Goal: Information Seeking & Learning: Learn about a topic

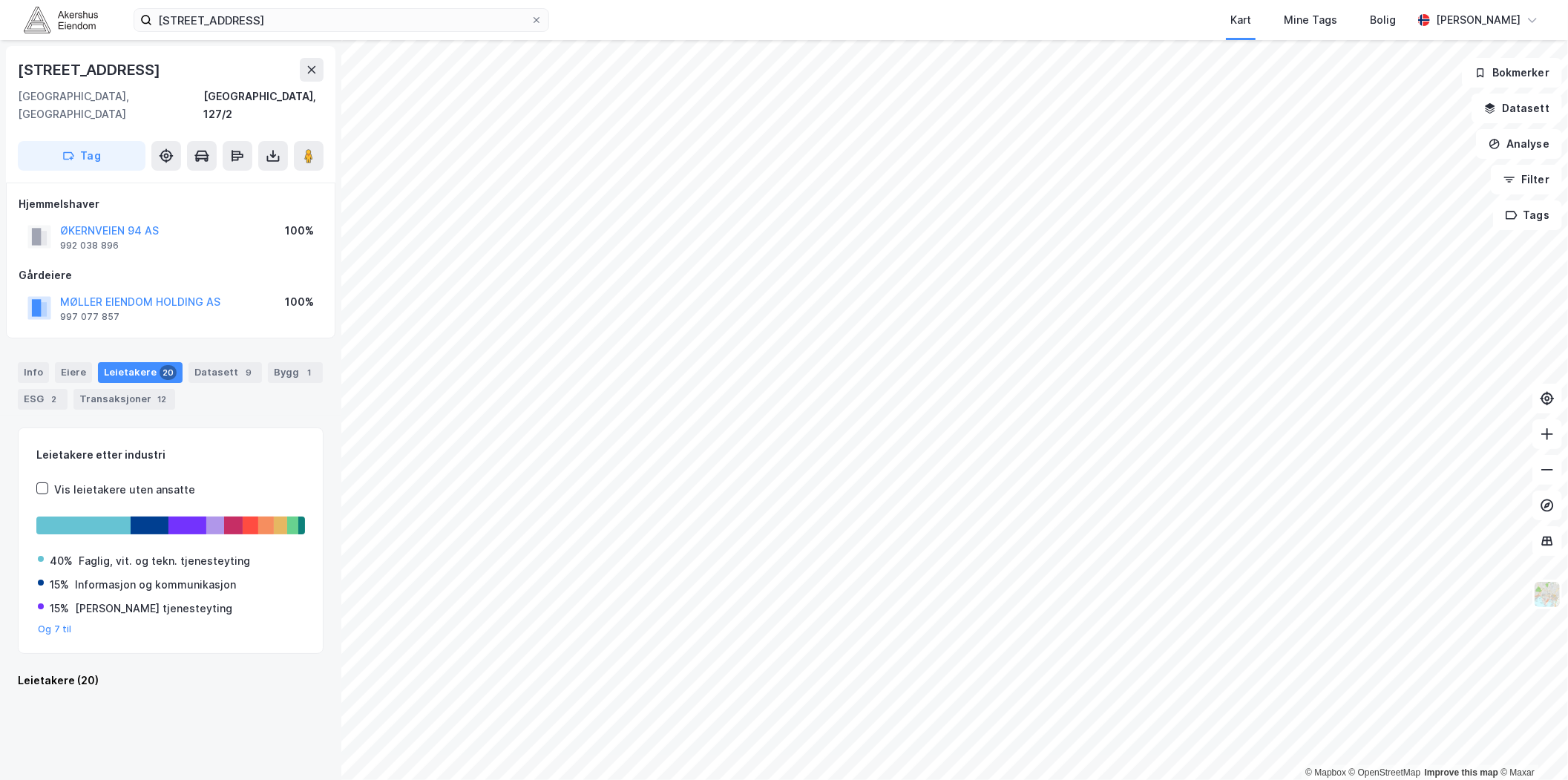
scroll to position [1578, 0]
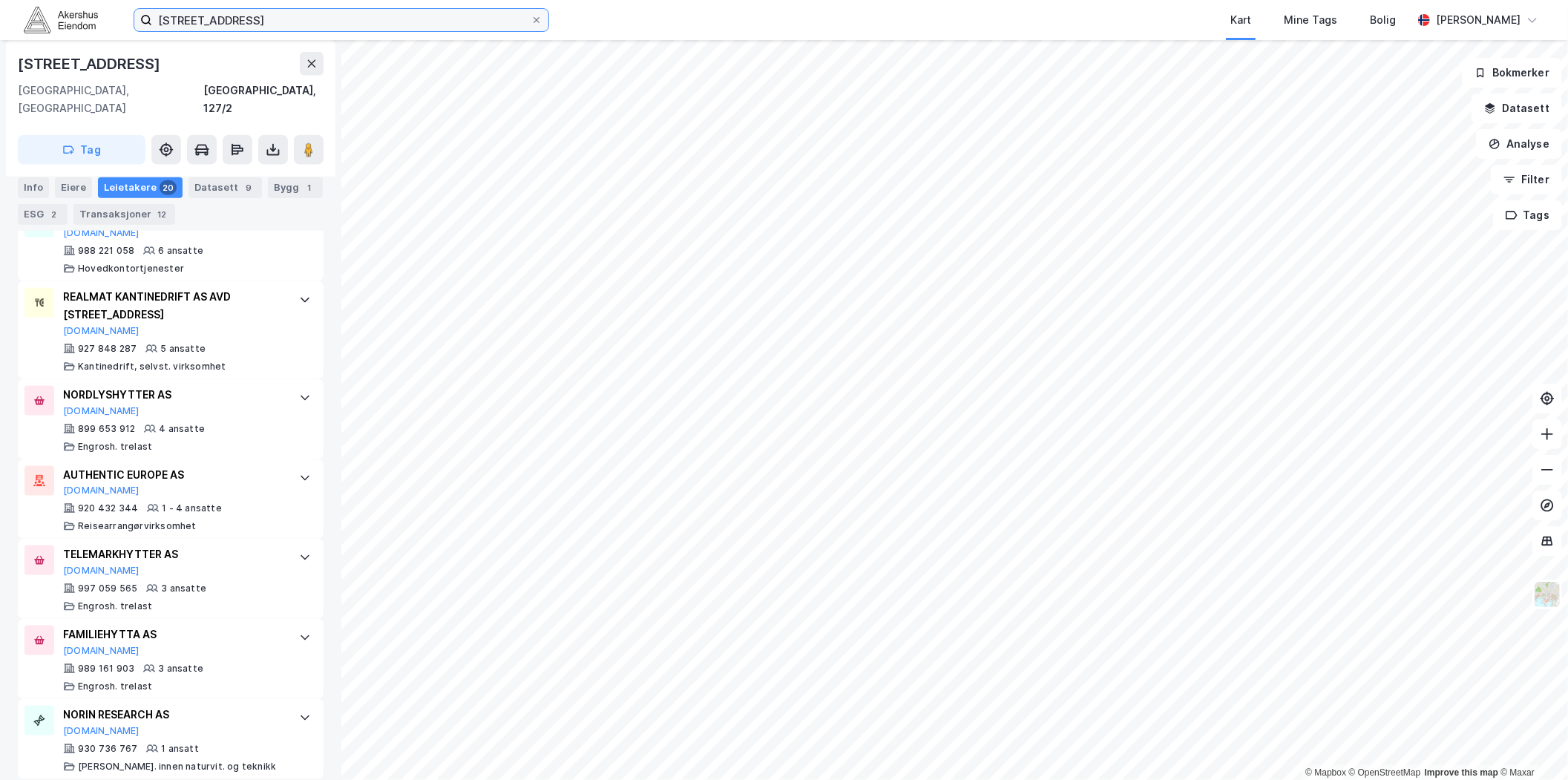
click at [434, 24] on input "[STREET_ADDRESS]" at bounding box center [341, 20] width 379 height 22
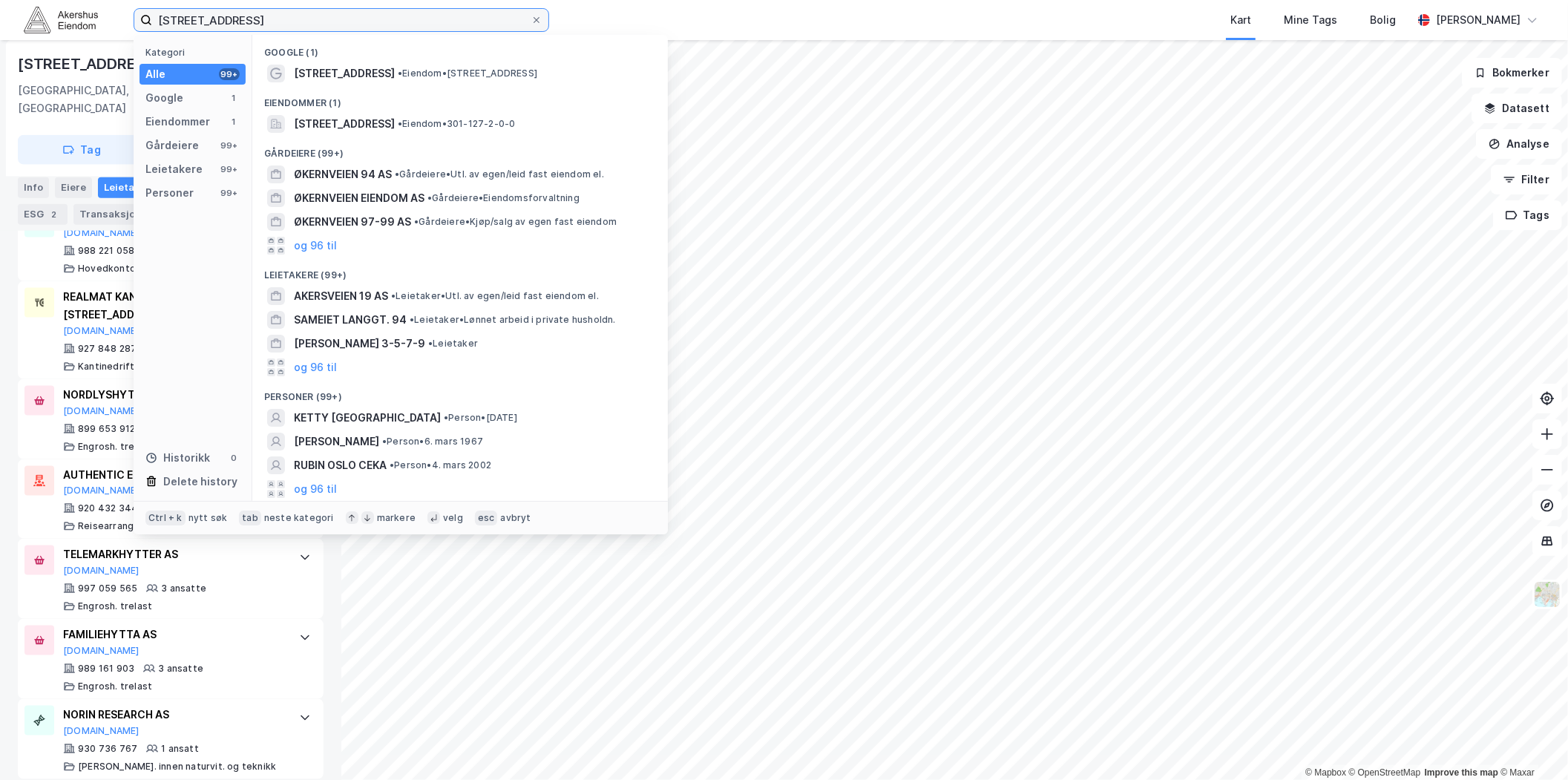
click at [434, 24] on input "[STREET_ADDRESS]" at bounding box center [341, 20] width 379 height 22
paste input "147, 0580"
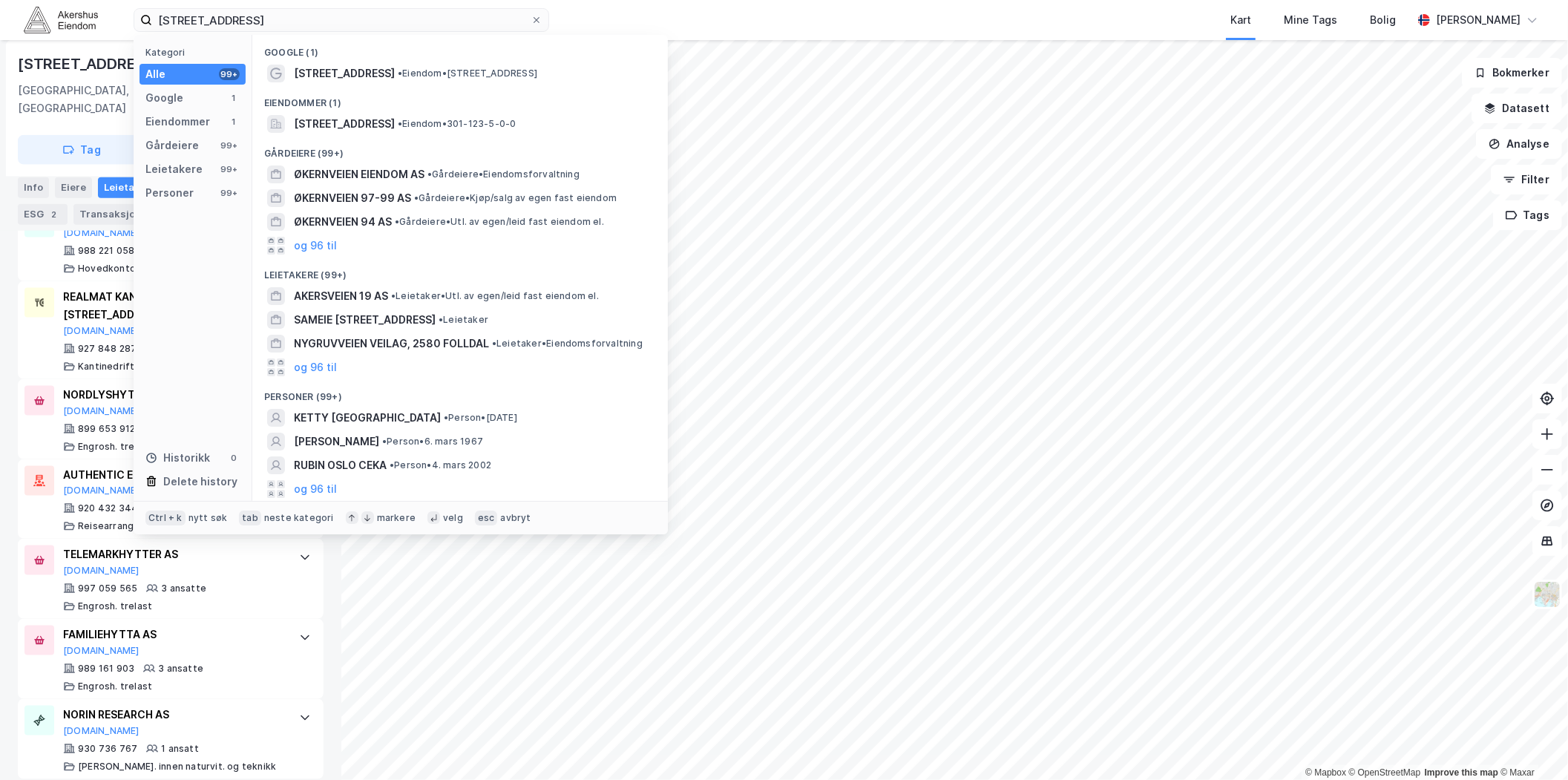
click at [377, 108] on div "Eiendommer (1)" at bounding box center [460, 98] width 415 height 27
click at [382, 117] on span "[STREET_ADDRESS]" at bounding box center [344, 124] width 101 height 17
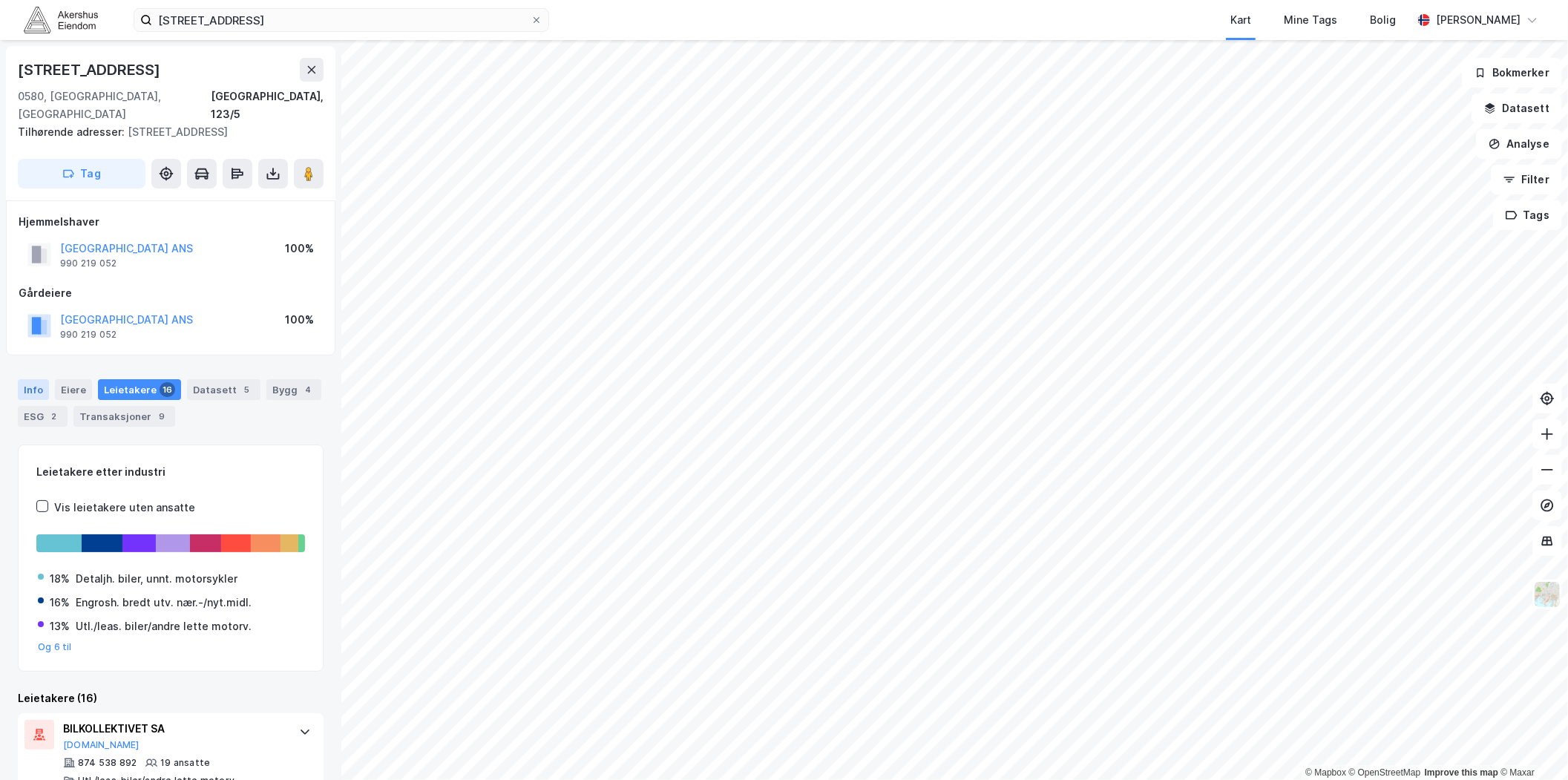
click at [40, 380] on div "Info" at bounding box center [33, 390] width 31 height 21
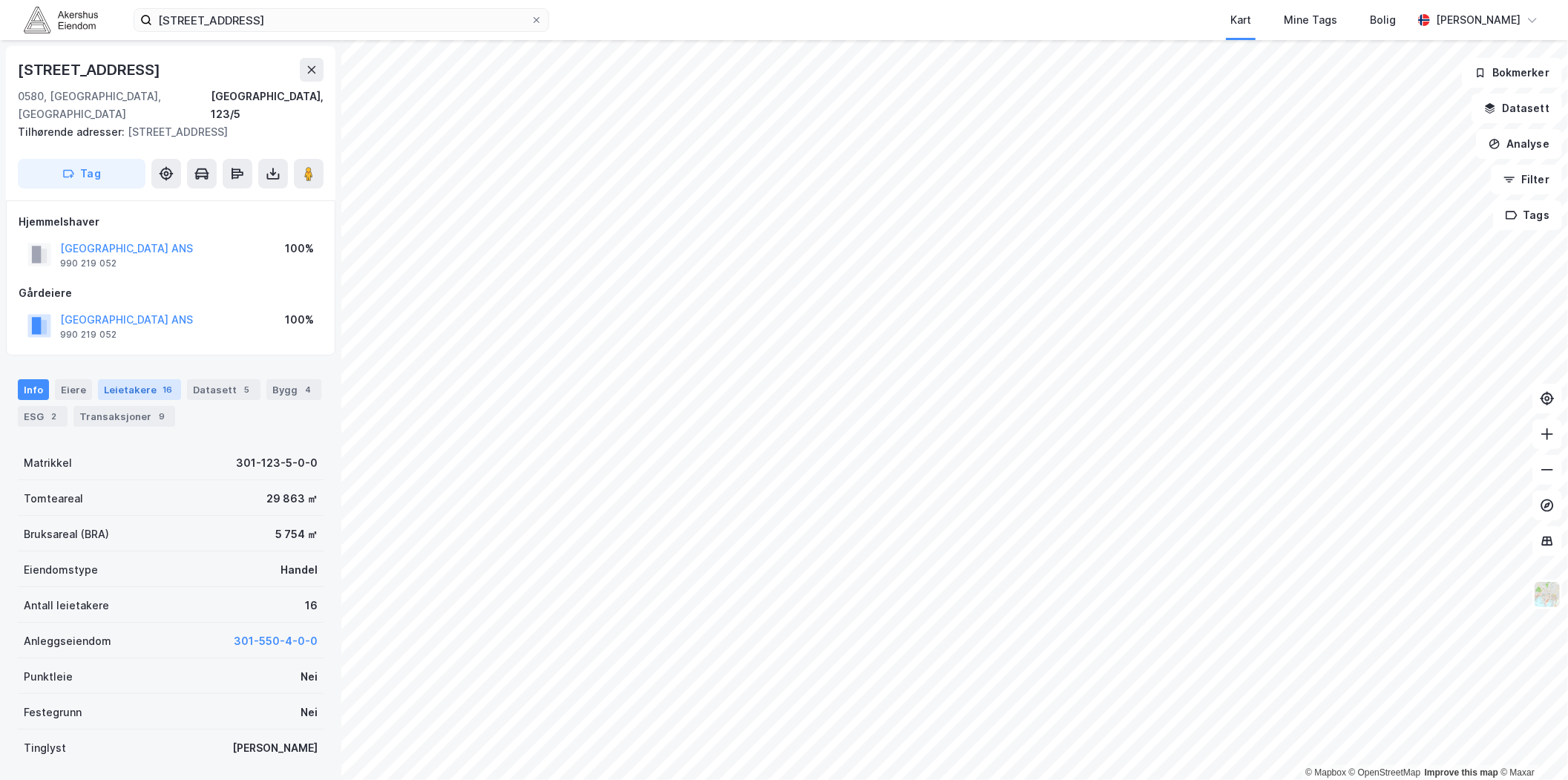
click at [125, 380] on div "Leietakere 16" at bounding box center [139, 390] width 83 height 21
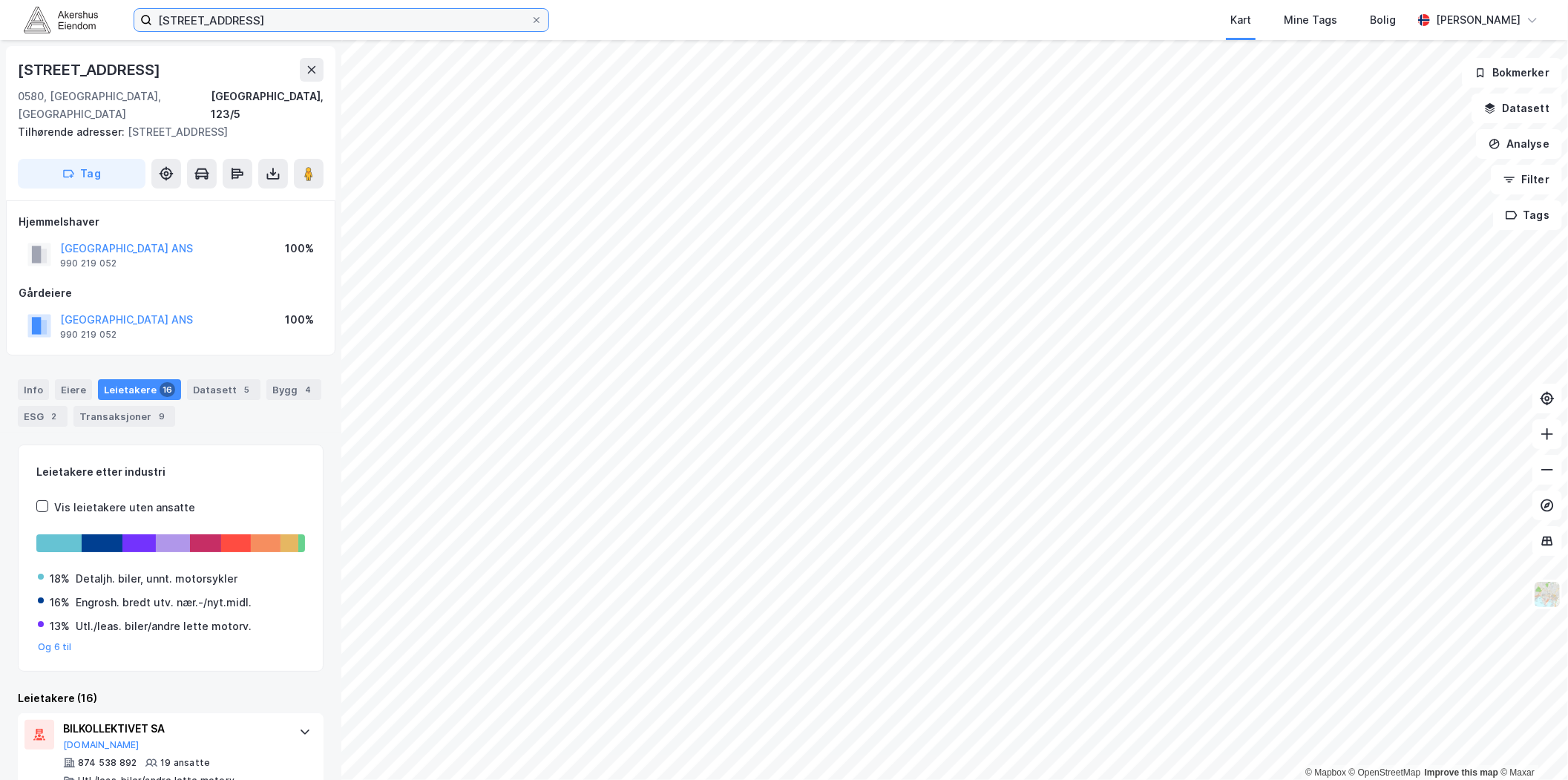
click at [346, 27] on input "[STREET_ADDRESS]" at bounding box center [341, 20] width 379 height 22
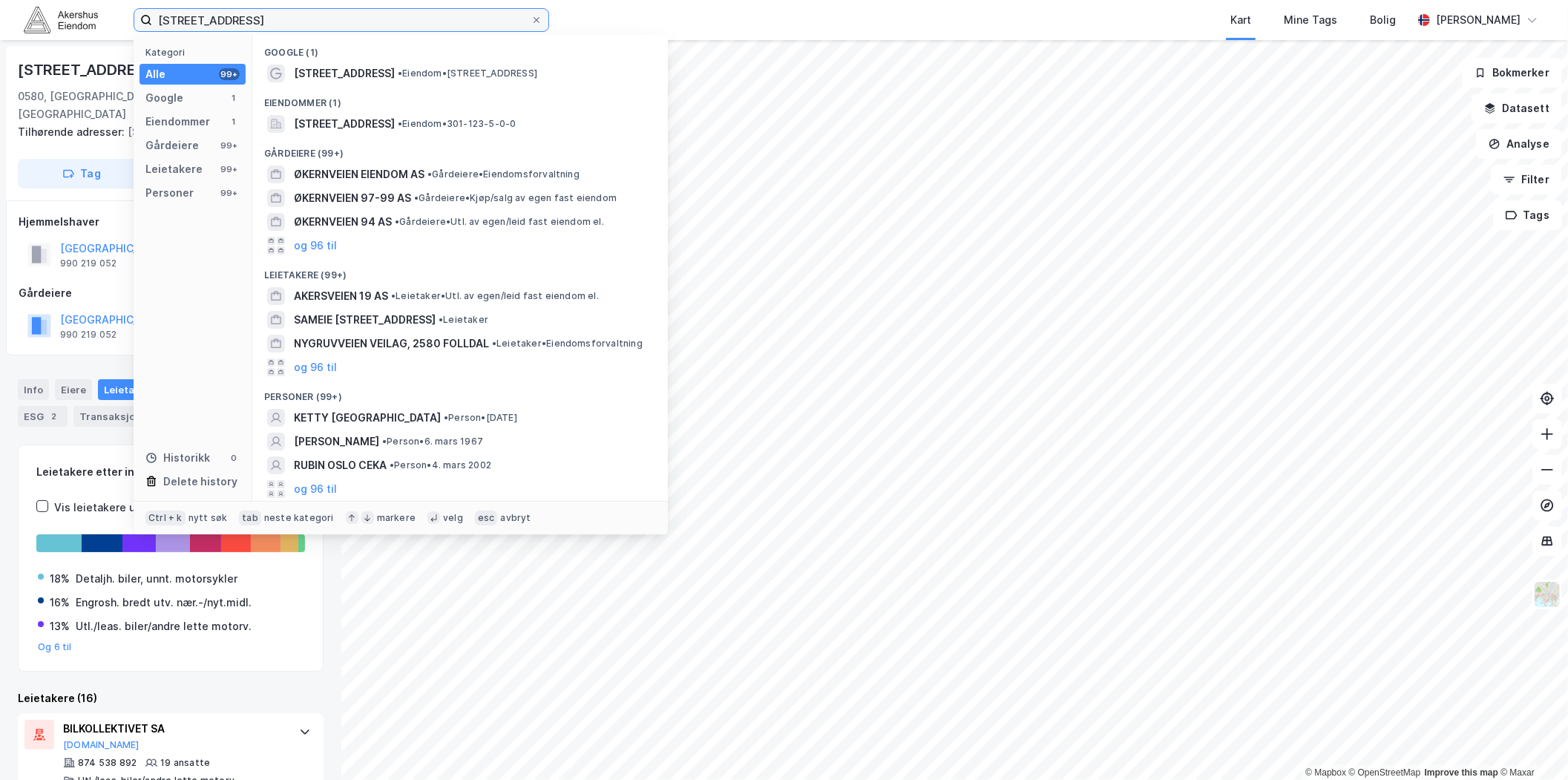
click at [346, 27] on input "[STREET_ADDRESS]" at bounding box center [341, 20] width 379 height 22
paste input "Gjerdrums vei 6, 0484"
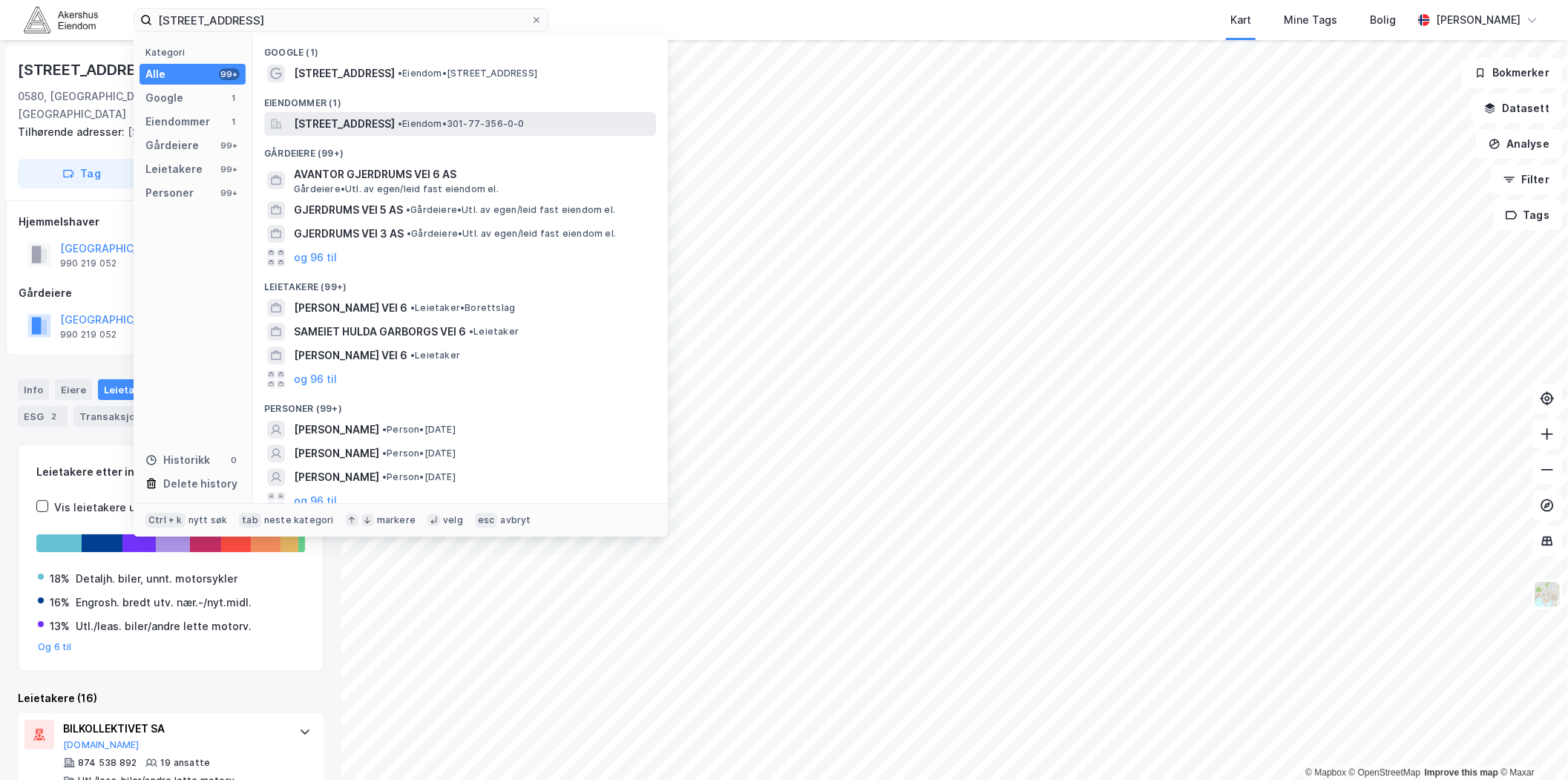
click at [391, 132] on div "Google (1) Gjerdrums vei 6 • Eiendom • [STREET_ADDRESS] Eiendommer (1) [STREET_…" at bounding box center [460, 269] width 415 height 469
drag, startPoint x: 391, startPoint y: 132, endPoint x: 389, endPoint y: 124, distance: 8.2
click at [389, 124] on span "[STREET_ADDRESS]" at bounding box center [344, 124] width 101 height 17
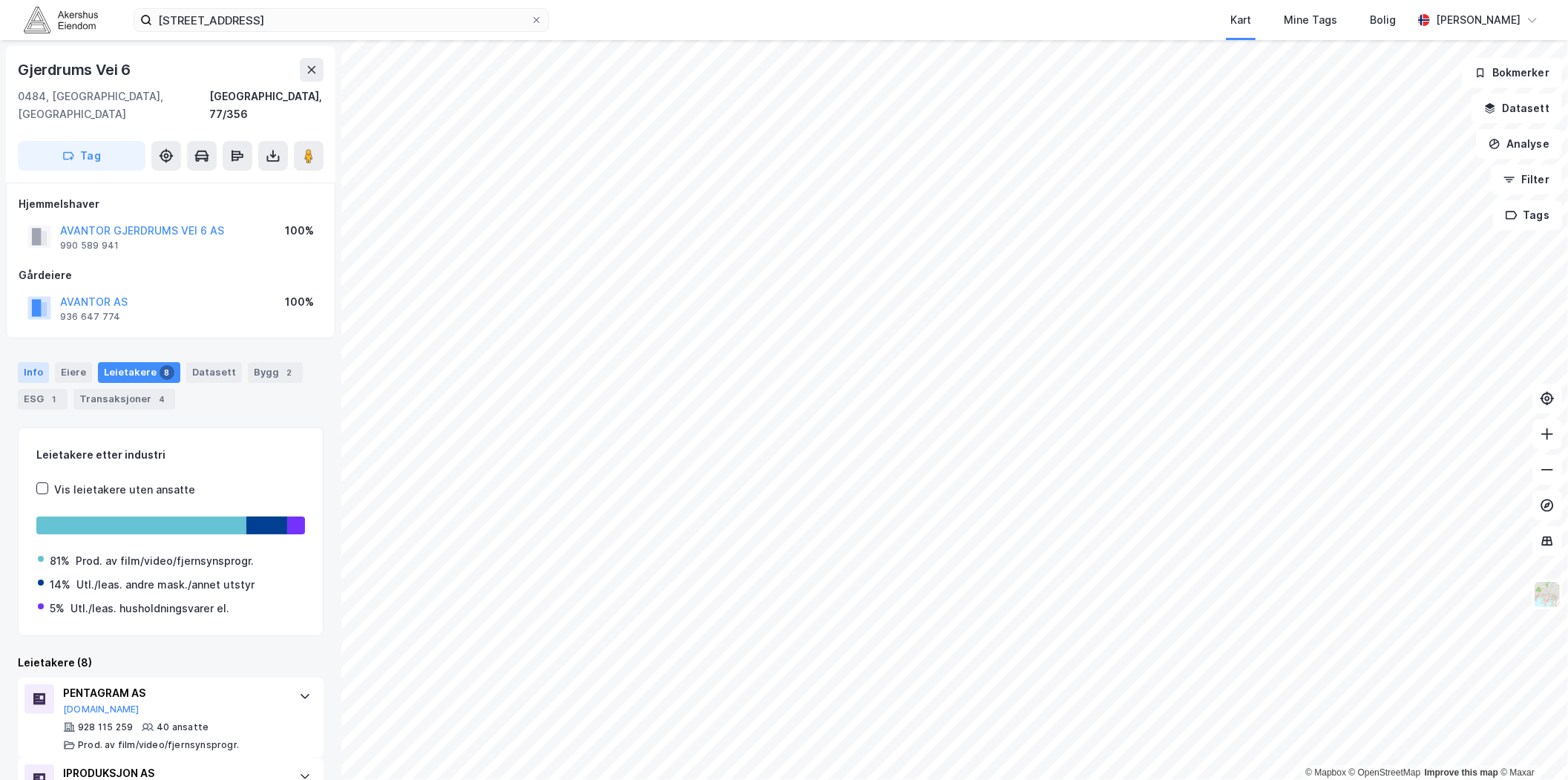
click at [34, 362] on div "Info" at bounding box center [33, 373] width 31 height 21
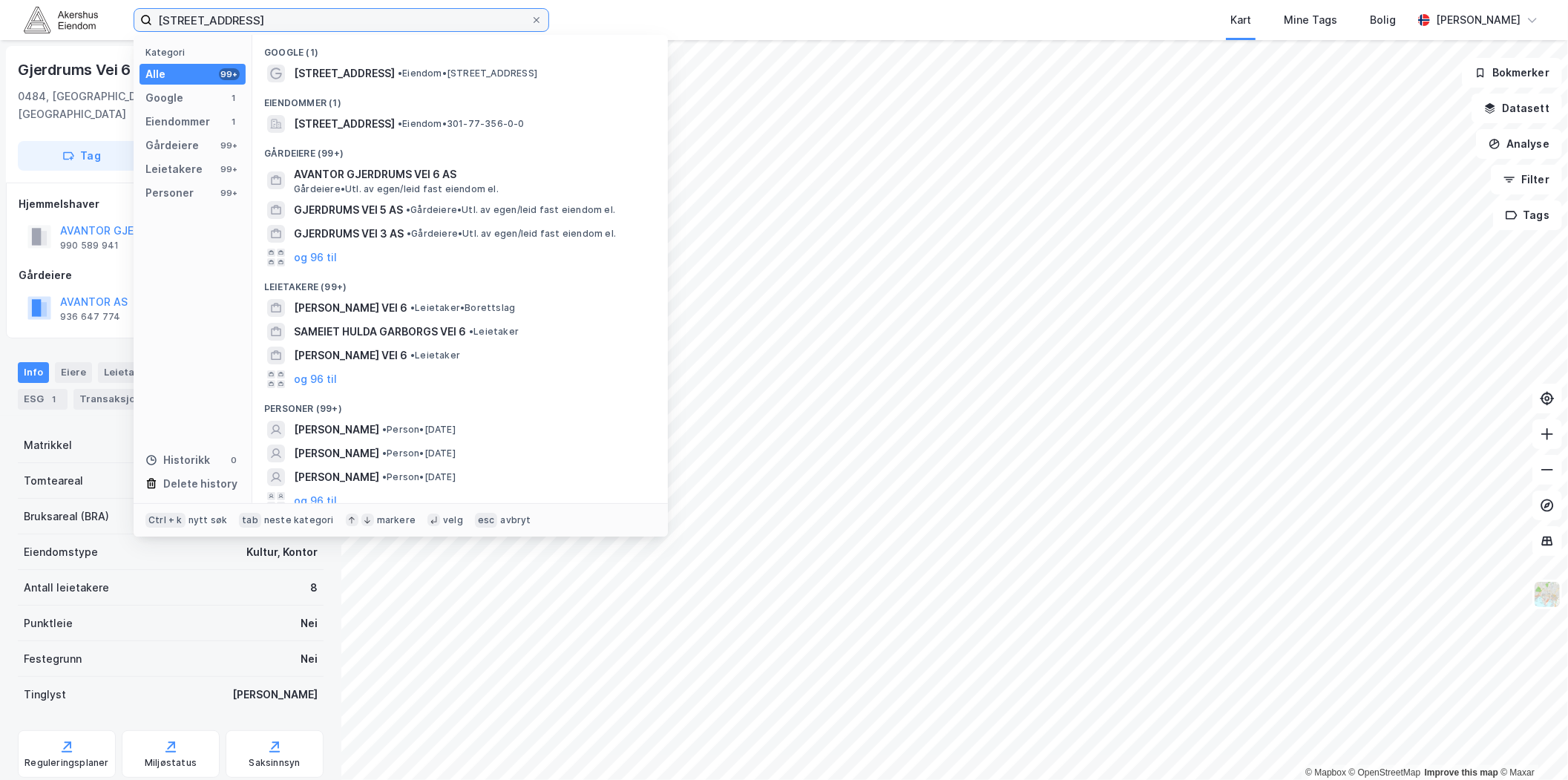
click at [376, 10] on input "[STREET_ADDRESS]" at bounding box center [341, 20] width 379 height 22
paste input "Gjerdrums vei 5"
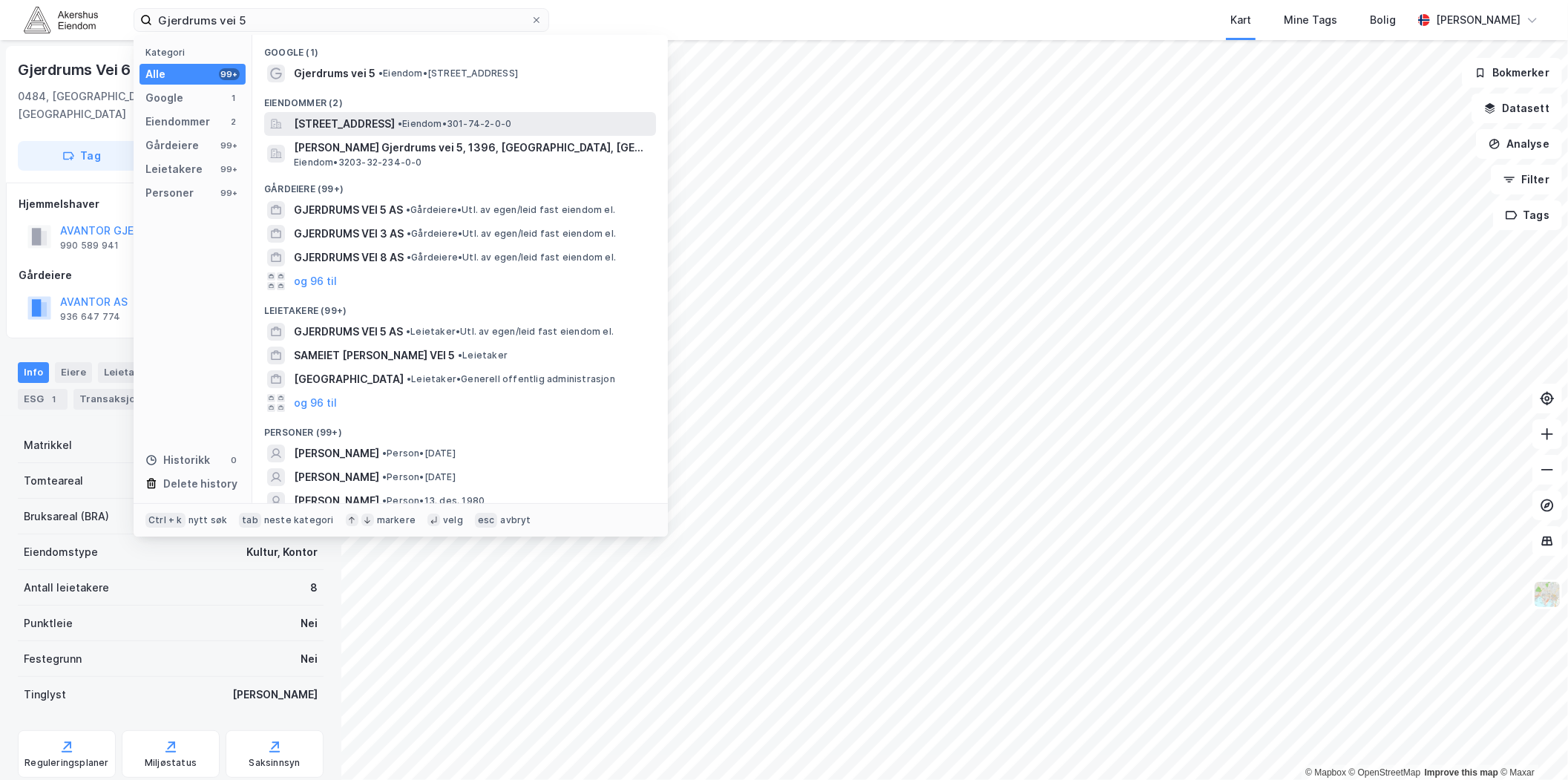
click at [386, 129] on span "[STREET_ADDRESS]" at bounding box center [344, 124] width 101 height 17
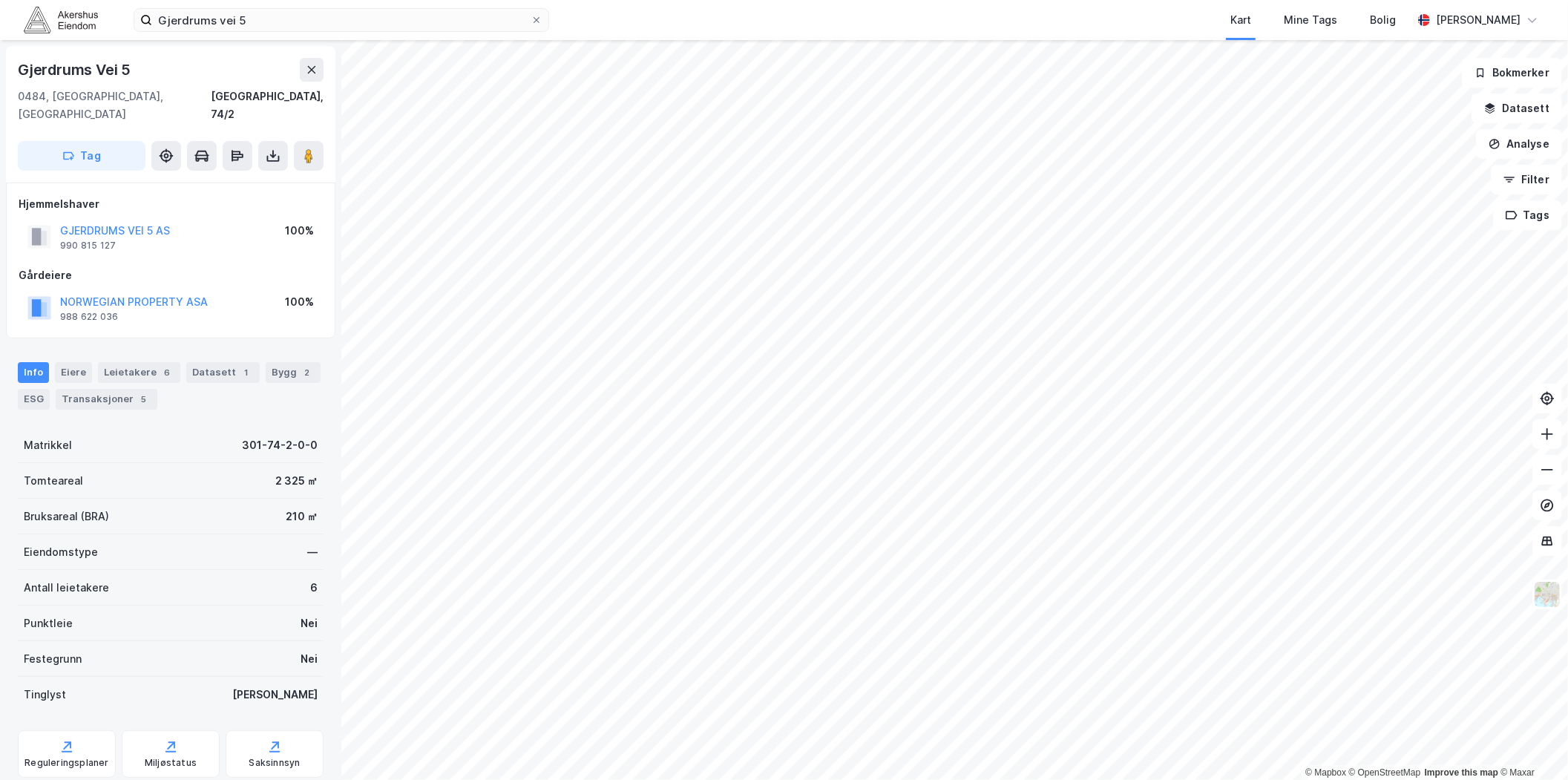
scroll to position [28, 0]
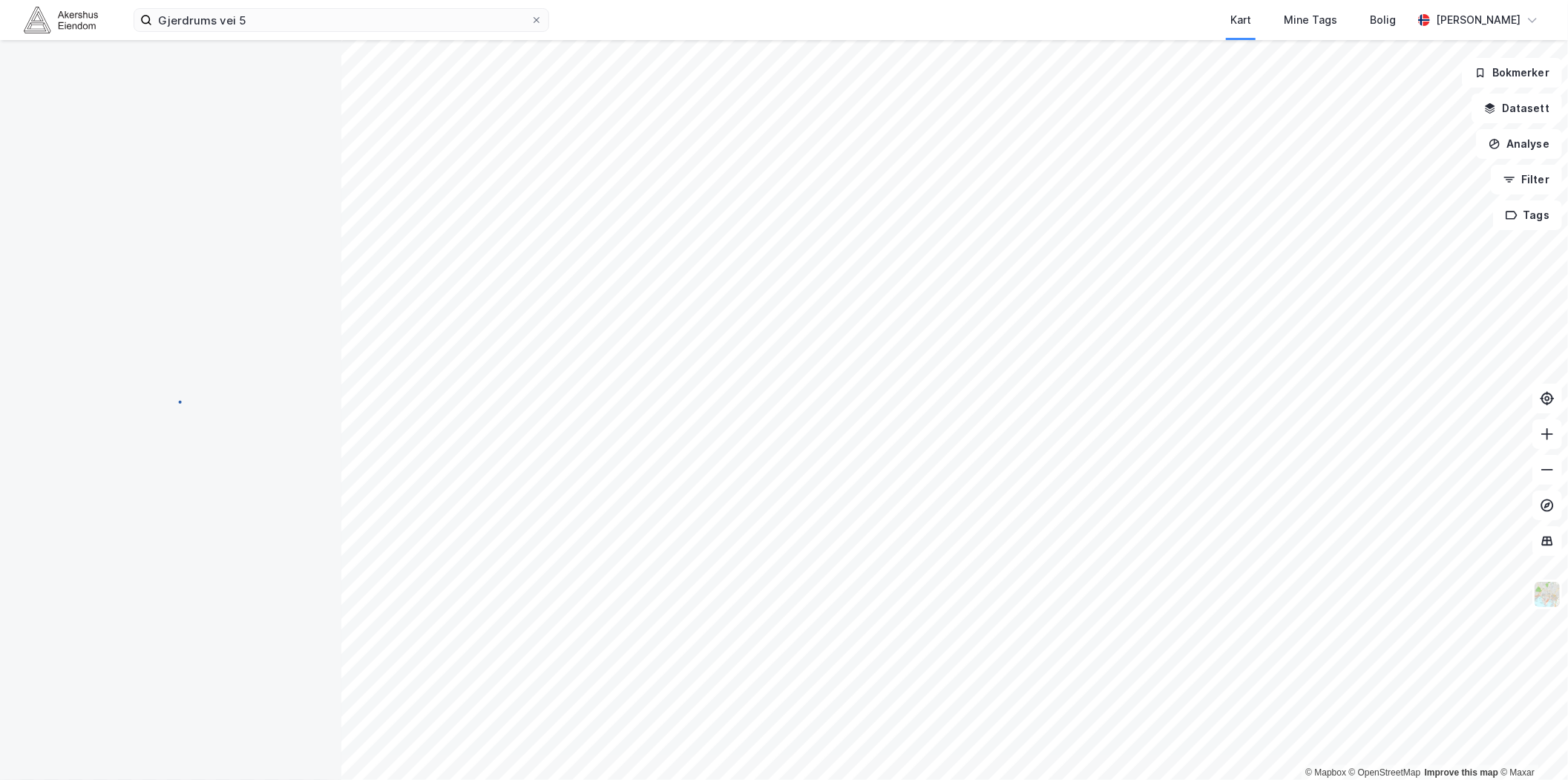
scroll to position [28, 0]
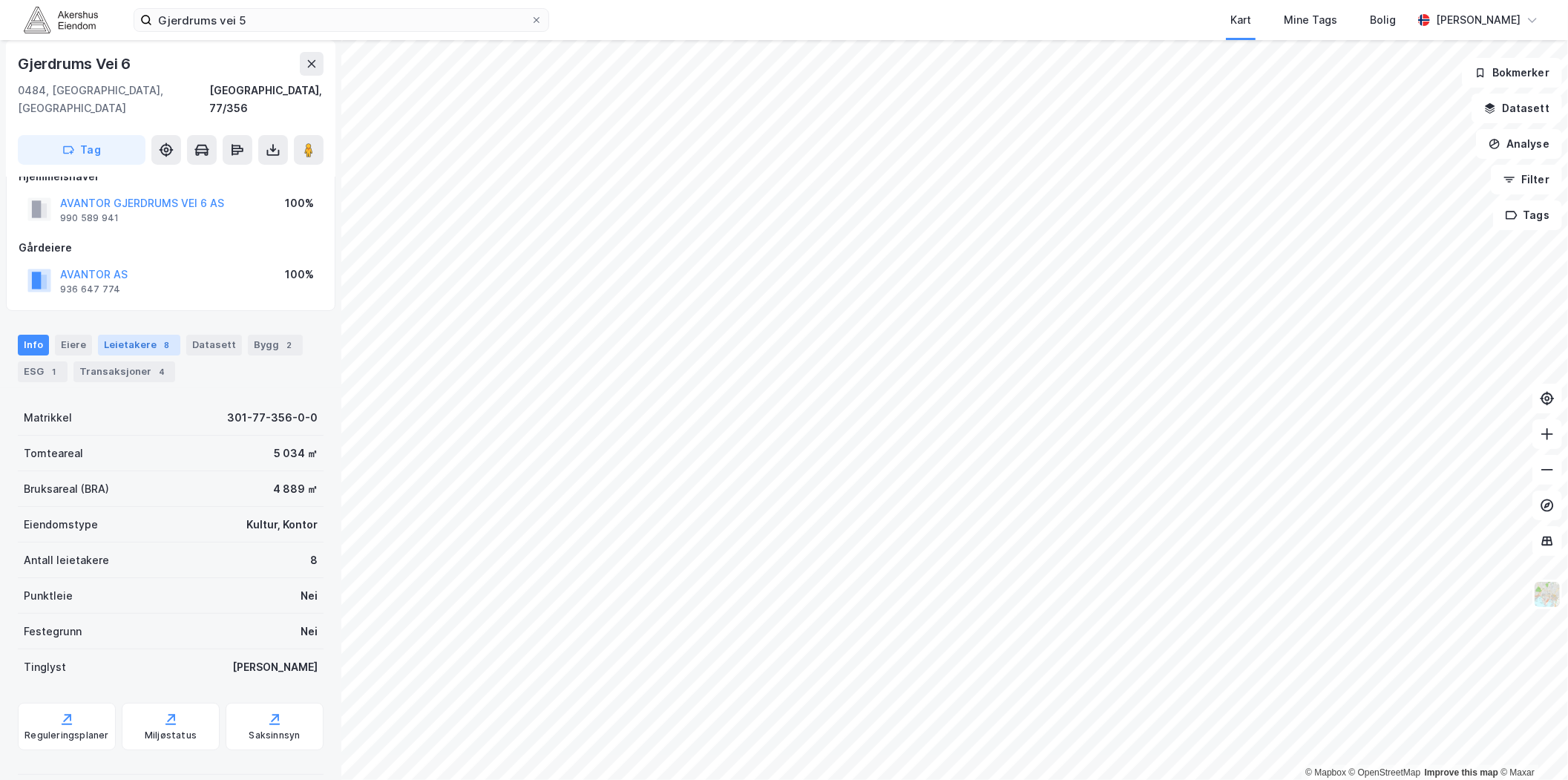
click at [160, 338] on div "8" at bounding box center [167, 345] width 15 height 15
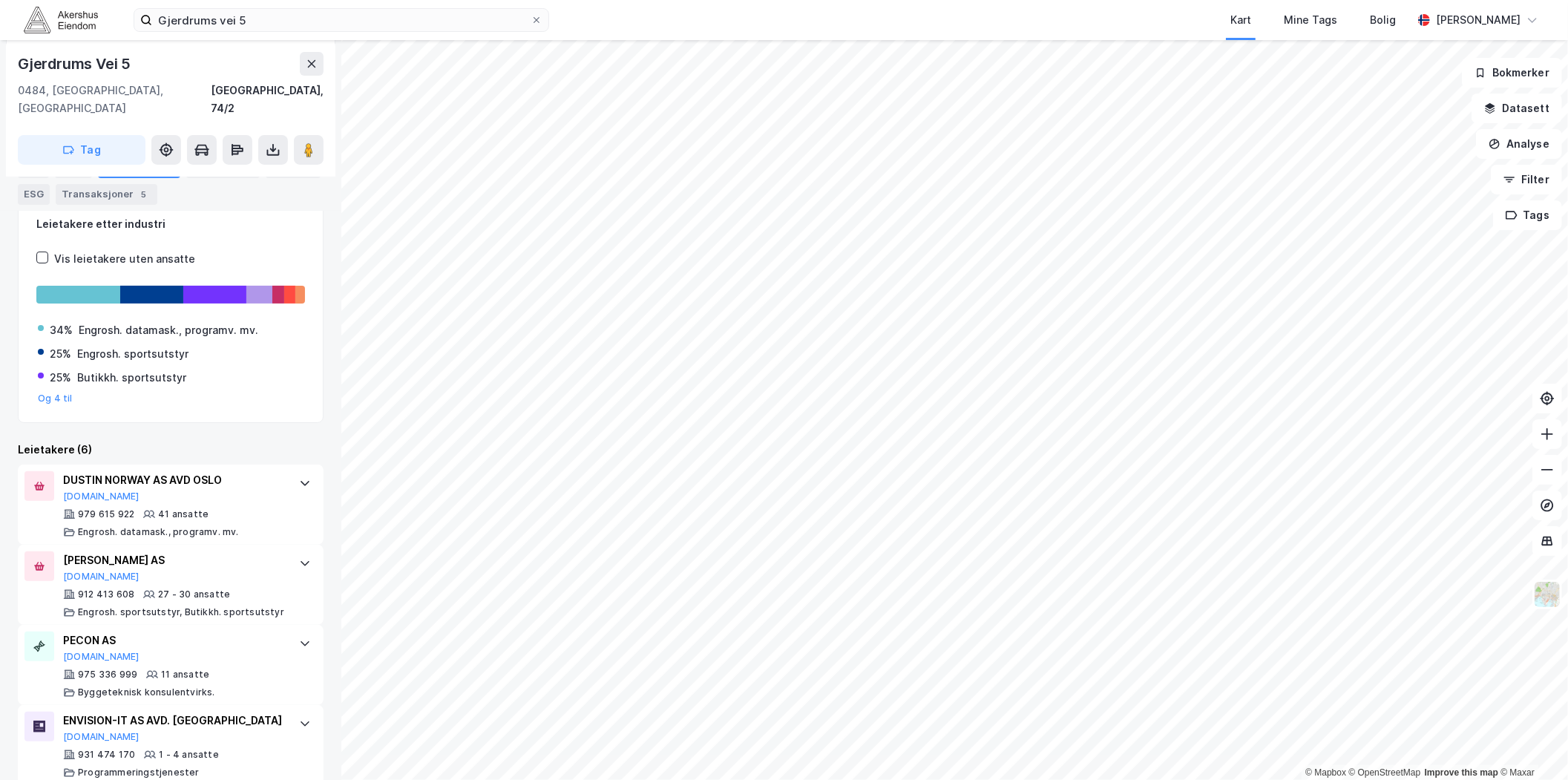
scroll to position [247, 0]
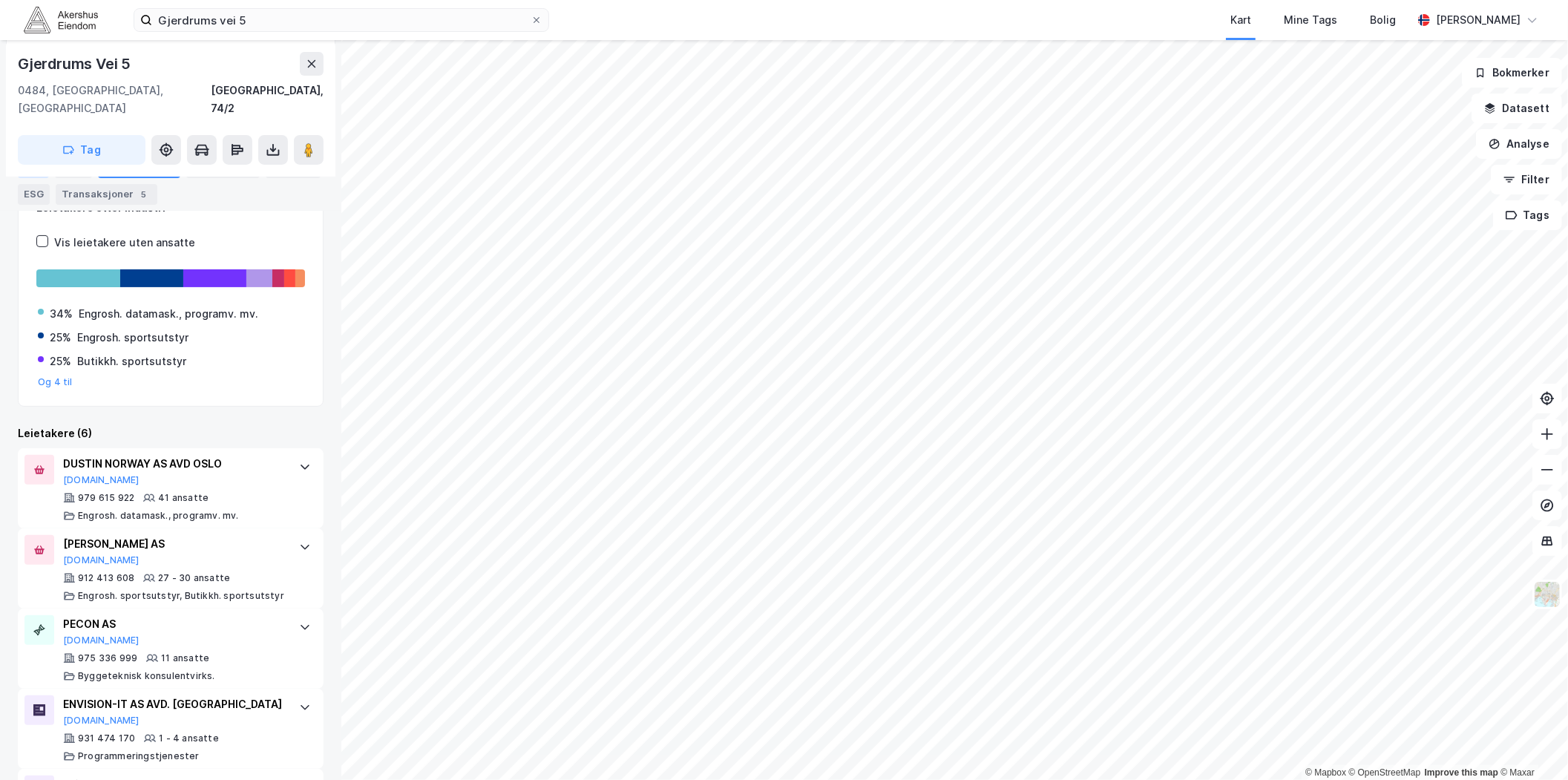
click at [25, 172] on div "Info" at bounding box center [33, 167] width 31 height 21
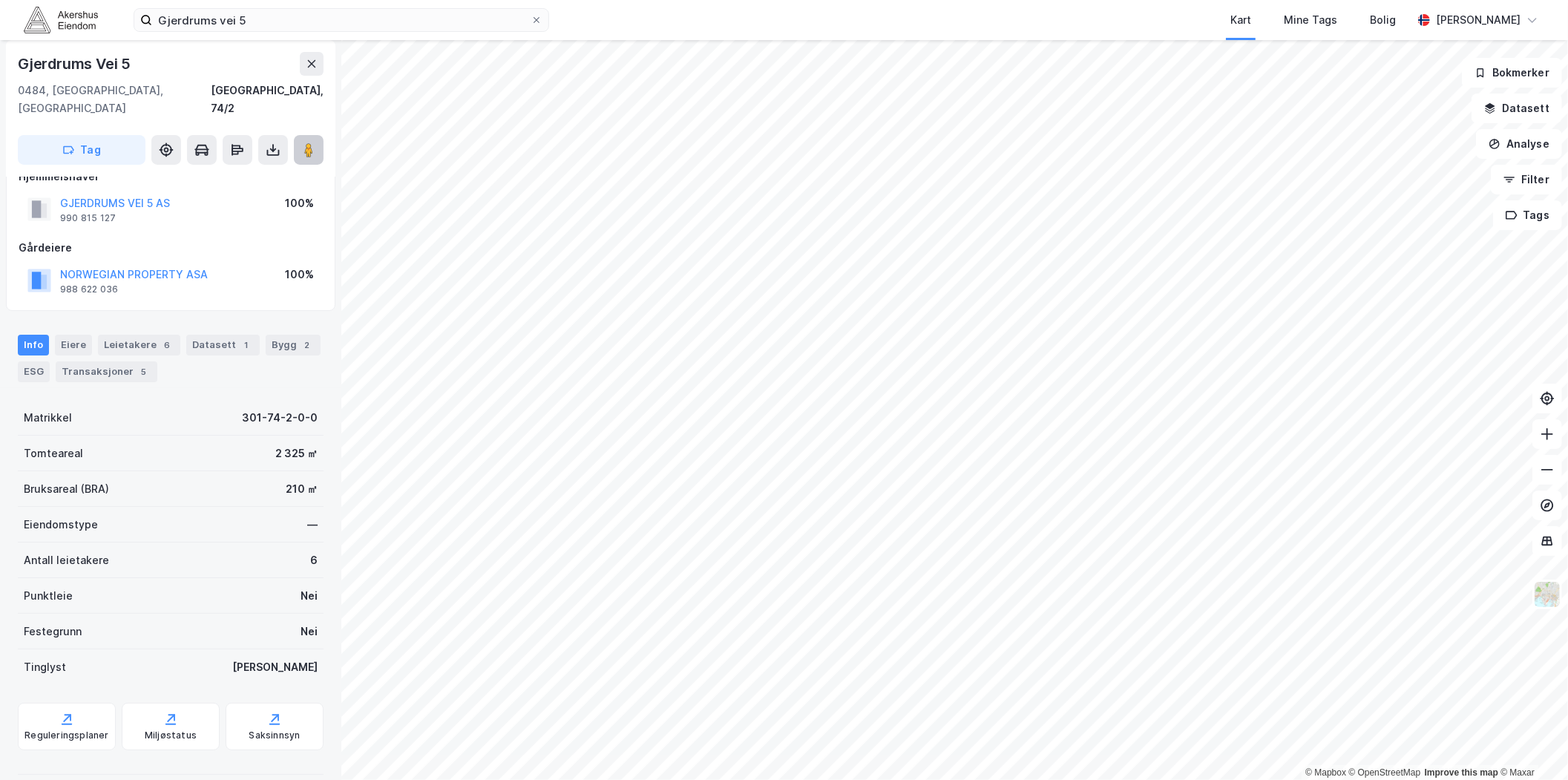
click at [306, 141] on button at bounding box center [308, 149] width 29 height 29
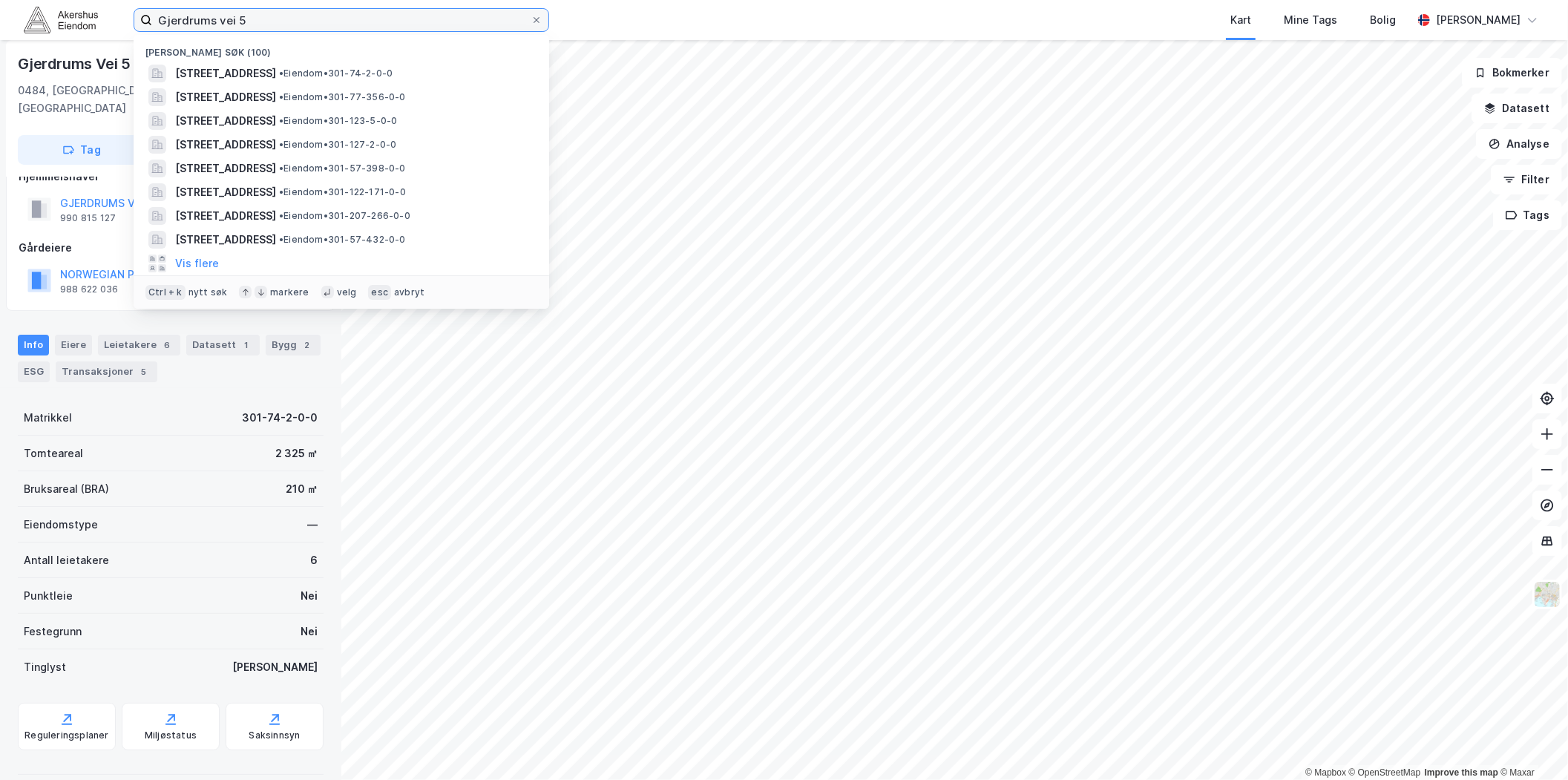
drag, startPoint x: 339, startPoint y: 10, endPoint x: -120, endPoint y: 60, distance: 461.7
click at [0, 60] on html "Gjerdrums vei 5 Nylige søk (100) [STREET_ADDRESS] • Eiendom • 301-74-2-0-0 [STR…" at bounding box center [784, 390] width 1568 height 780
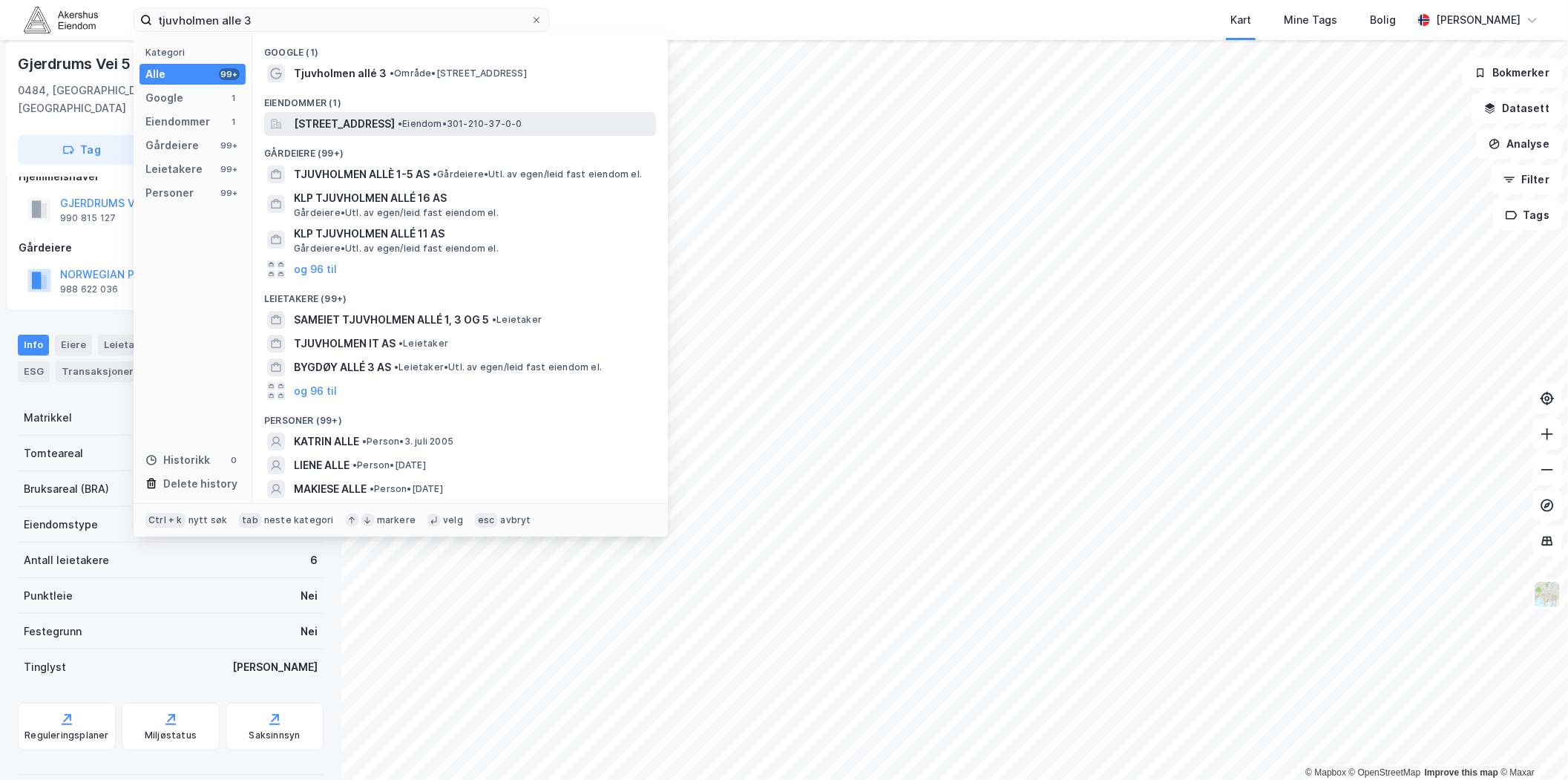
click at [395, 129] on span "[STREET_ADDRESS]" at bounding box center [344, 124] width 101 height 17
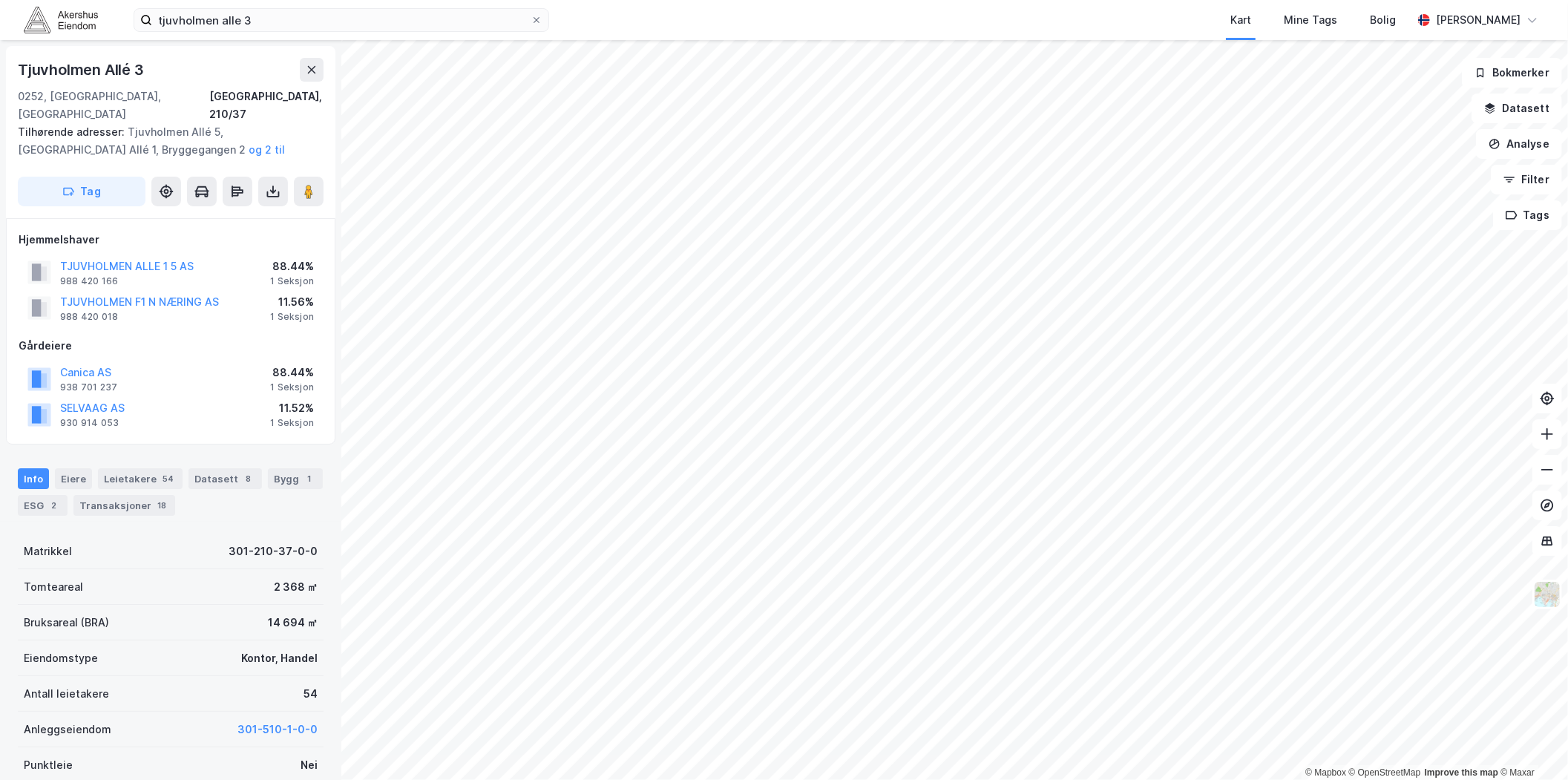
scroll to position [28, 0]
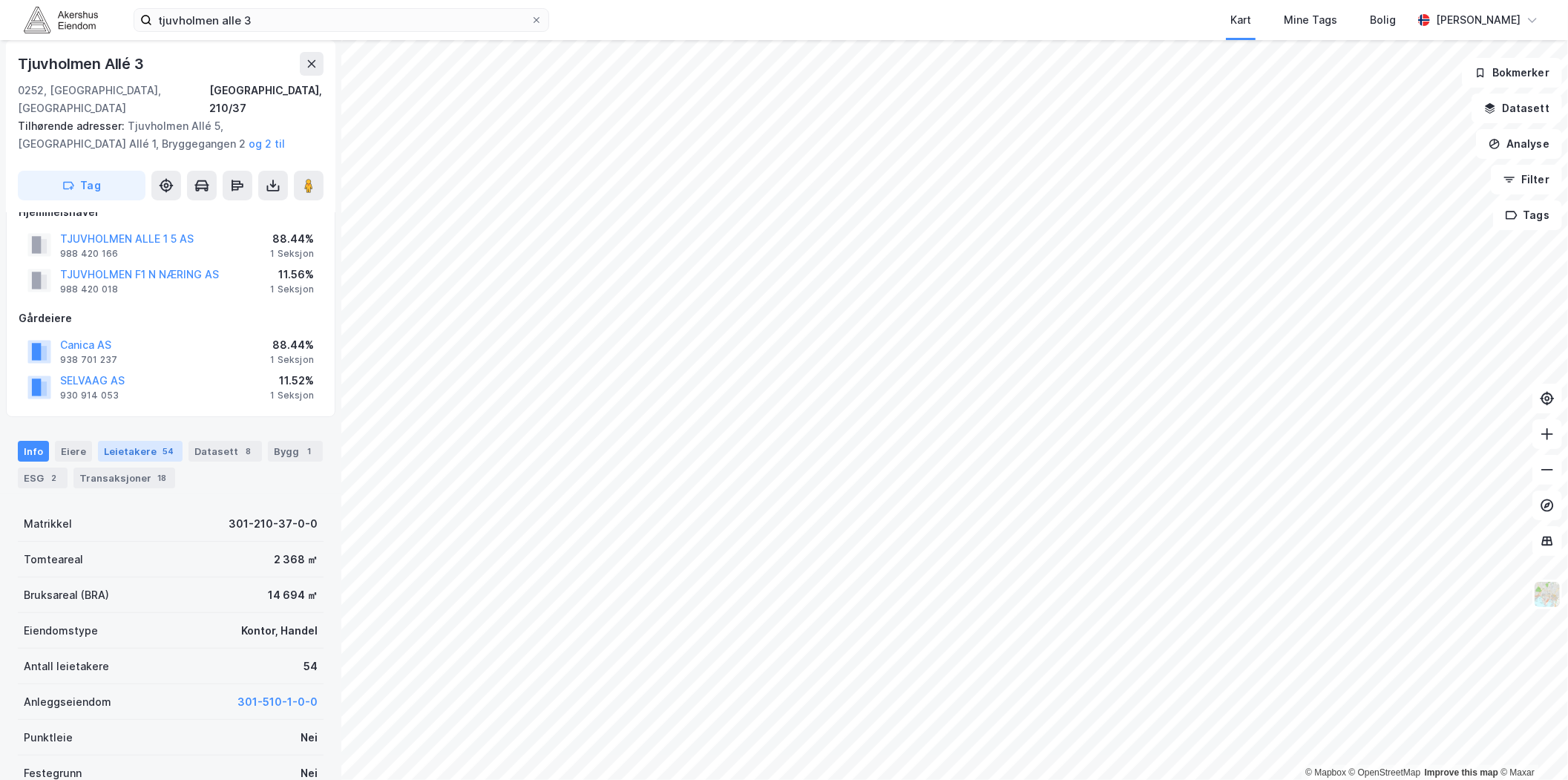
click at [148, 441] on div "Leietakere 54" at bounding box center [140, 451] width 85 height 21
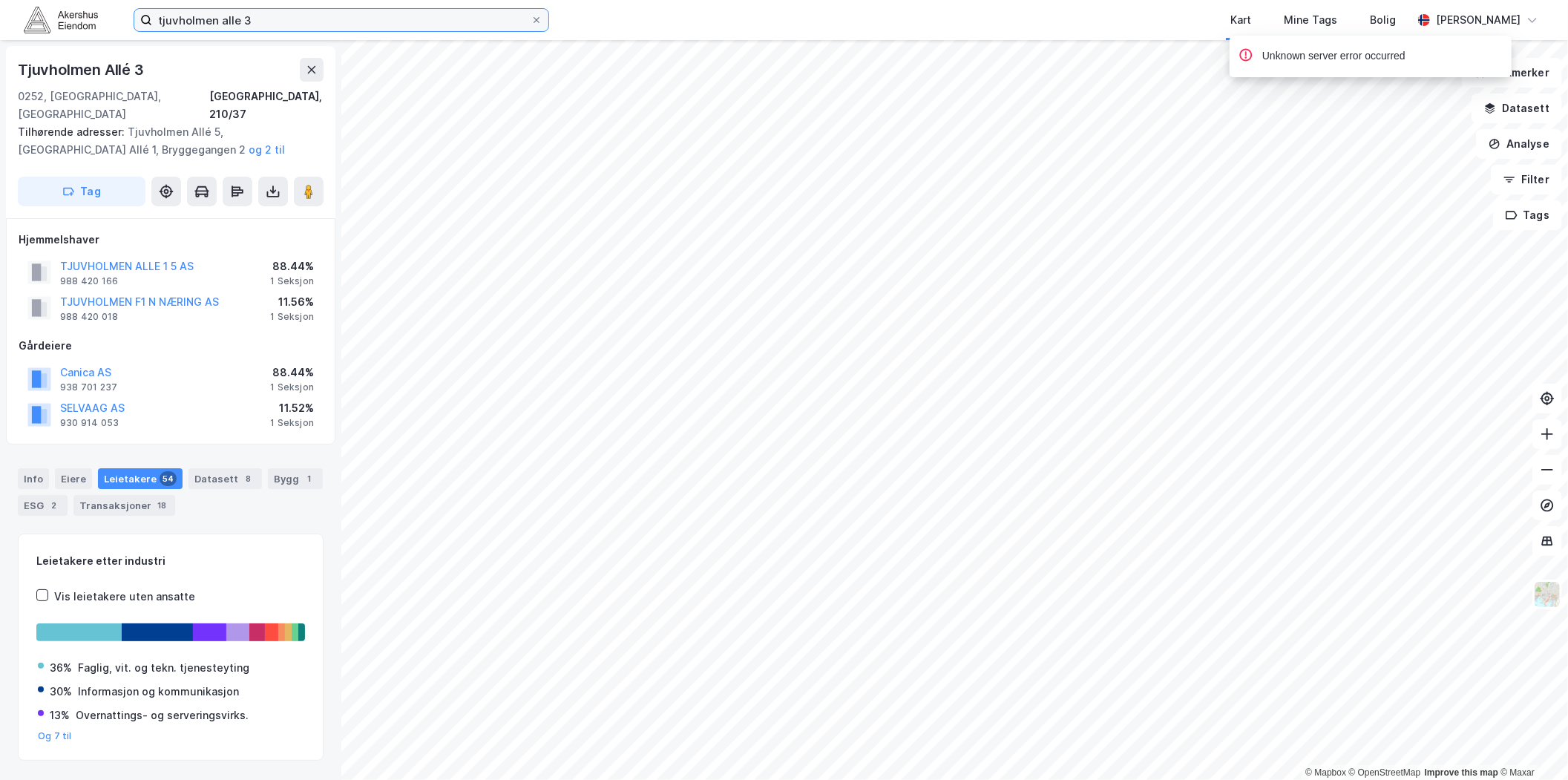
click at [380, 13] on input "tjuvholmen alle 3" at bounding box center [341, 20] width 379 height 22
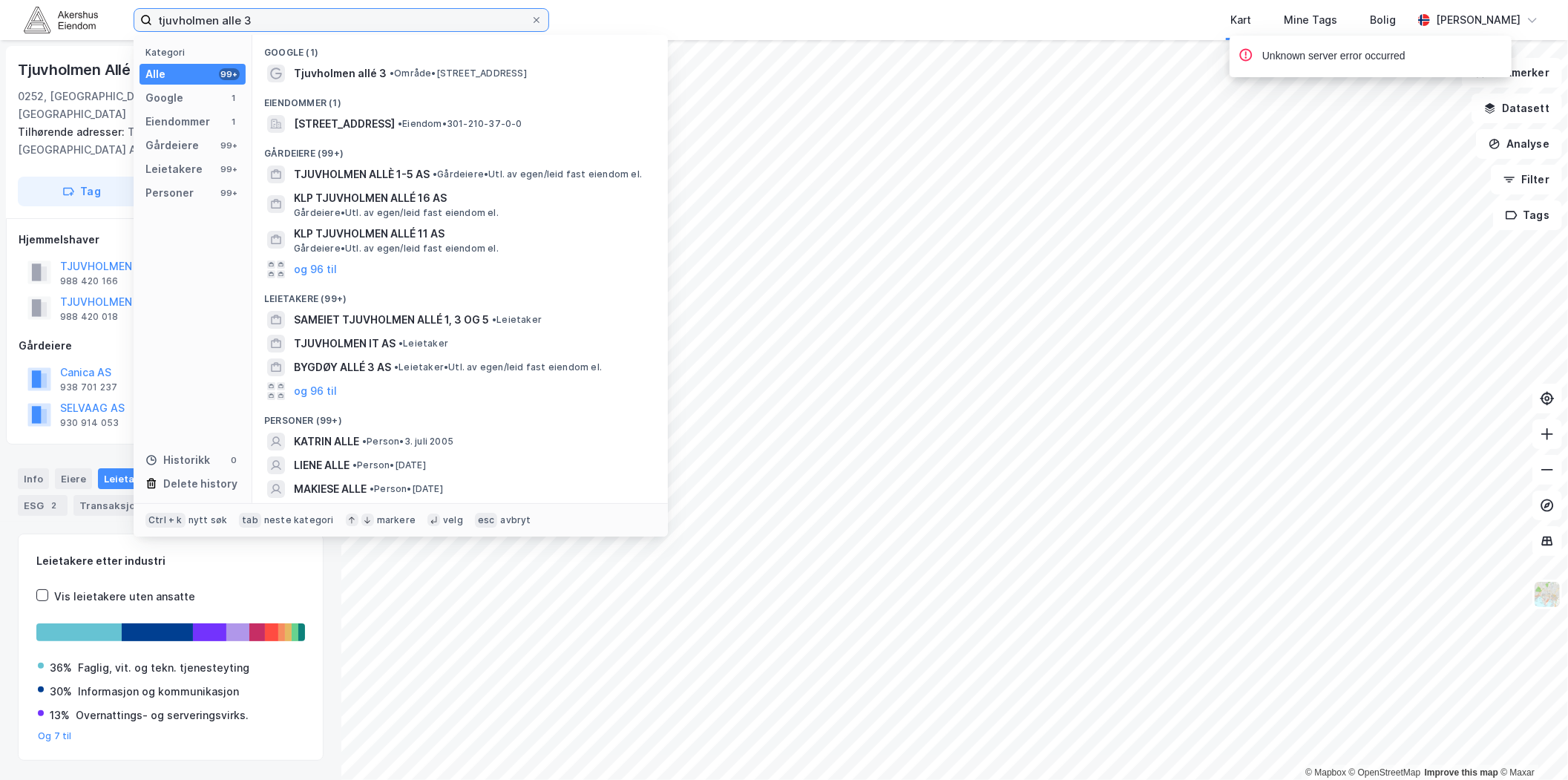
click at [380, 16] on input "tjuvholmen alle 3" at bounding box center [341, 20] width 379 height 22
paste input "[STREET_ADDRESS]"
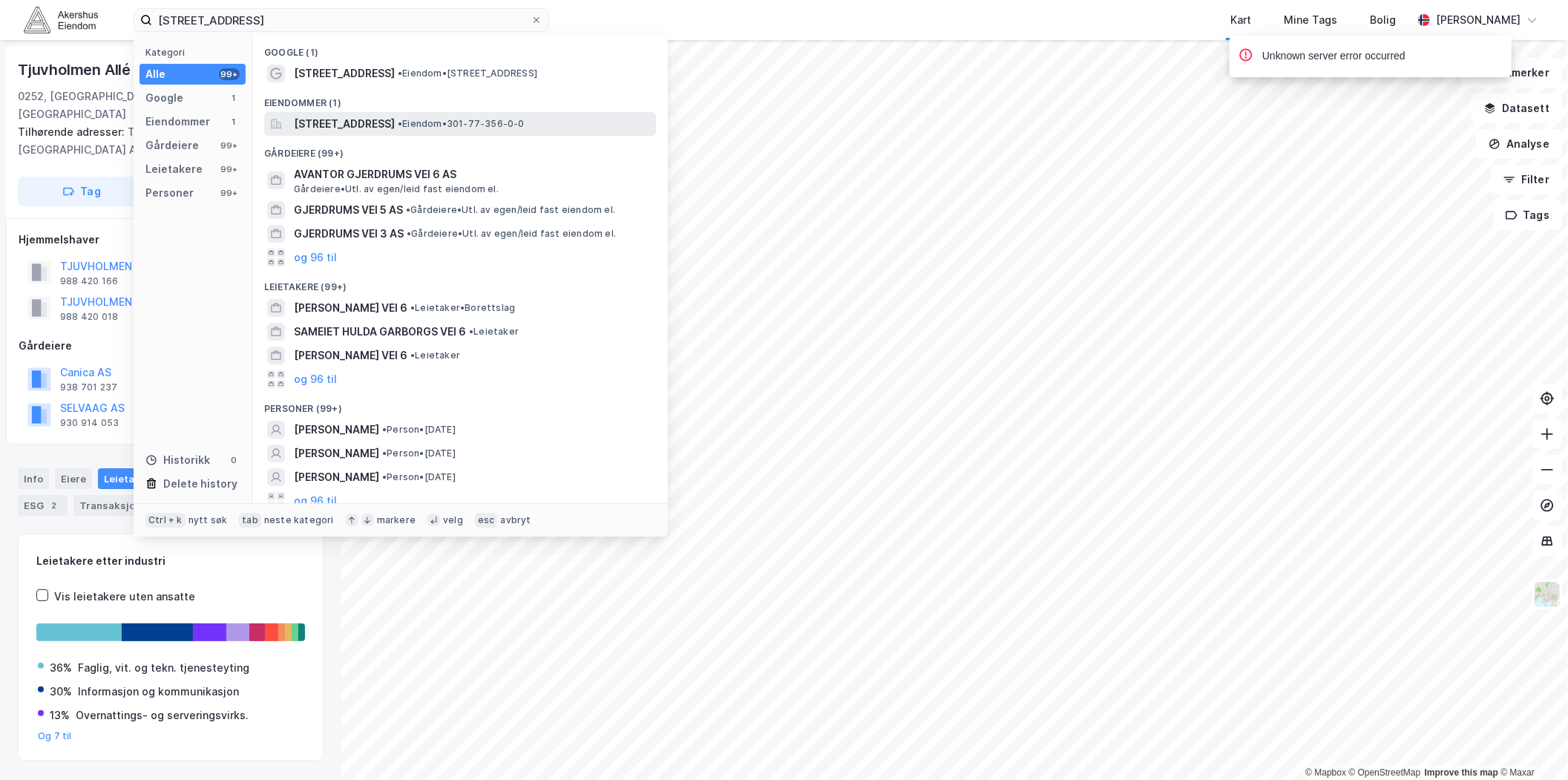
click at [395, 124] on span "[STREET_ADDRESS]" at bounding box center [344, 124] width 101 height 17
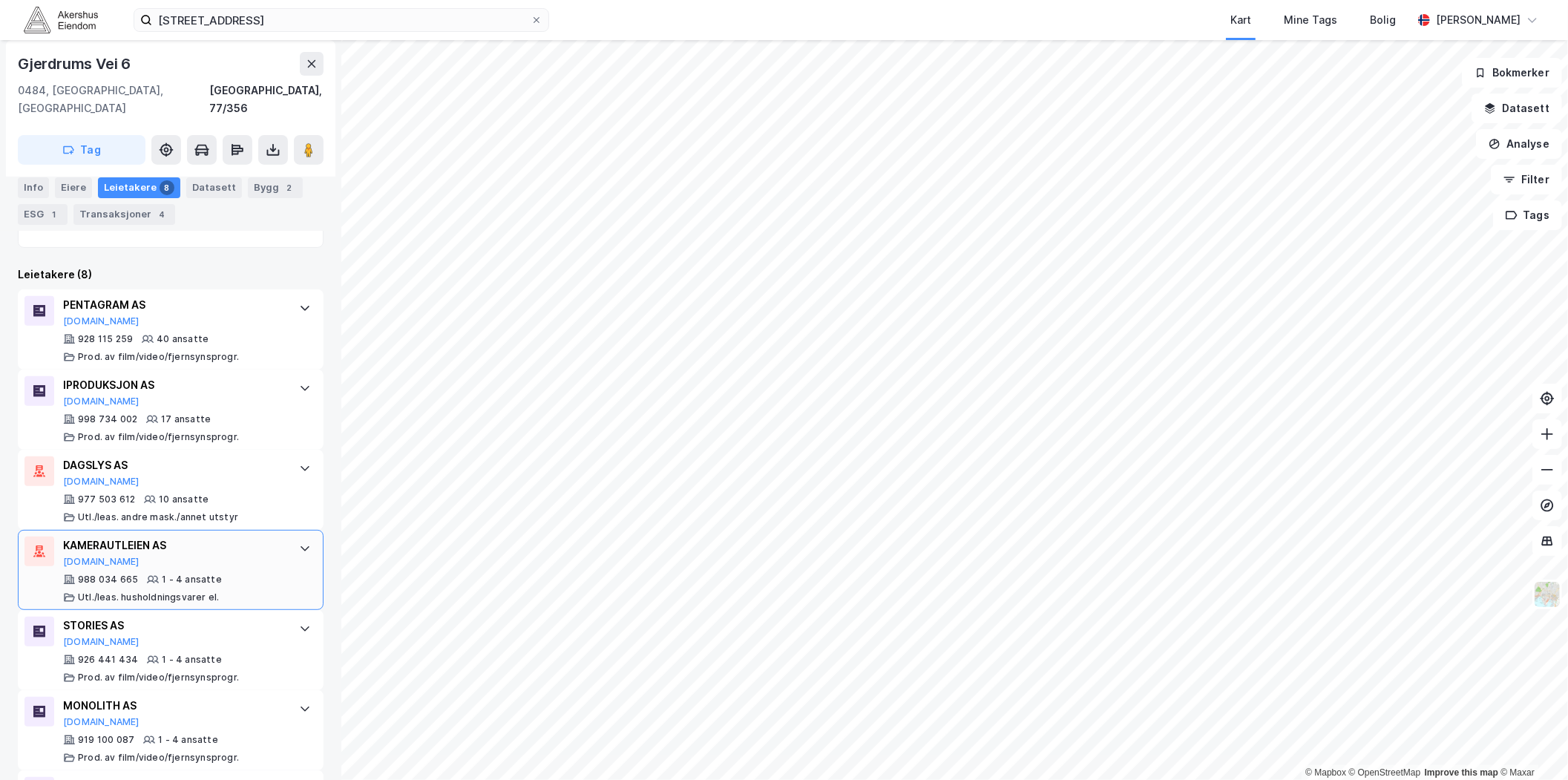
scroll to position [412, 0]
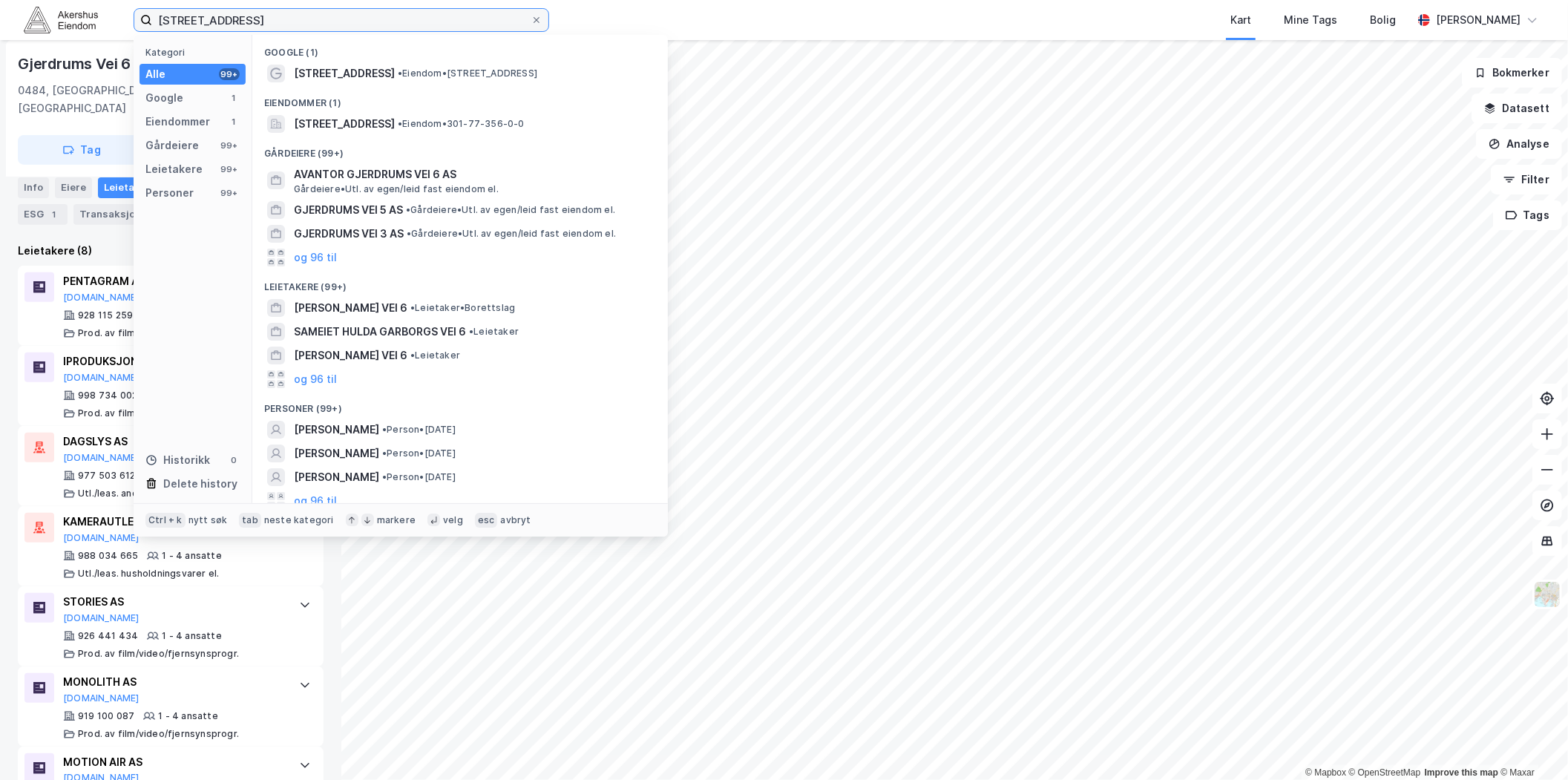
drag, startPoint x: 322, startPoint y: 21, endPoint x: -224, endPoint y: 38, distance: 546.3
click at [0, 38] on html "[STREET_ADDRESS] Kategori Alle 99+ Google 1 Eiendommer 1 Gårdeiere 99+ Leietake…" at bounding box center [784, 390] width 1568 height 780
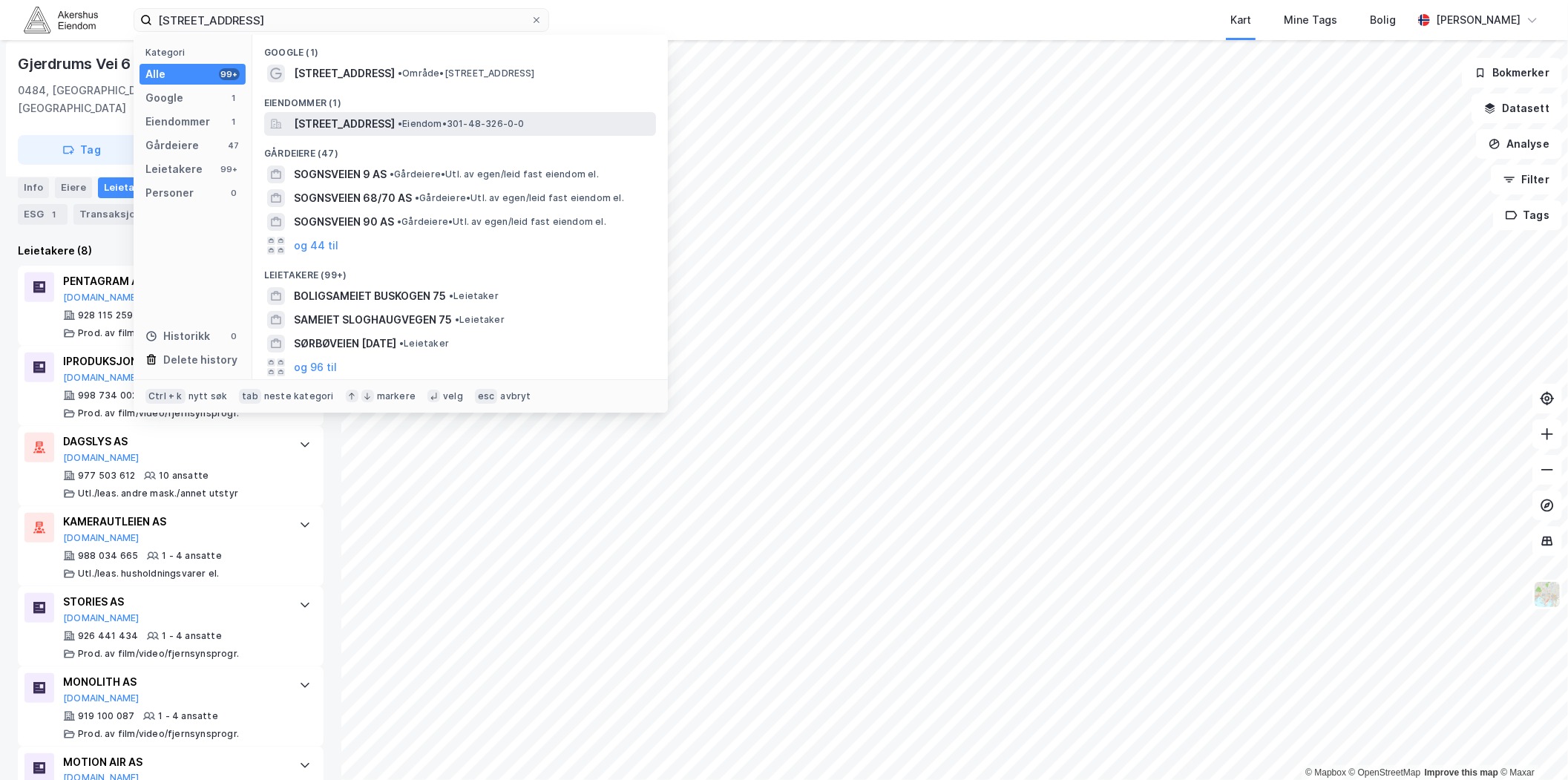
click at [395, 120] on span "[STREET_ADDRESS]" at bounding box center [344, 124] width 101 height 17
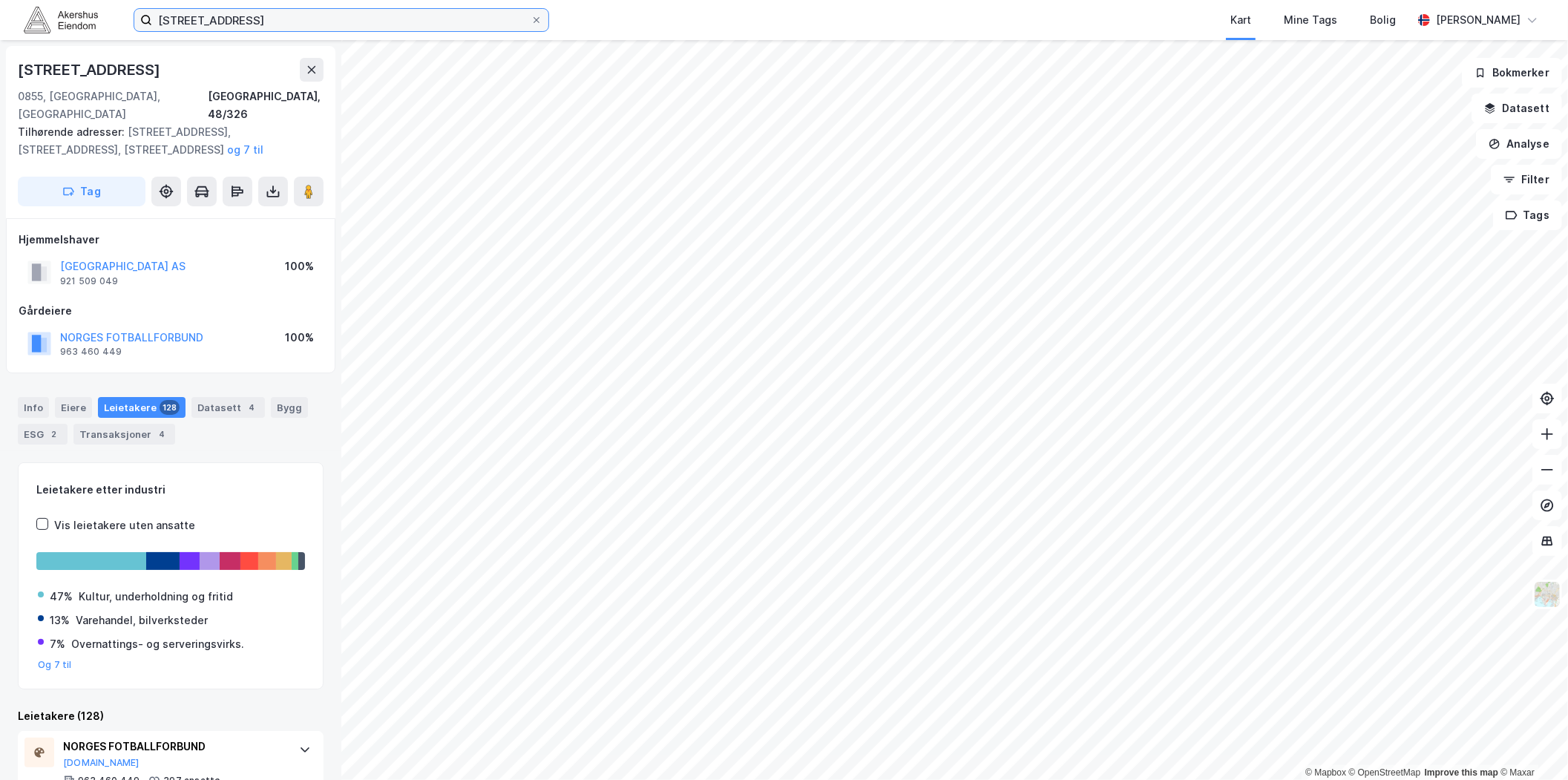
click at [376, 12] on input "[STREET_ADDRESS]" at bounding box center [341, 20] width 379 height 22
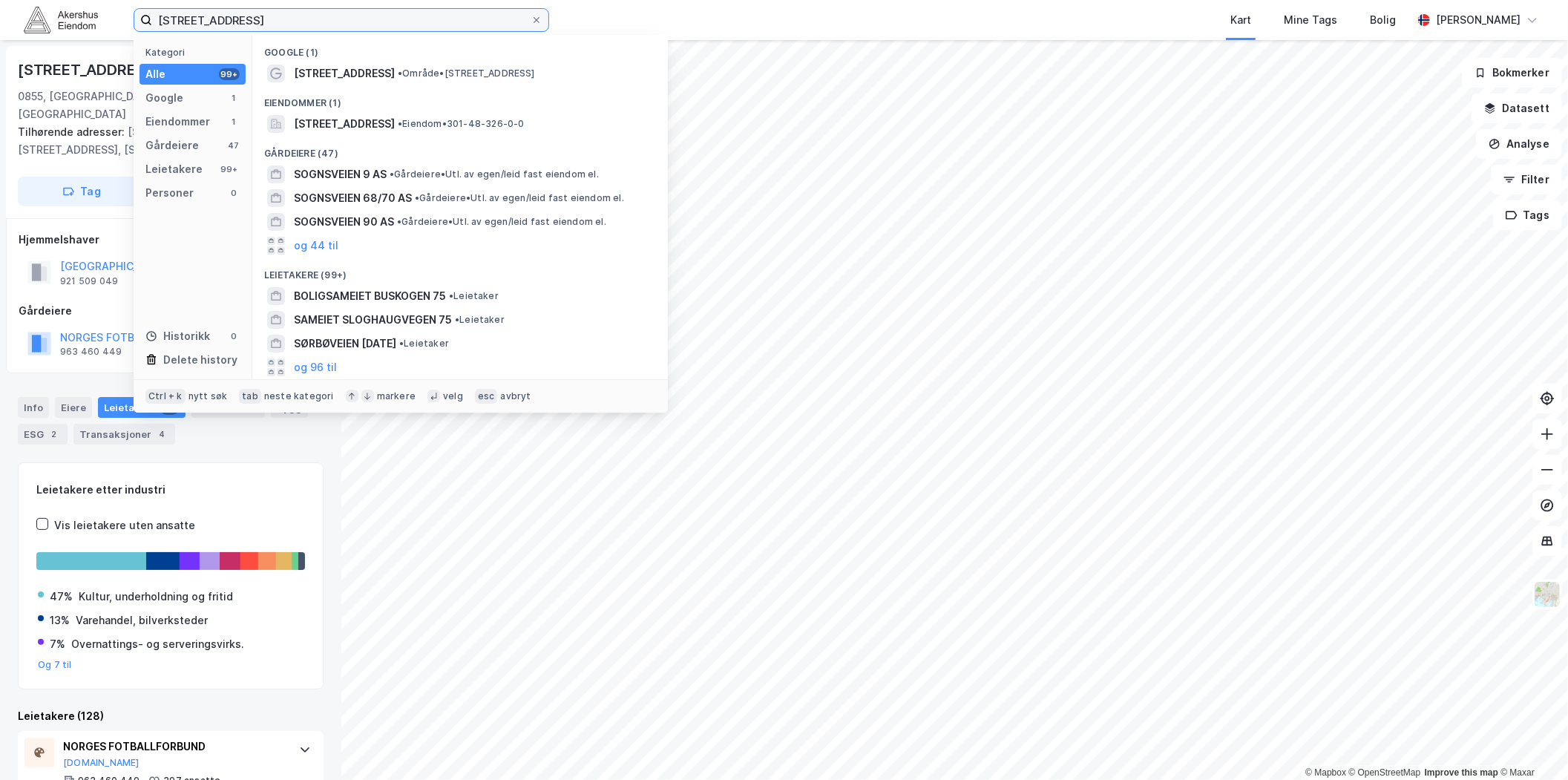
click at [374, 11] on input "[STREET_ADDRESS]" at bounding box center [341, 20] width 379 height 22
click at [372, 10] on input "[STREET_ADDRESS]" at bounding box center [341, 20] width 379 height 22
paste input "[STREET_ADDRESS]"
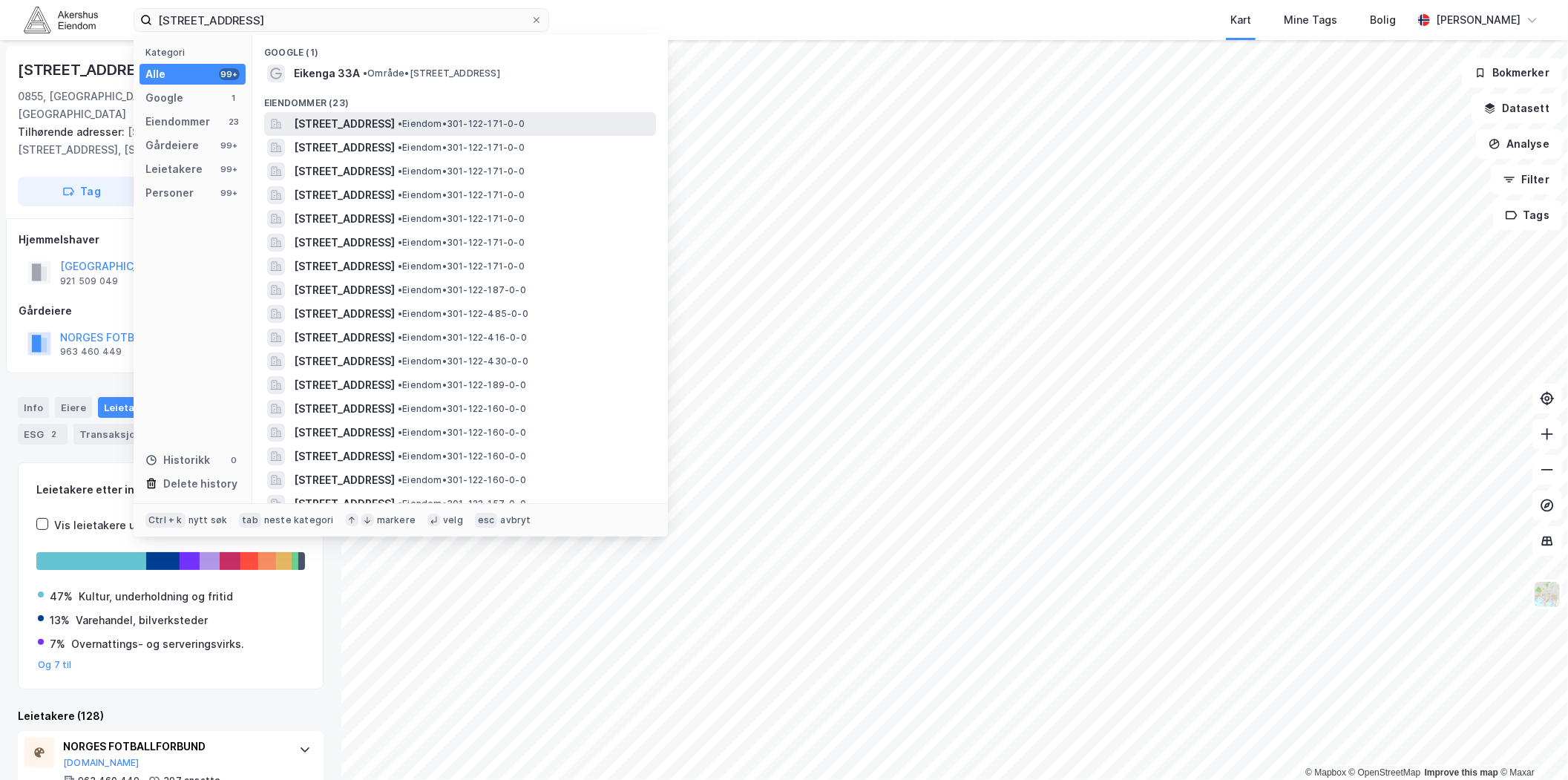
click at [376, 127] on span "[STREET_ADDRESS]" at bounding box center [344, 124] width 101 height 17
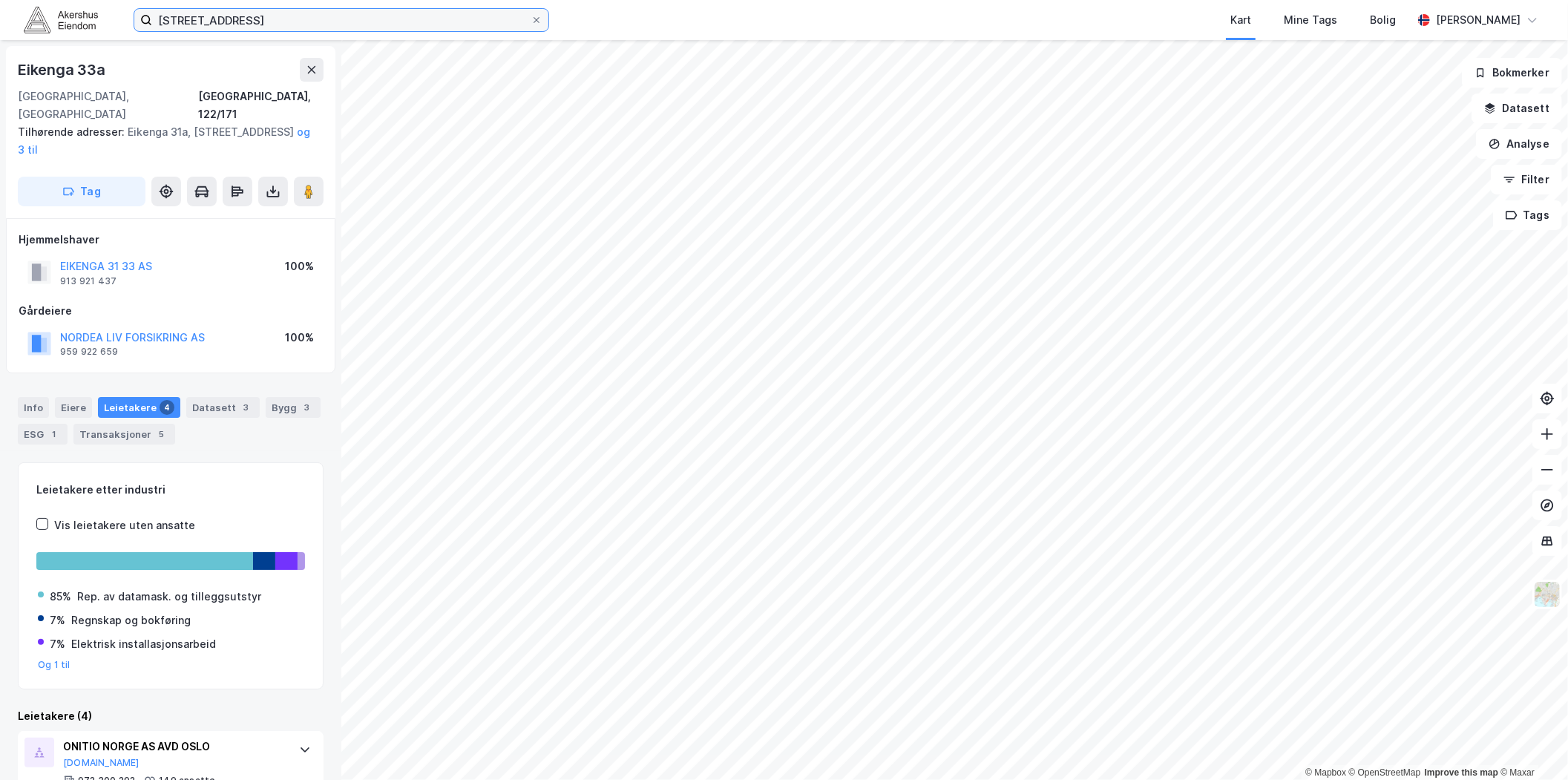
click at [368, 21] on input "[STREET_ADDRESS]" at bounding box center [341, 20] width 379 height 22
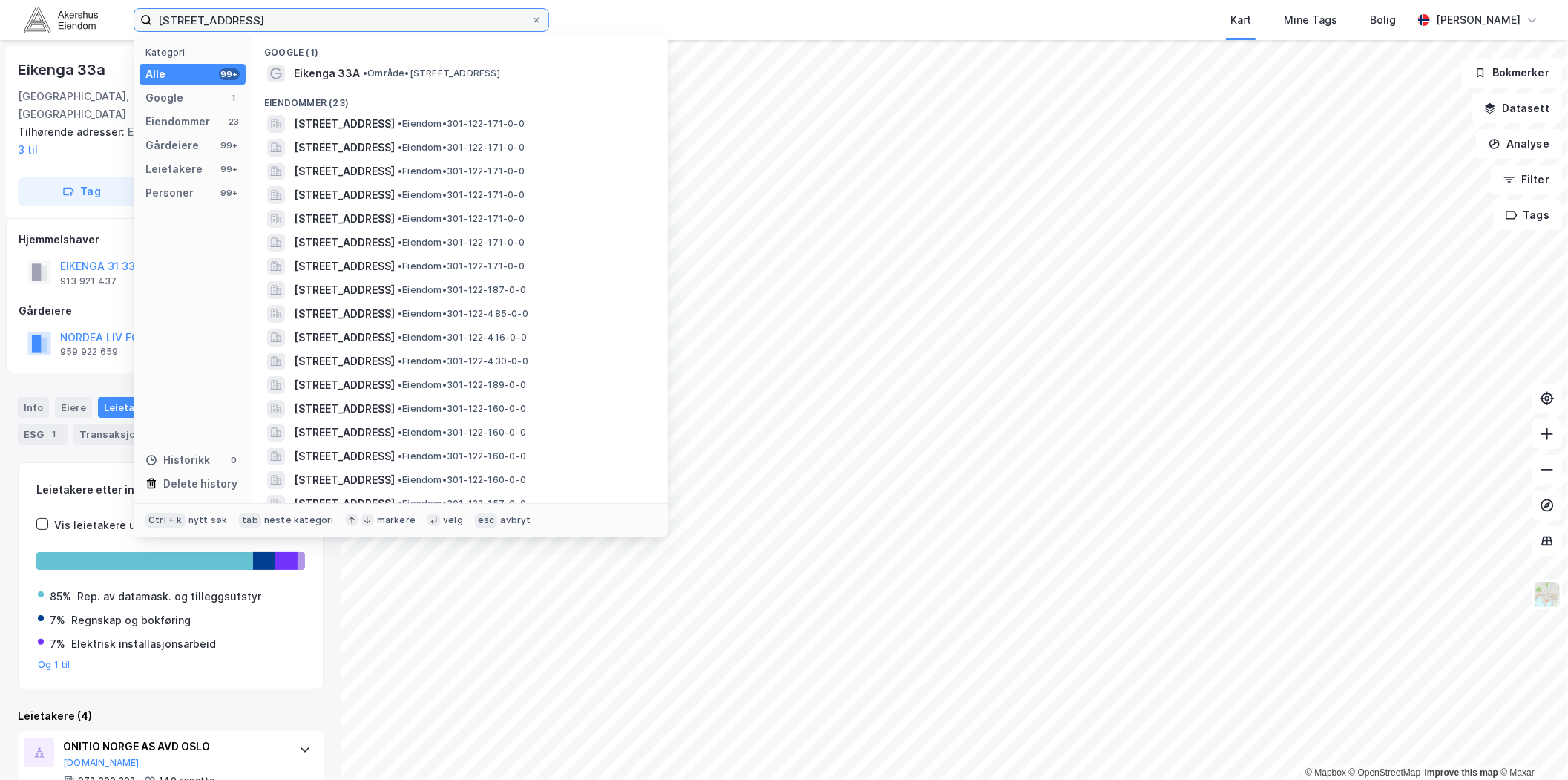
click at [365, 22] on input "[STREET_ADDRESS]" at bounding box center [341, 20] width 379 height 22
click at [364, 22] on input "[STREET_ADDRESS]" at bounding box center [341, 20] width 379 height 22
click at [354, 21] on input "[STREET_ADDRESS]" at bounding box center [341, 20] width 379 height 22
click at [353, 21] on input "[STREET_ADDRESS]" at bounding box center [341, 20] width 379 height 22
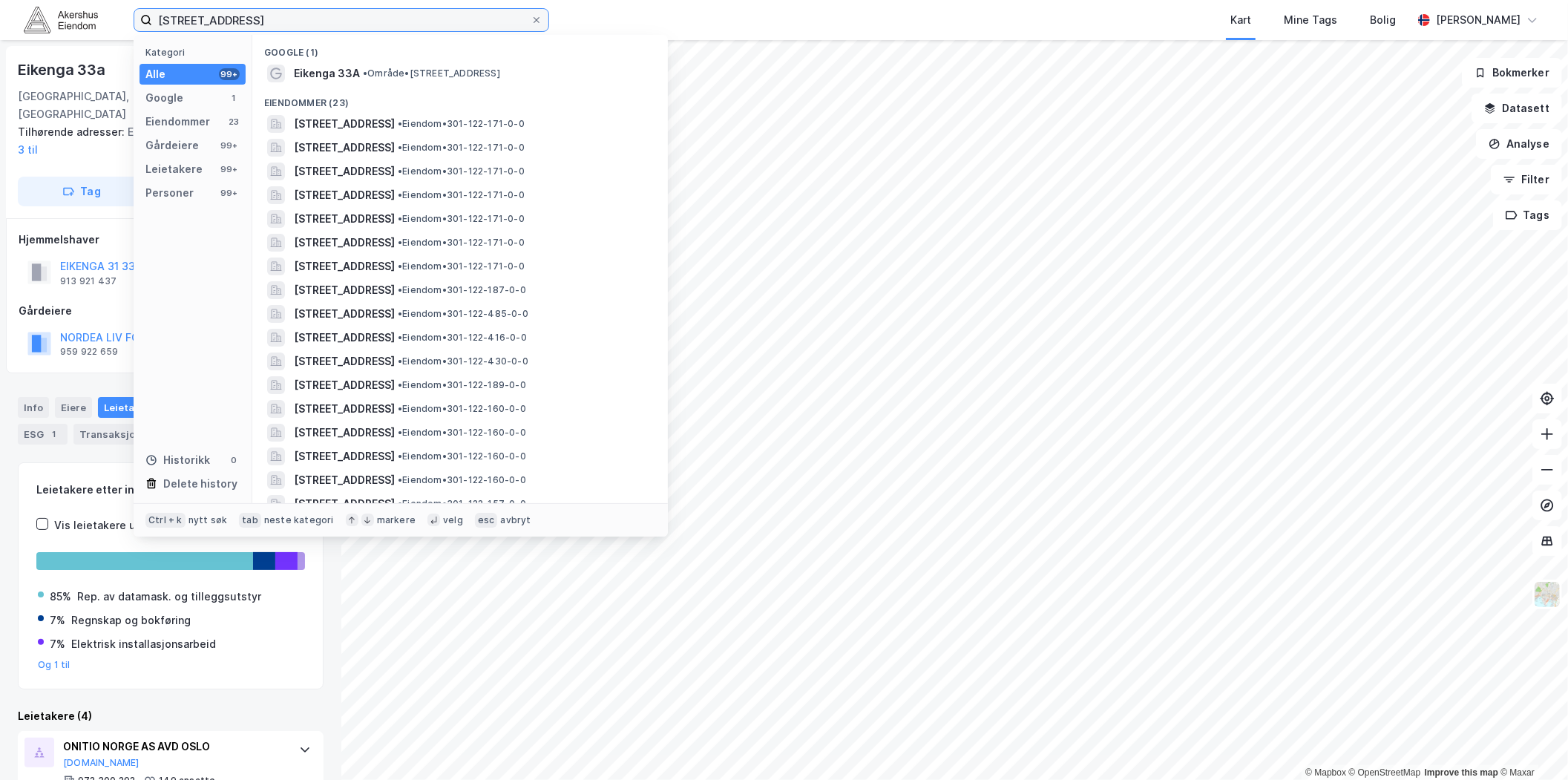
drag, startPoint x: 353, startPoint y: 21, endPoint x: 340, endPoint y: 22, distance: 13.0
click at [351, 22] on input "[STREET_ADDRESS]" at bounding box center [341, 20] width 379 height 22
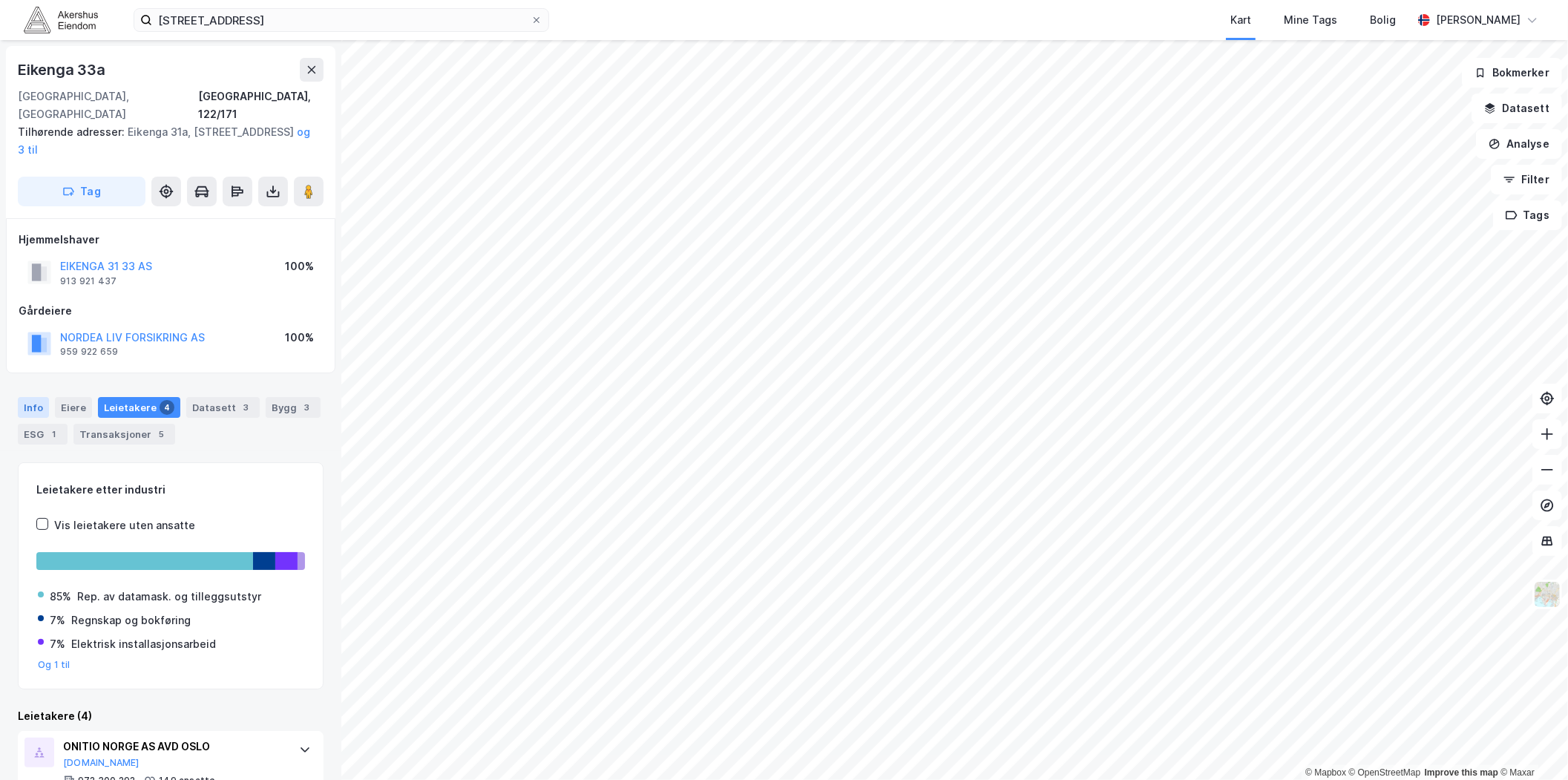
click at [35, 397] on div "Info" at bounding box center [33, 407] width 31 height 21
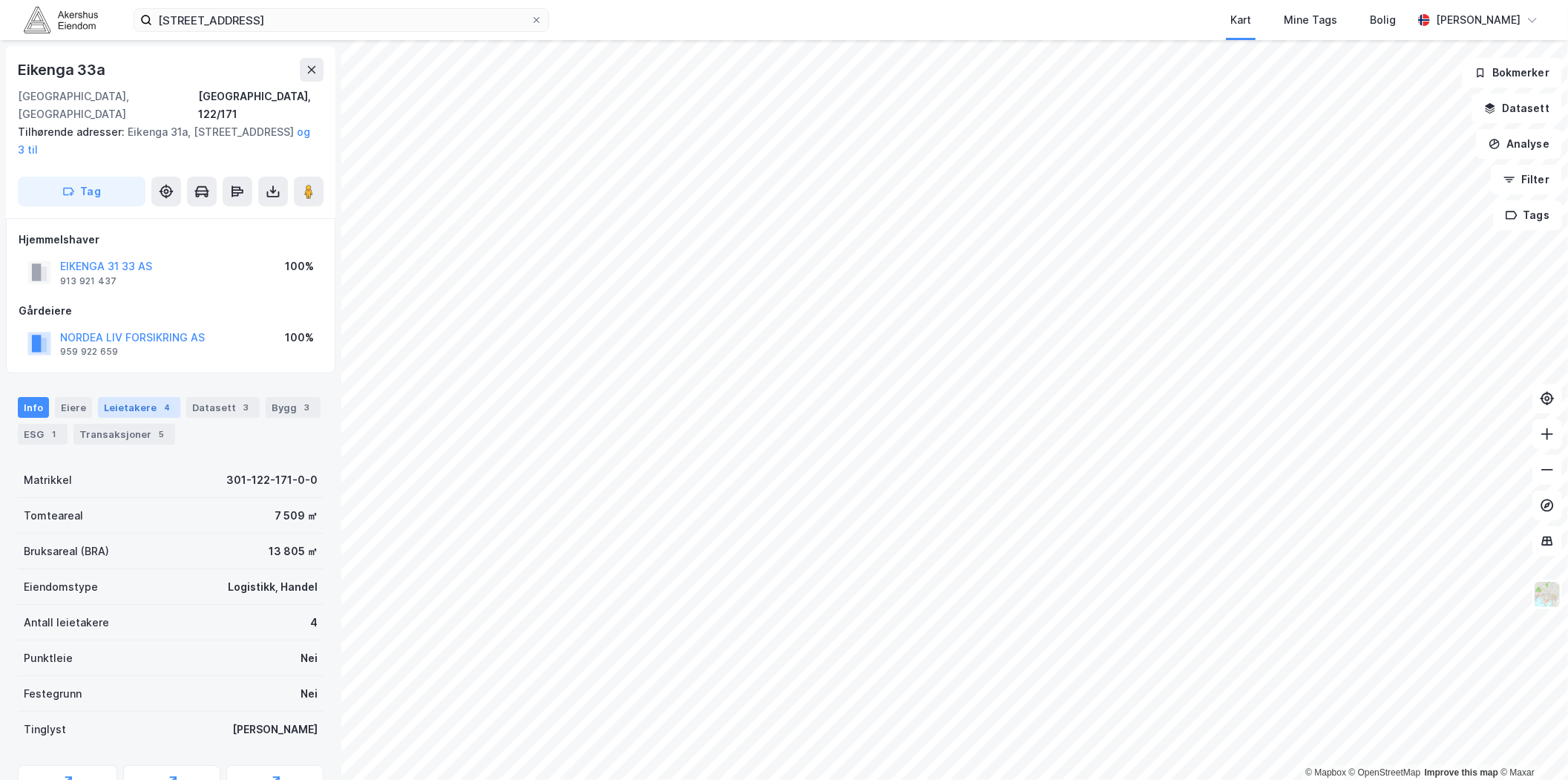
click at [160, 400] on div "4" at bounding box center [167, 407] width 15 height 15
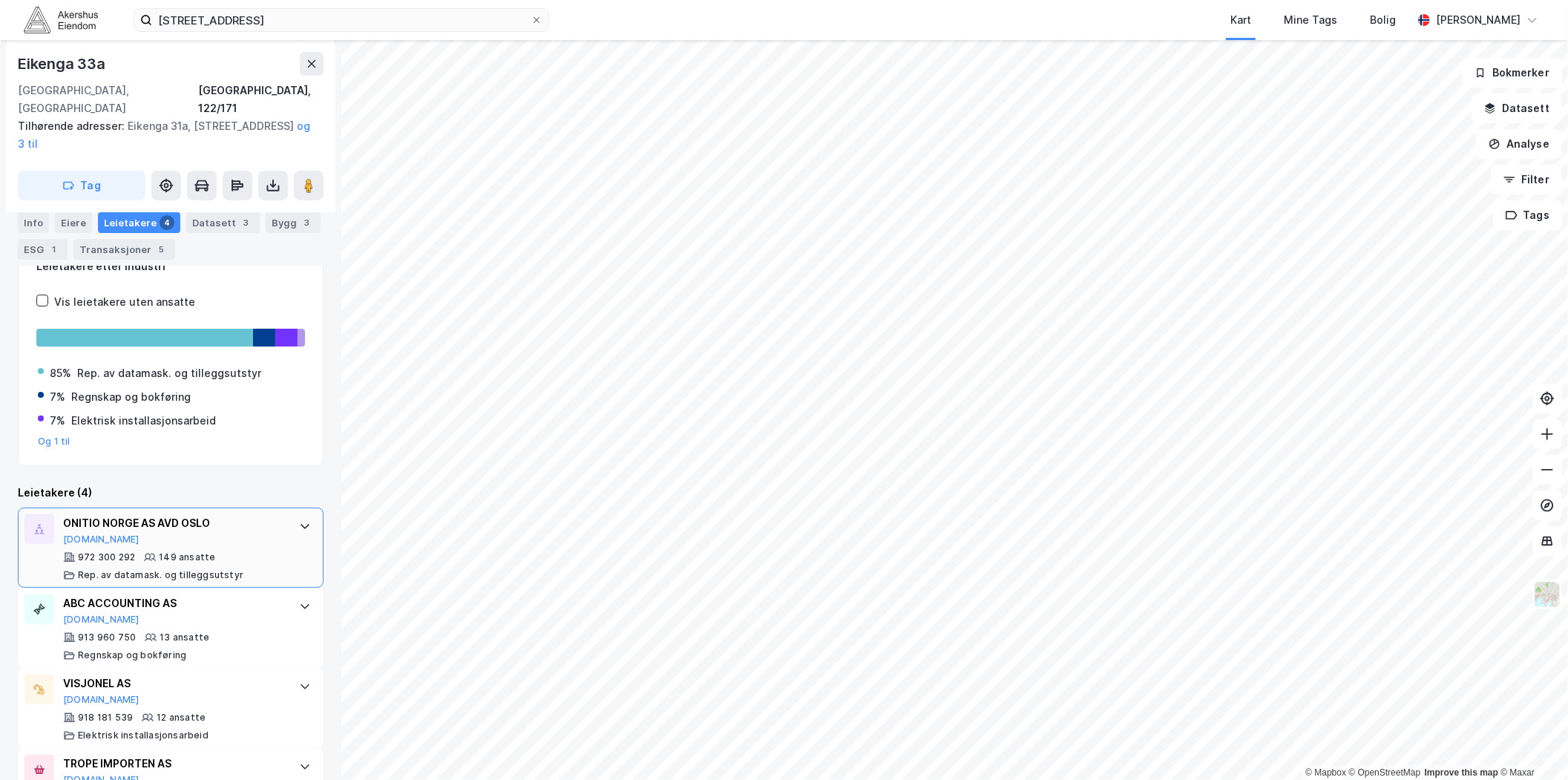
scroll to position [247, 0]
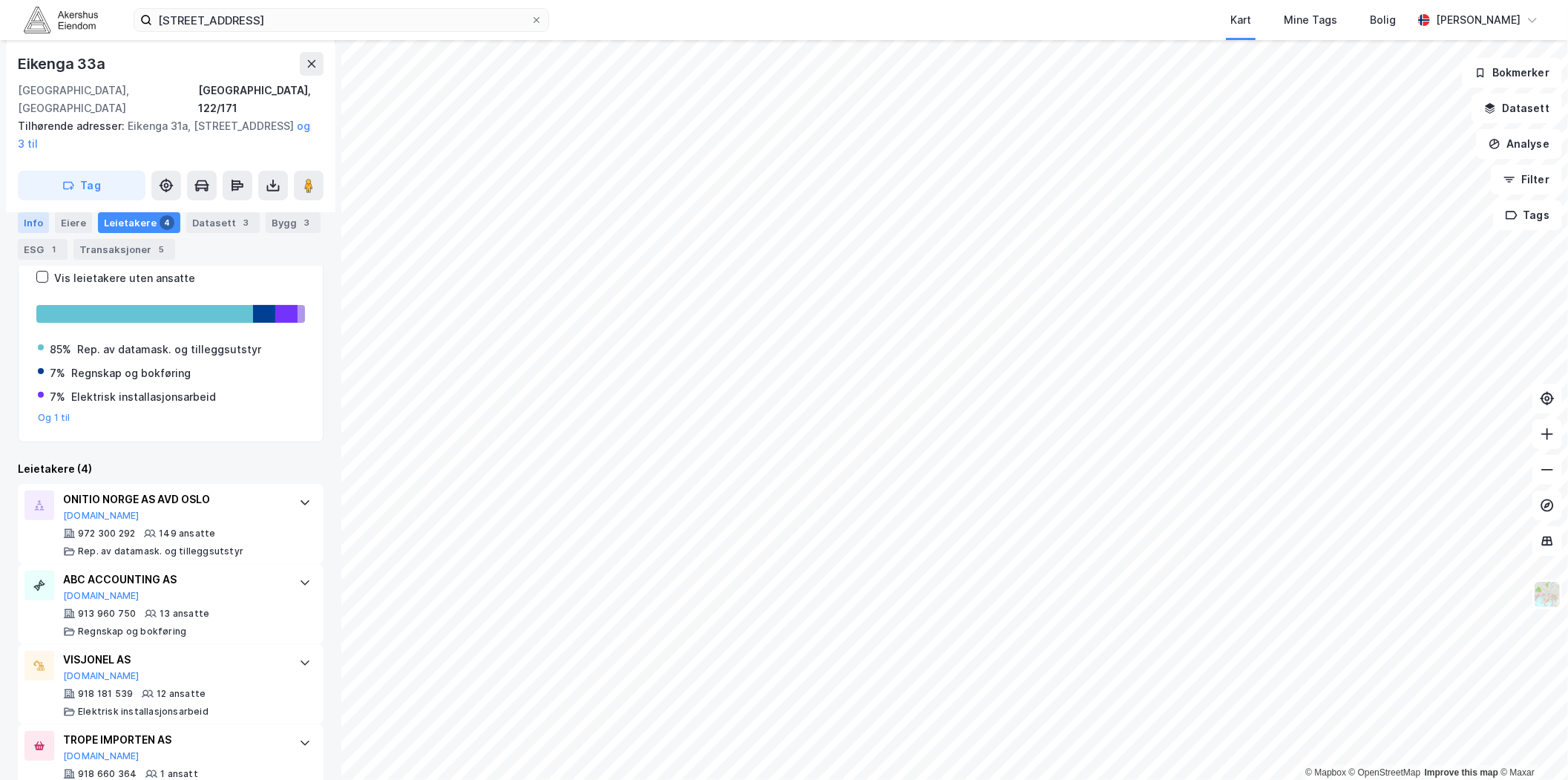
click at [47, 226] on div "Info" at bounding box center [33, 222] width 31 height 21
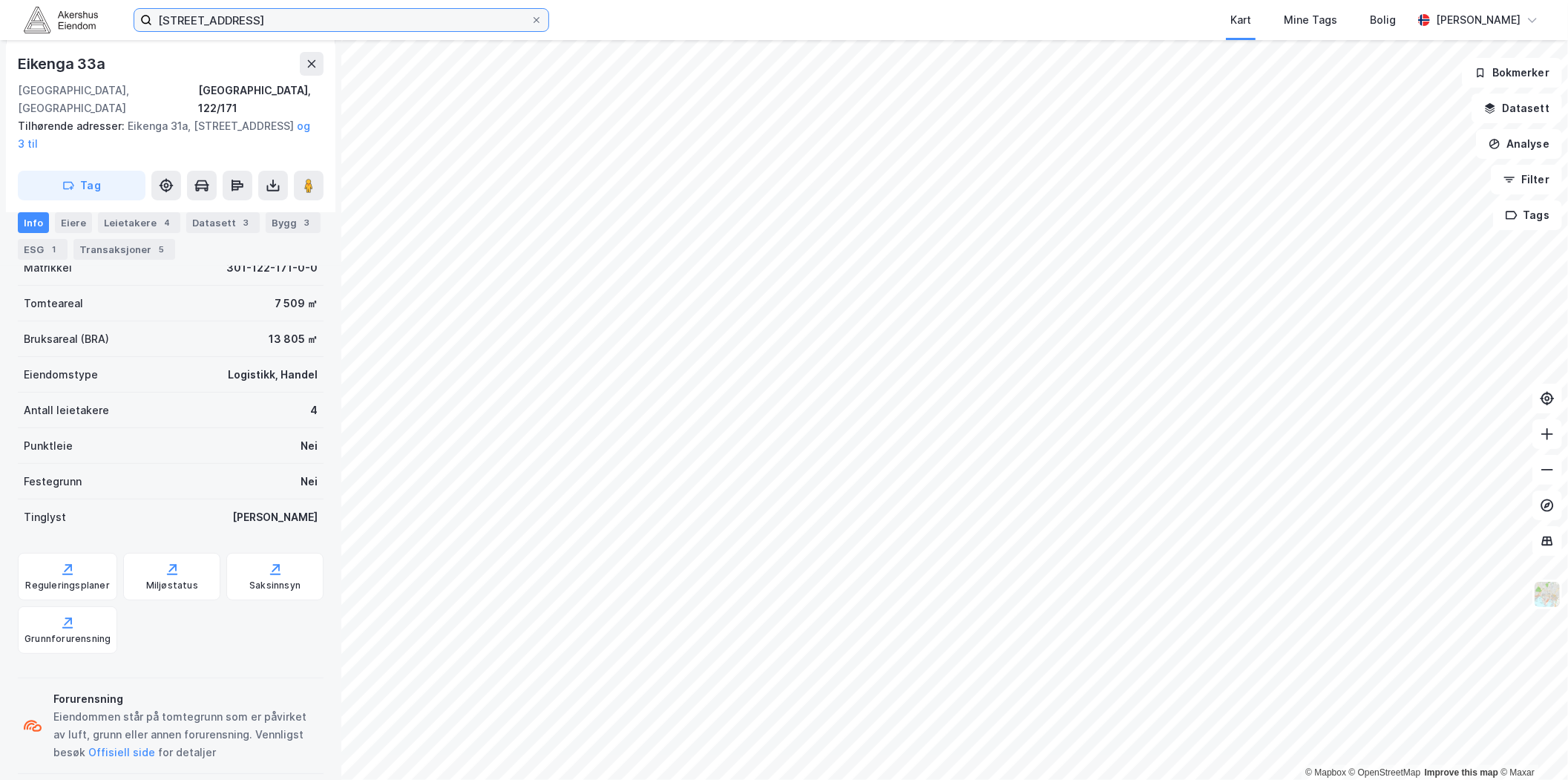
click at [429, 19] on input "[STREET_ADDRESS]" at bounding box center [341, 20] width 379 height 22
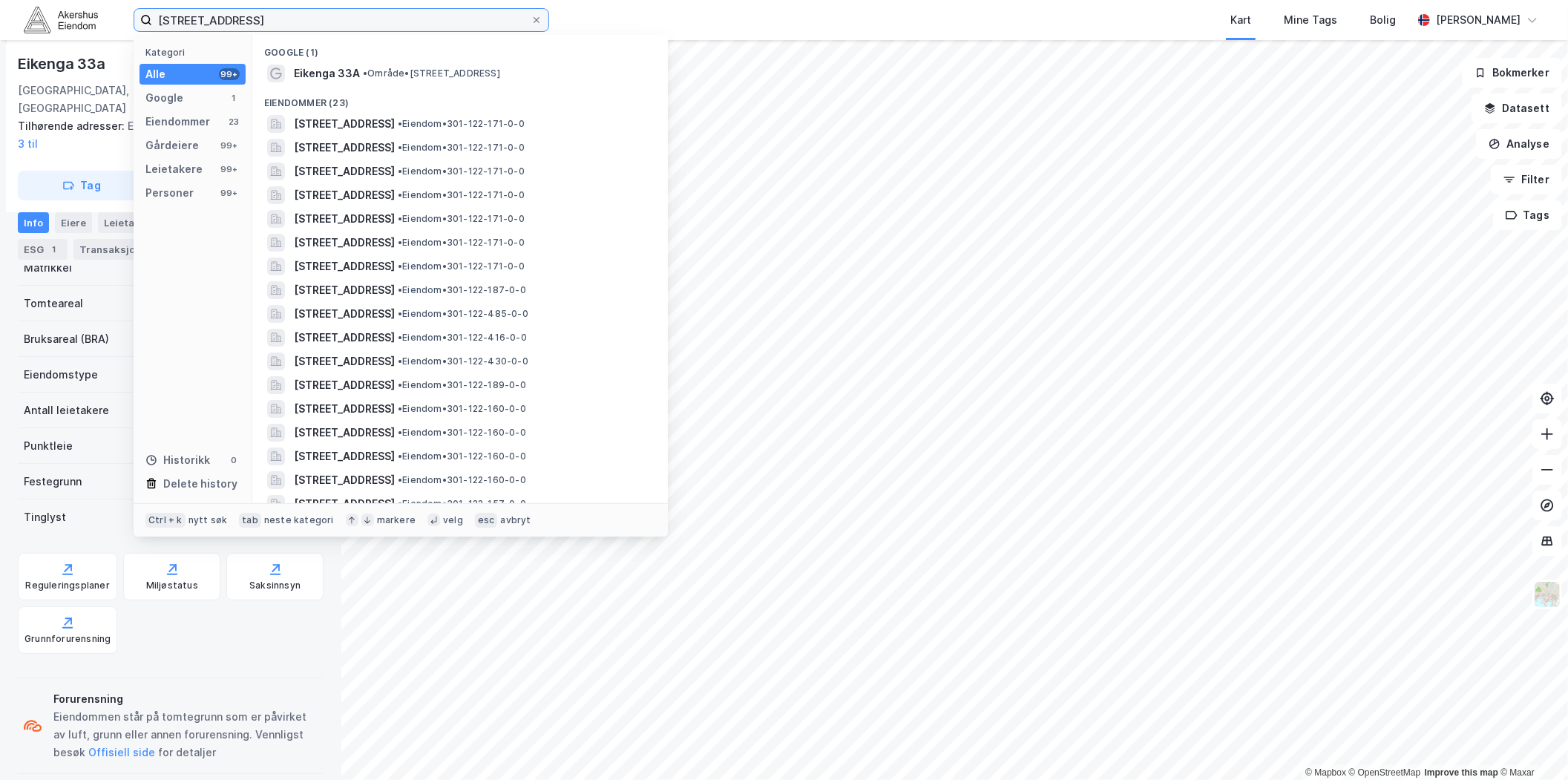
click at [427, 19] on input "[STREET_ADDRESS]" at bounding box center [341, 20] width 379 height 22
click at [426, 18] on input "[STREET_ADDRESS]" at bounding box center [341, 20] width 379 height 22
paste input "Innspurten 15, 0663"
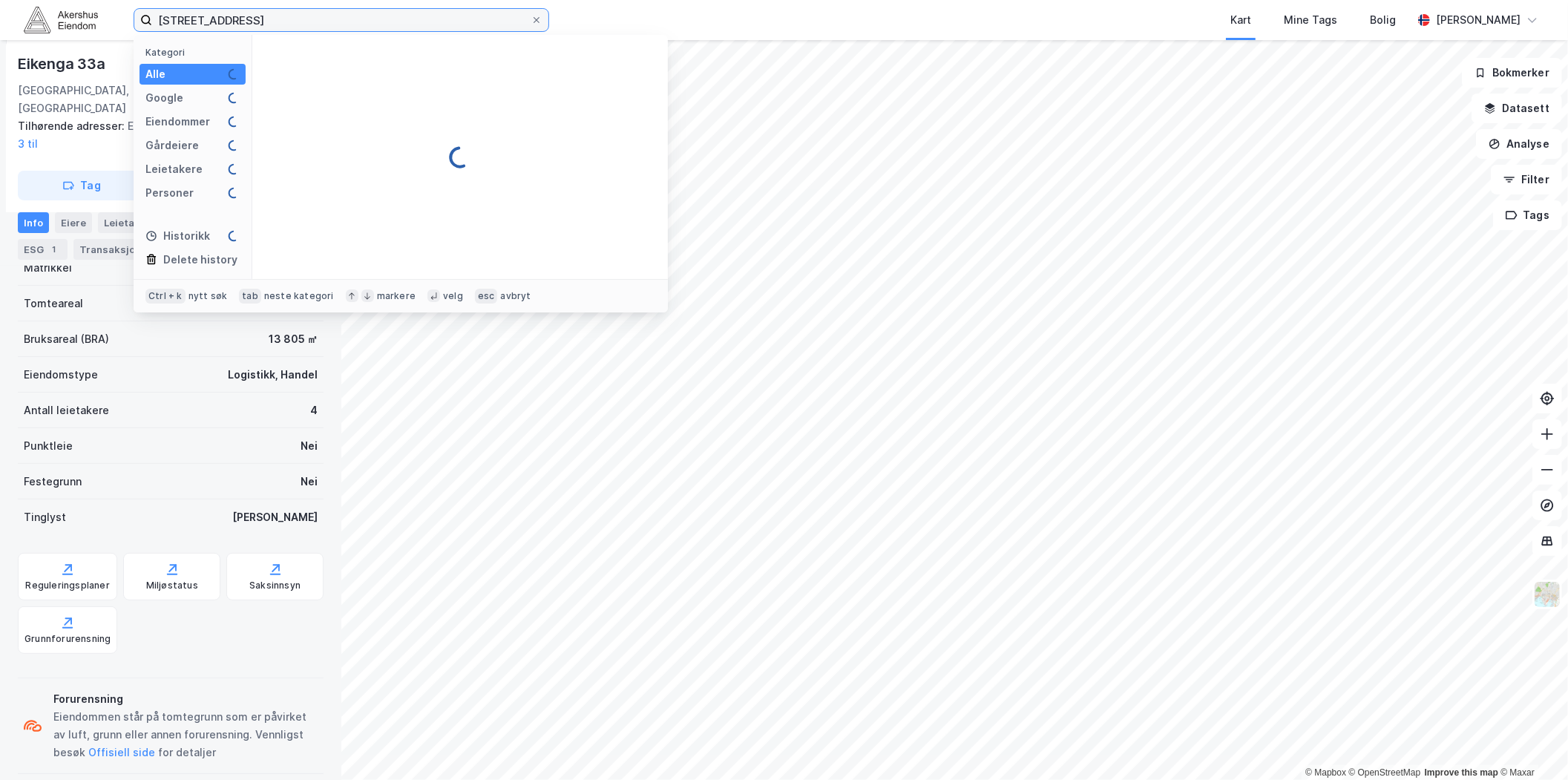
click at [424, 17] on input "[STREET_ADDRESS]" at bounding box center [341, 20] width 379 height 22
click at [423, 17] on input "[STREET_ADDRESS]" at bounding box center [341, 20] width 379 height 22
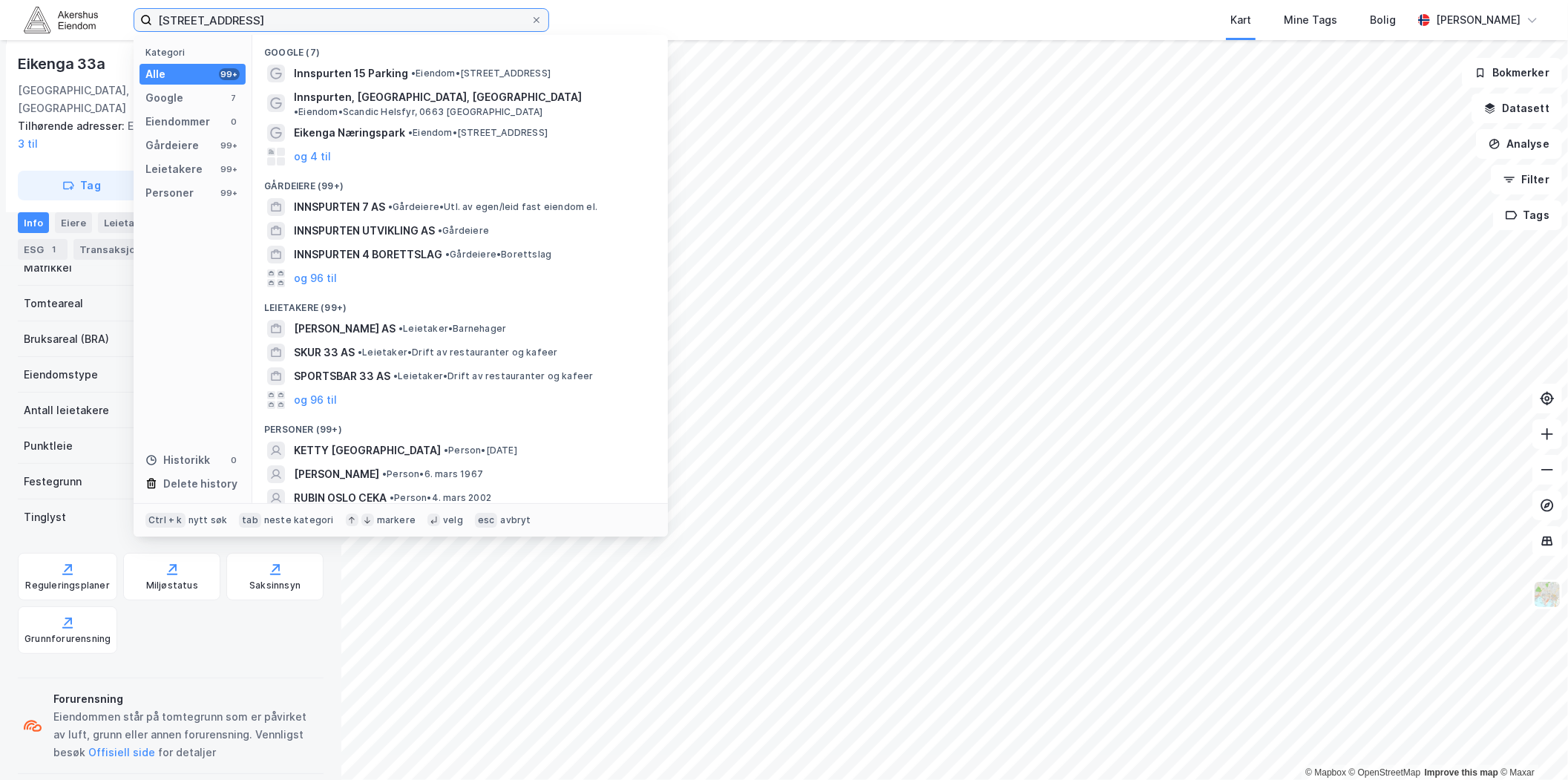
paste input
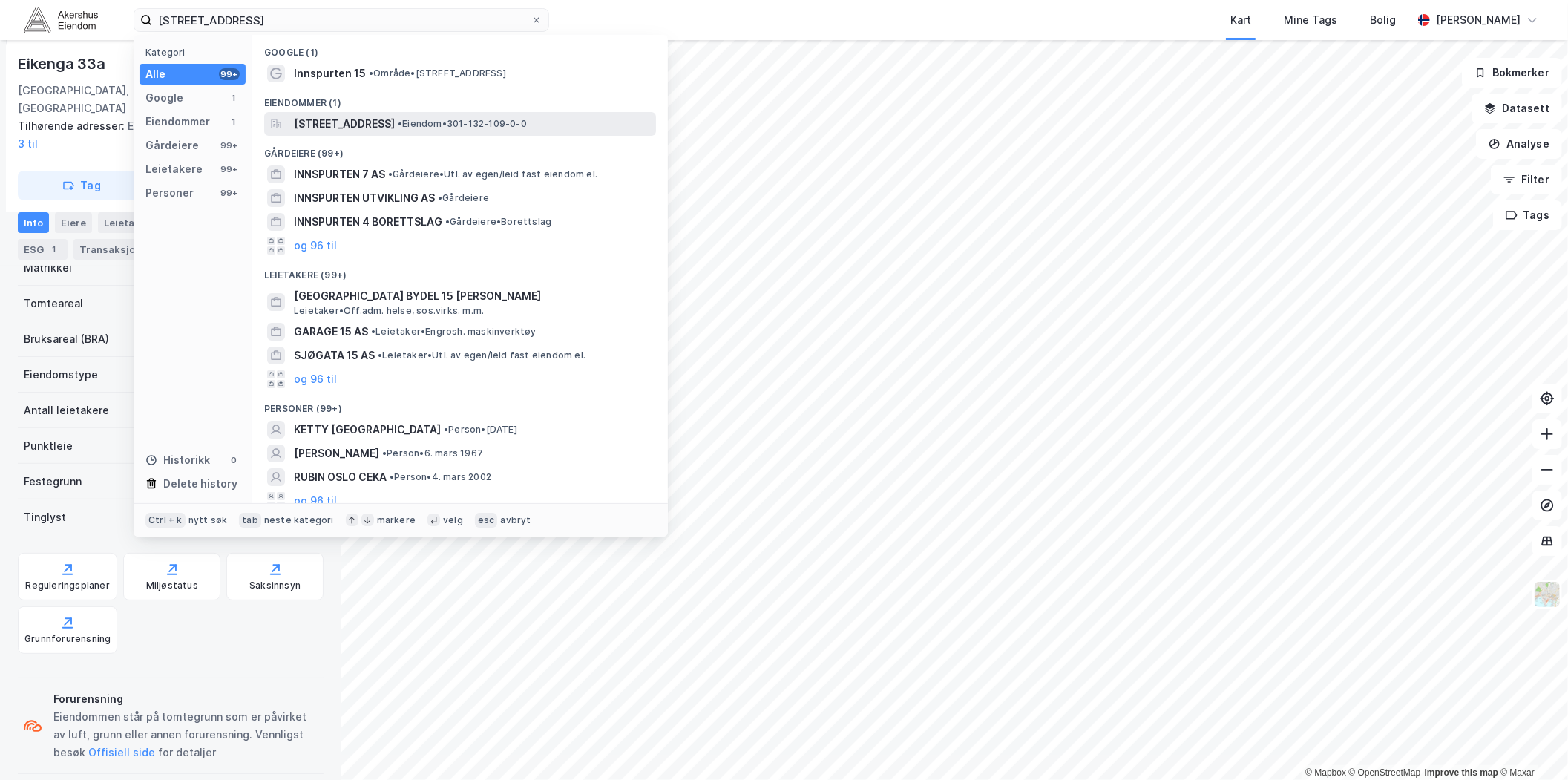
click at [383, 131] on span "[STREET_ADDRESS]" at bounding box center [344, 124] width 101 height 17
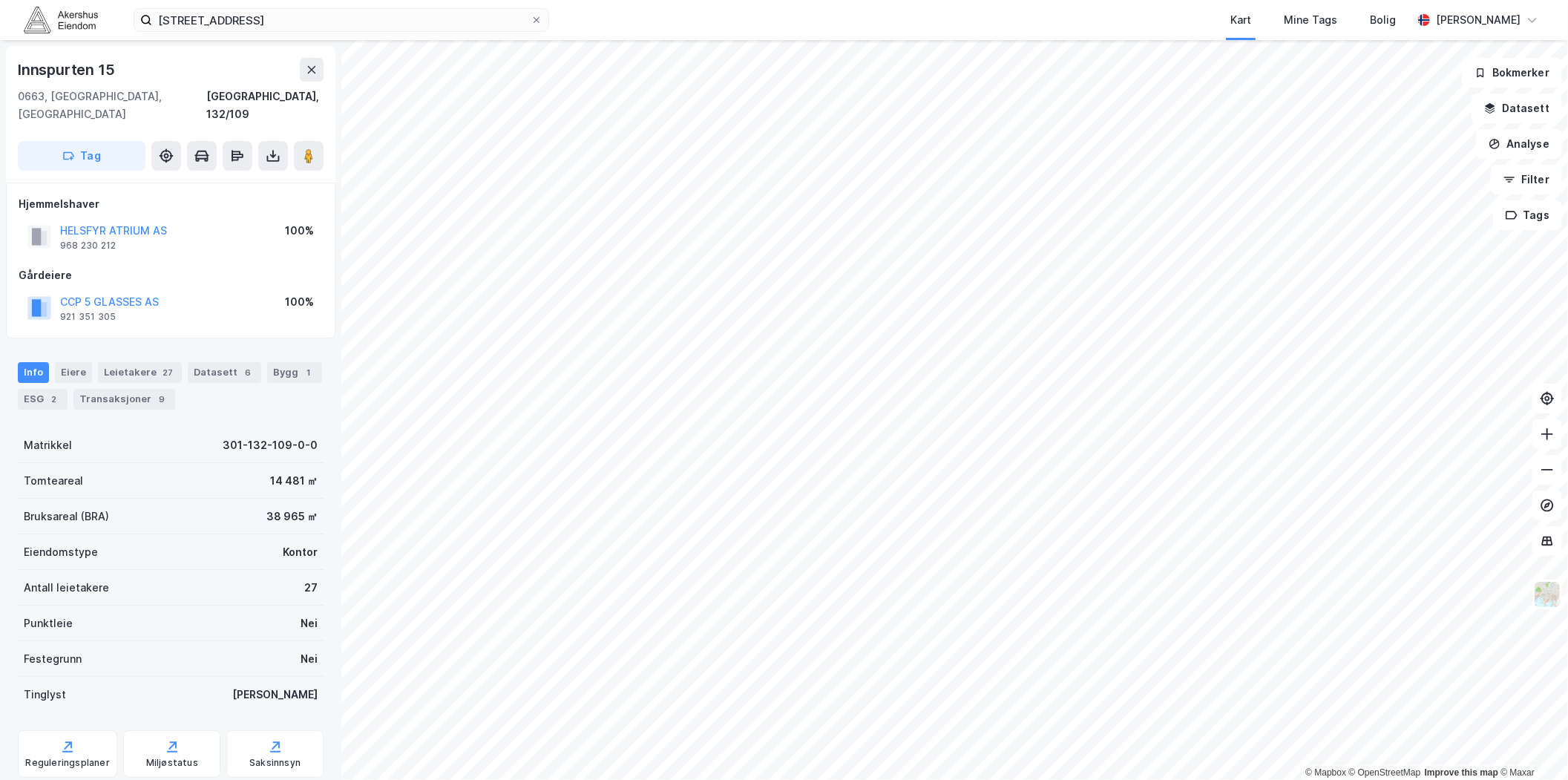
scroll to position [176, 0]
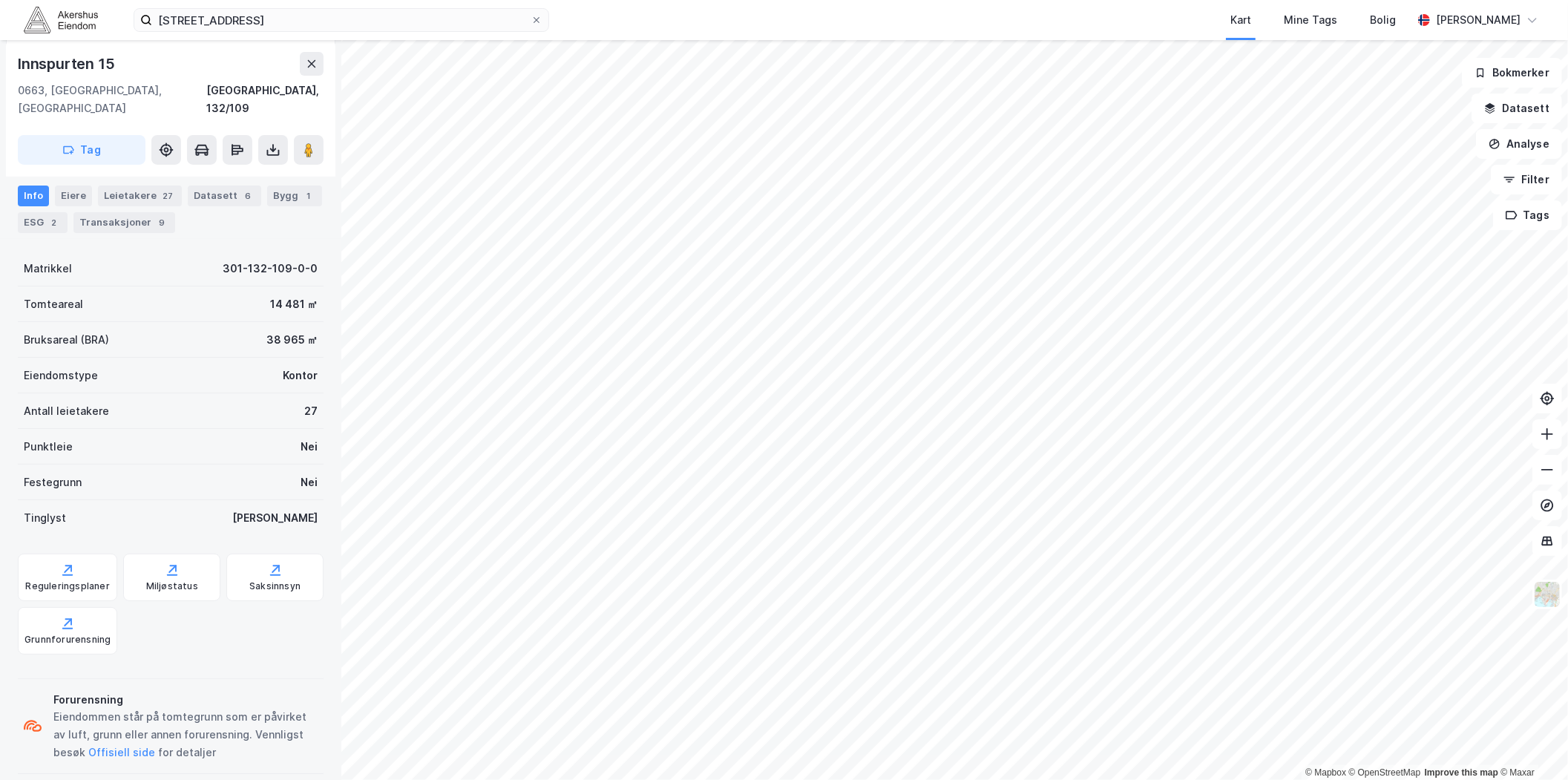
click at [402, 2] on div "[STREET_ADDRESS] Kart Mine Tags Bolig [PERSON_NAME]" at bounding box center [784, 20] width 1568 height 40
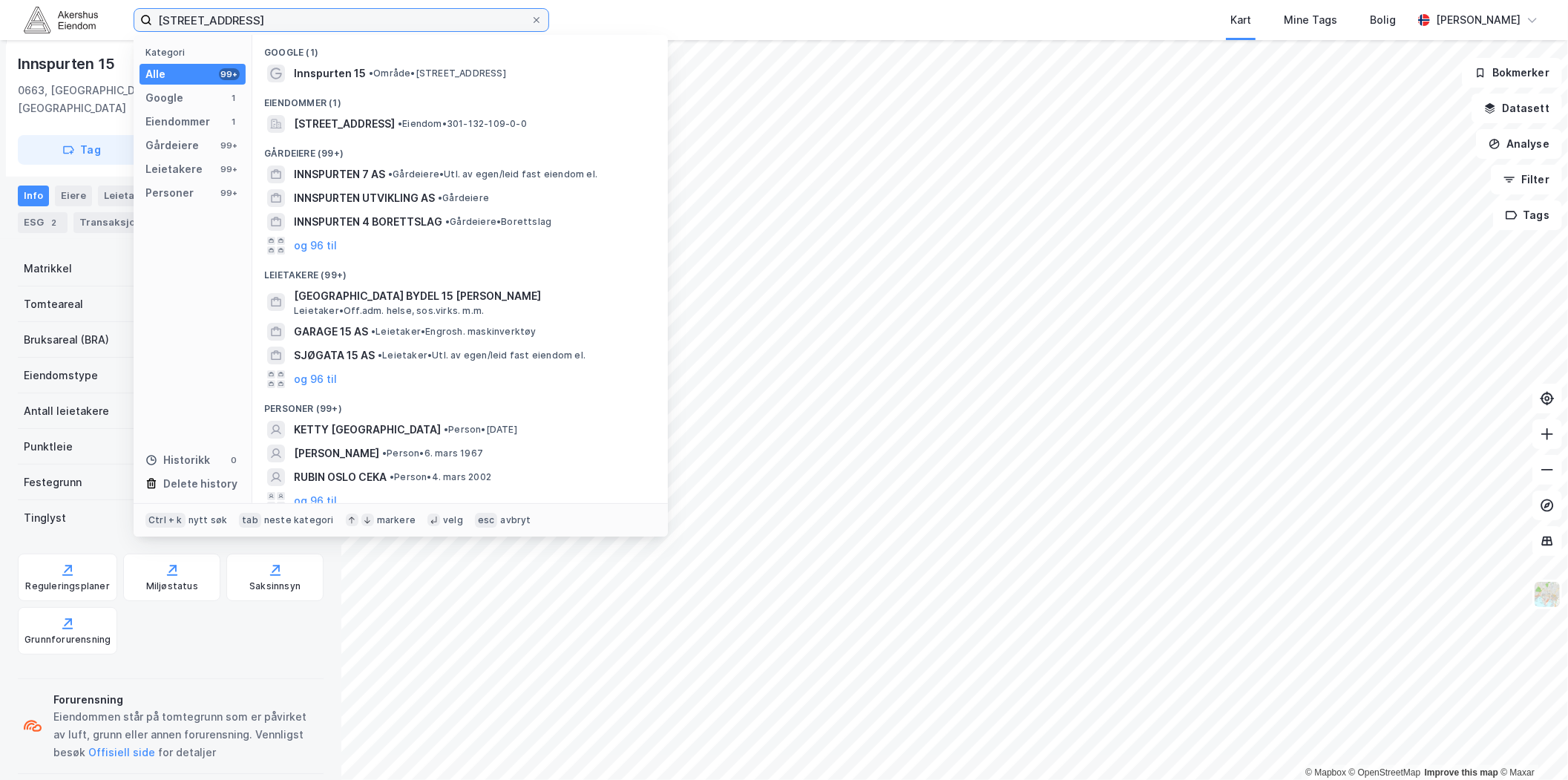
click at [391, 17] on input "[STREET_ADDRESS]" at bounding box center [341, 20] width 379 height 22
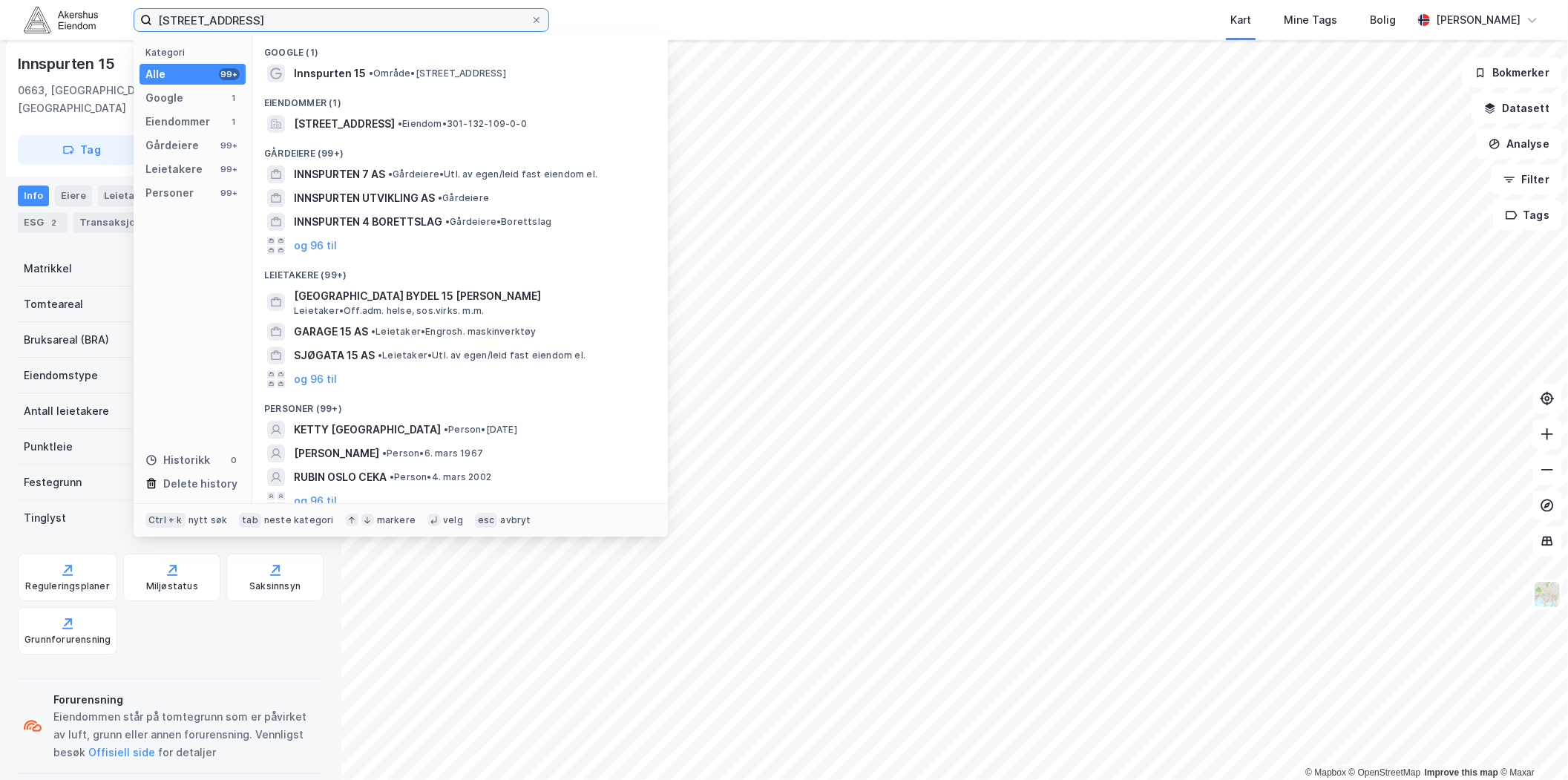
paste input "[STREET_ADDRESS]"
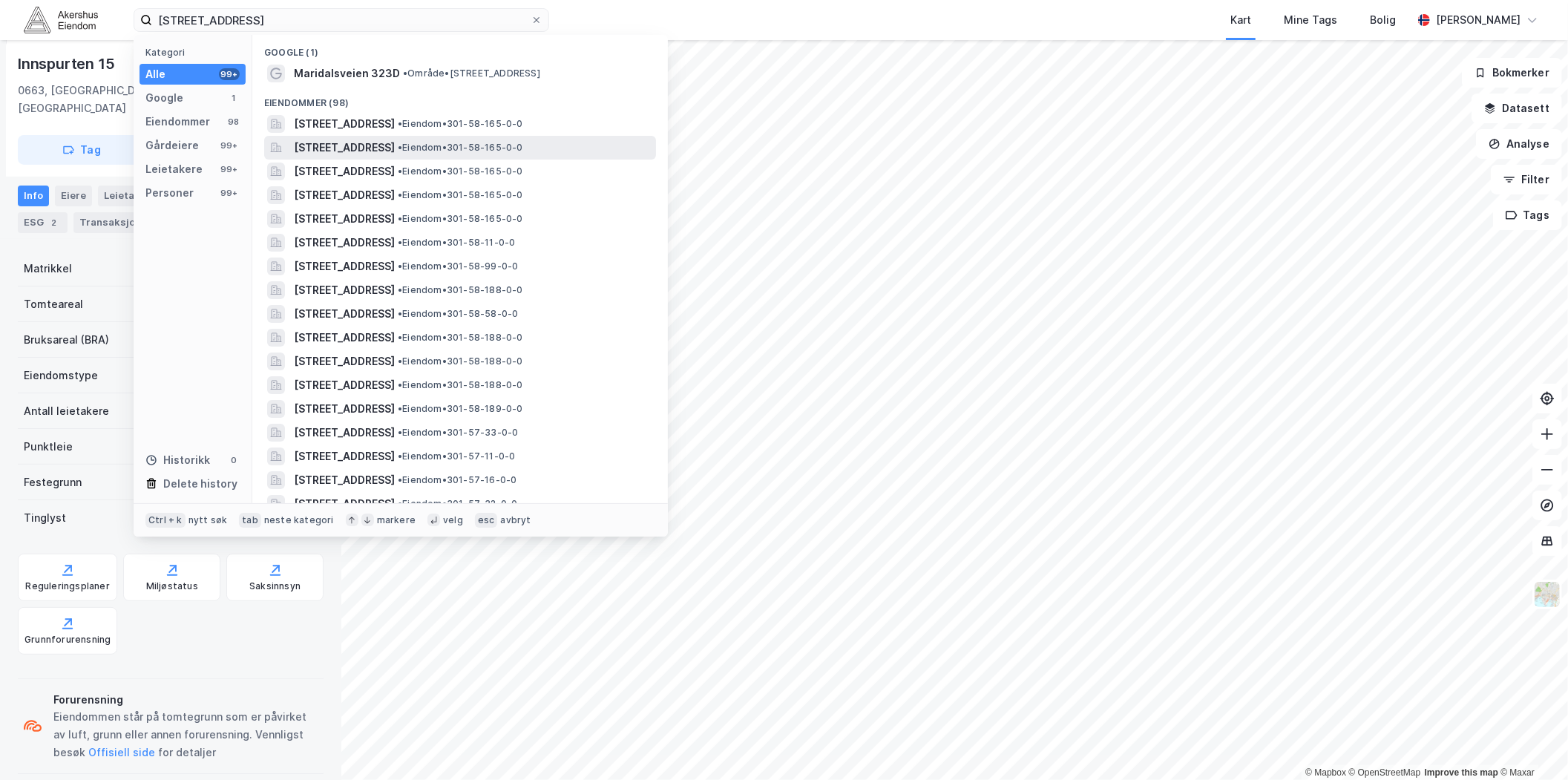
drag, startPoint x: 399, startPoint y: 72, endPoint x: 403, endPoint y: 153, distance: 81.1
click at [403, 153] on div "Google (1) Maridalsveien 323D • Område • Maridalsveien 323D, 0872 [GEOGRAPHIC_D…" at bounding box center [460, 269] width 415 height 469
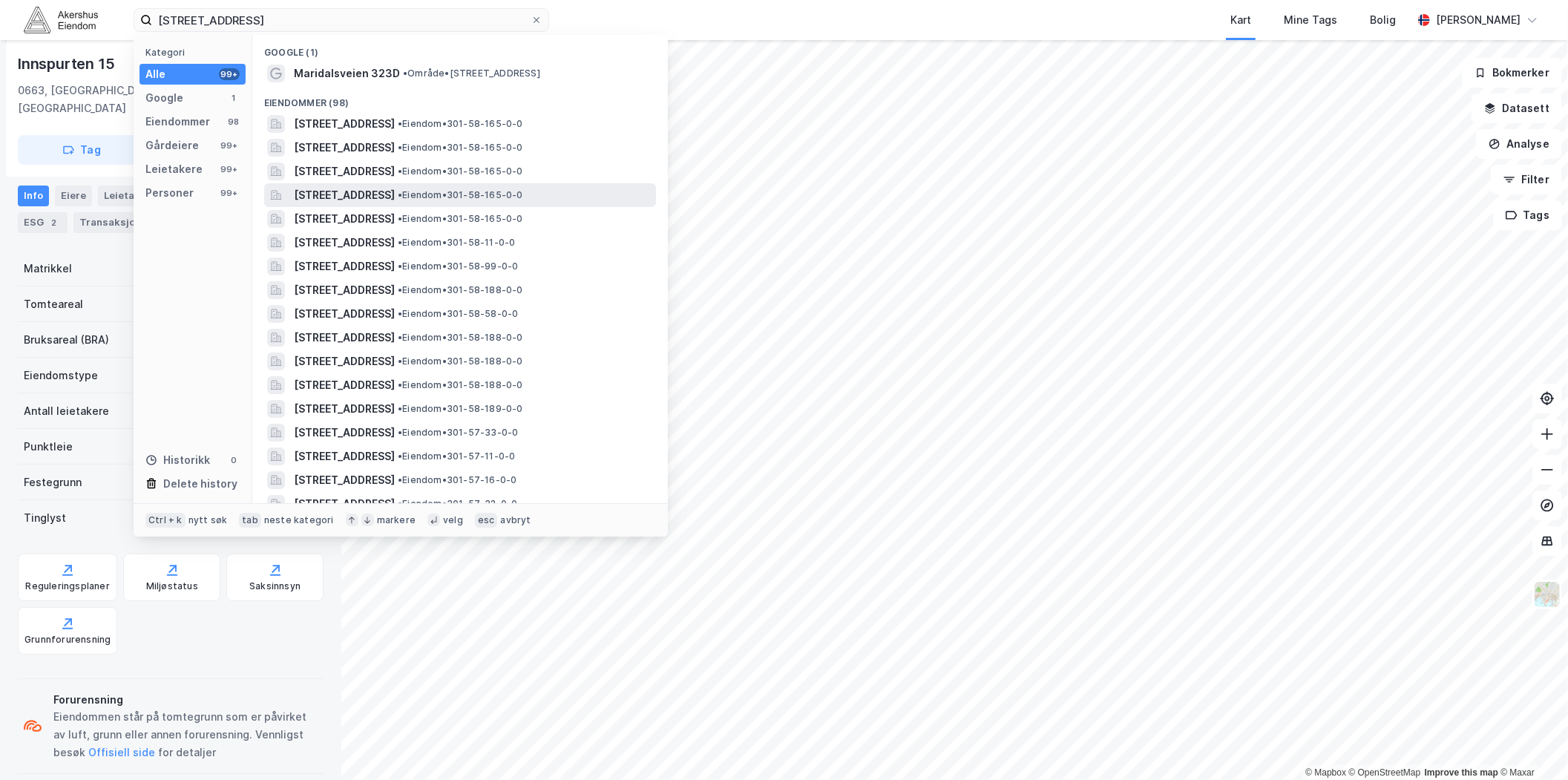
drag, startPoint x: 403, startPoint y: 153, endPoint x: 403, endPoint y: 198, distance: 45.0
click at [395, 198] on span "[STREET_ADDRESS]" at bounding box center [344, 195] width 101 height 17
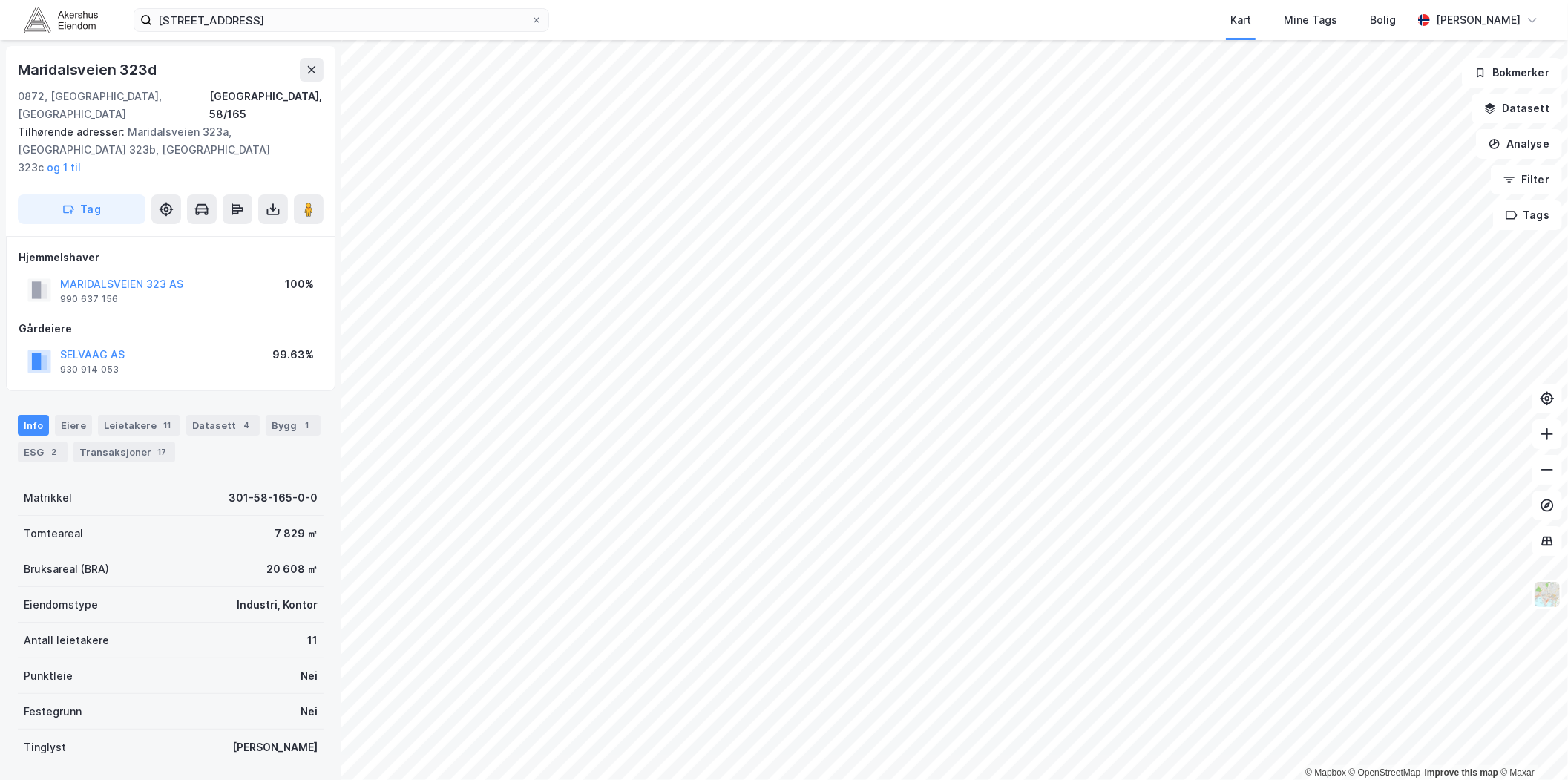
scroll to position [63, 0]
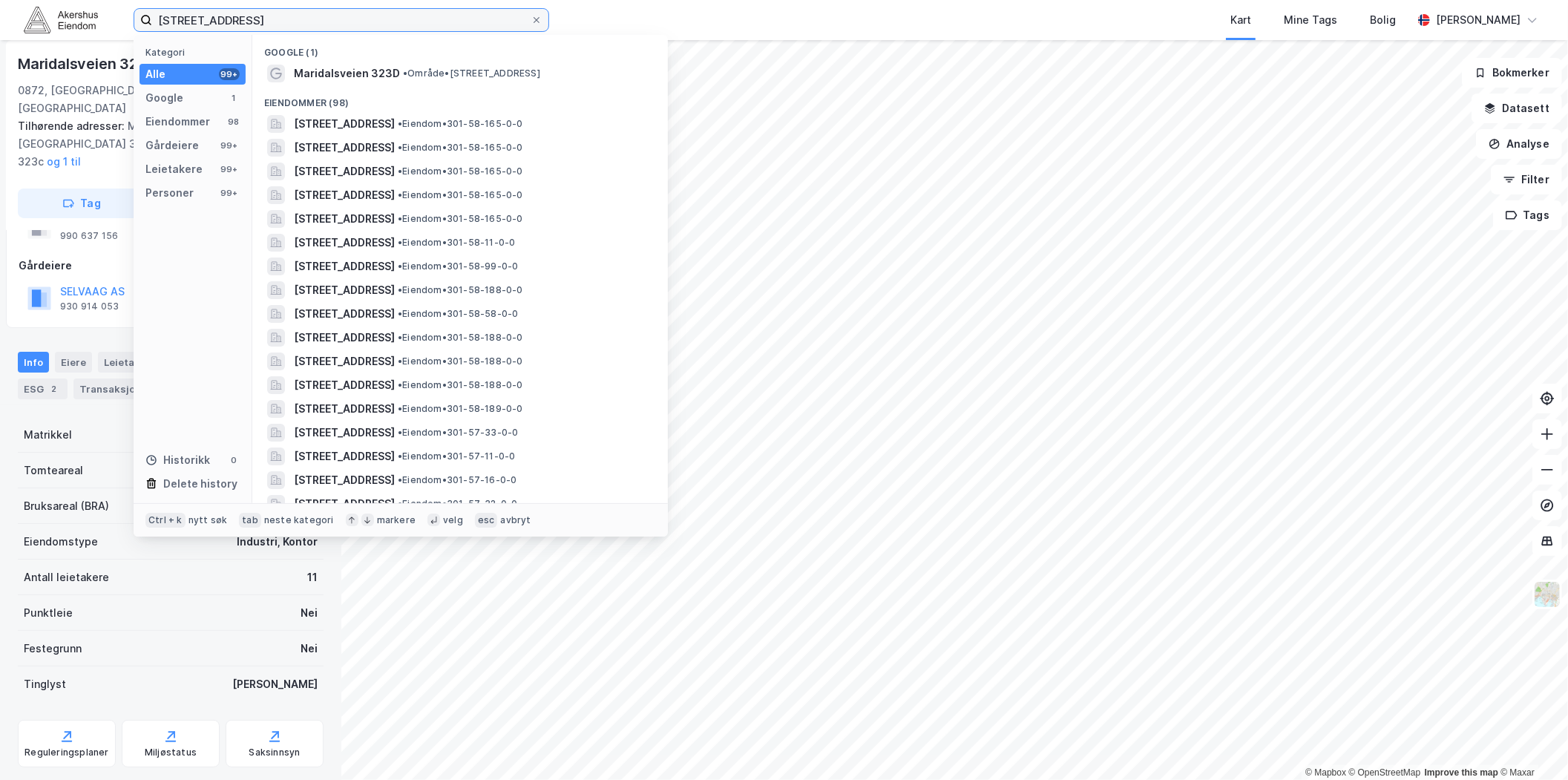
click at [301, 11] on input "[STREET_ADDRESS]" at bounding box center [341, 20] width 379 height 22
paste input "[STREET_ADDRESS]"
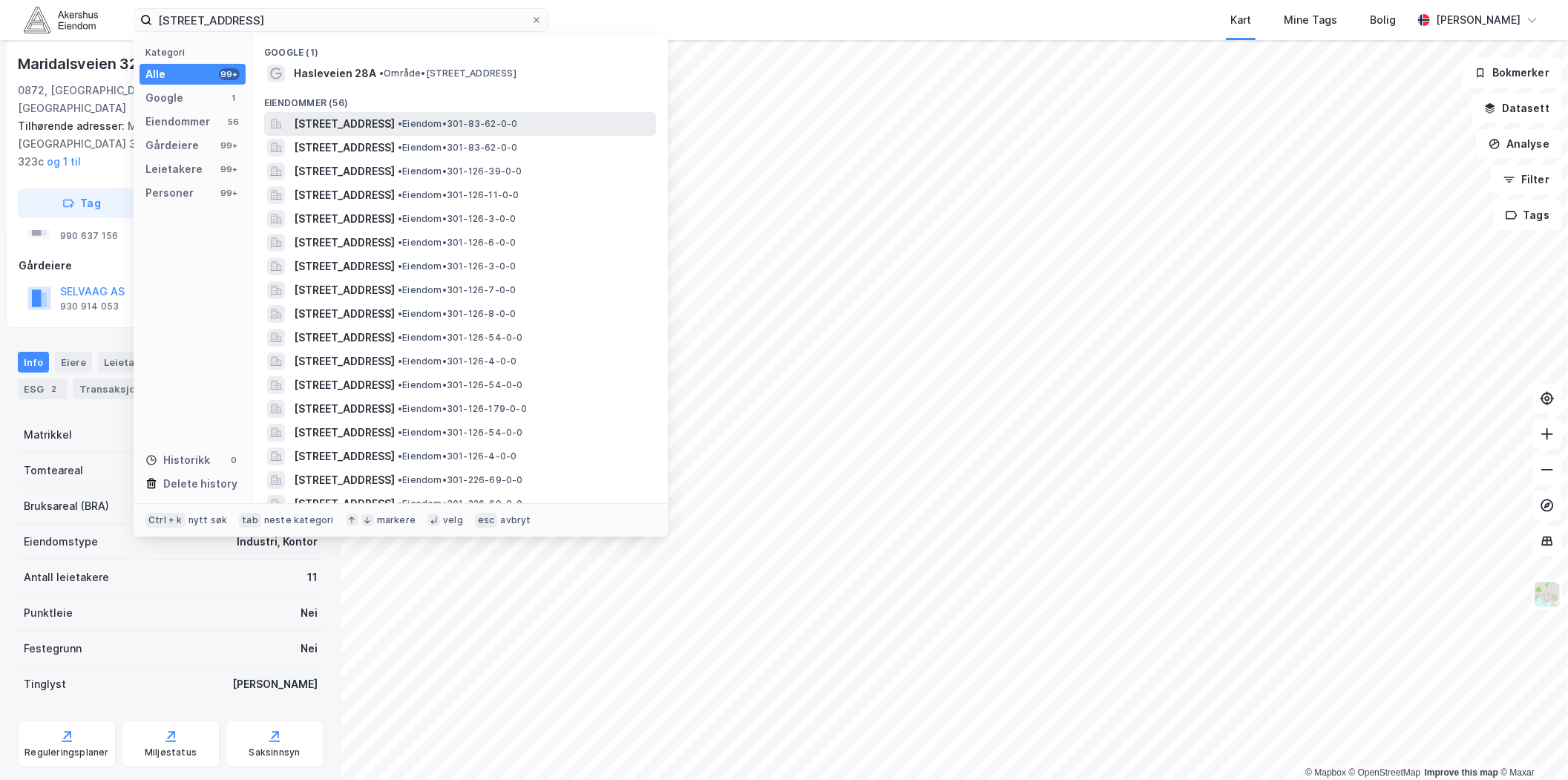
click at [395, 126] on span "[STREET_ADDRESS]" at bounding box center [344, 124] width 101 height 17
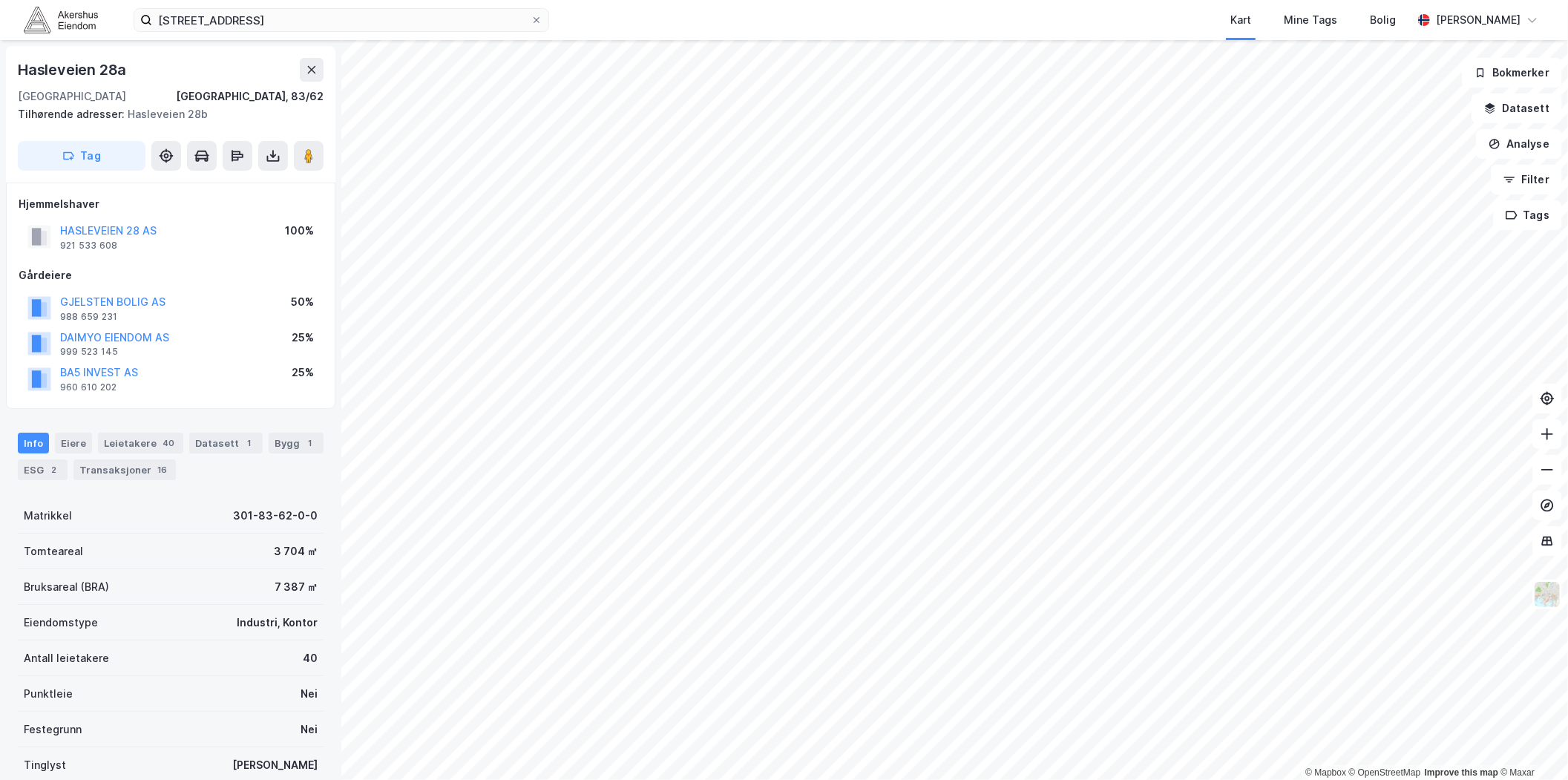
scroll to position [63, 0]
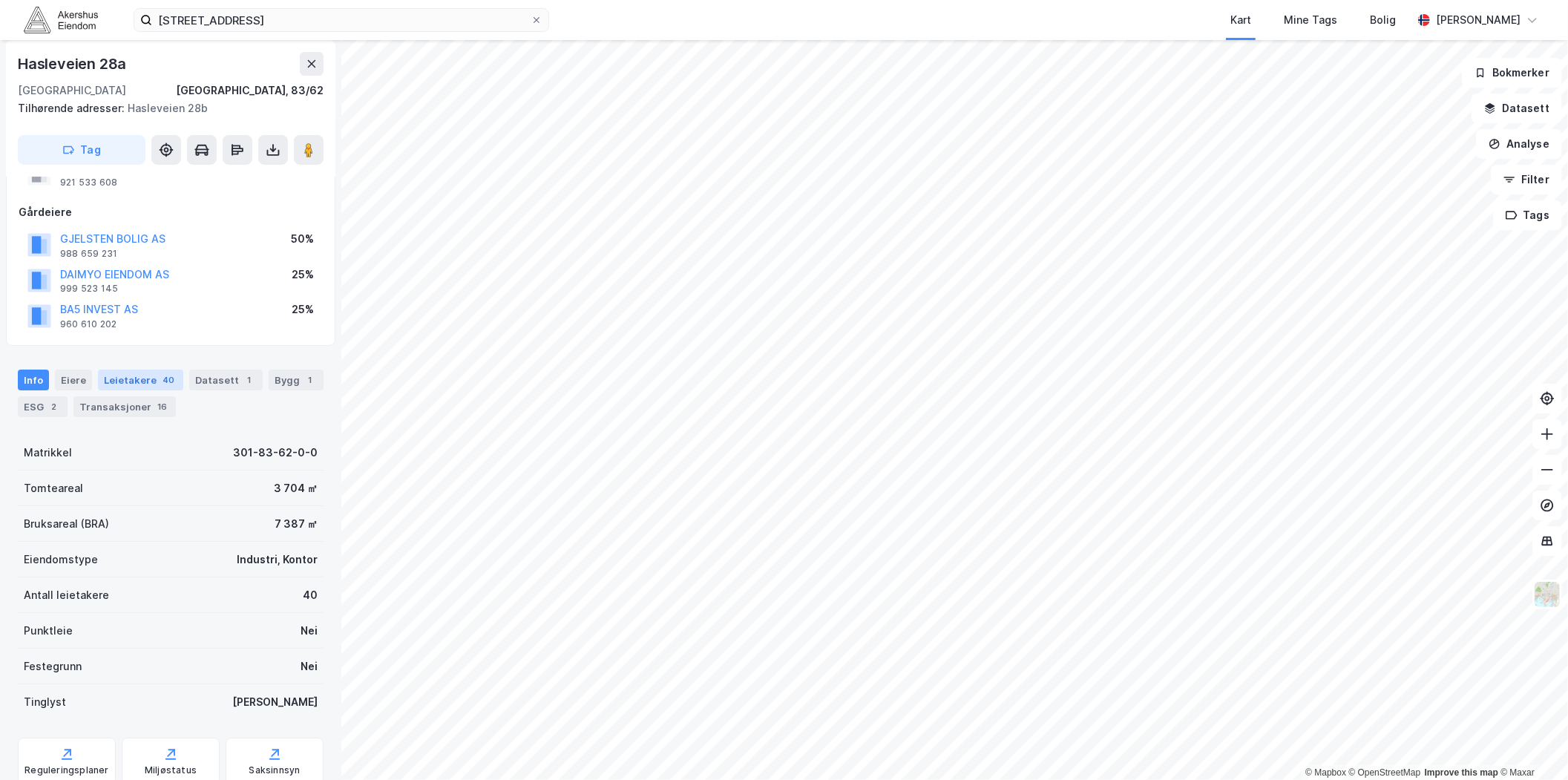
click at [144, 386] on div "Leietakere 40" at bounding box center [140, 380] width 85 height 21
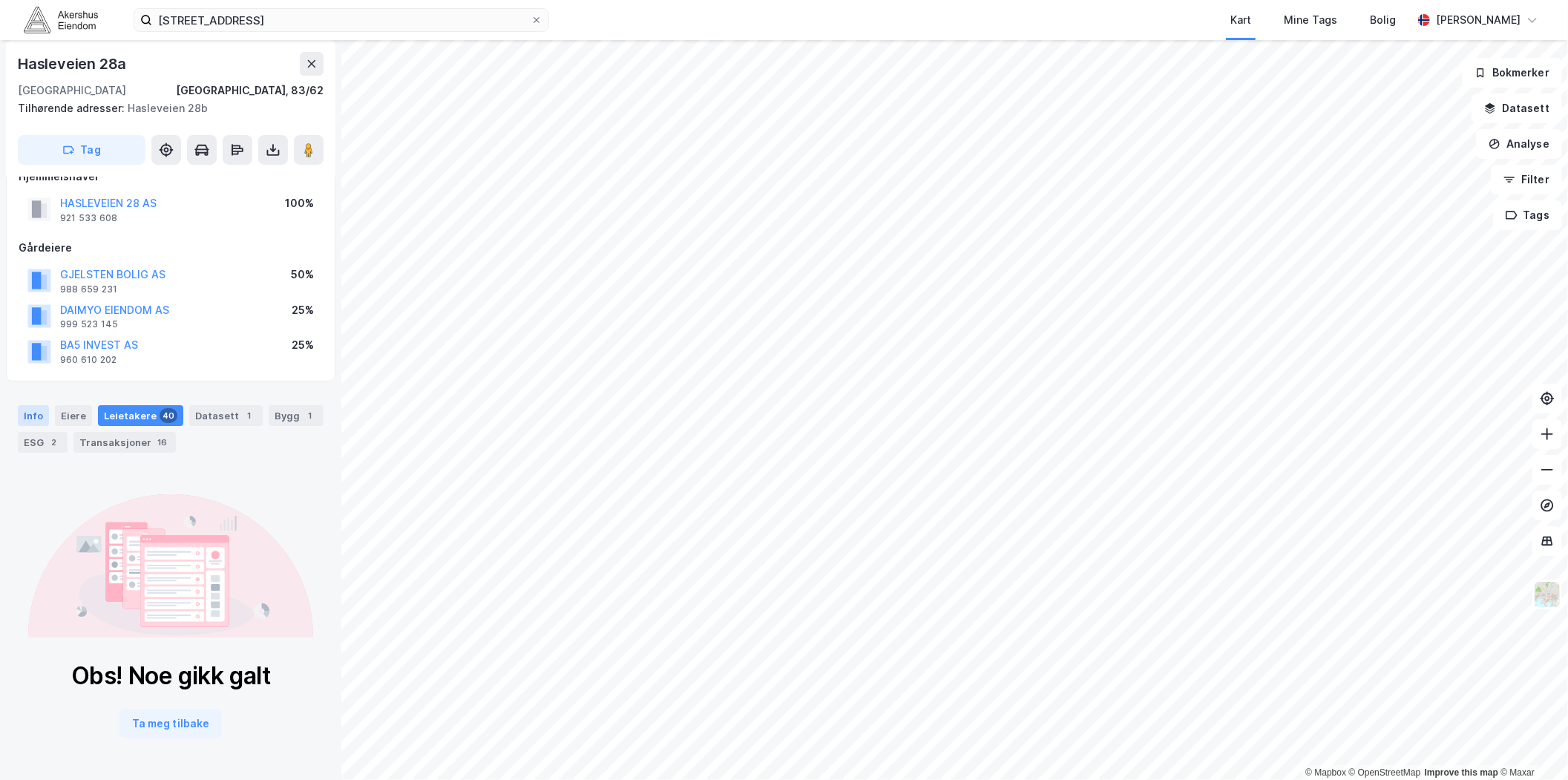
click at [42, 411] on div "Info" at bounding box center [33, 415] width 31 height 21
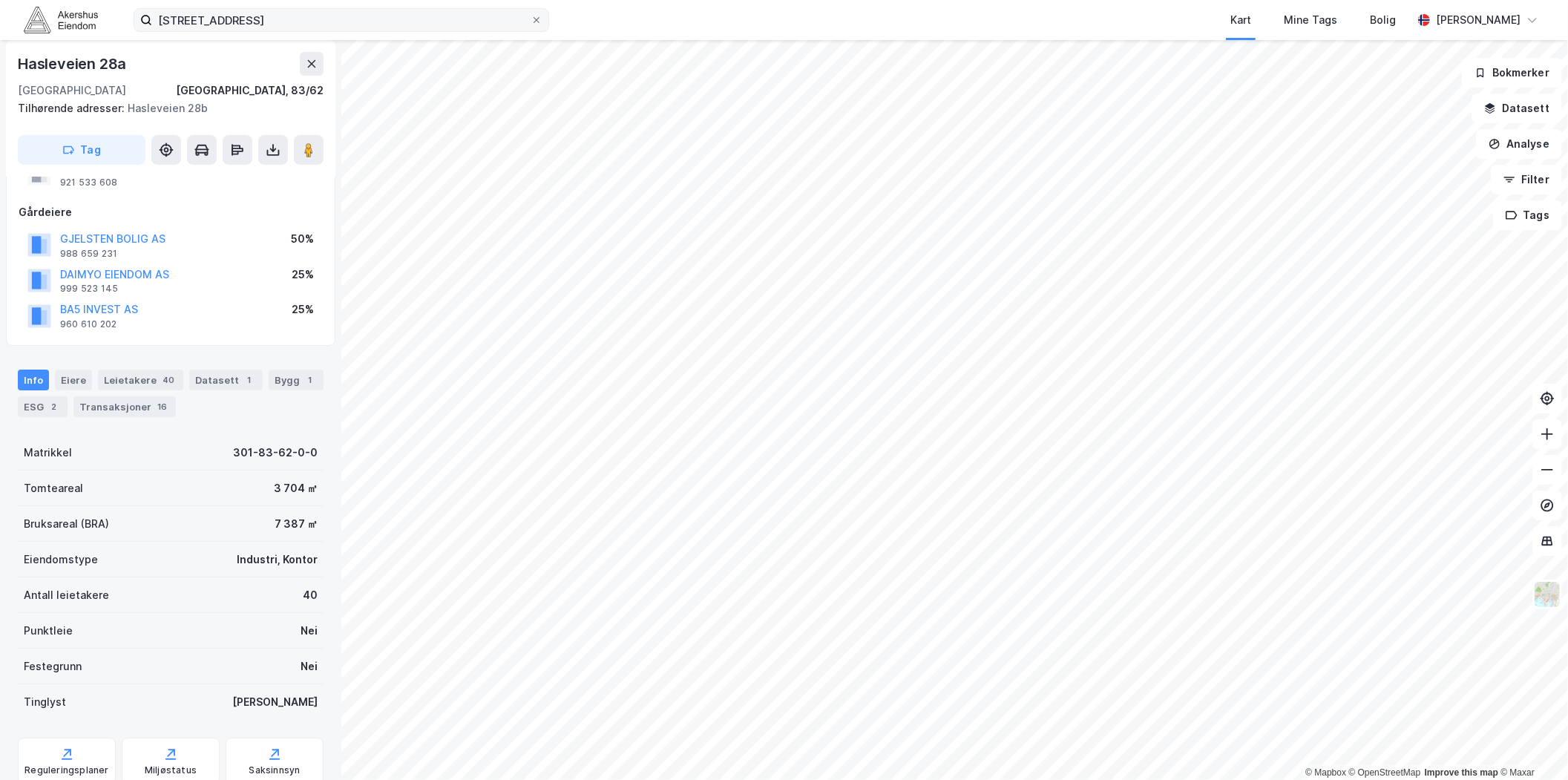
drag, startPoint x: 391, startPoint y: 33, endPoint x: 263, endPoint y: 31, distance: 128.0
click at [263, 31] on div "[STREET_ADDRESS] Kart Mine Tags Bolig [PERSON_NAME]" at bounding box center [784, 20] width 1568 height 40
click at [360, 20] on input "[STREET_ADDRESS]" at bounding box center [341, 20] width 379 height 22
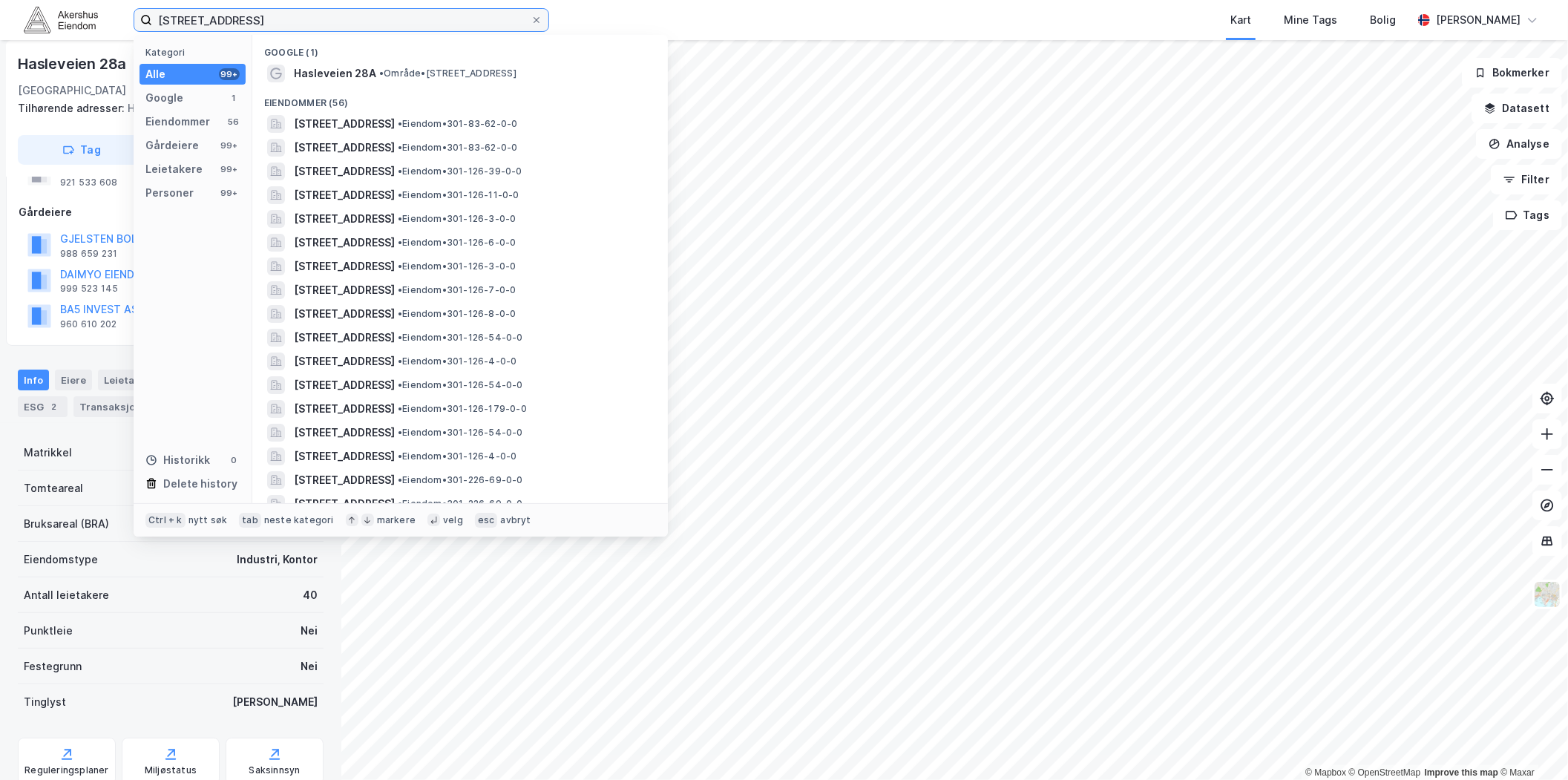
click at [360, 20] on input "[STREET_ADDRESS]" at bounding box center [341, 20] width 379 height 22
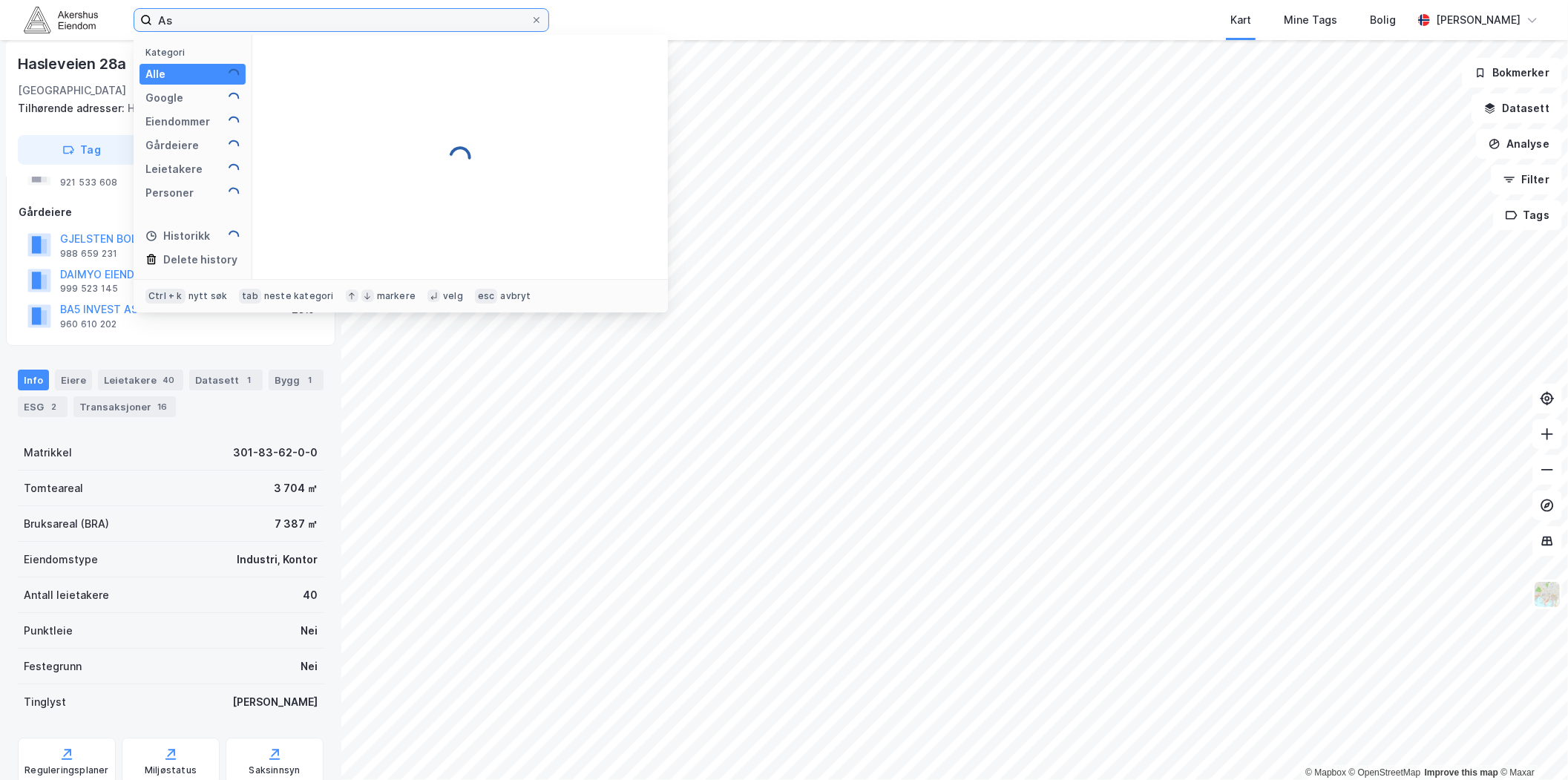
type input "A"
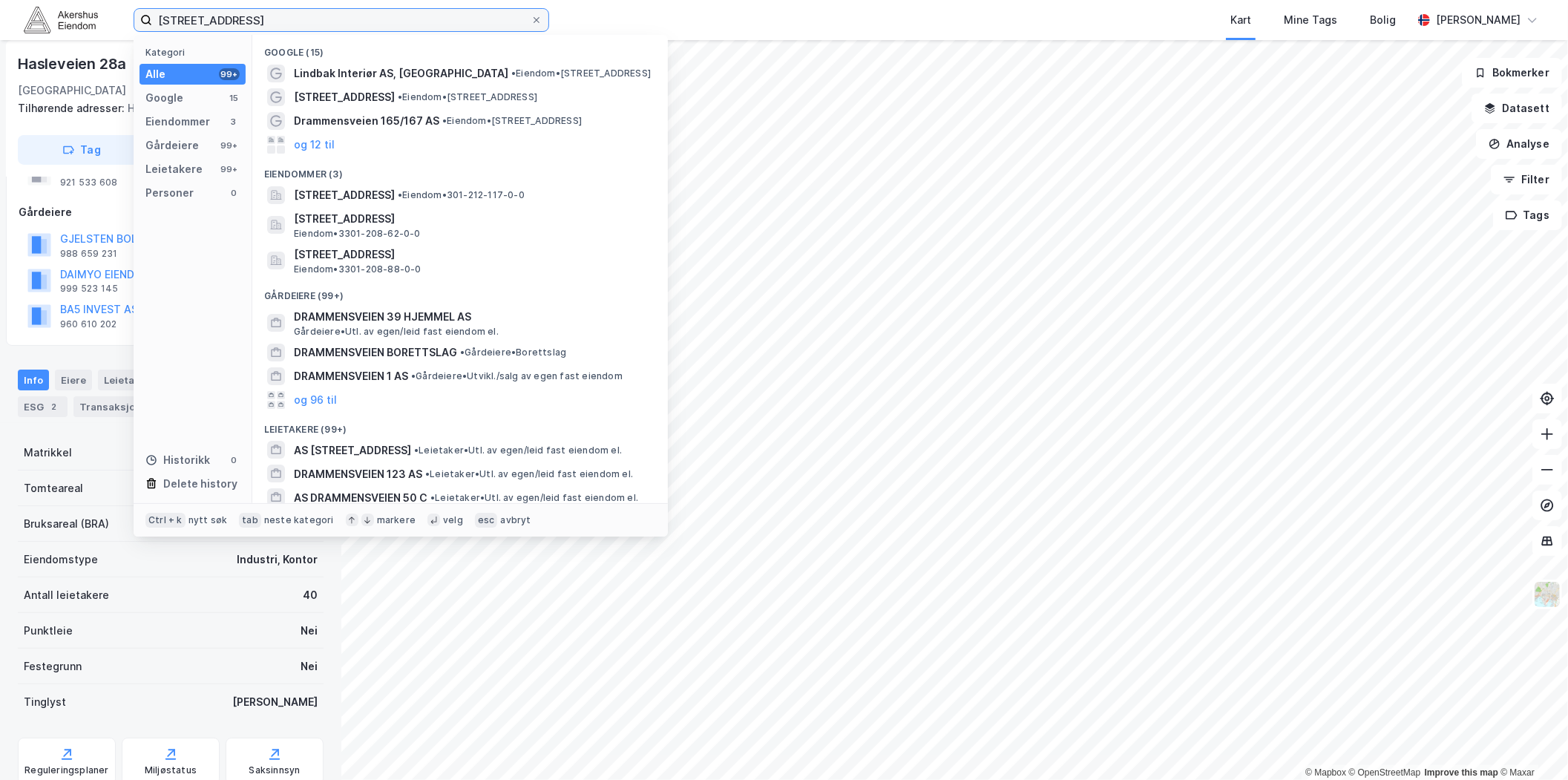
drag, startPoint x: 310, startPoint y: 21, endPoint x: 183, endPoint y: 25, distance: 127.1
click at [183, 25] on input "[STREET_ADDRESS]" at bounding box center [341, 20] width 379 height 22
click at [209, 23] on input "[STREET_ADDRESS]" at bounding box center [341, 20] width 379 height 22
click at [205, 25] on input "[STREET_ADDRESS]" at bounding box center [341, 20] width 379 height 22
click at [202, 26] on input "[STREET_ADDRESS]" at bounding box center [341, 20] width 379 height 22
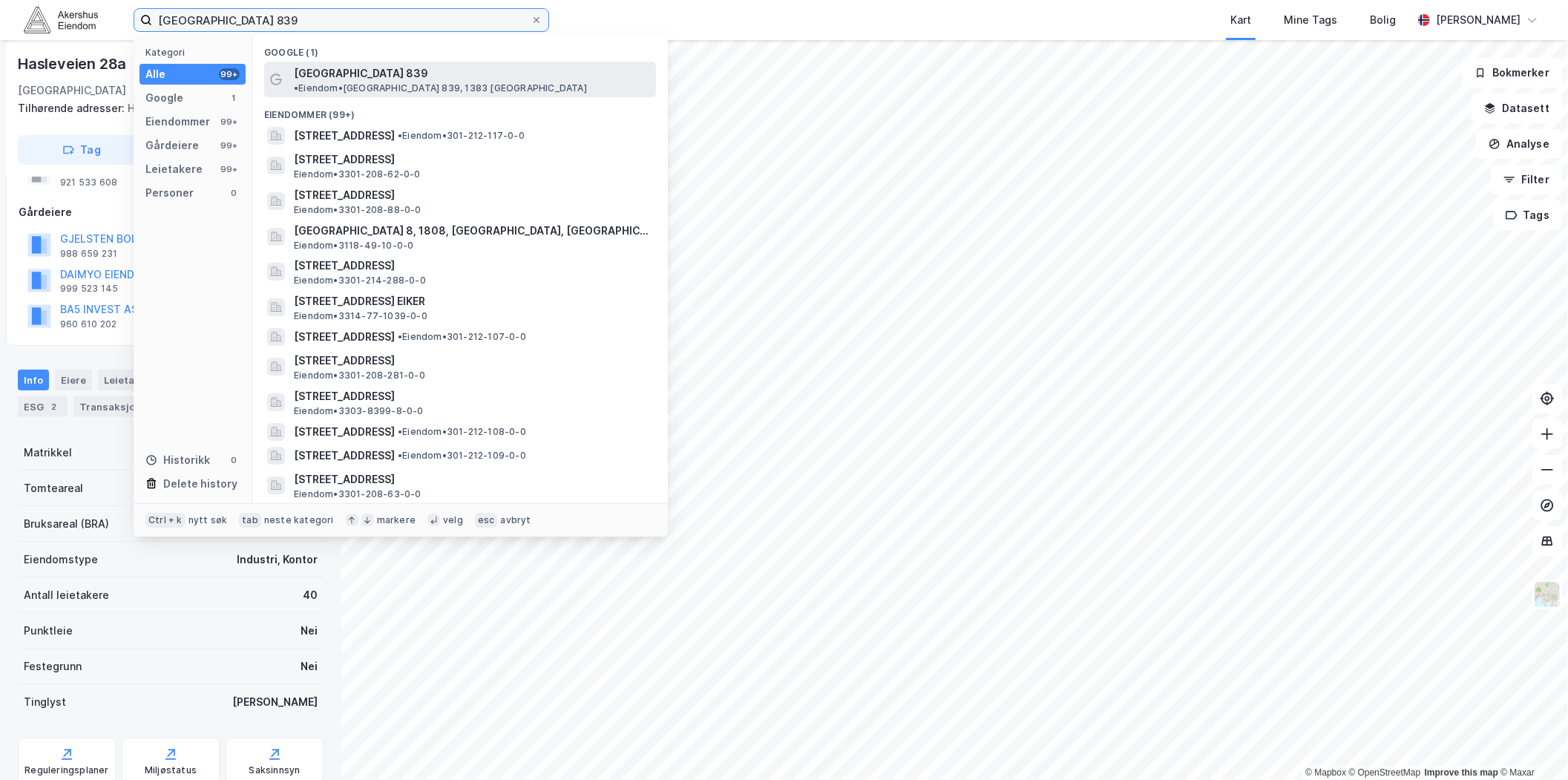
type input "[GEOGRAPHIC_DATA] 839"
click at [416, 80] on div "[GEOGRAPHIC_DATA] 839 • Eiendom • Drammensveien 839, 1383 [GEOGRAPHIC_DATA]" at bounding box center [473, 79] width 359 height 29
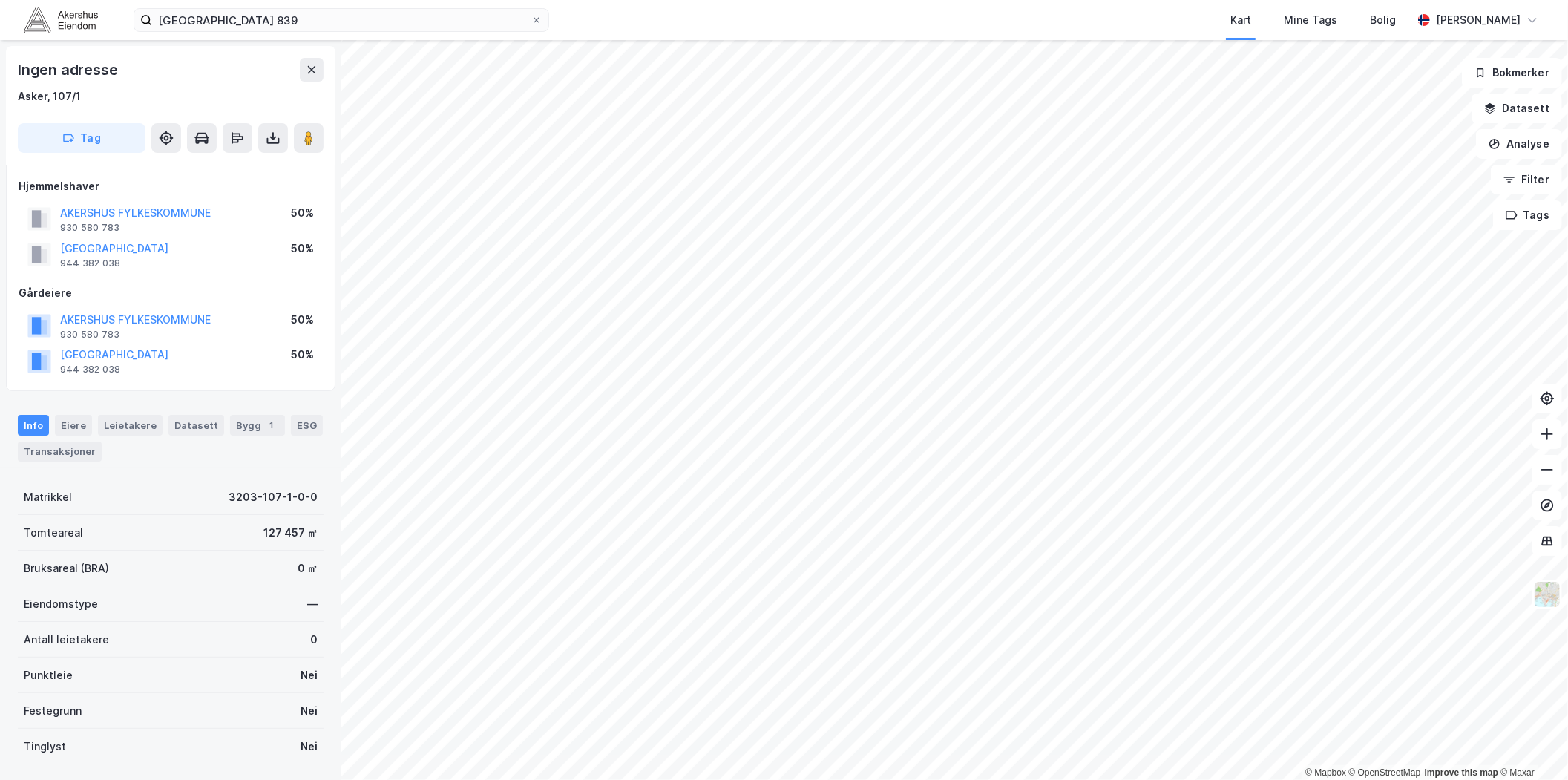
scroll to position [63, 0]
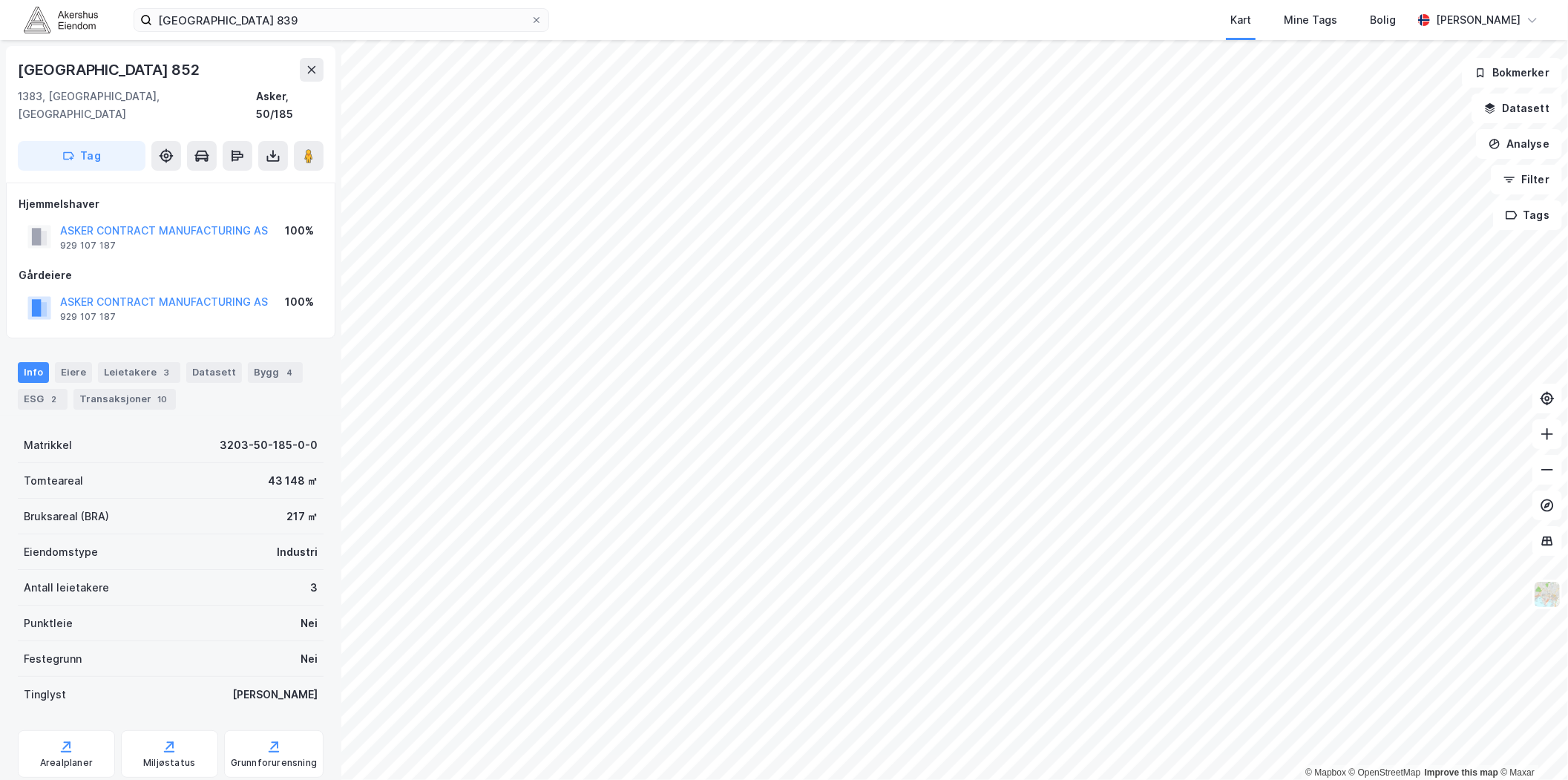
scroll to position [63, 0]
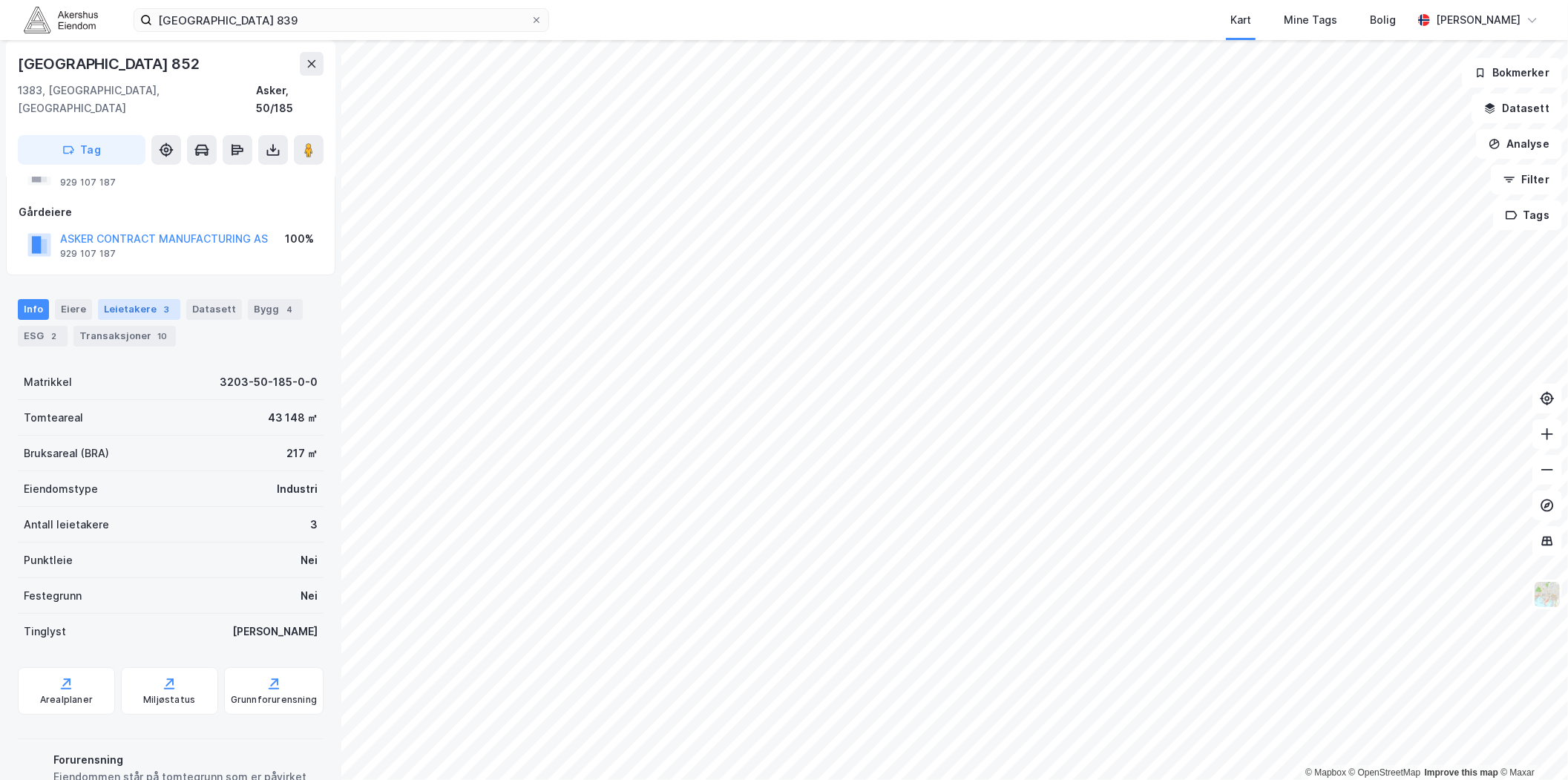
click at [114, 299] on div "Leietakere 3" at bounding box center [139, 310] width 83 height 21
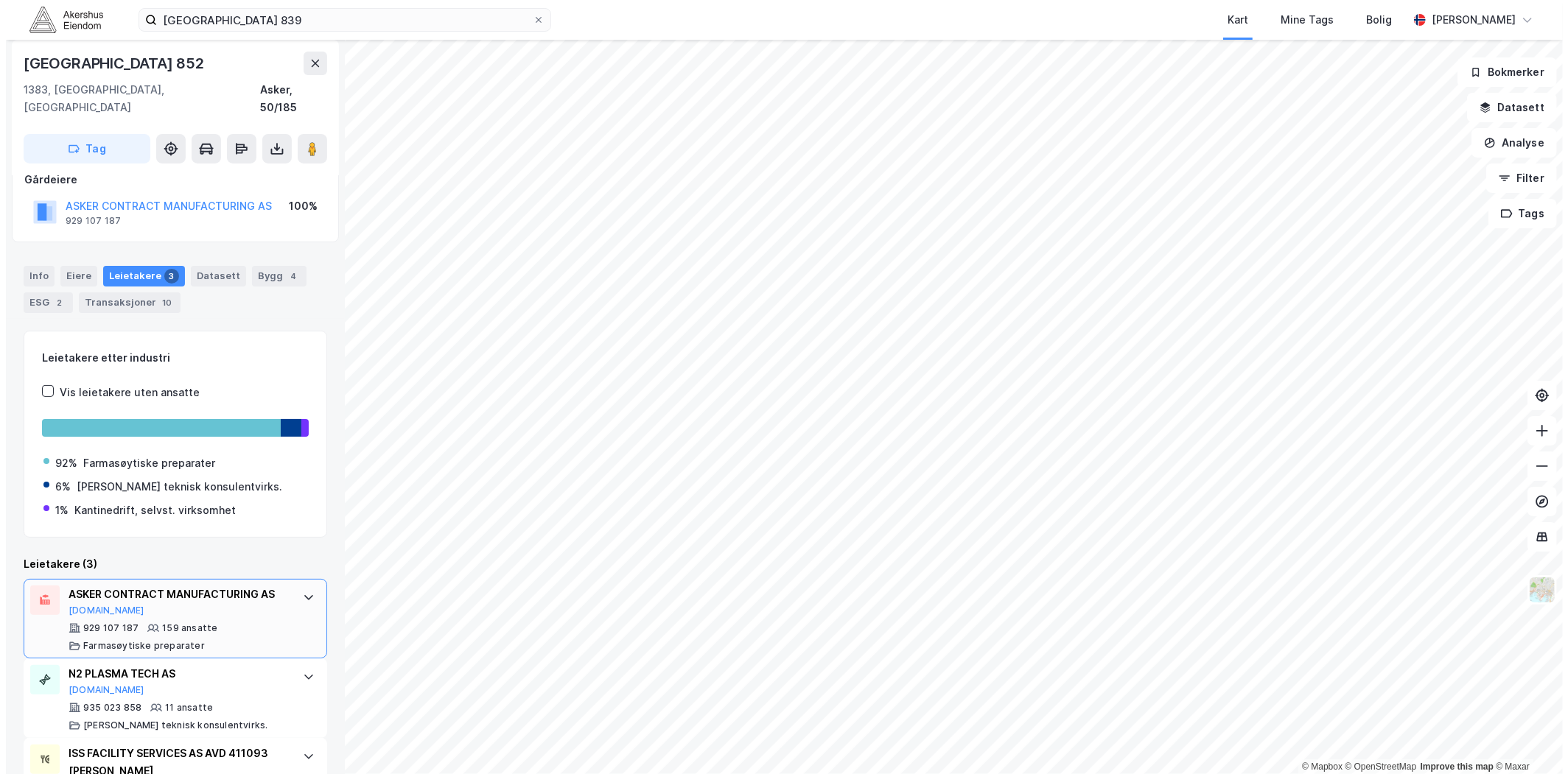
scroll to position [154, 0]
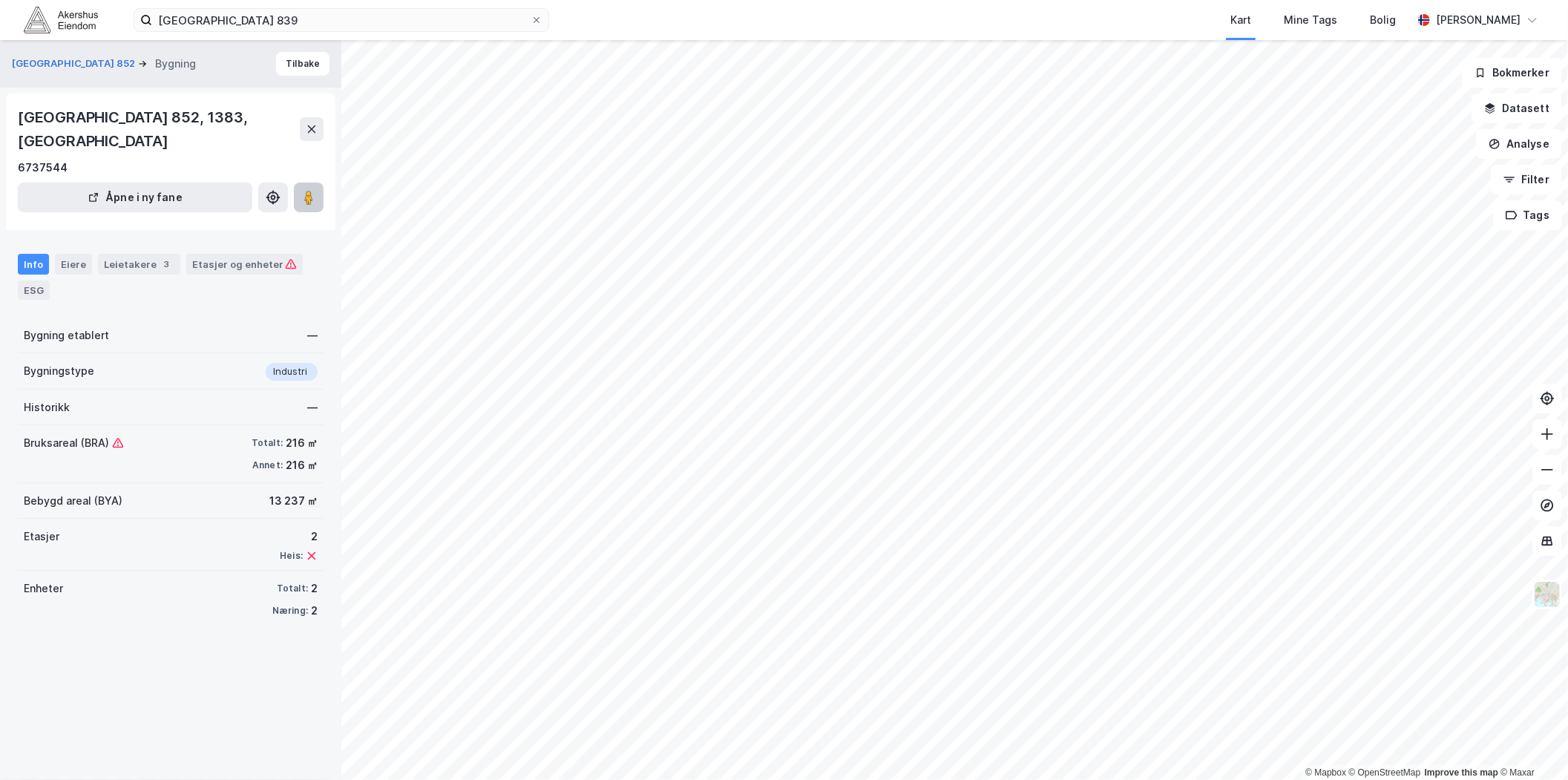
click at [313, 190] on icon at bounding box center [308, 197] width 15 height 15
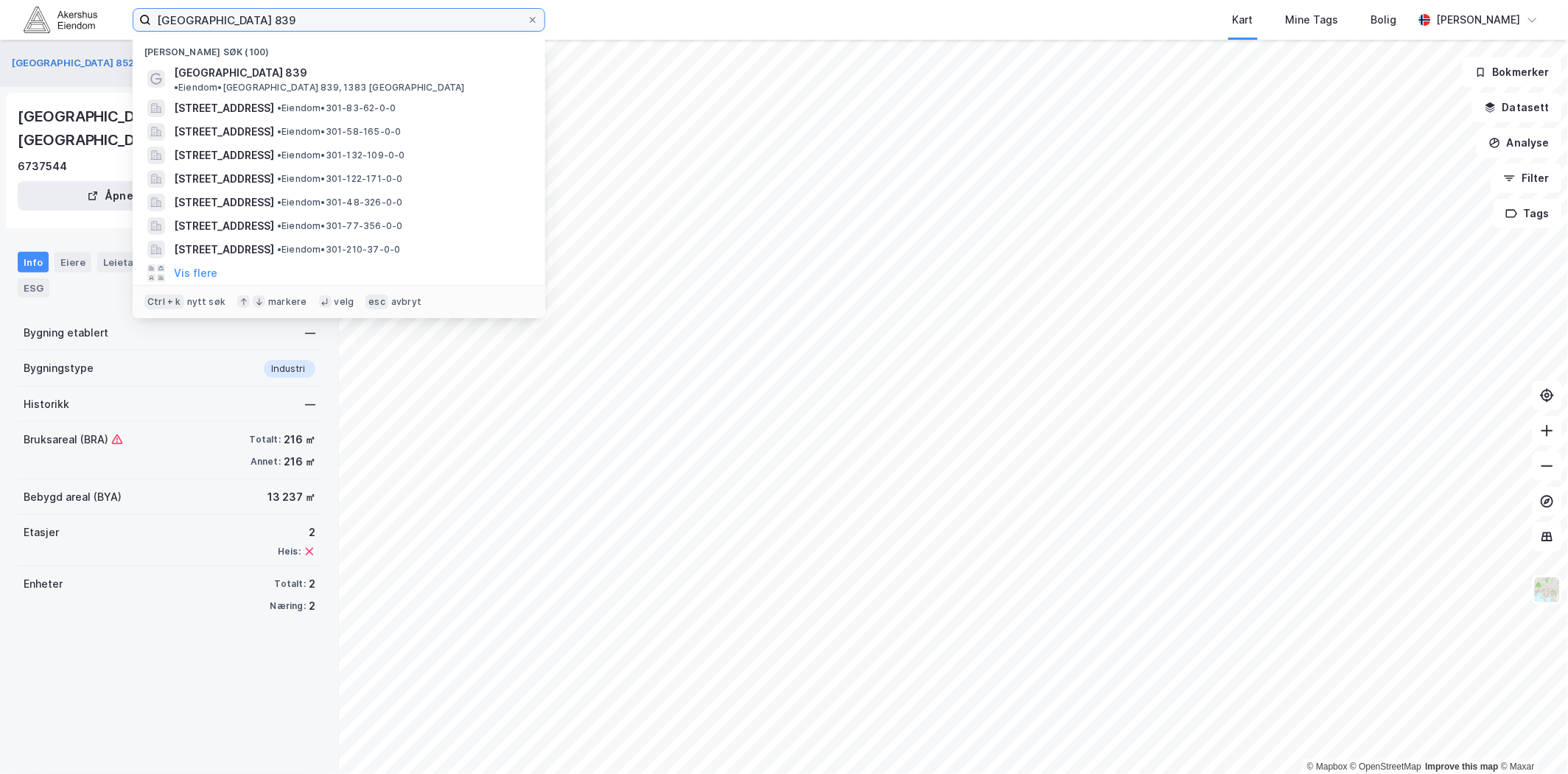
drag, startPoint x: 307, startPoint y: 29, endPoint x: 3, endPoint y: 1, distance: 305.3
click at [3, 1] on div "[GEOGRAPHIC_DATA] 839 [GEOGRAPHIC_DATA] (100) [GEOGRAPHIC_DATA] 839 • Eiendom •…" at bounding box center [784, 20] width 1568 height 39
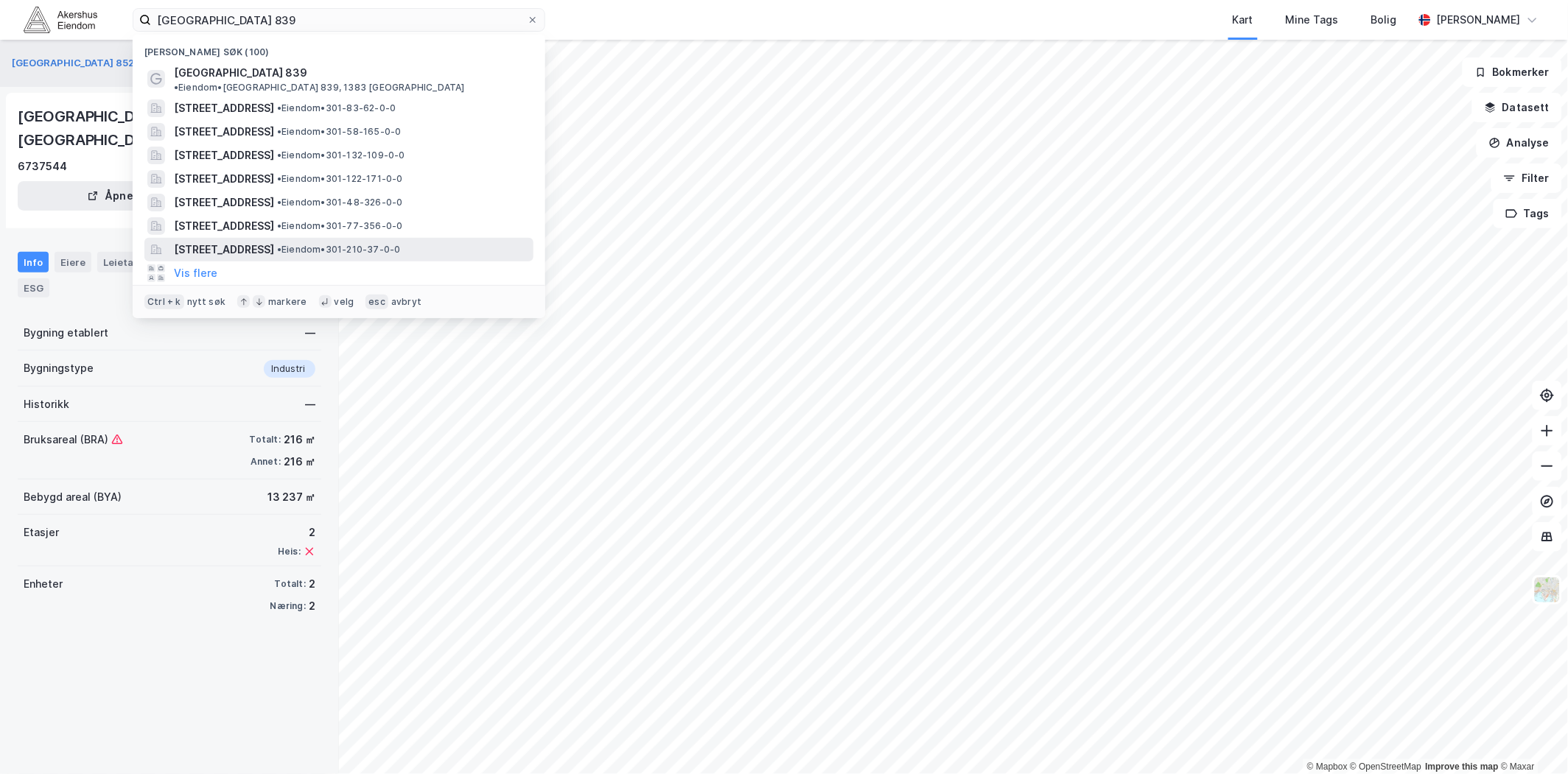
click at [268, 244] on span "[STREET_ADDRESS]" at bounding box center [224, 250] width 100 height 17
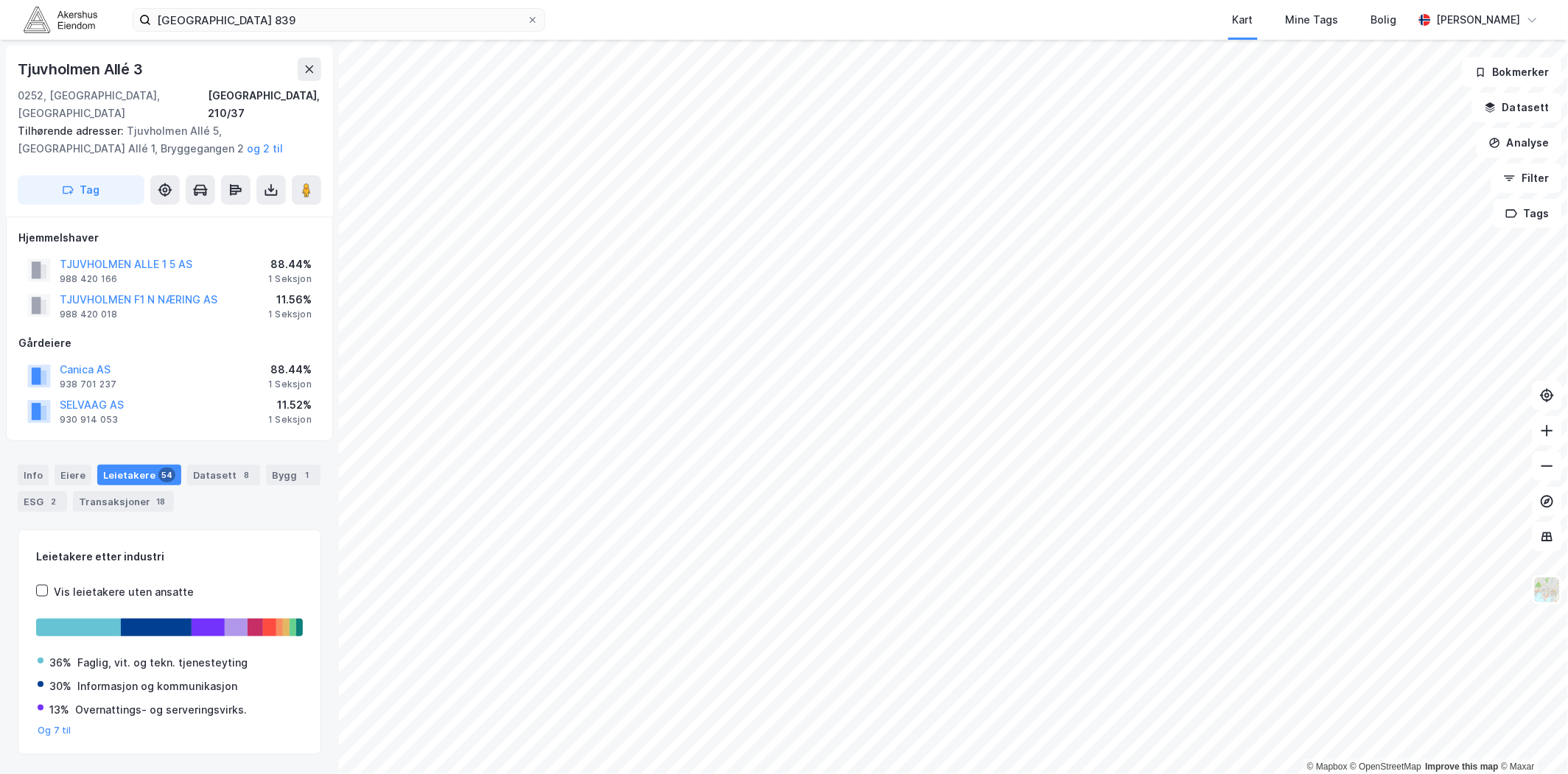
scroll to position [22, 0]
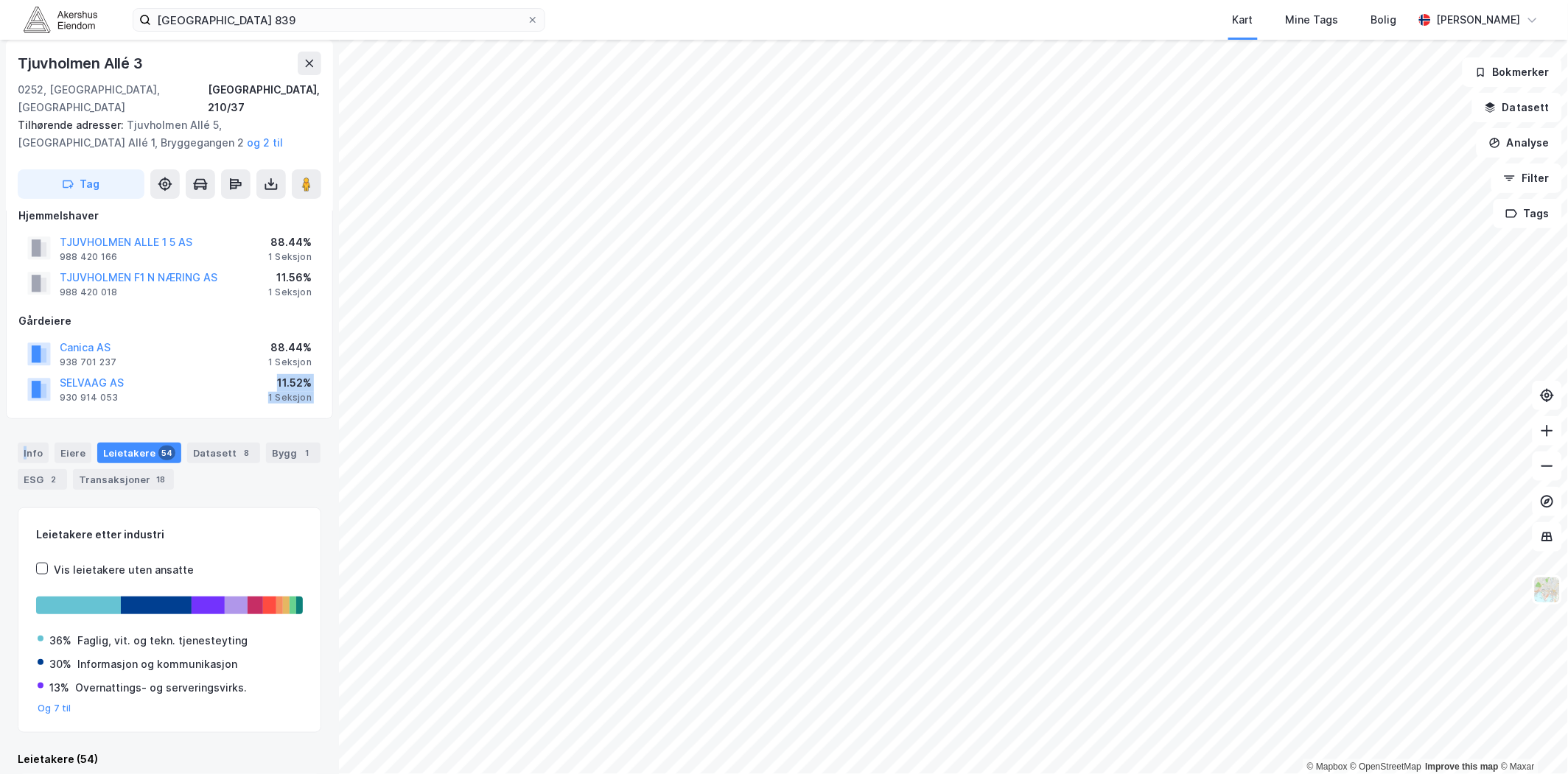
drag, startPoint x: 28, startPoint y: 436, endPoint x: 164, endPoint y: 396, distance: 141.8
click at [164, 396] on div "[STREET_ADDRESS], 210/37 Tilhørende adresser: [GEOGRAPHIC_DATA] Allé 5, [GEOGRA…" at bounding box center [169, 407] width 339 height 735
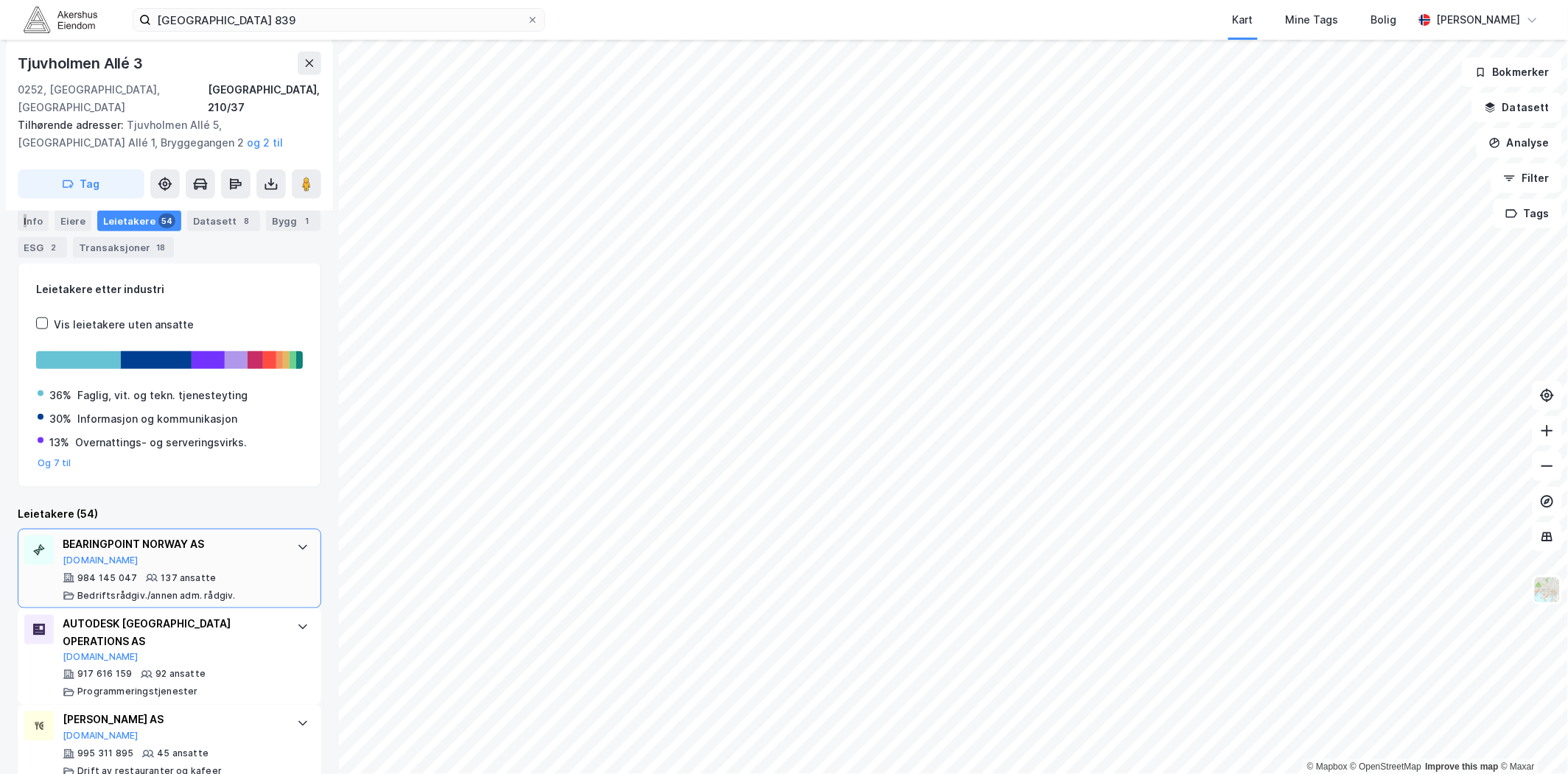
scroll to position [349, 0]
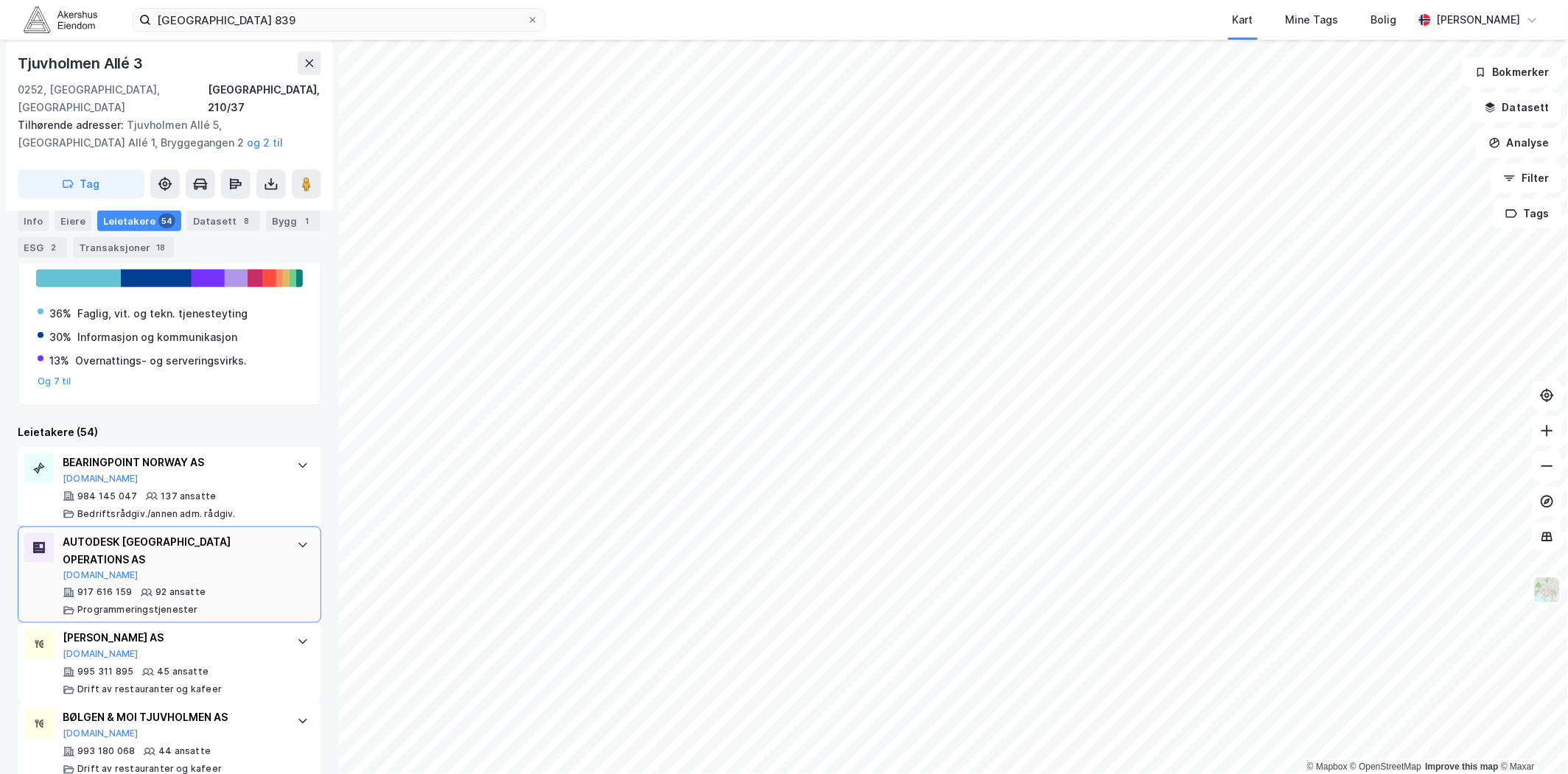
drag, startPoint x: 92, startPoint y: 539, endPoint x: 77, endPoint y: 531, distance: 17.0
click at [77, 534] on div "AUTODESK [GEOGRAPHIC_DATA] OPERATIONS AS" at bounding box center [172, 551] width 220 height 35
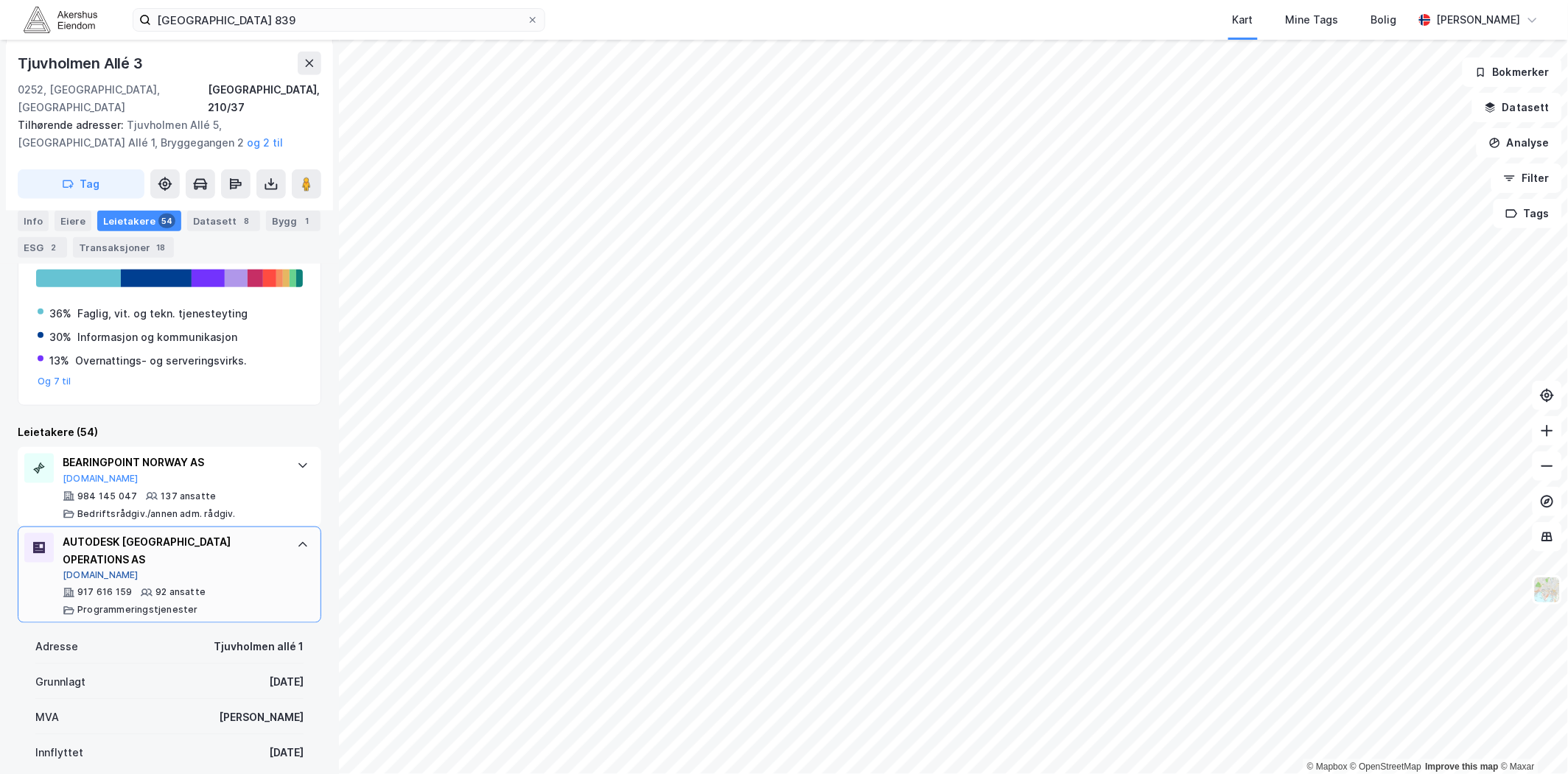
click at [78, 570] on button "[DOMAIN_NAME]" at bounding box center [100, 575] width 76 height 12
click at [297, 539] on icon at bounding box center [303, 545] width 12 height 12
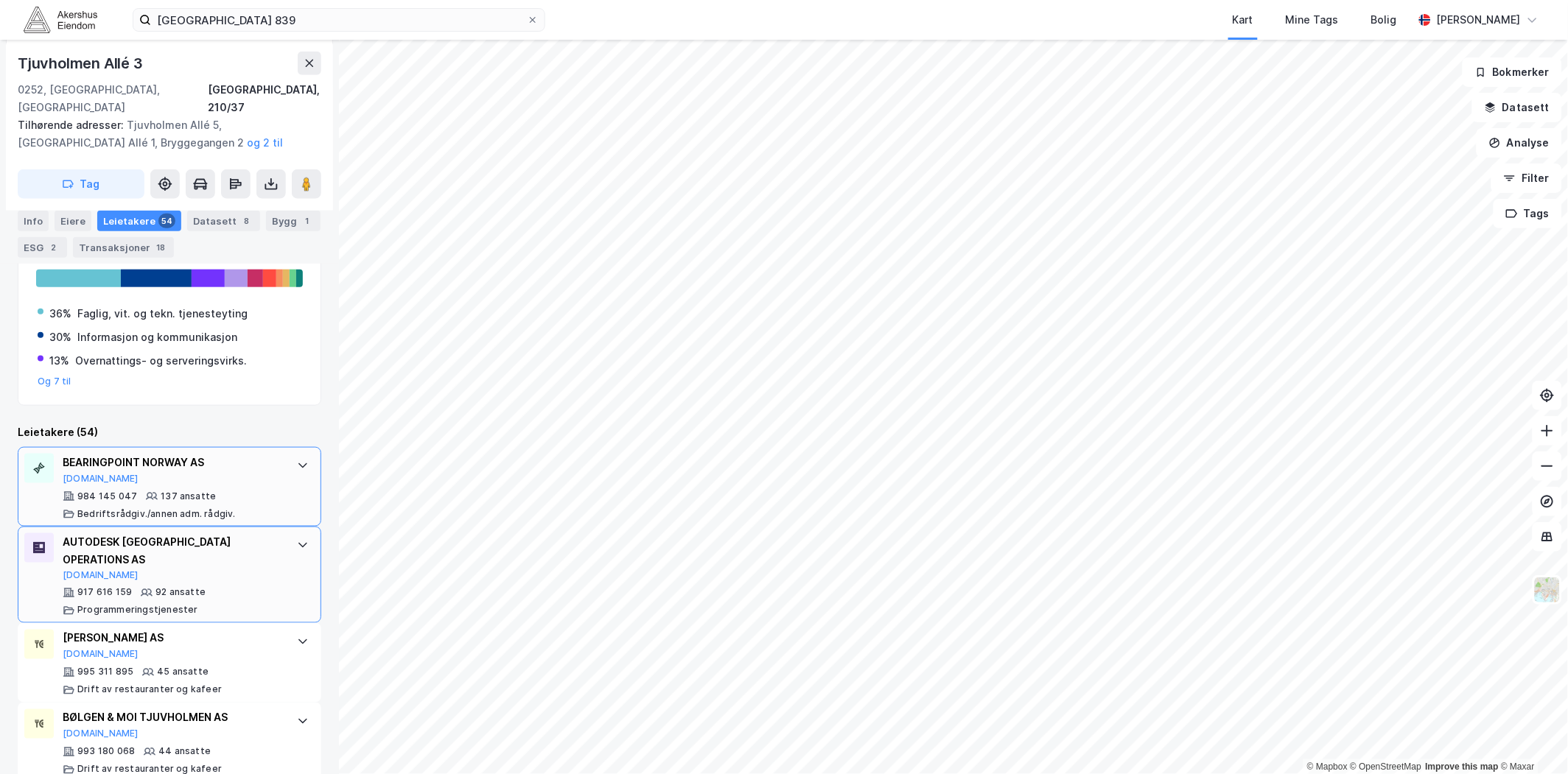
scroll to position [431, 0]
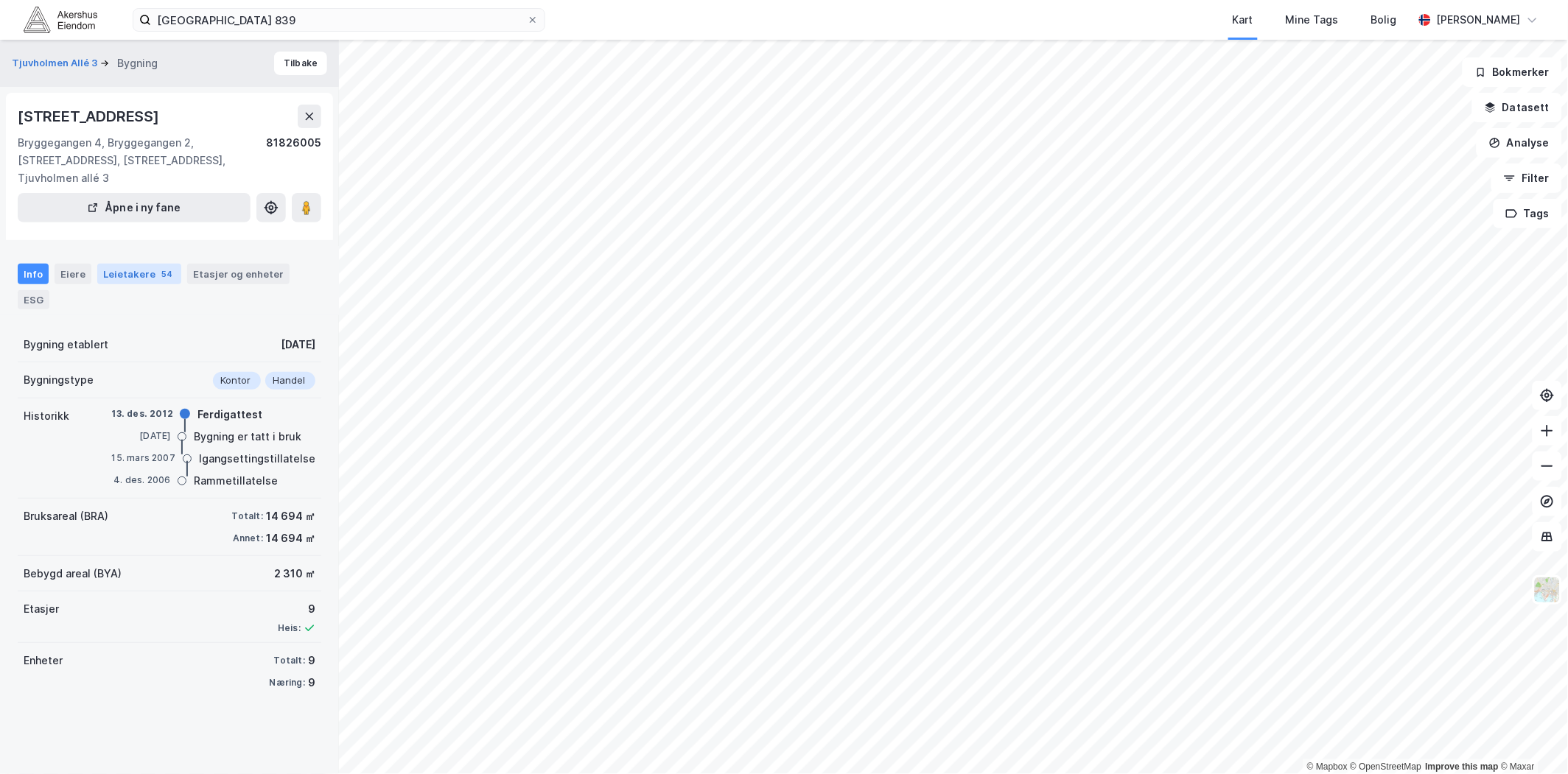
click at [138, 264] on div "Leietakere 54" at bounding box center [139, 274] width 84 height 20
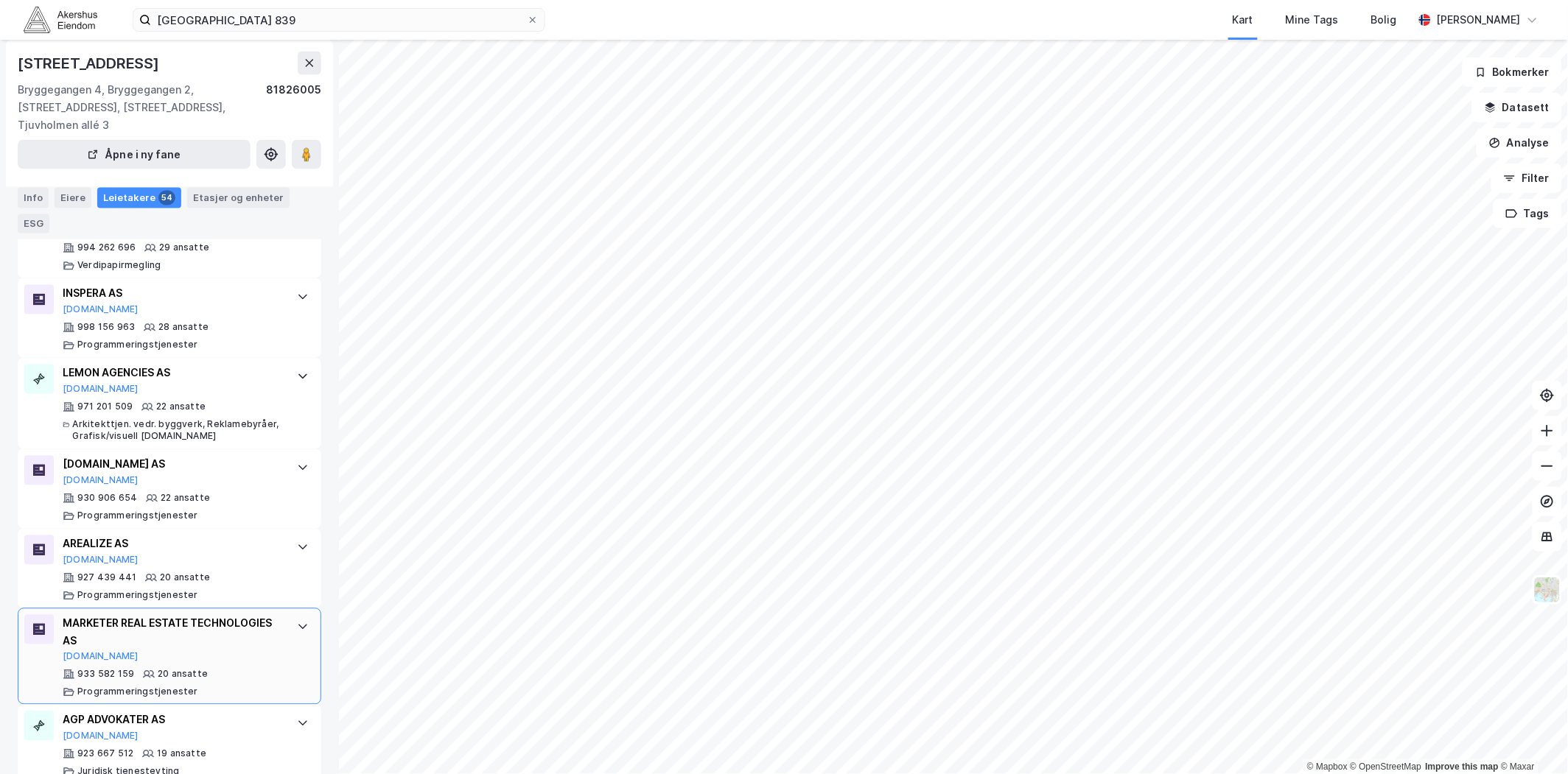
scroll to position [818, 0]
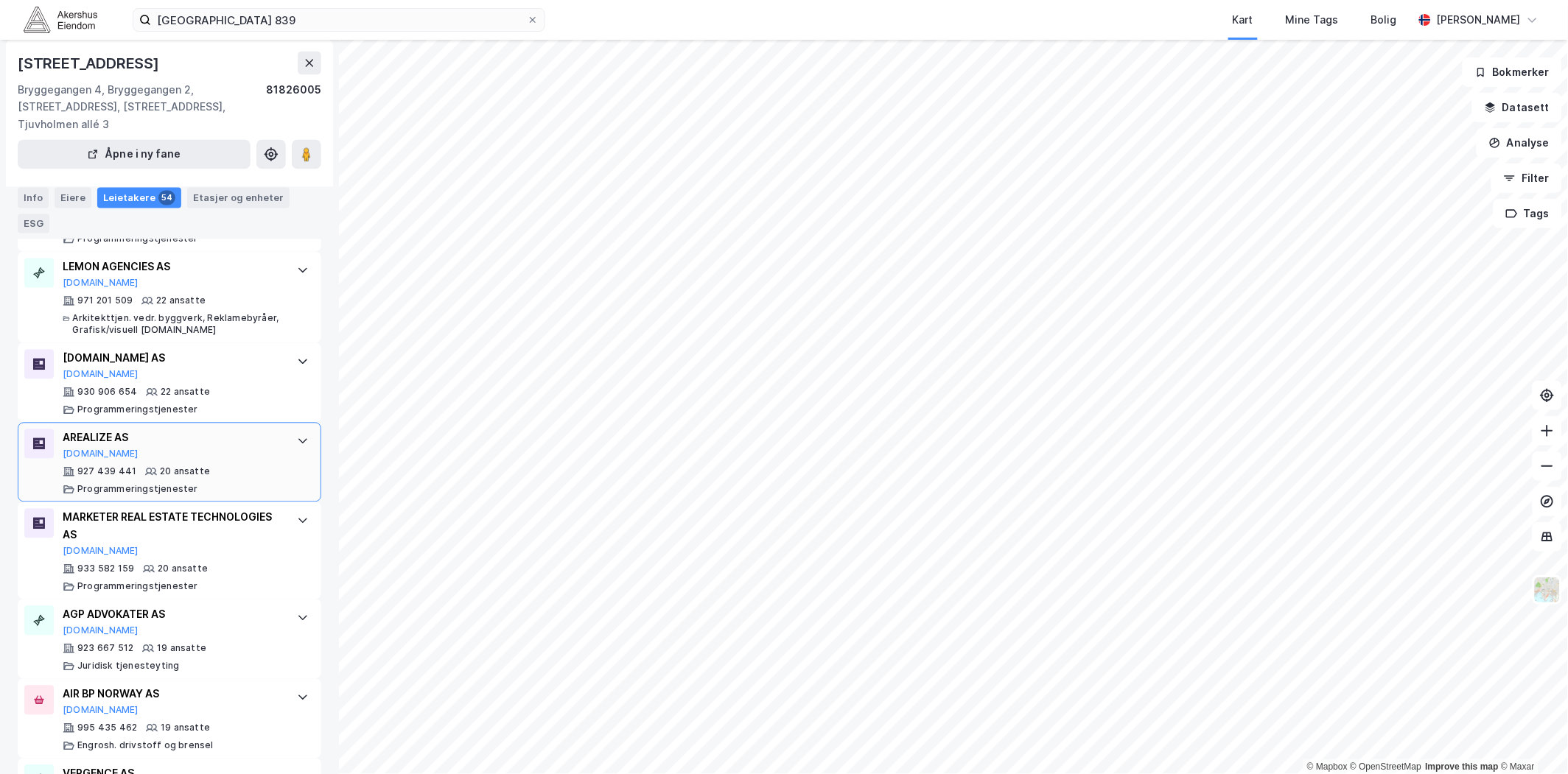
click at [291, 430] on div at bounding box center [303, 441] width 24 height 24
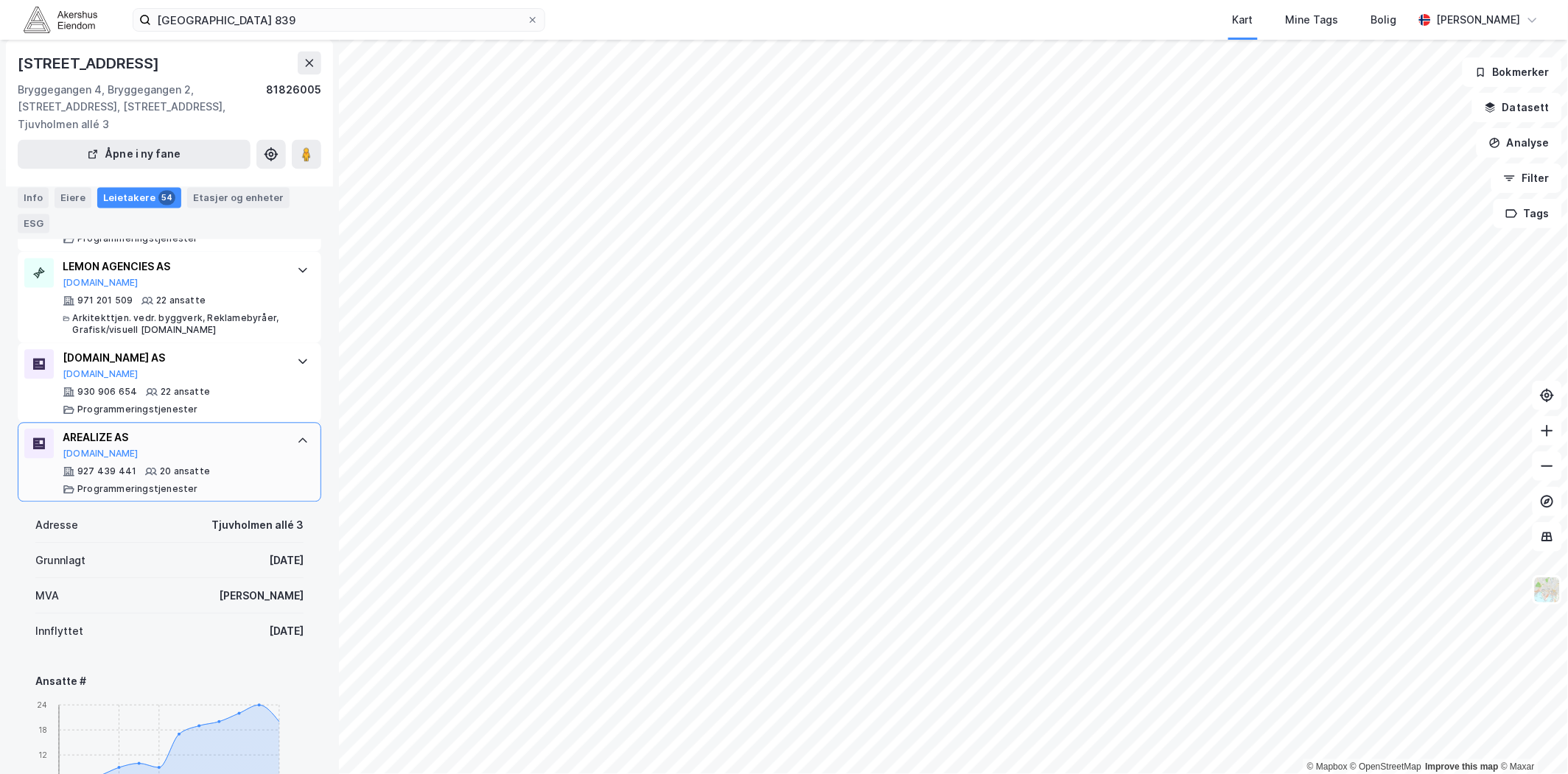
drag, startPoint x: 89, startPoint y: 433, endPoint x: 225, endPoint y: 468, distance: 140.4
click at [224, 468] on div "927 439 441 20 ansatte Programmeringstjenester" at bounding box center [172, 481] width 220 height 29
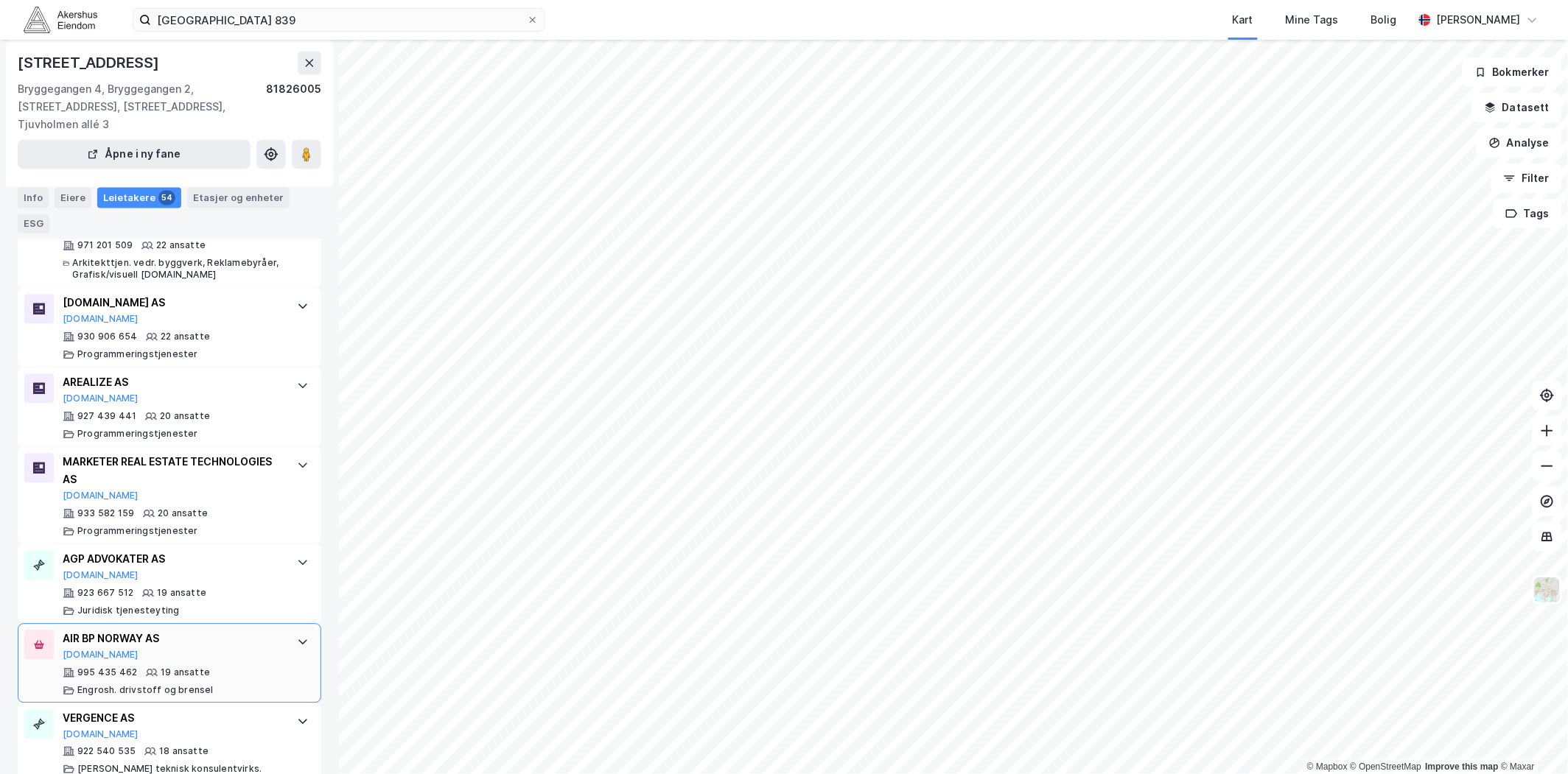
scroll to position [900, 0]
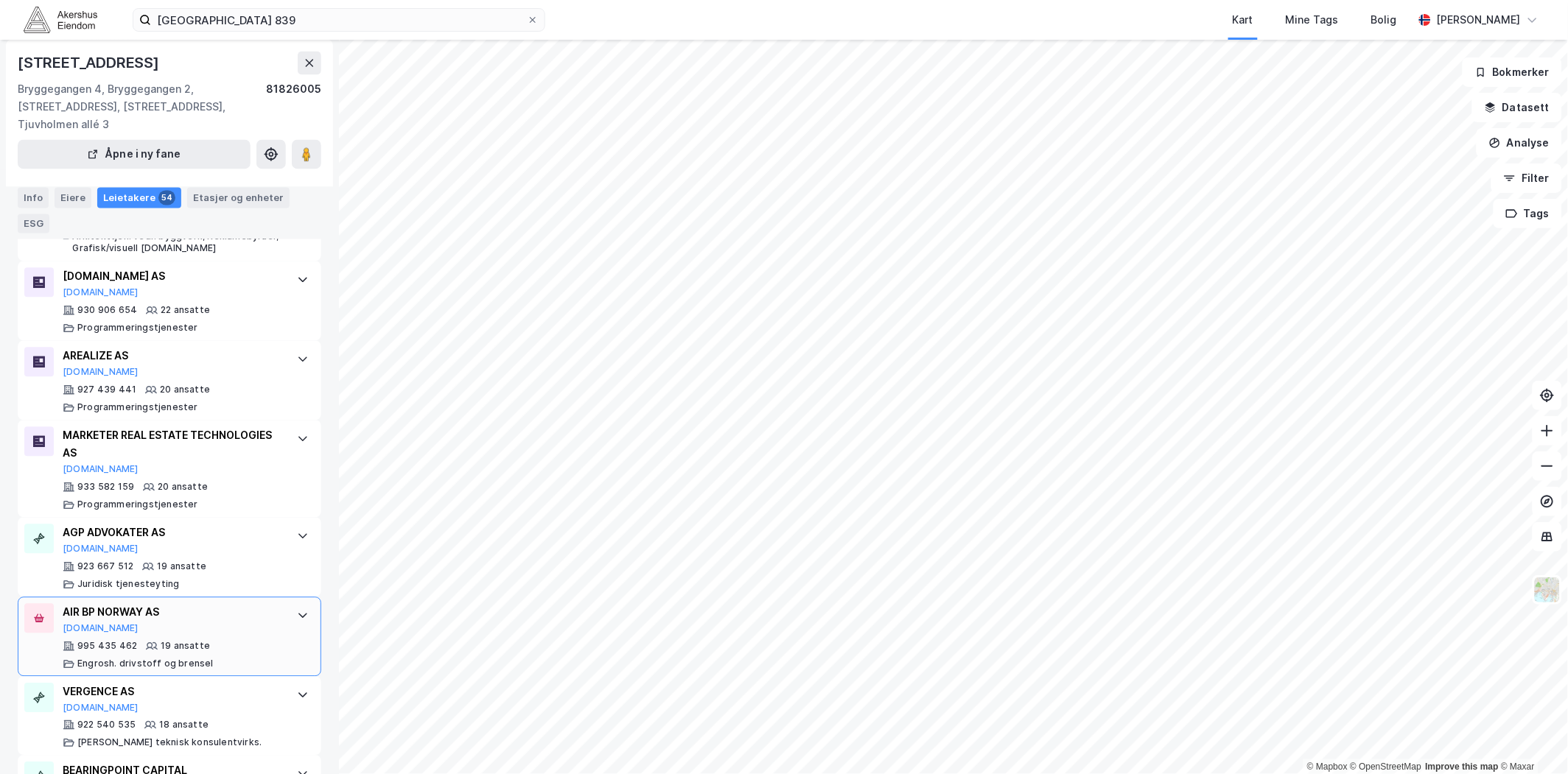
click at [264, 605] on div "AIR BP NORWAY AS [DOMAIN_NAME]" at bounding box center [172, 619] width 220 height 31
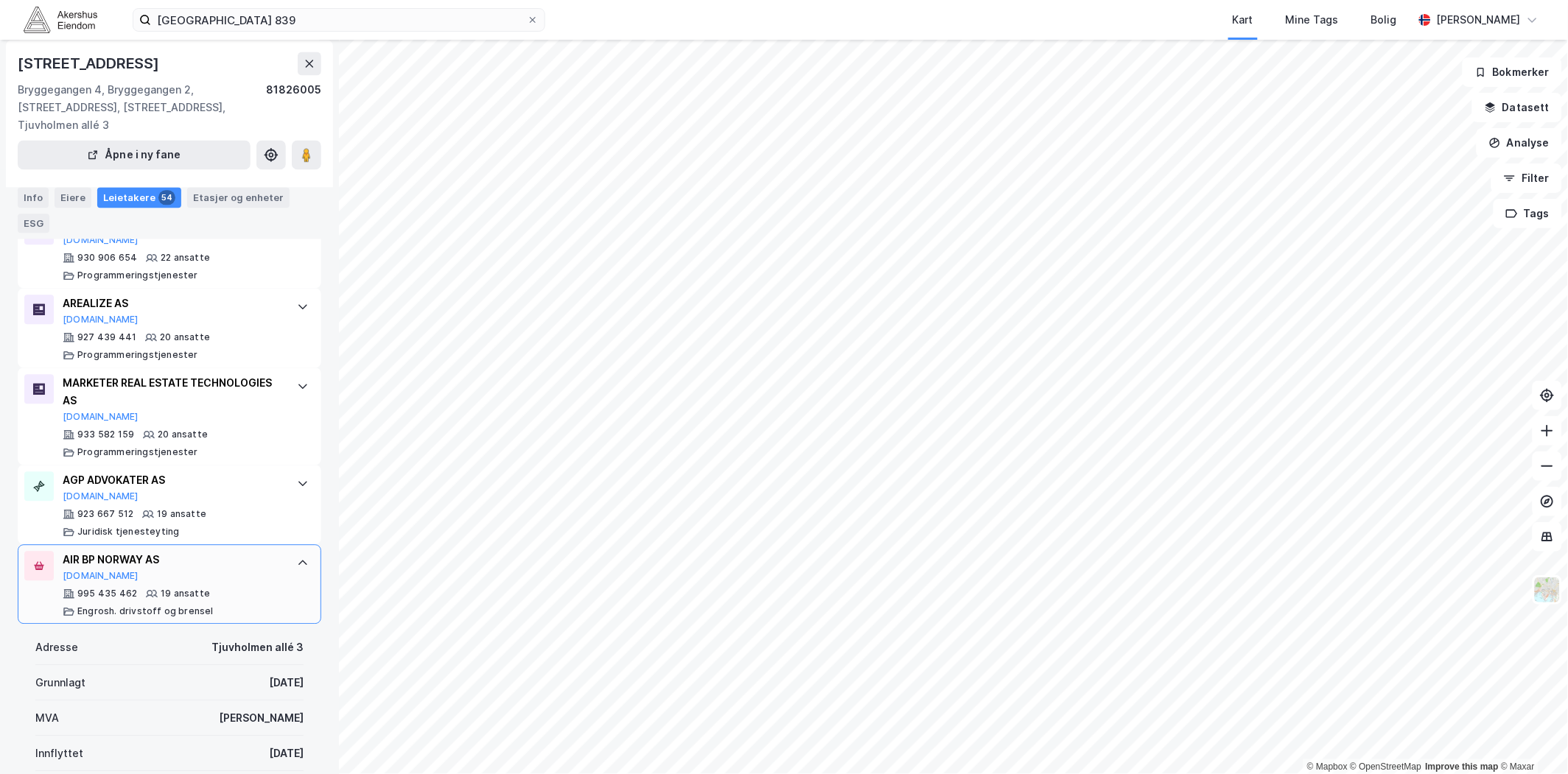
scroll to position [982, 0]
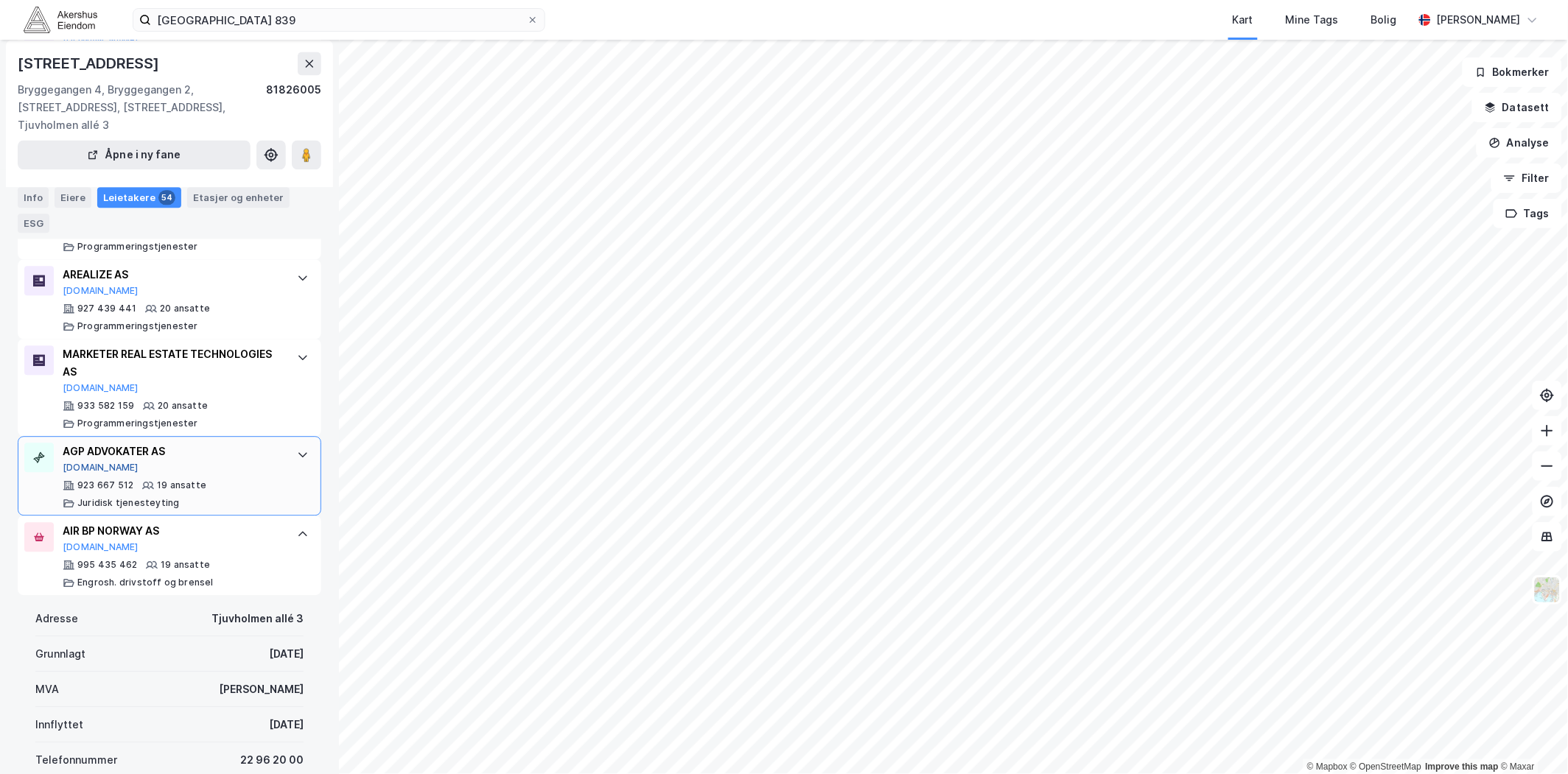
click at [95, 462] on button "[DOMAIN_NAME]" at bounding box center [100, 467] width 76 height 12
click at [266, 479] on div "923 667 512 19 ansatte Juridisk tjenesteyting" at bounding box center [172, 493] width 220 height 29
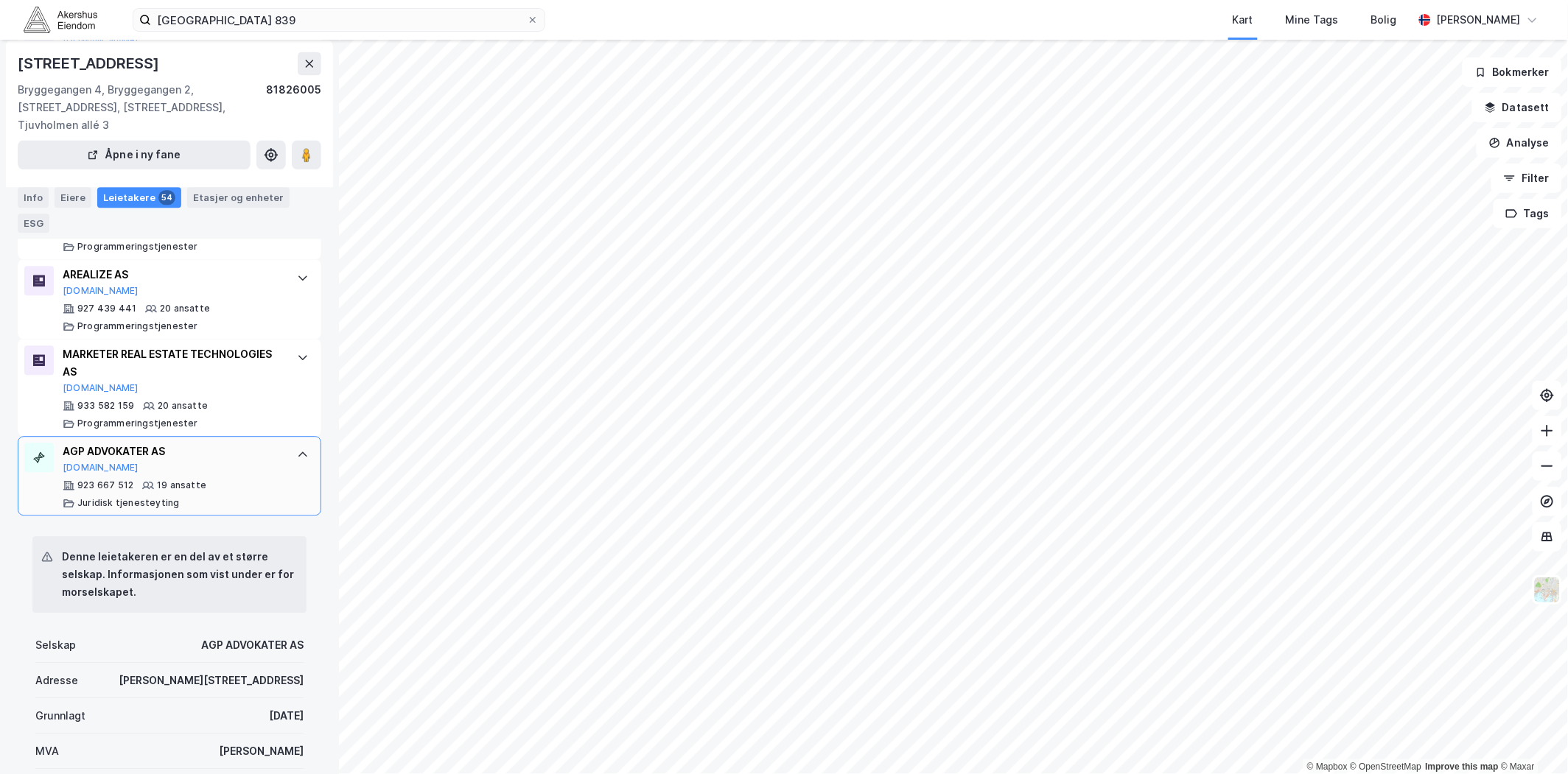
click at [292, 453] on div "AGP ADVOKATER AS [DOMAIN_NAME] 923 667 512 19 ansatte Juridisk tjenesteyting" at bounding box center [169, 475] width 304 height 80
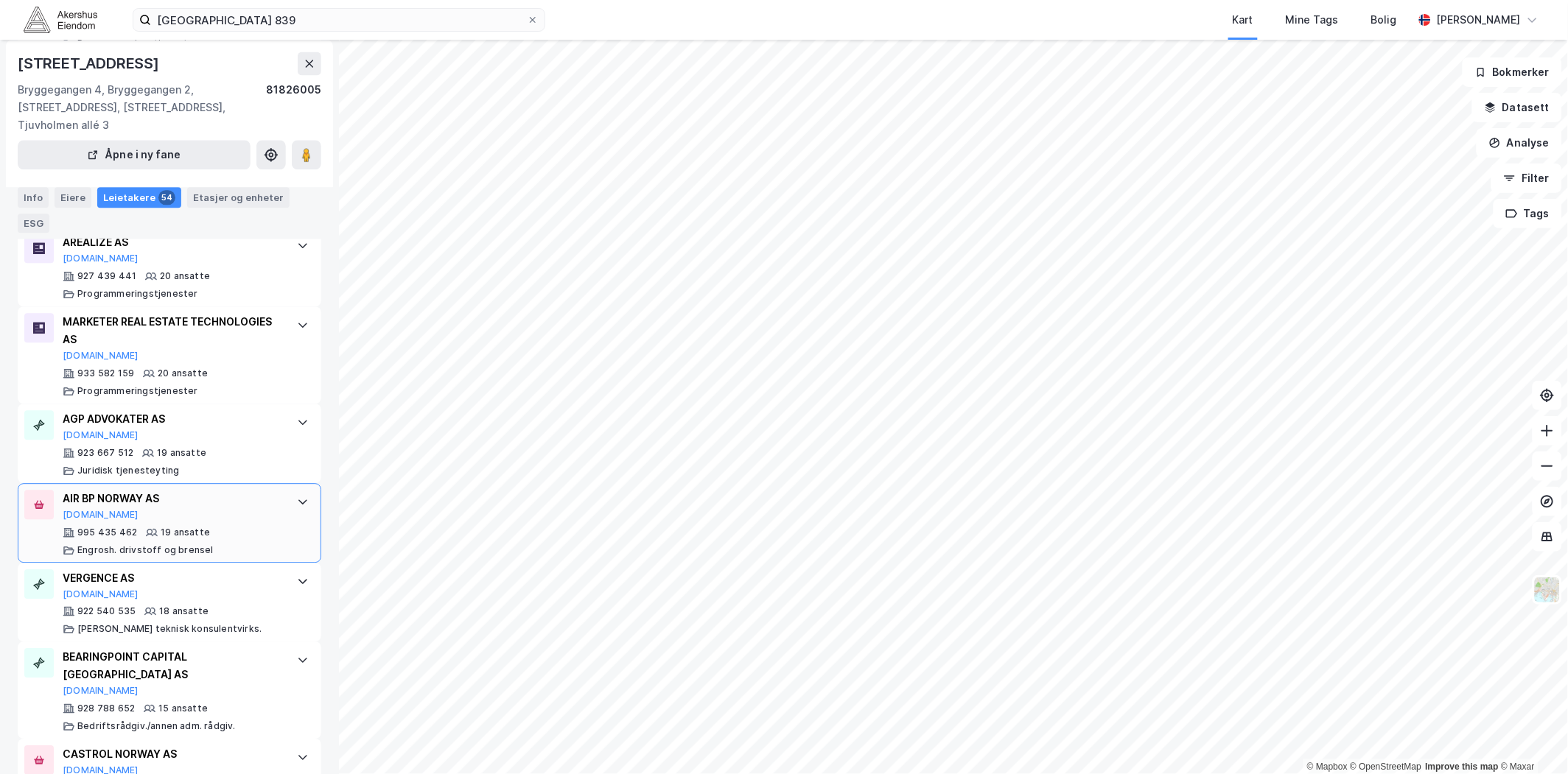
scroll to position [1064, 0]
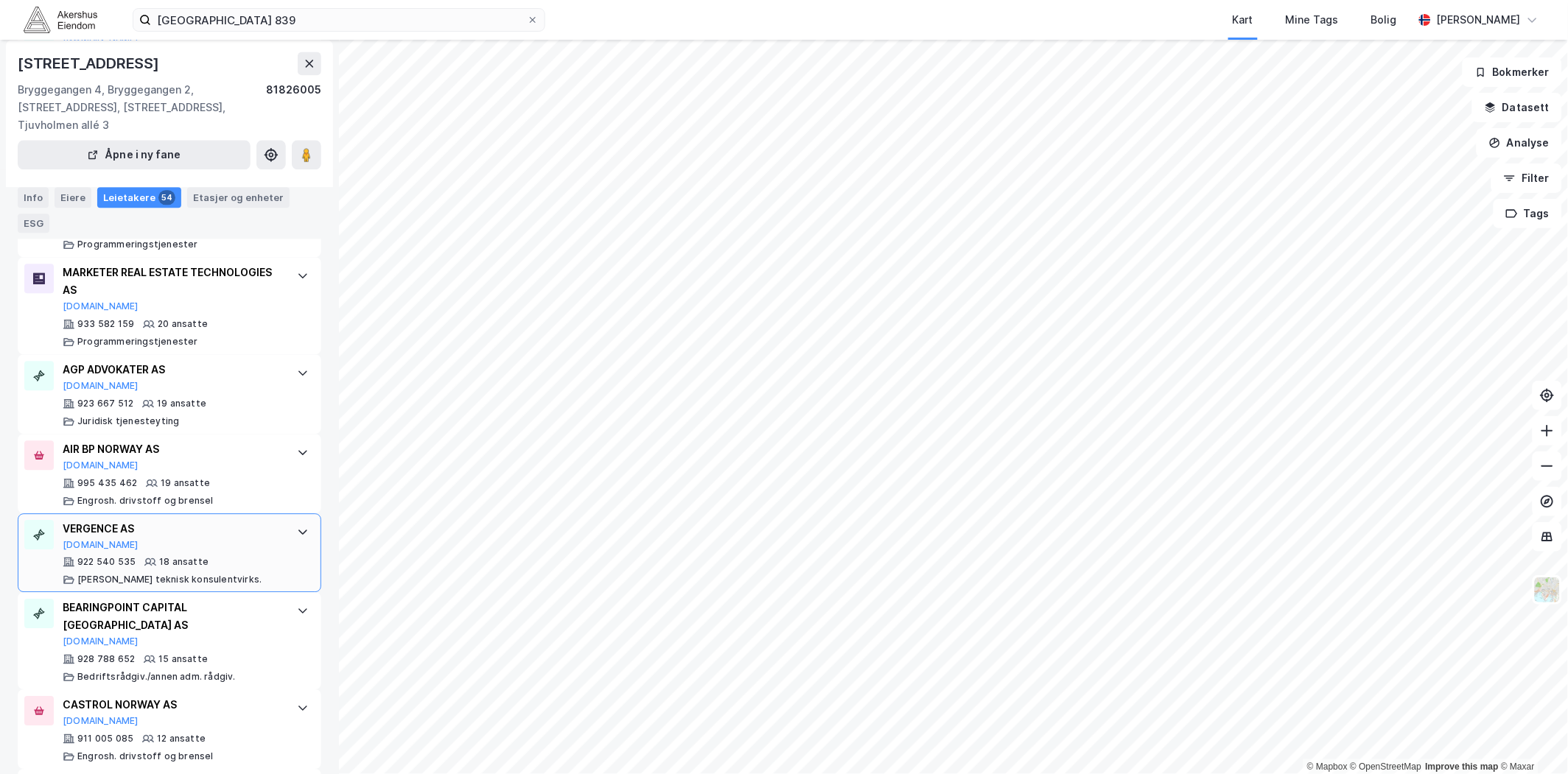
click at [292, 541] on div "VERGENCE AS [DOMAIN_NAME] 922 540 535 18 ansatte [PERSON_NAME] teknisk konsulen…" at bounding box center [169, 553] width 304 height 80
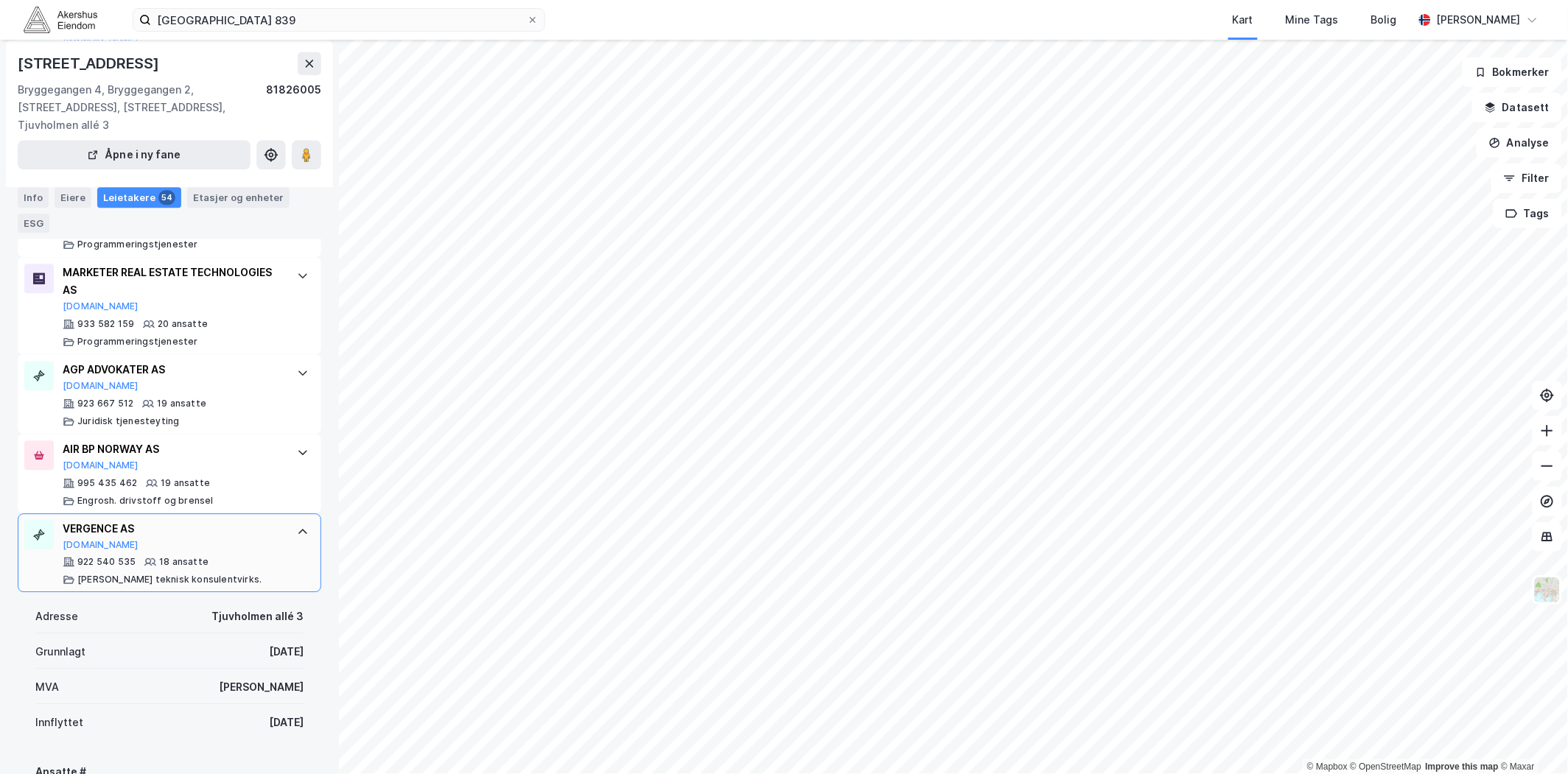
click at [306, 524] on div "VERGENCE AS [DOMAIN_NAME] 922 540 535 18 ansatte [PERSON_NAME] teknisk konsulen…" at bounding box center [169, 553] width 304 height 80
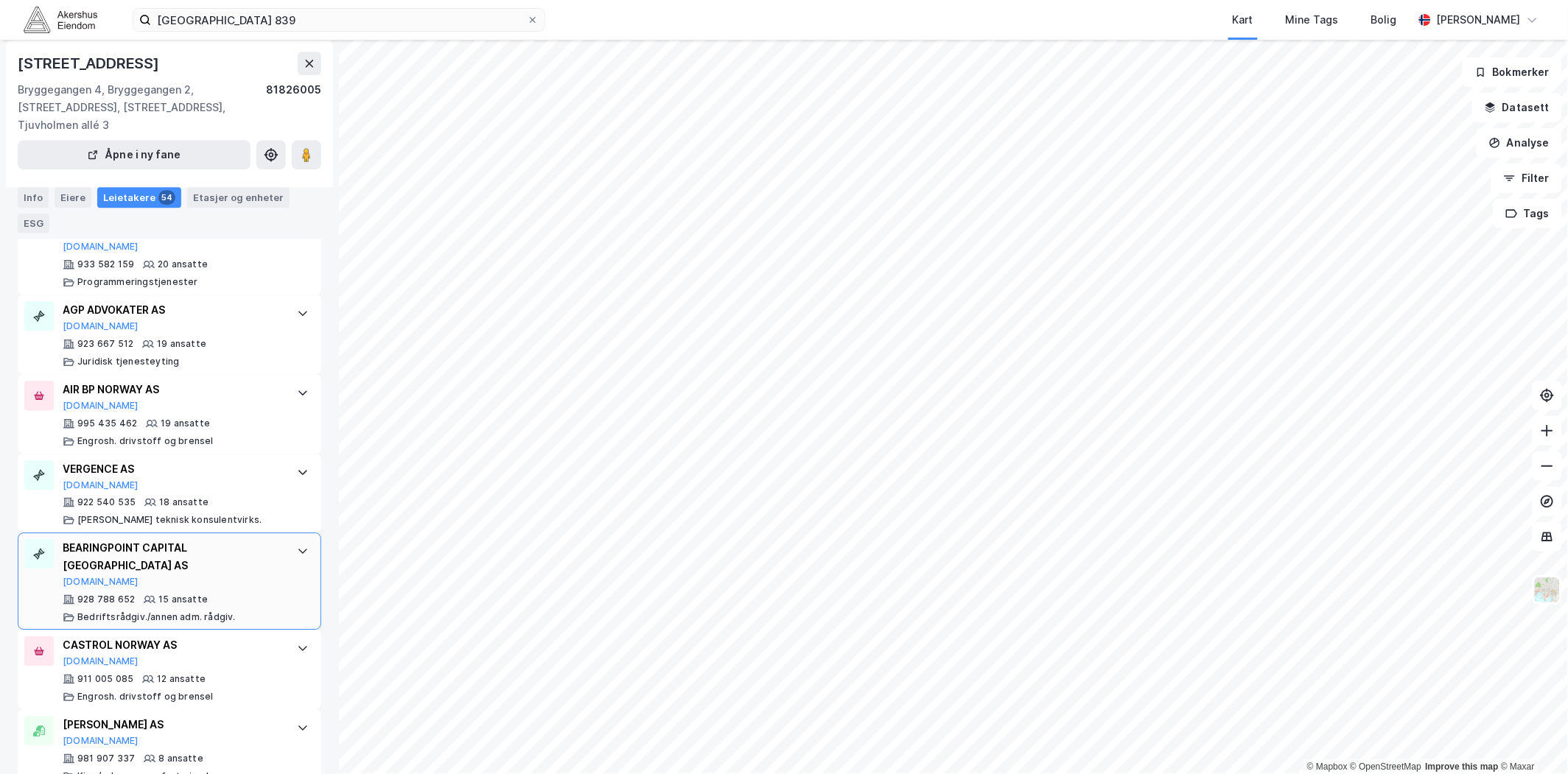
scroll to position [1145, 0]
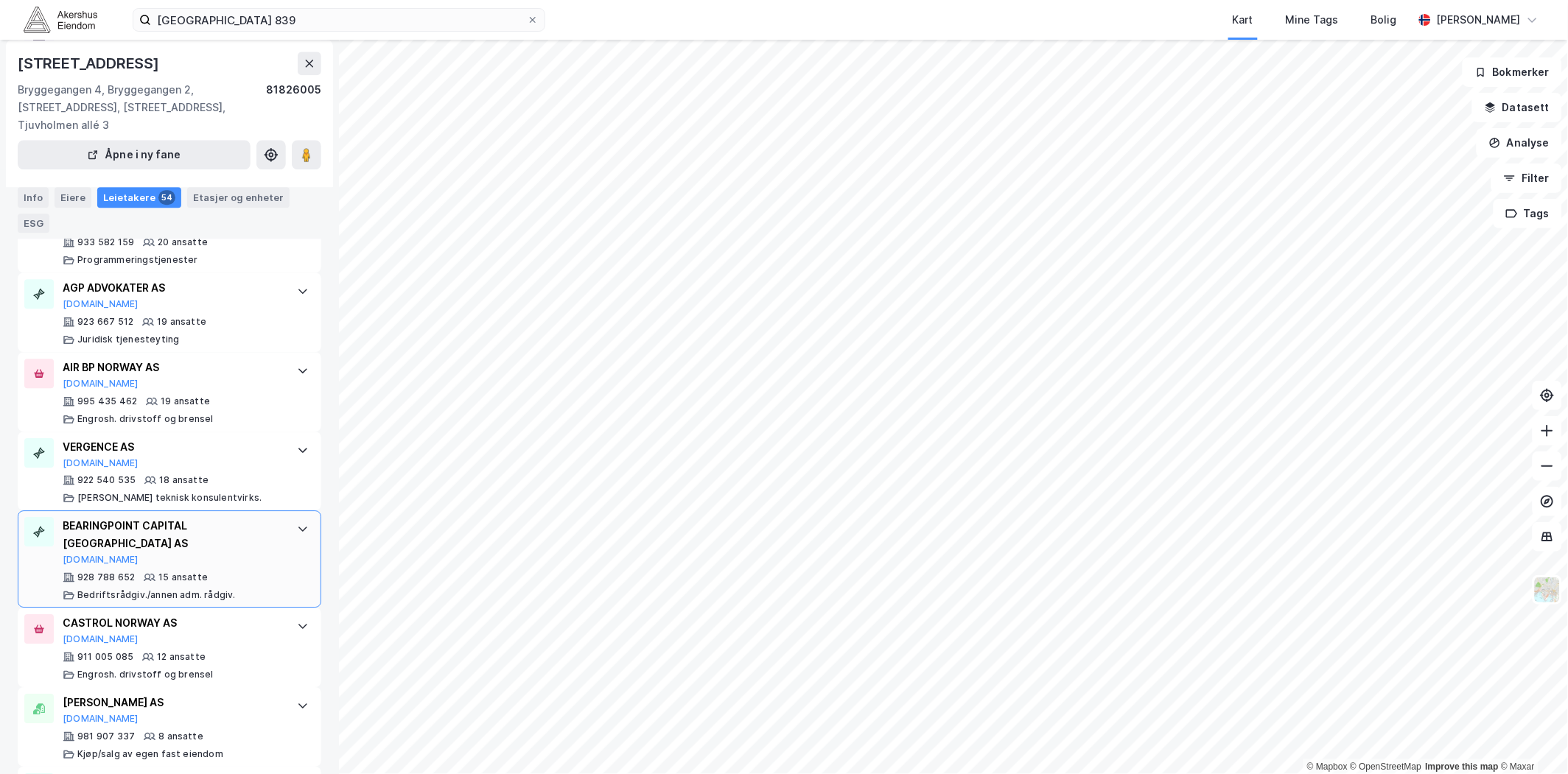
click at [285, 528] on div "BEARINGPOINT CAPITAL [GEOGRAPHIC_DATA] AS [DOMAIN_NAME] 928 788 652 15 ansatte …" at bounding box center [169, 559] width 304 height 97
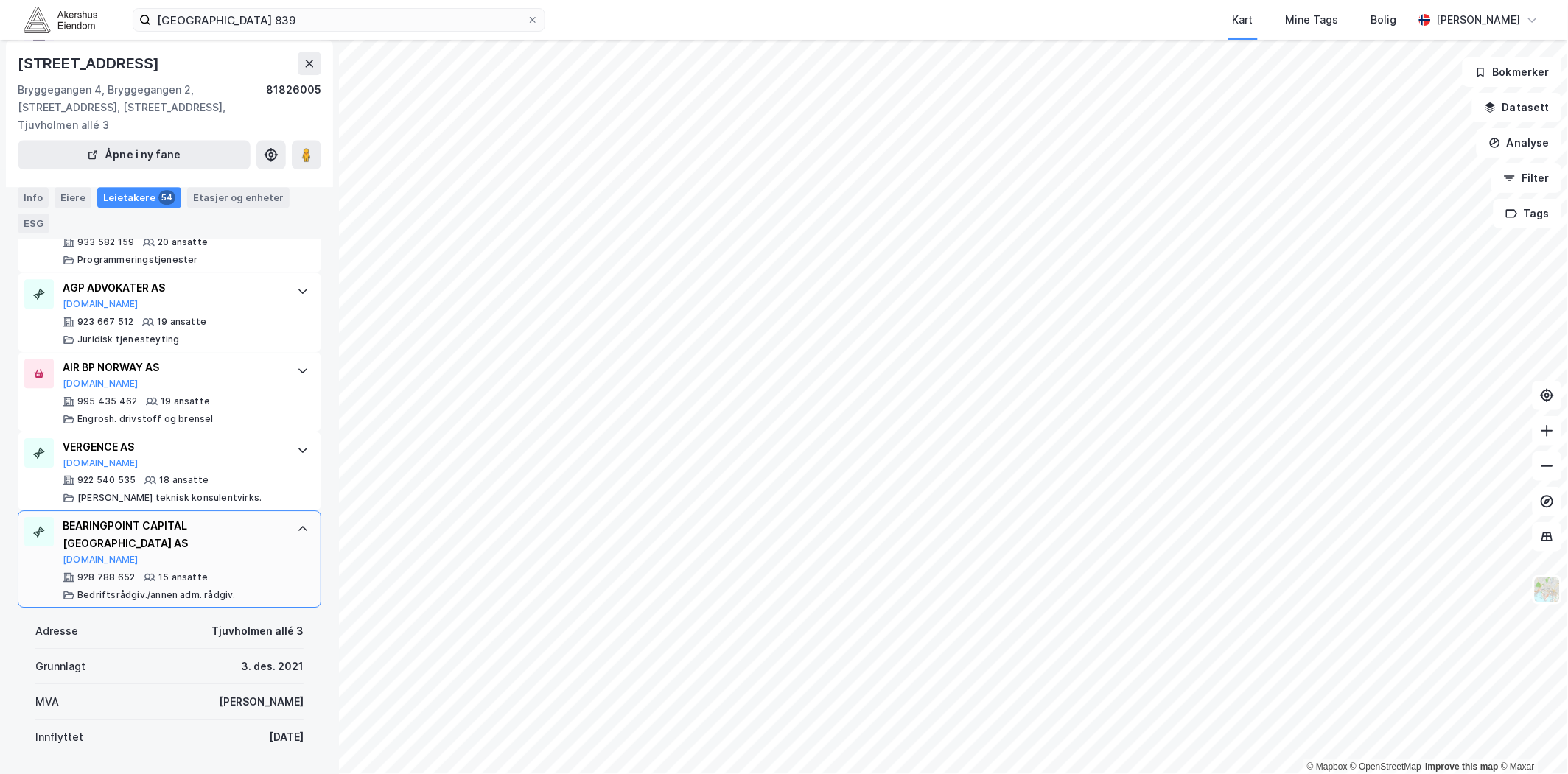
click at [297, 523] on icon at bounding box center [303, 529] width 12 height 12
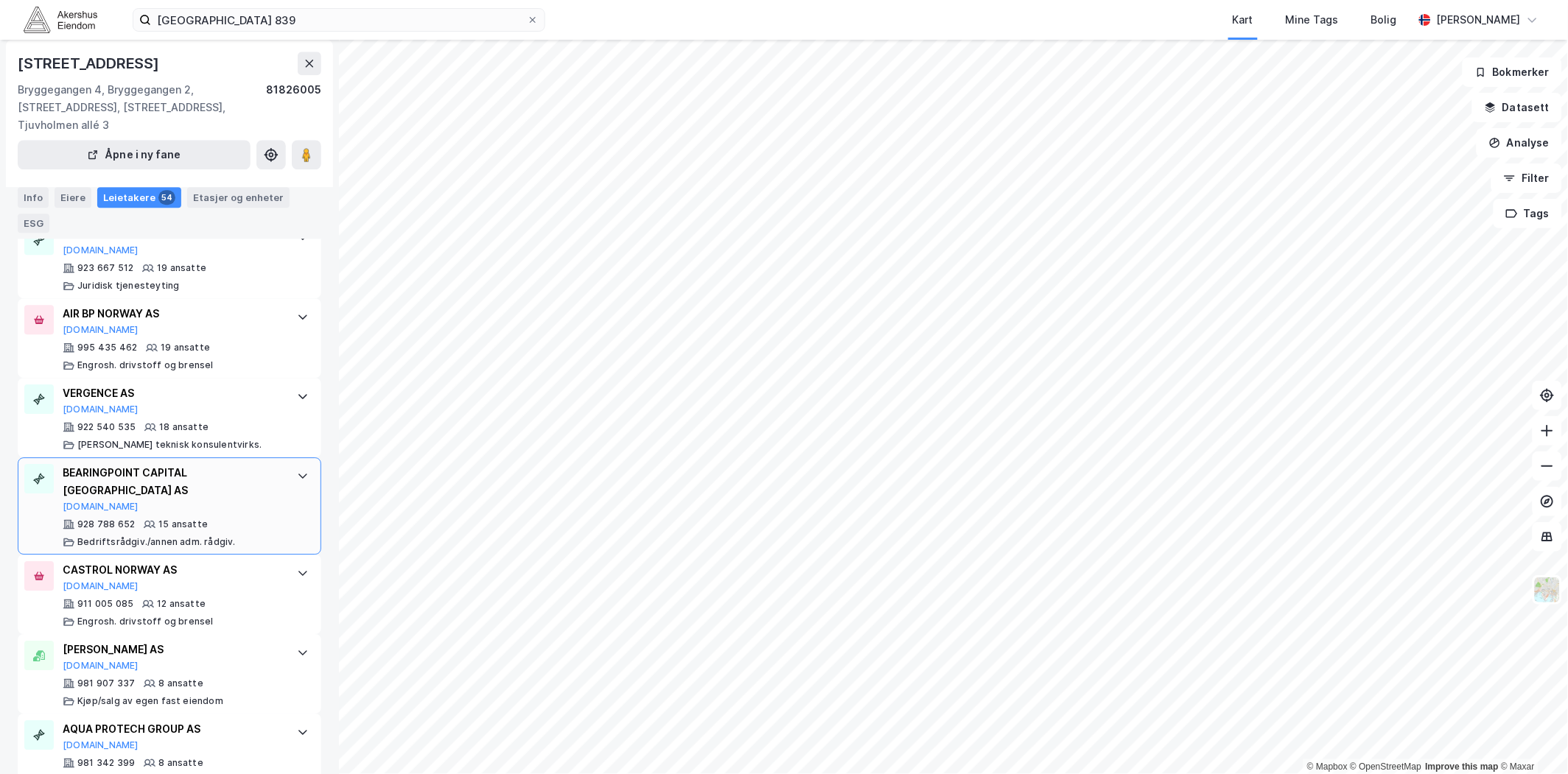
scroll to position [1227, 0]
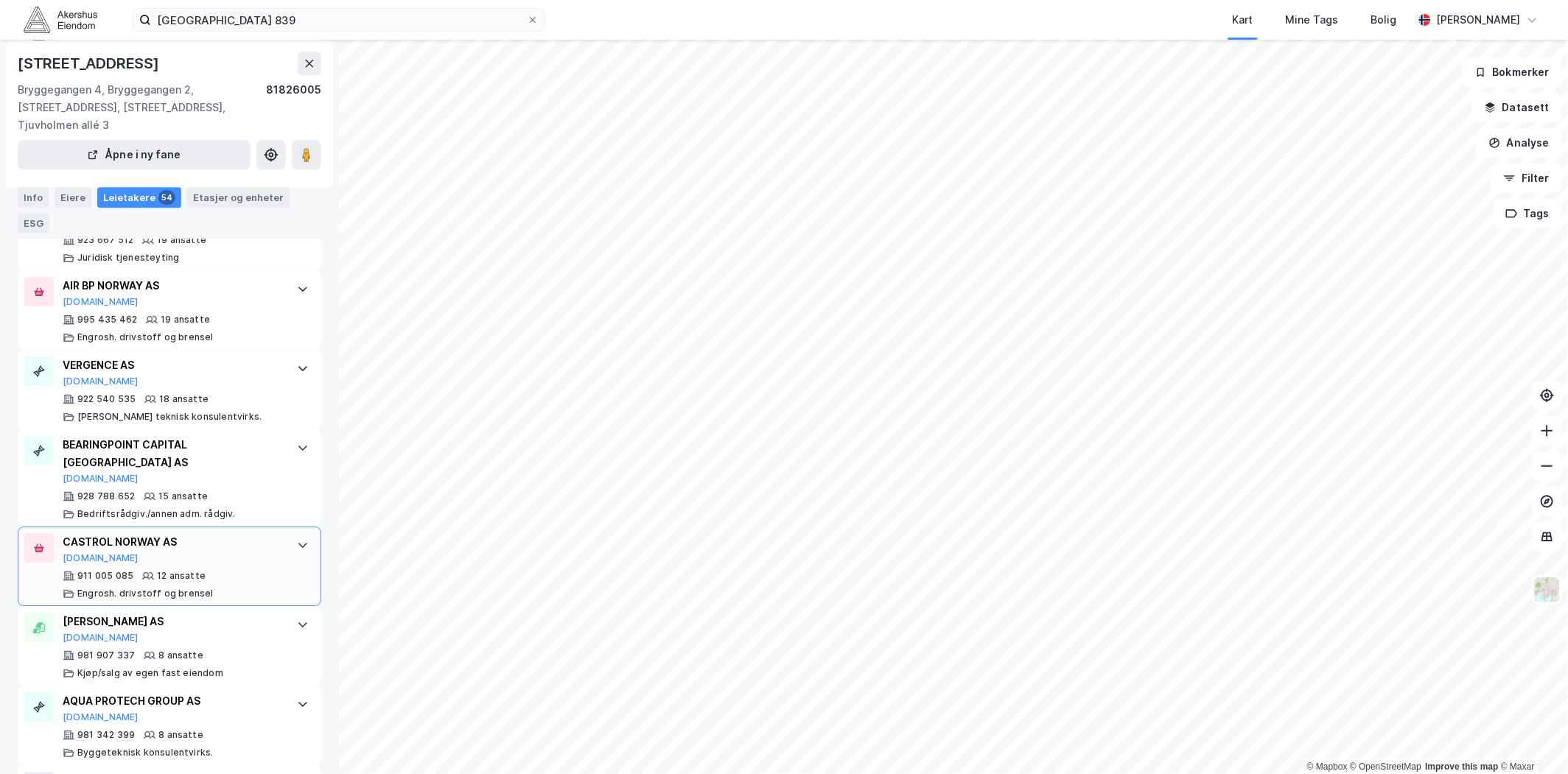
click at [274, 527] on div "CASTROL NORWAY AS [DOMAIN_NAME] 911 005 085 12 ansatte Engrosh. drivstoff og br…" at bounding box center [169, 566] width 304 height 80
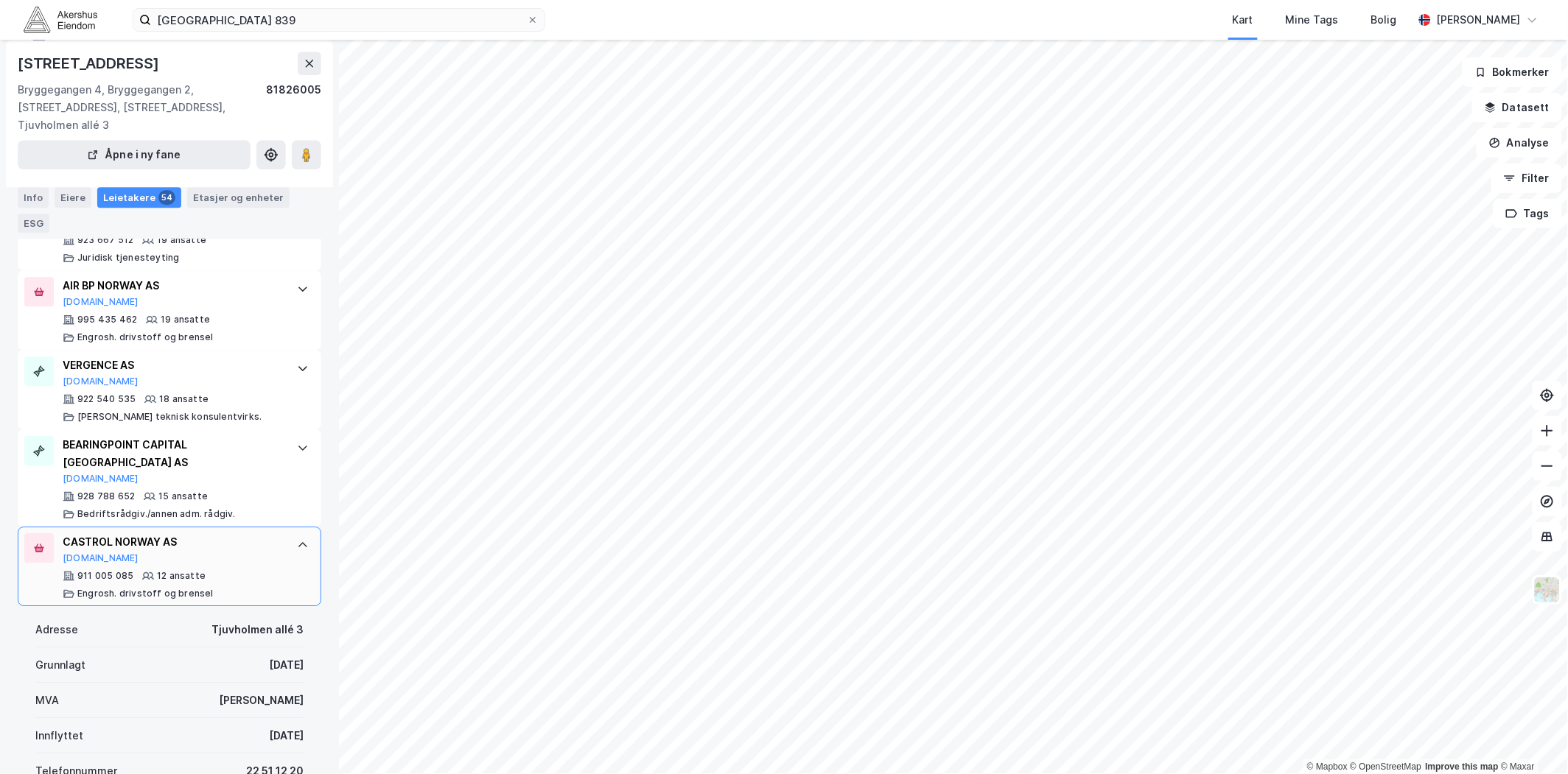
click at [274, 527] on div "CASTROL NORWAY AS [DOMAIN_NAME] 911 005 085 12 ansatte Engrosh. drivstoff og br…" at bounding box center [169, 566] width 304 height 80
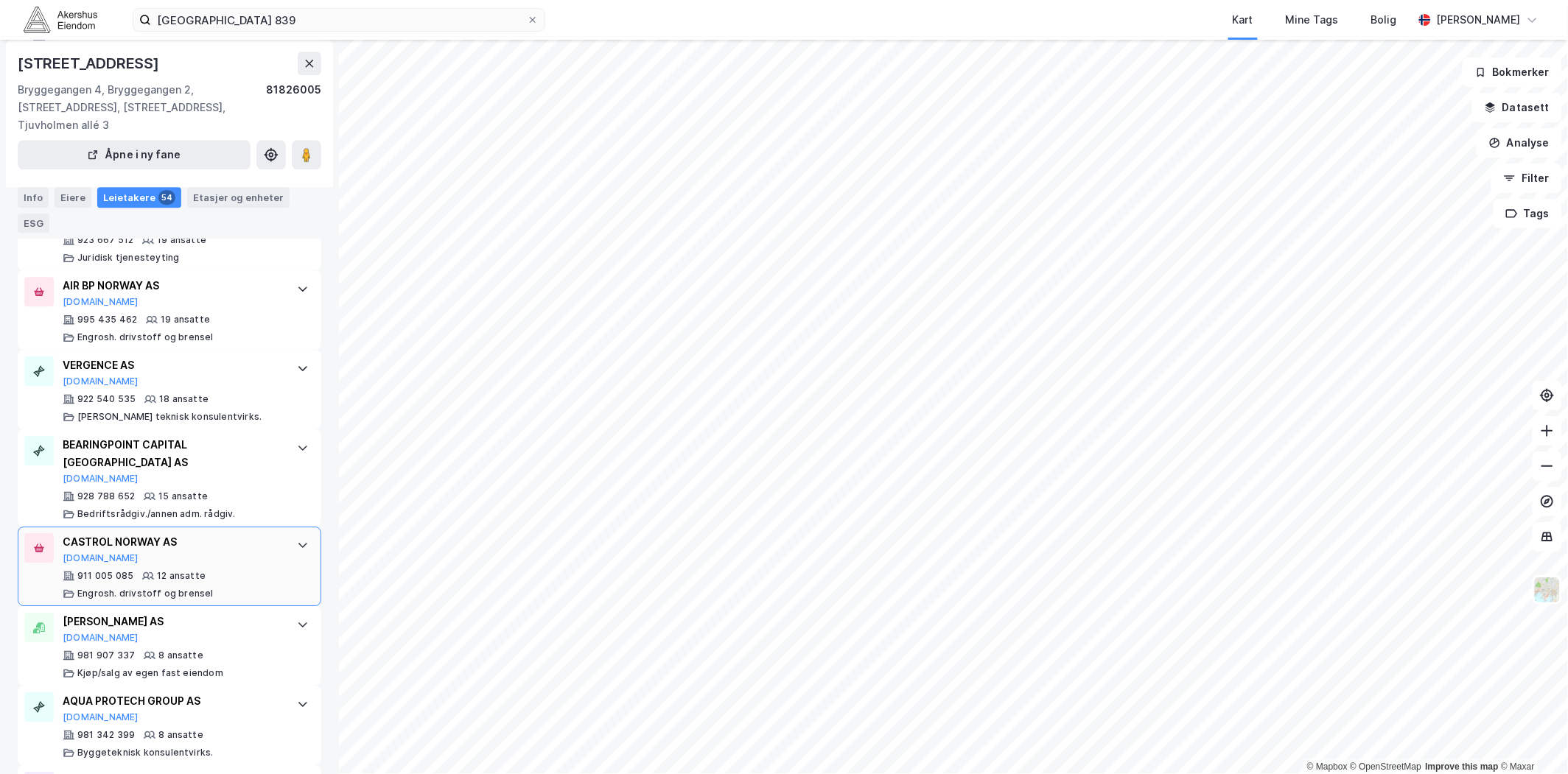
scroll to position [1309, 0]
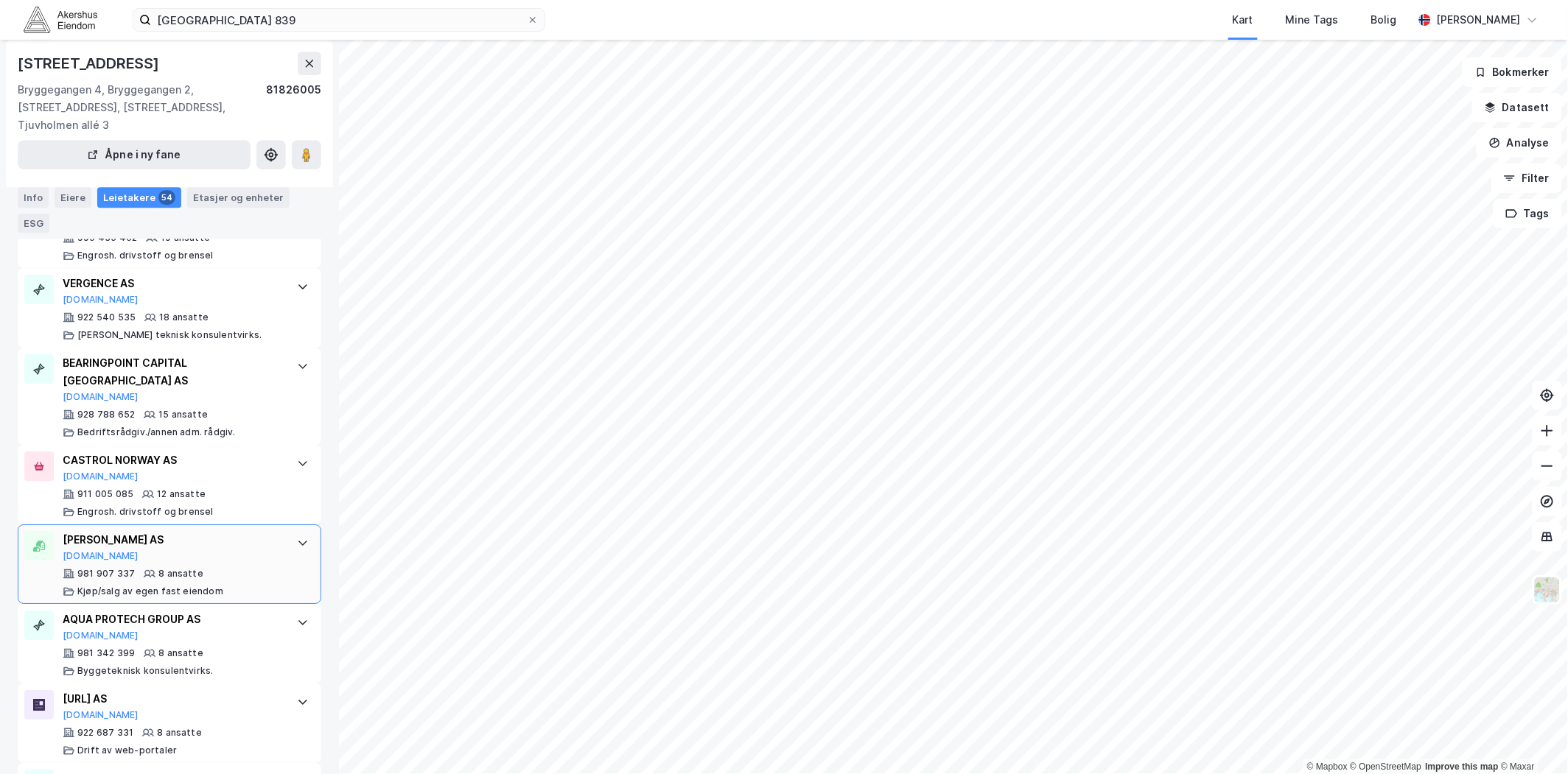
click at [285, 524] on div "[PERSON_NAME] AS [DOMAIN_NAME] 981 907 337 8 ansatte [PERSON_NAME]/salg av egen…" at bounding box center [169, 564] width 304 height 80
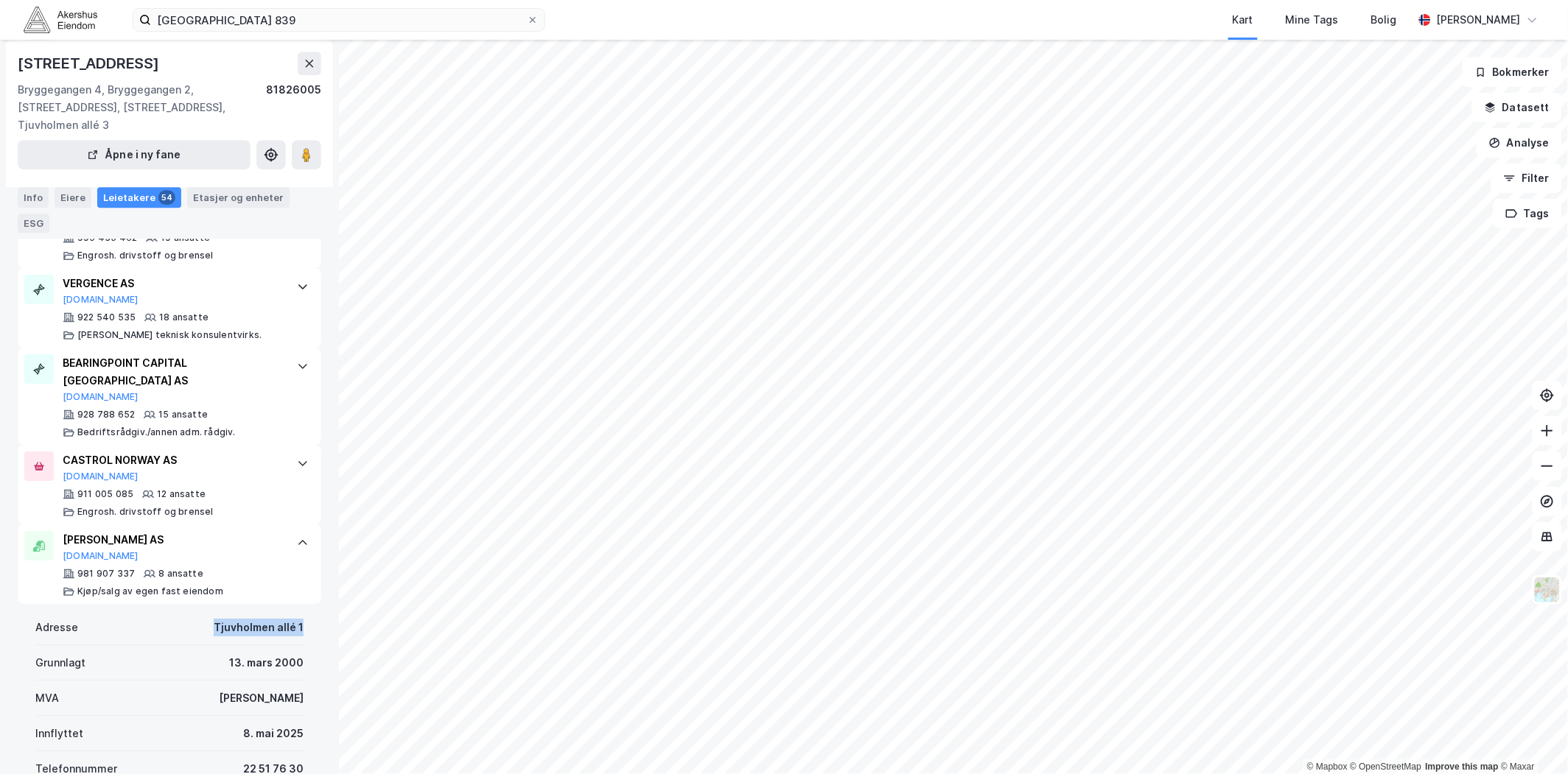
drag, startPoint x: 298, startPoint y: 592, endPoint x: 204, endPoint y: 590, distance: 94.0
drag, startPoint x: 204, startPoint y: 590, endPoint x: 300, endPoint y: 509, distance: 125.6
click at [300, 531] on div at bounding box center [303, 543] width 24 height 24
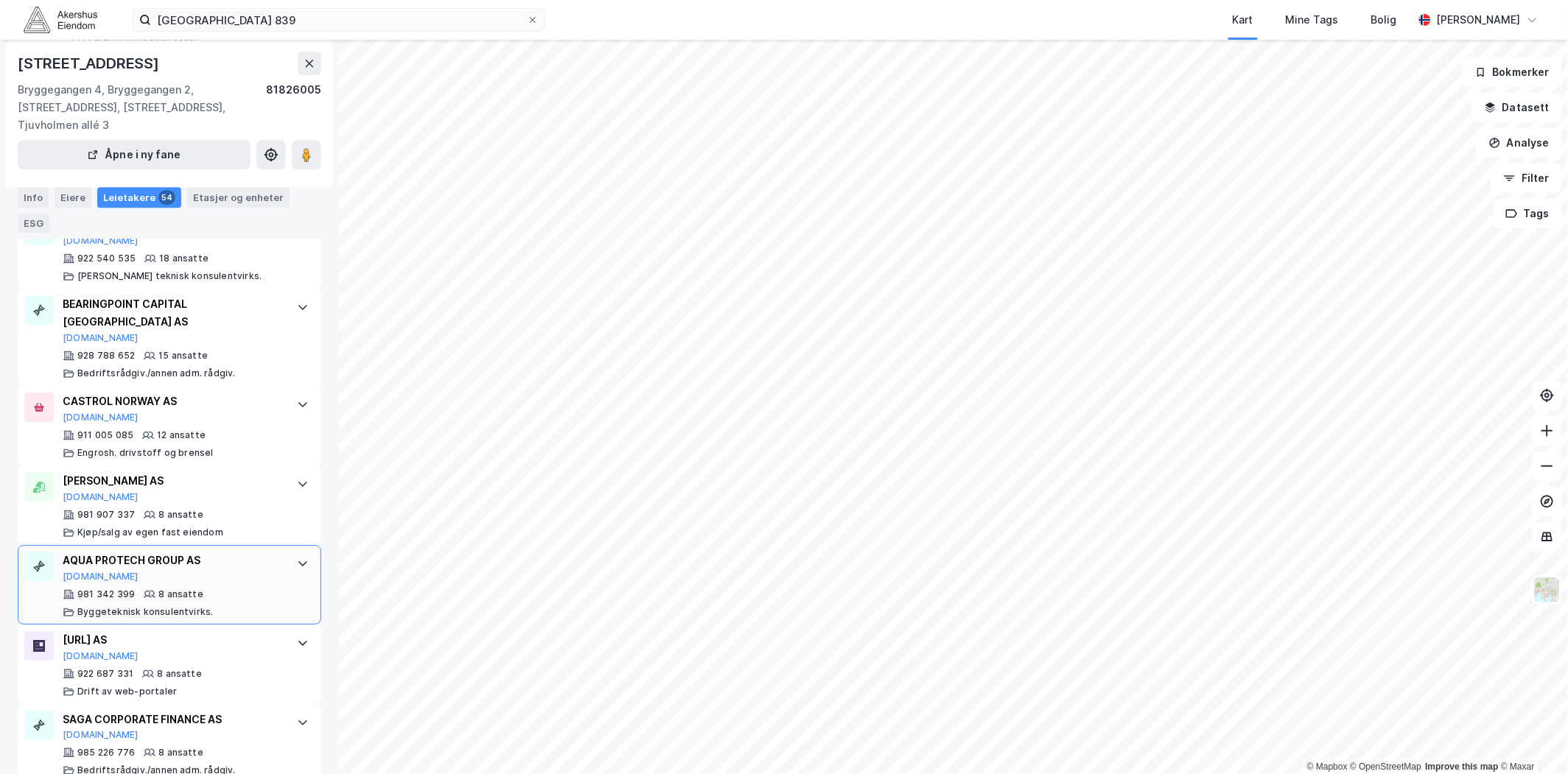
scroll to position [1391, 0]
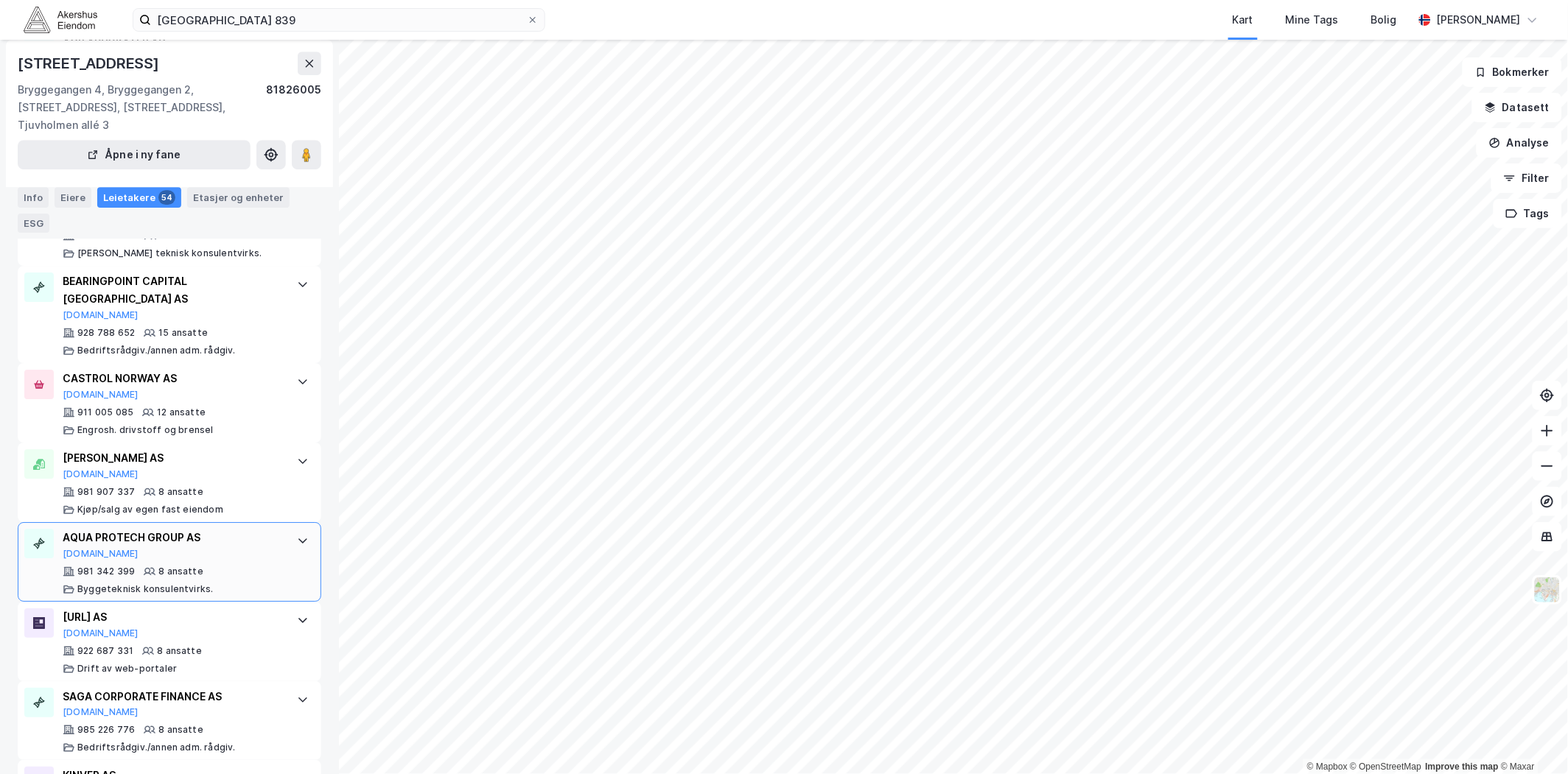
click at [264, 566] on div "981 342 399 8 ansatte Byggeteknisk konsulentvirks." at bounding box center [172, 580] width 220 height 29
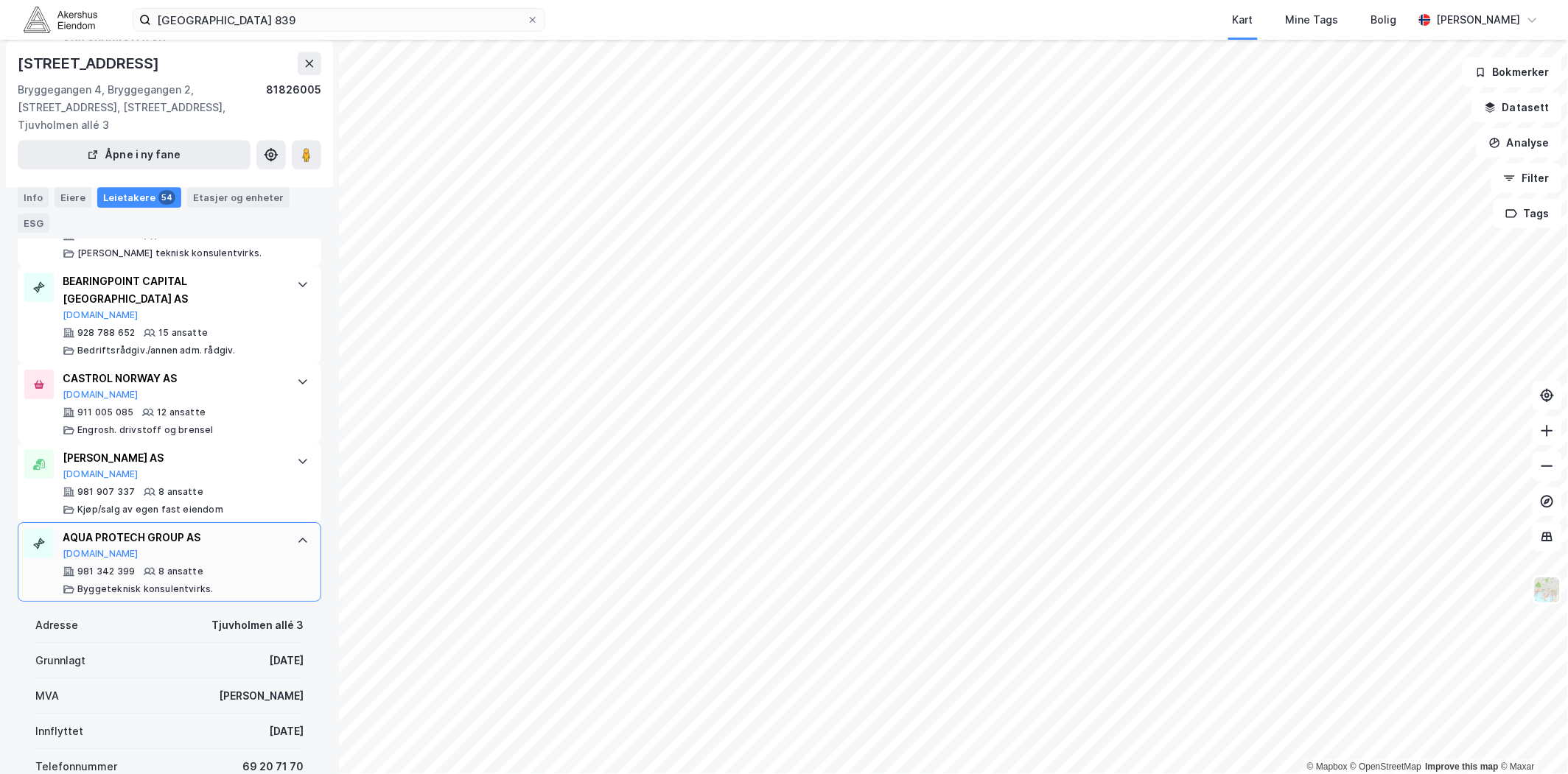
click at [291, 532] on div "AQUA PROTECH GROUP AS [DOMAIN_NAME] 981 342 399 8 ansatte Byggeteknisk konsulen…" at bounding box center [169, 562] width 304 height 80
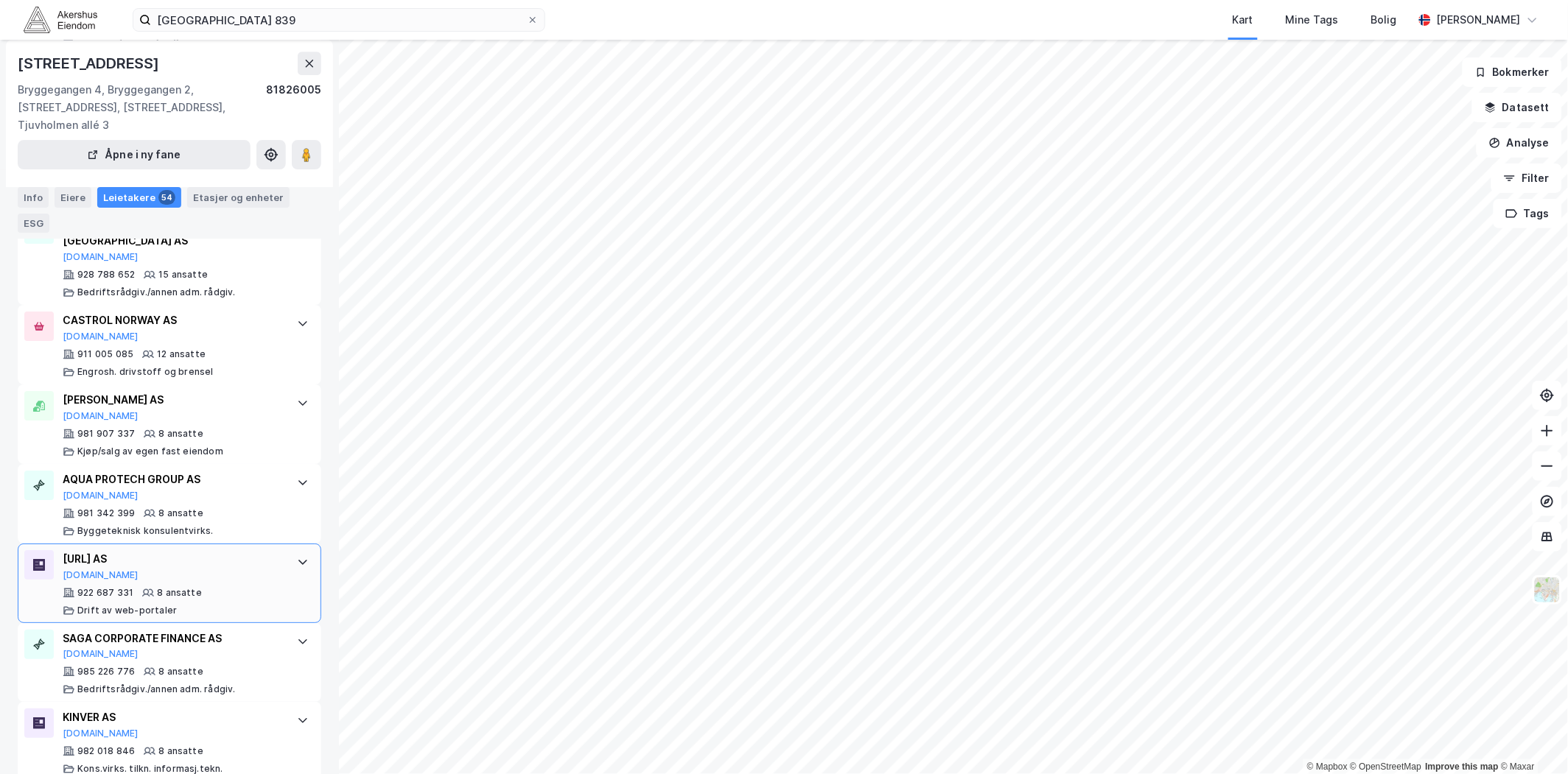
scroll to position [1473, 0]
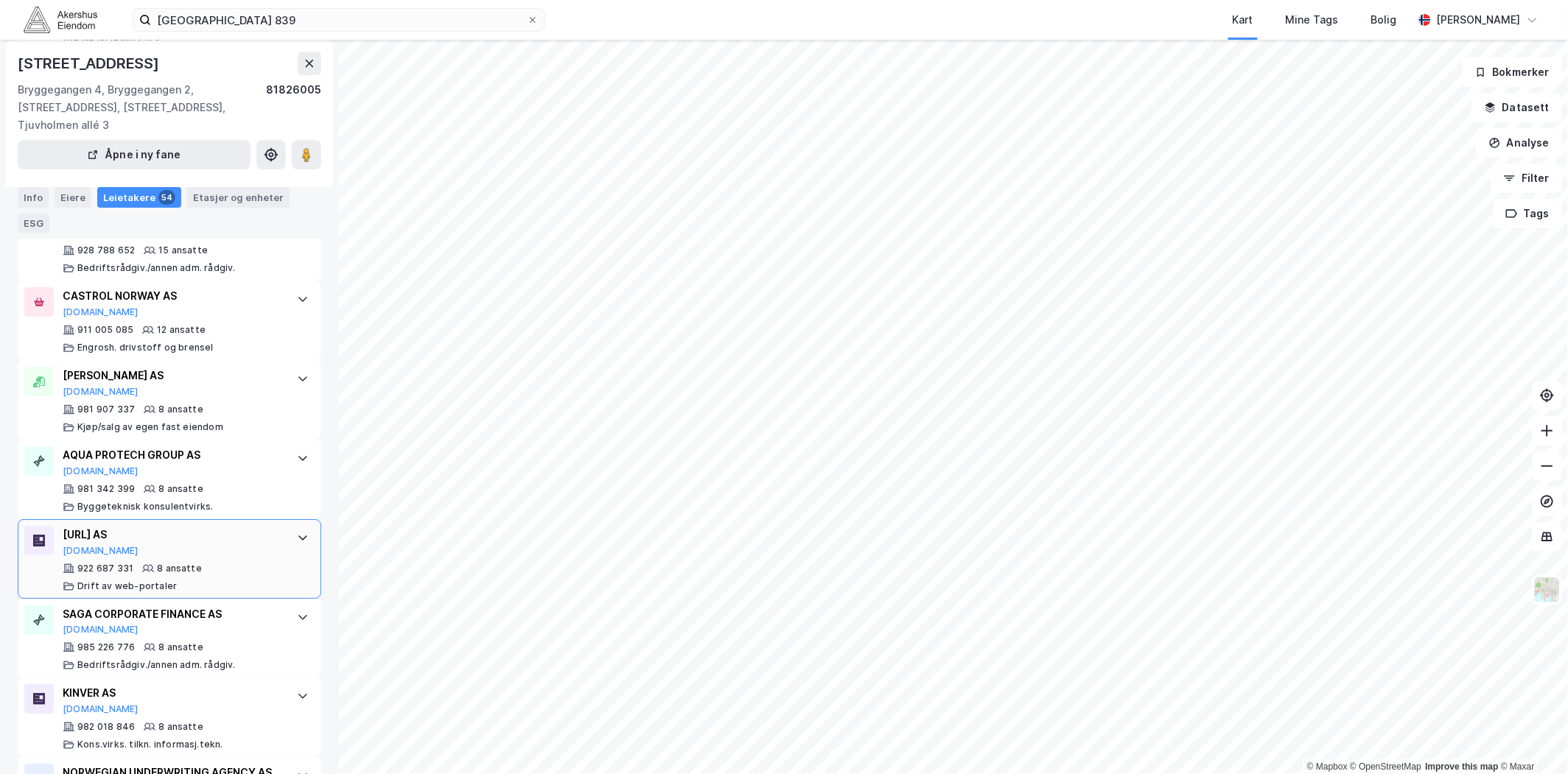
click at [253, 526] on div "[URL] AS [DOMAIN_NAME] 922 687 331 8 ansatte Drift av web-portaler" at bounding box center [172, 559] width 220 height 66
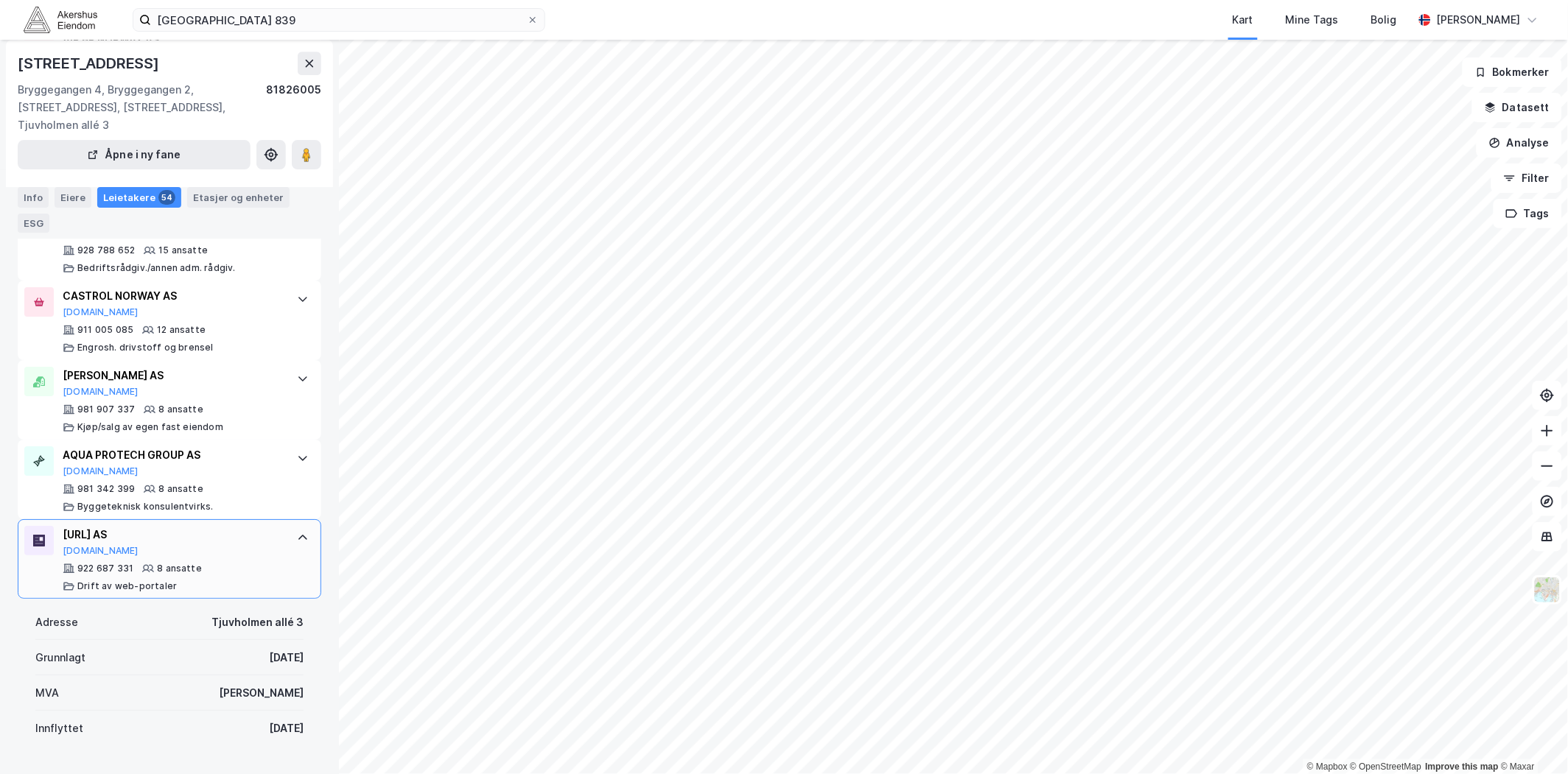
click at [307, 519] on div "[URL] AS [DOMAIN_NAME] 922 687 331 8 ansatte Drift av web-portaler" at bounding box center [169, 559] width 304 height 80
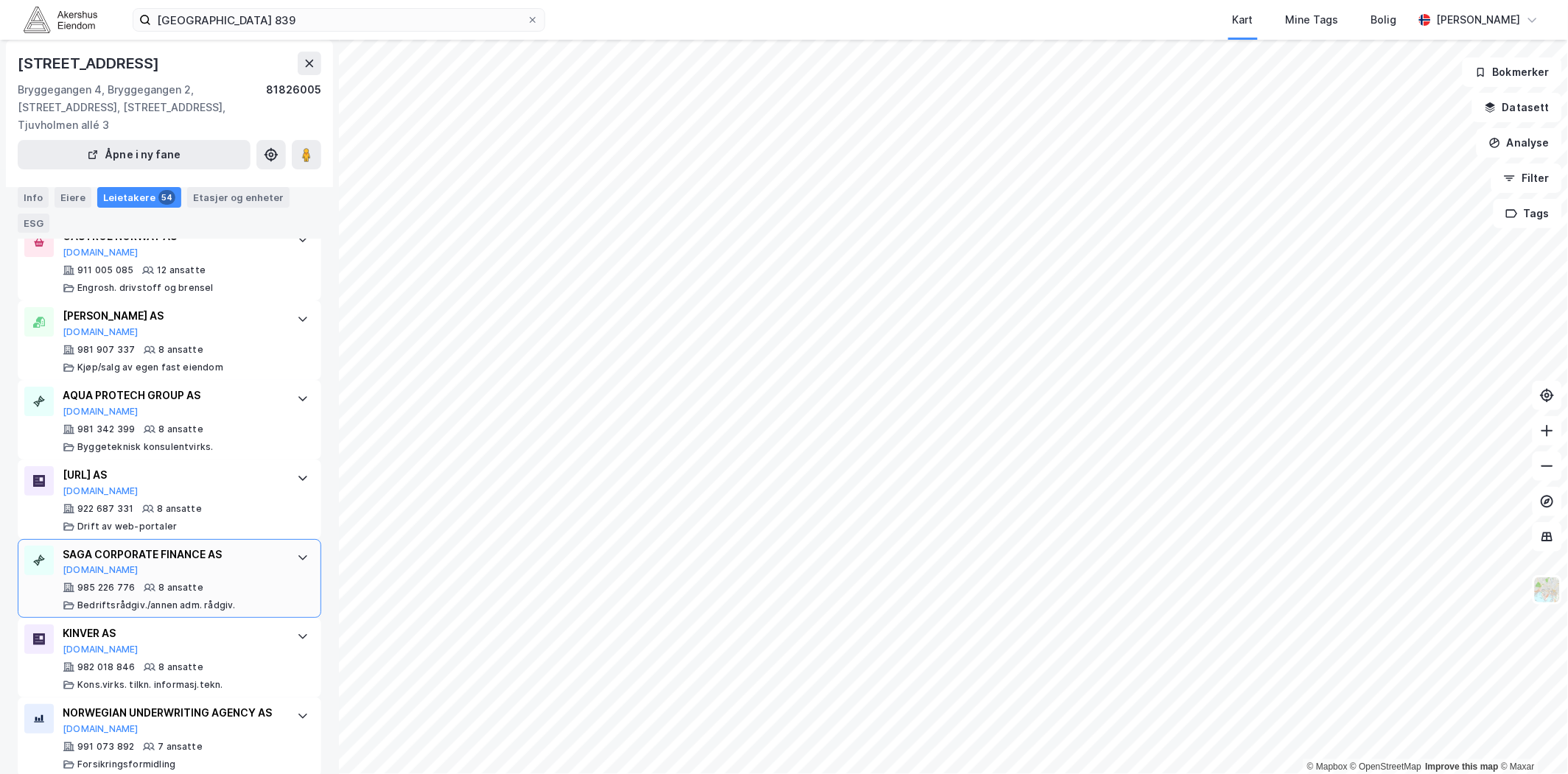
scroll to position [1555, 0]
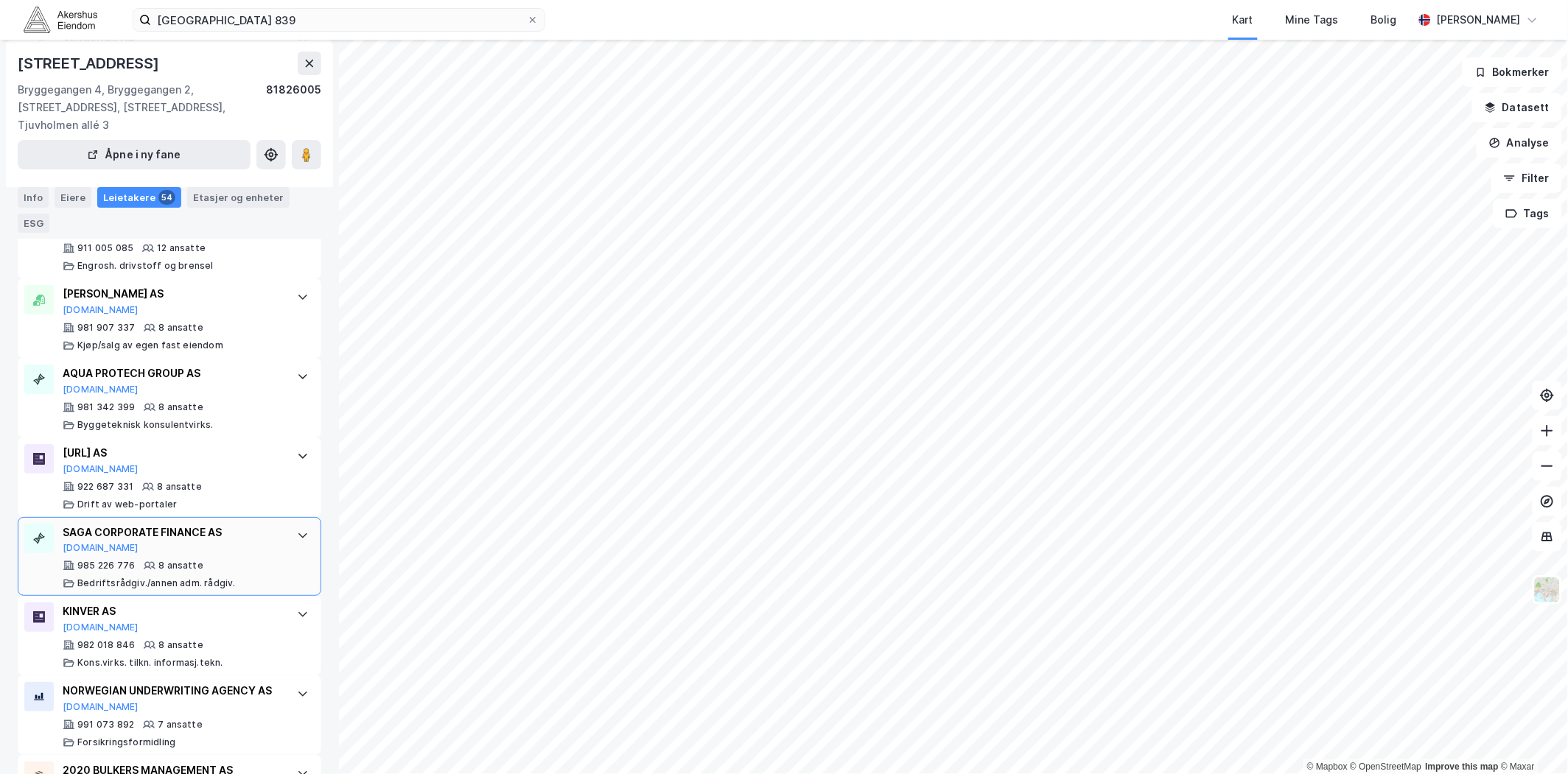
click at [254, 524] on div "SAGA CORPORATE FINANCE AS [DOMAIN_NAME]" at bounding box center [172, 539] width 220 height 31
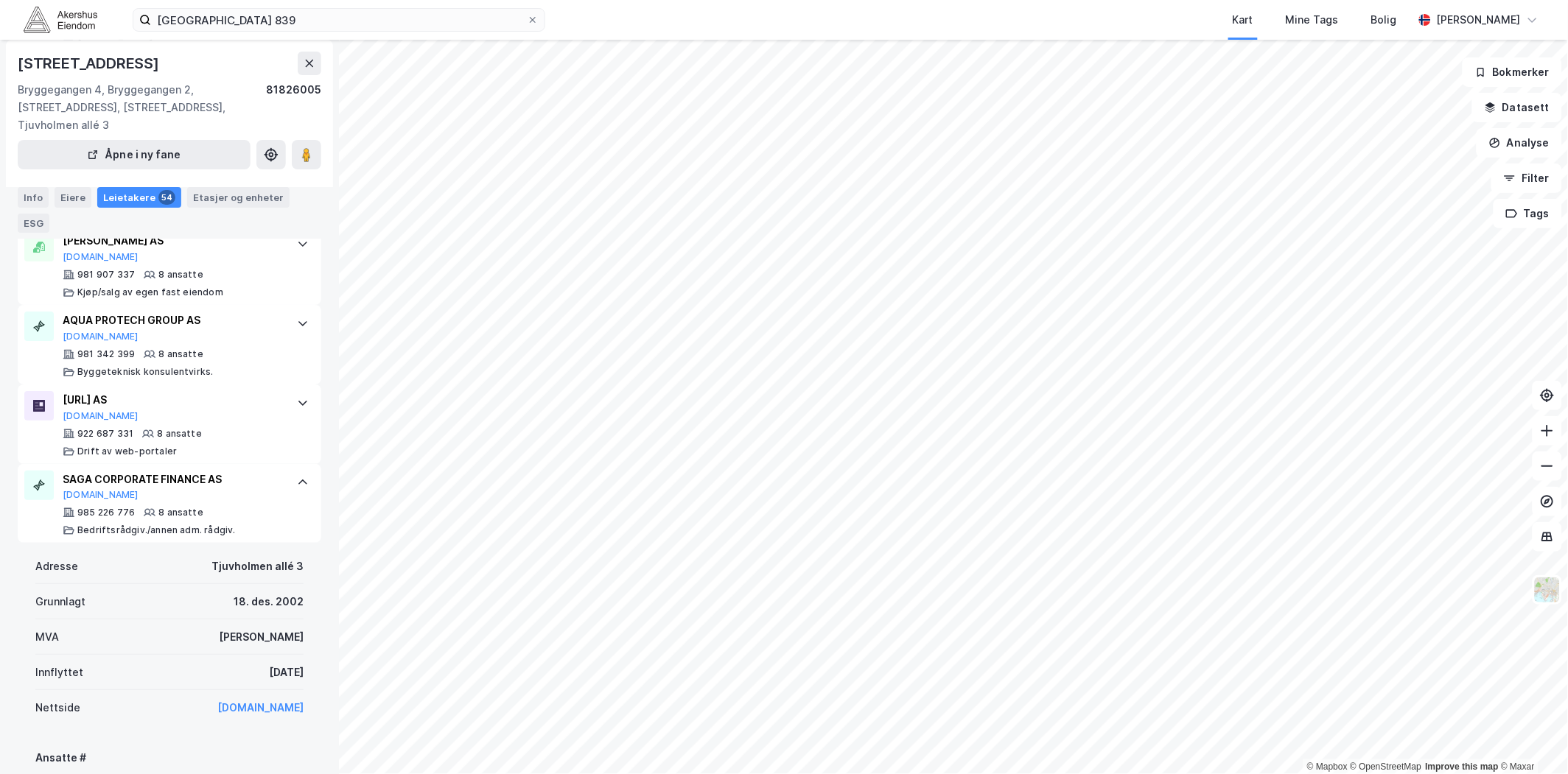
scroll to position [1637, 0]
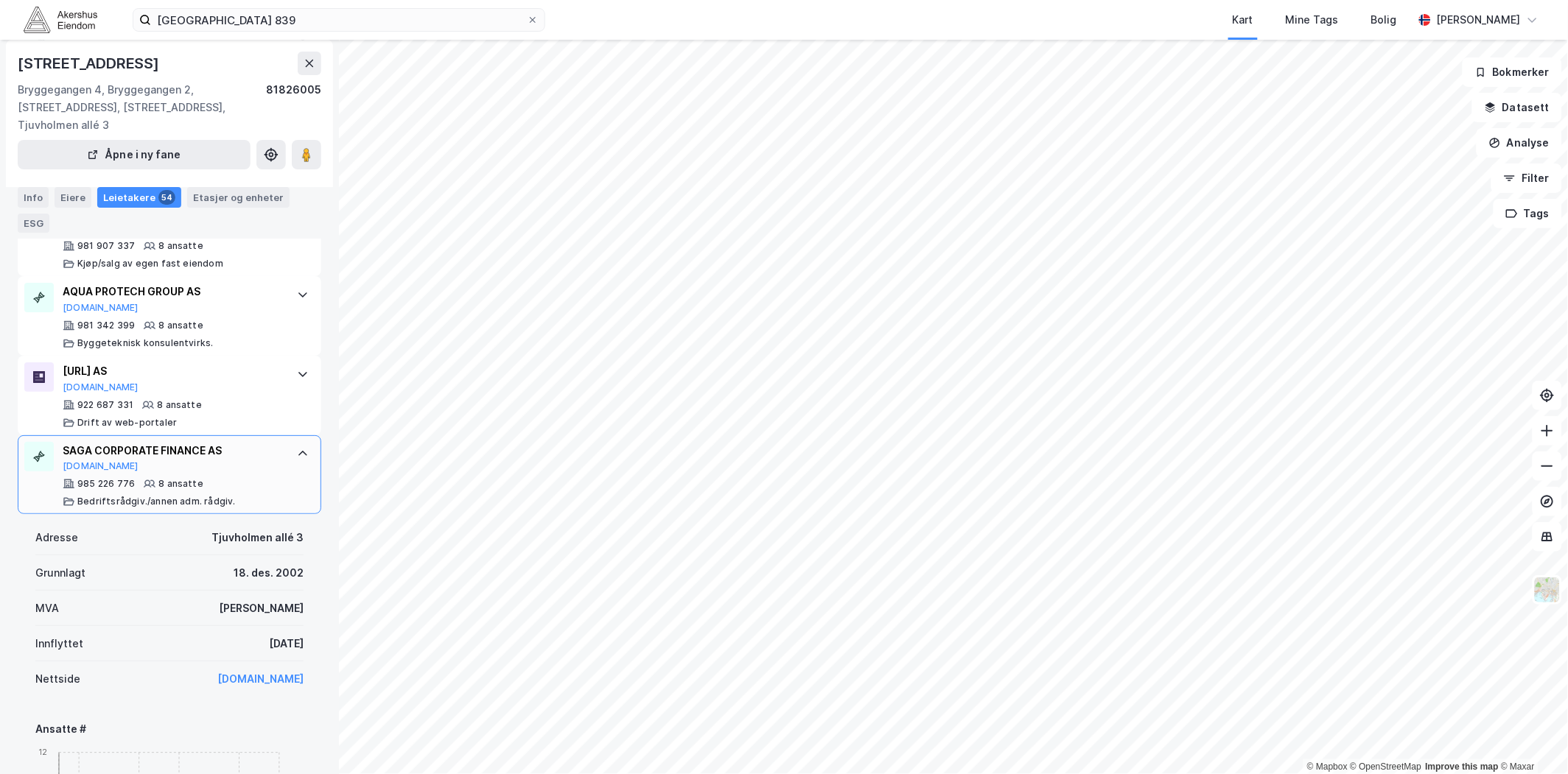
click at [292, 442] on div at bounding box center [303, 454] width 24 height 24
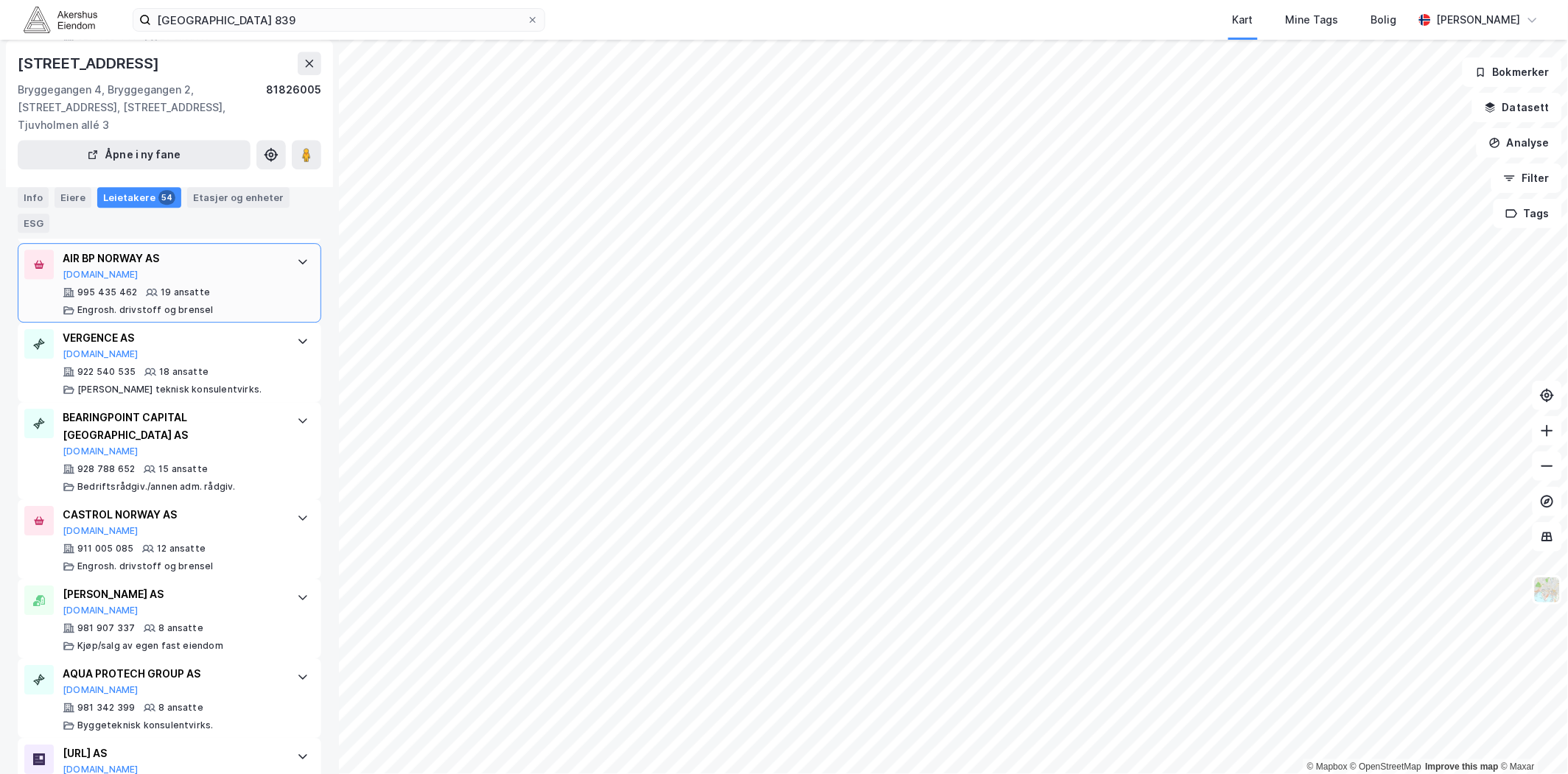
scroll to position [1145, 0]
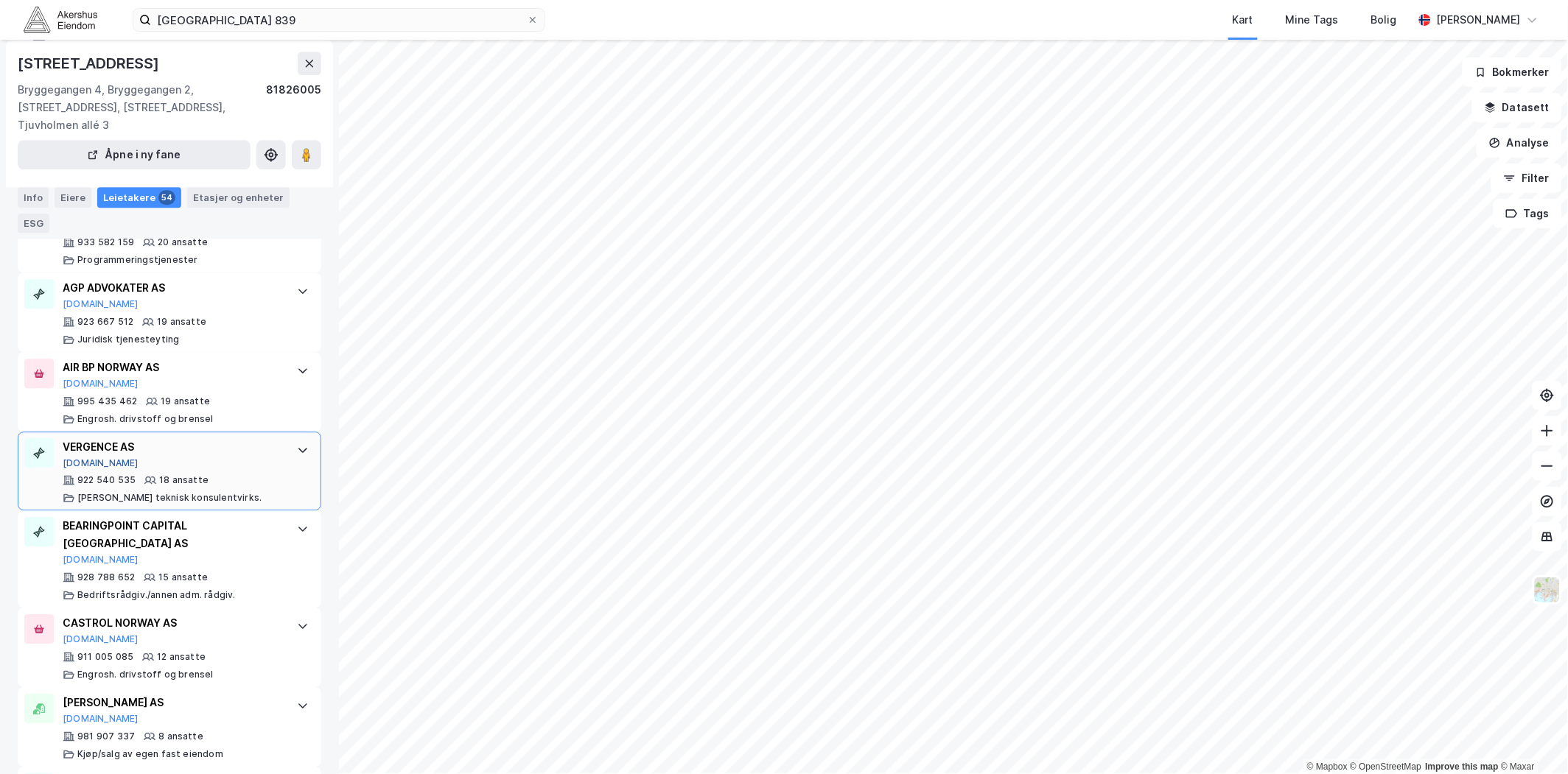
click at [88, 457] on button "[DOMAIN_NAME]" at bounding box center [100, 463] width 76 height 12
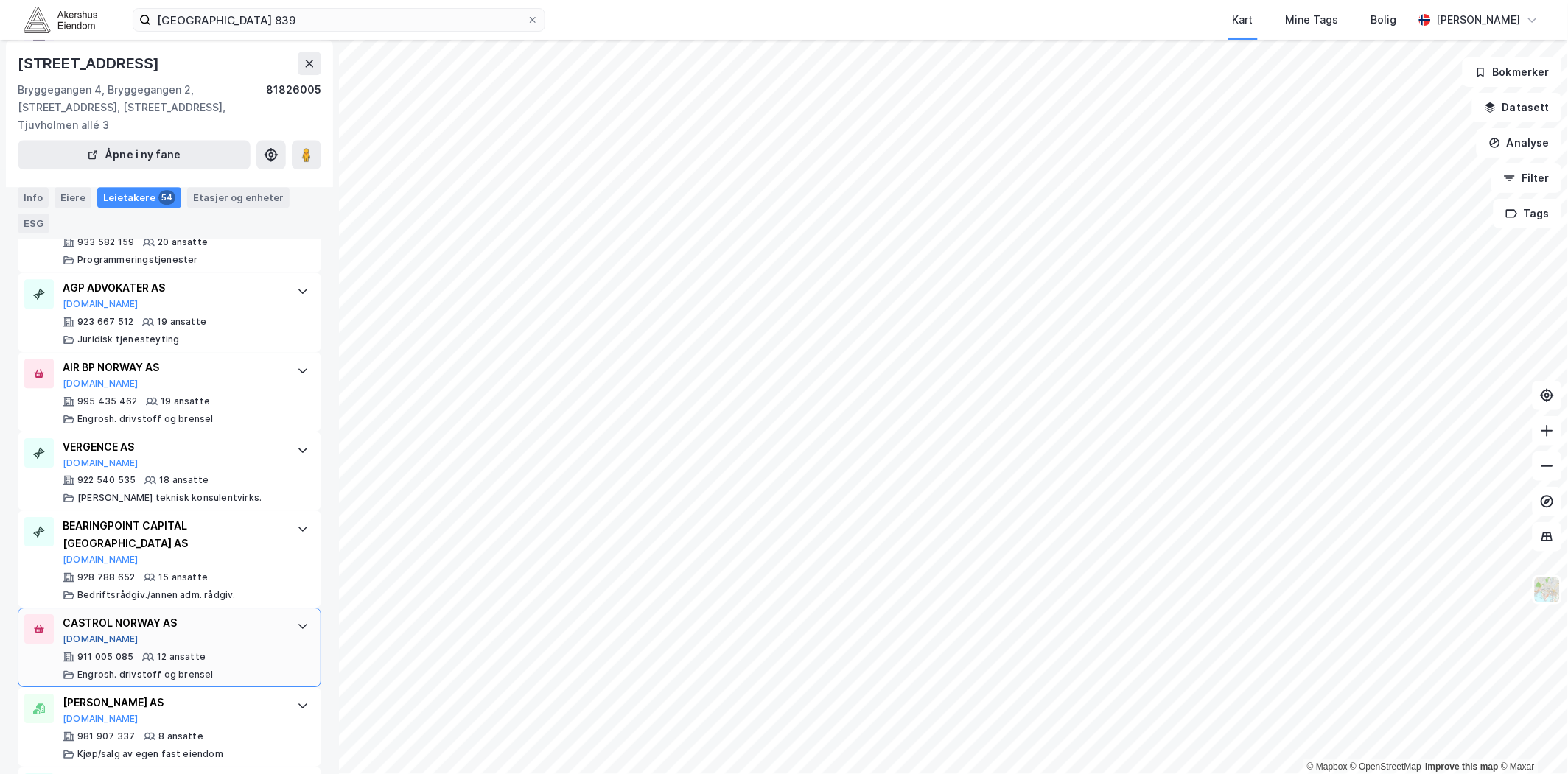
click at [71, 634] on button "[DOMAIN_NAME]" at bounding box center [100, 639] width 76 height 12
click at [84, 713] on button "[DOMAIN_NAME]" at bounding box center [100, 719] width 76 height 12
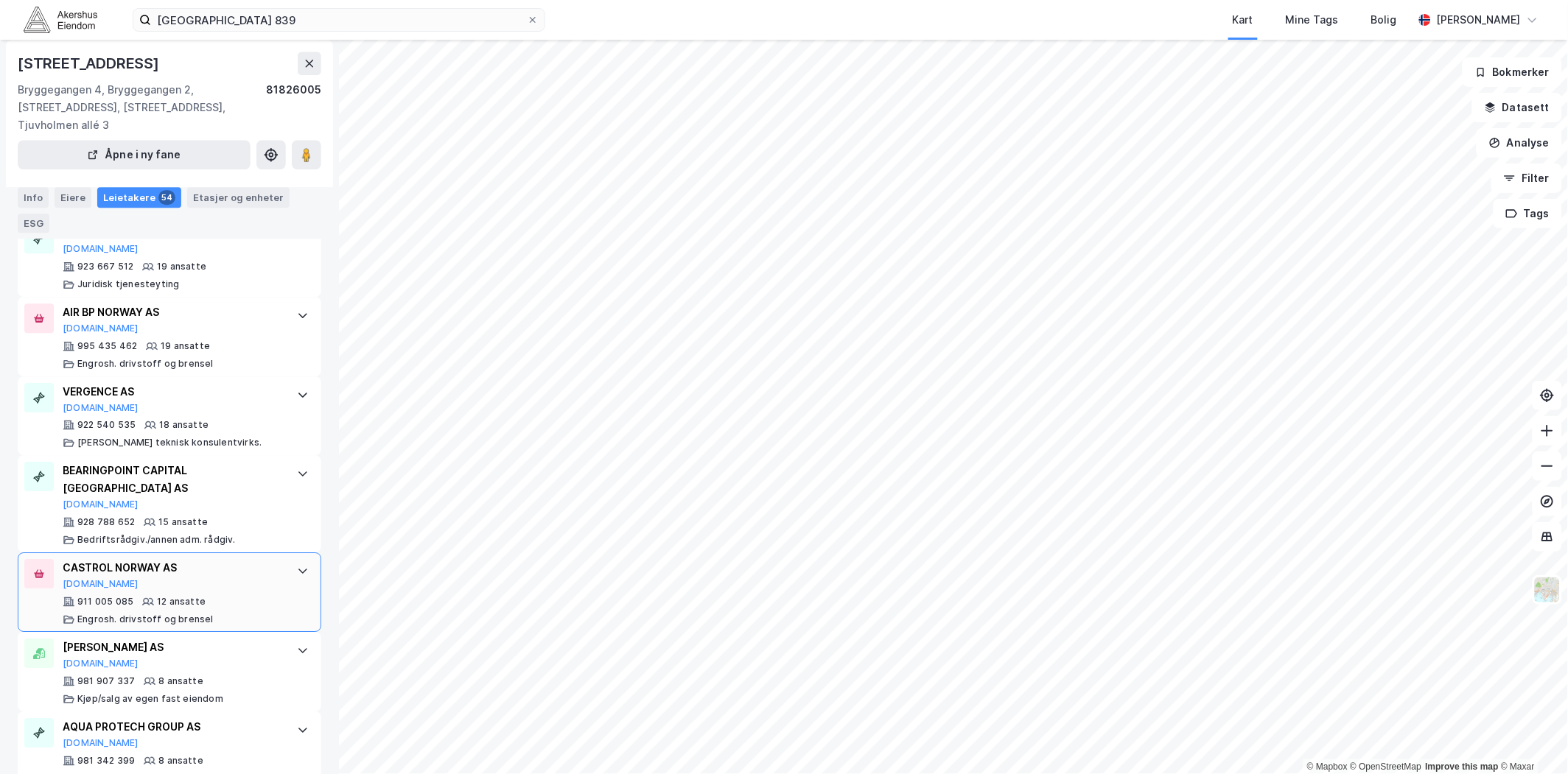
scroll to position [1227, 0]
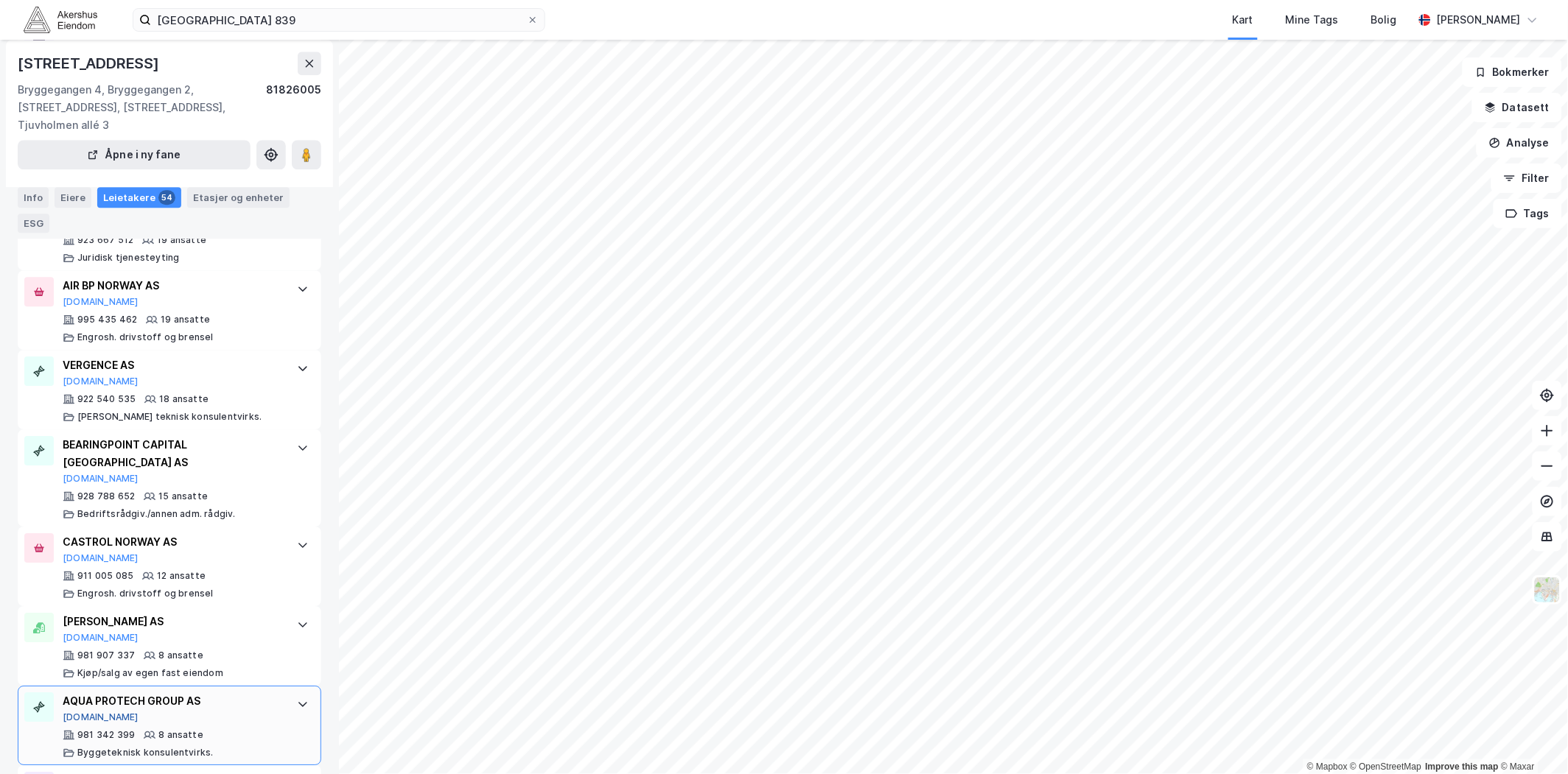
click at [78, 712] on button "[DOMAIN_NAME]" at bounding box center [100, 717] width 76 height 12
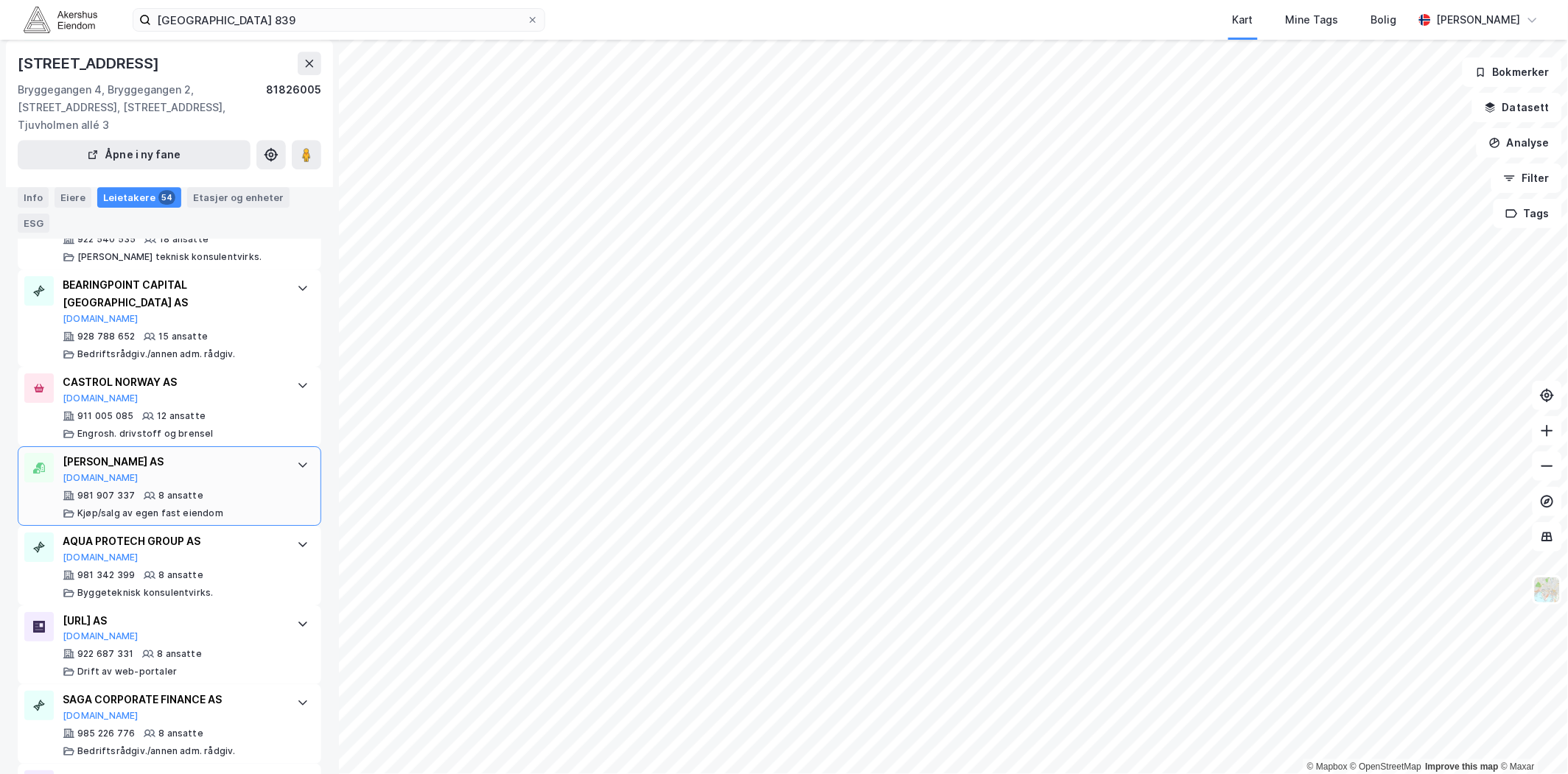
scroll to position [1391, 0]
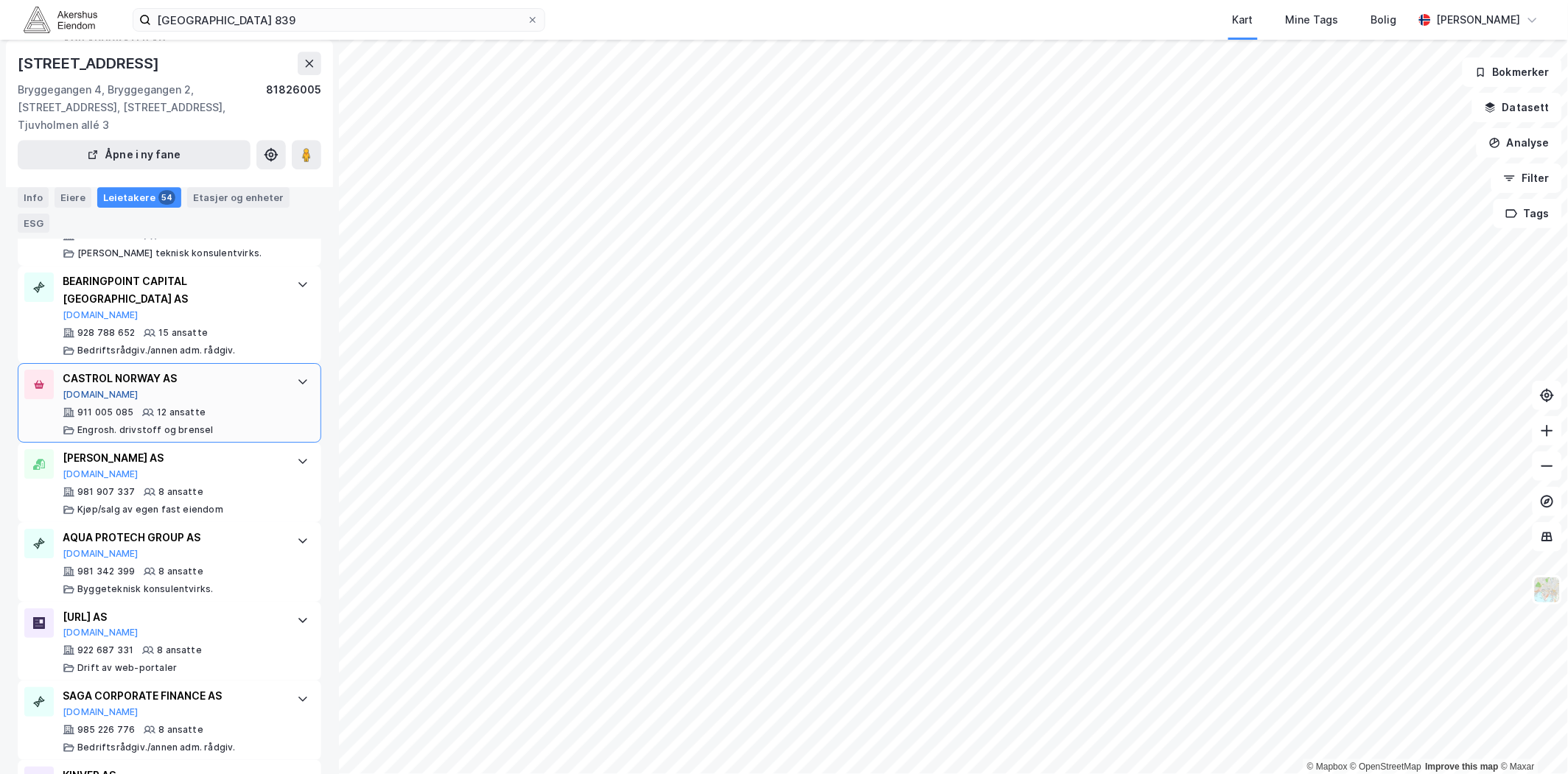
click at [86, 389] on button "[DOMAIN_NAME]" at bounding box center [100, 394] width 76 height 12
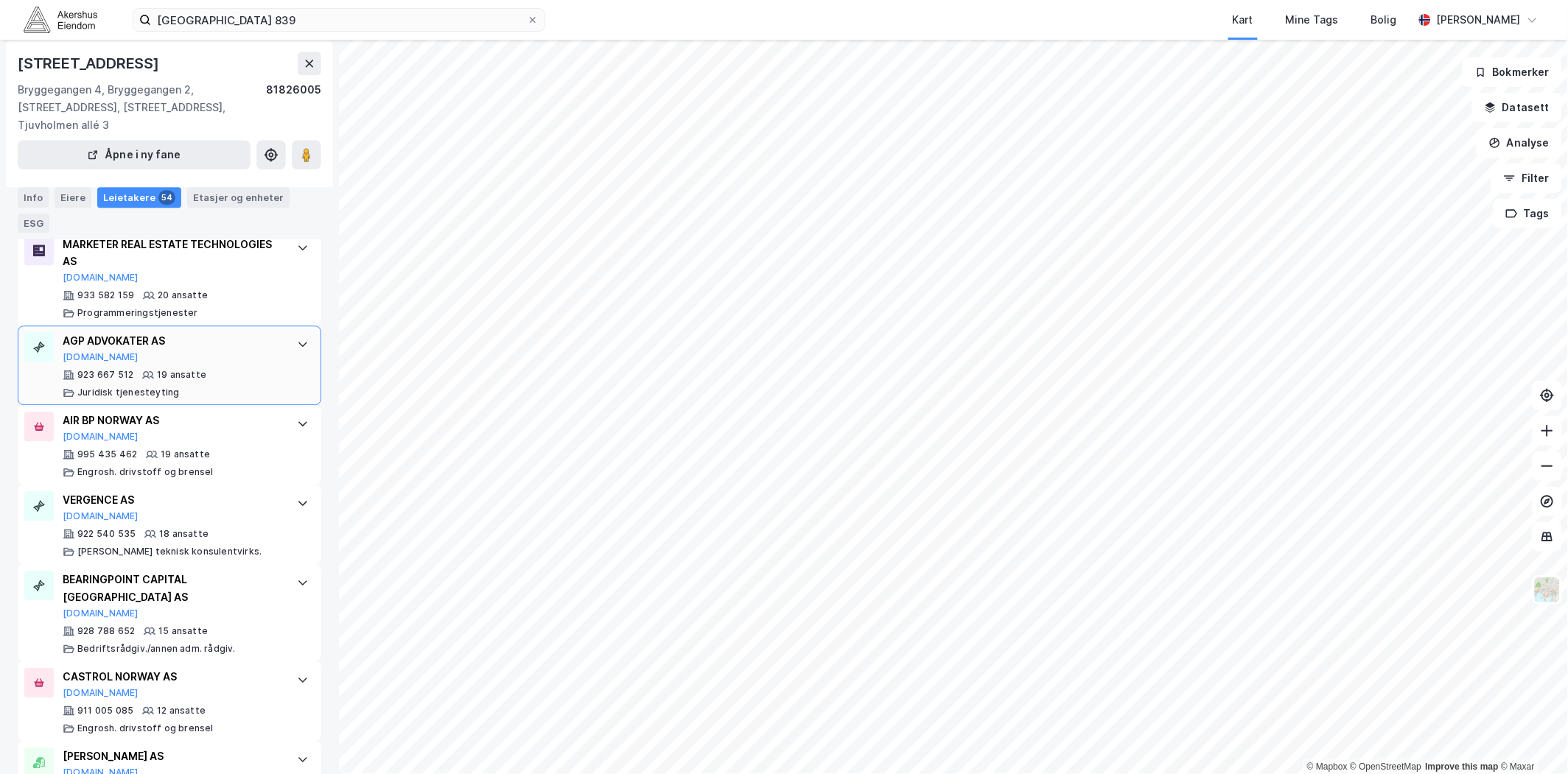
scroll to position [1064, 0]
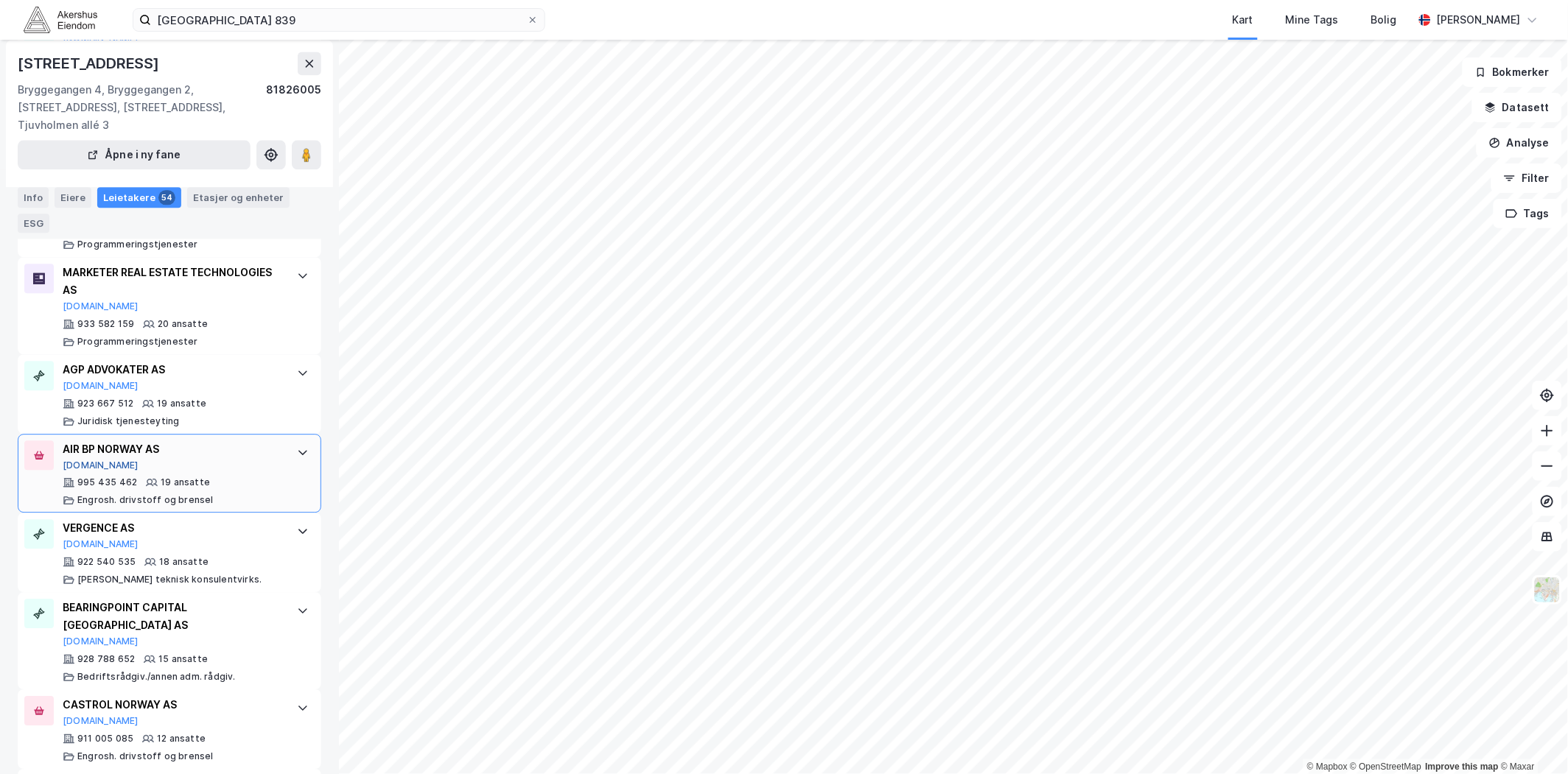
click at [84, 460] on button "[DOMAIN_NAME]" at bounding box center [100, 465] width 76 height 12
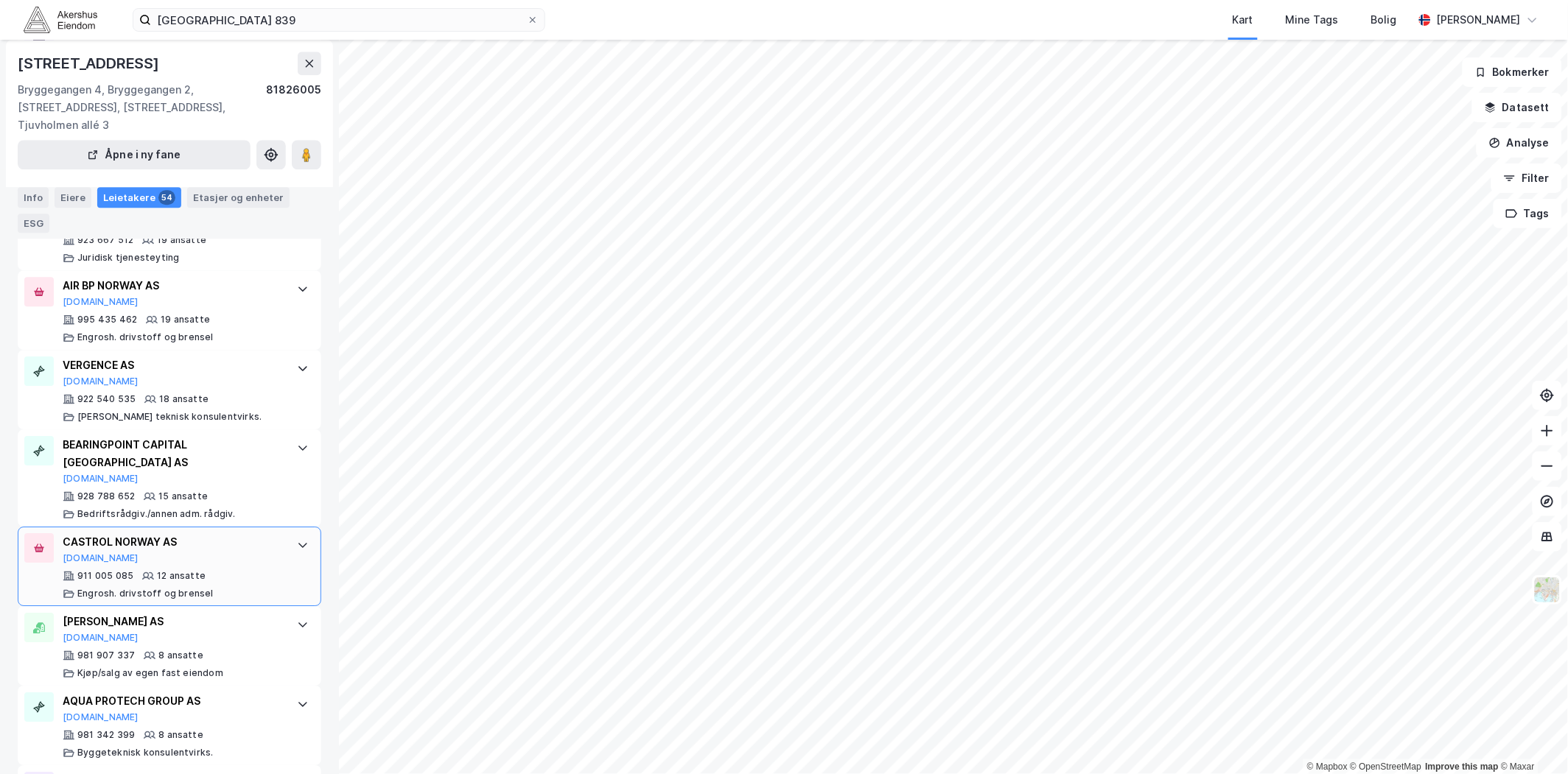
scroll to position [1309, 0]
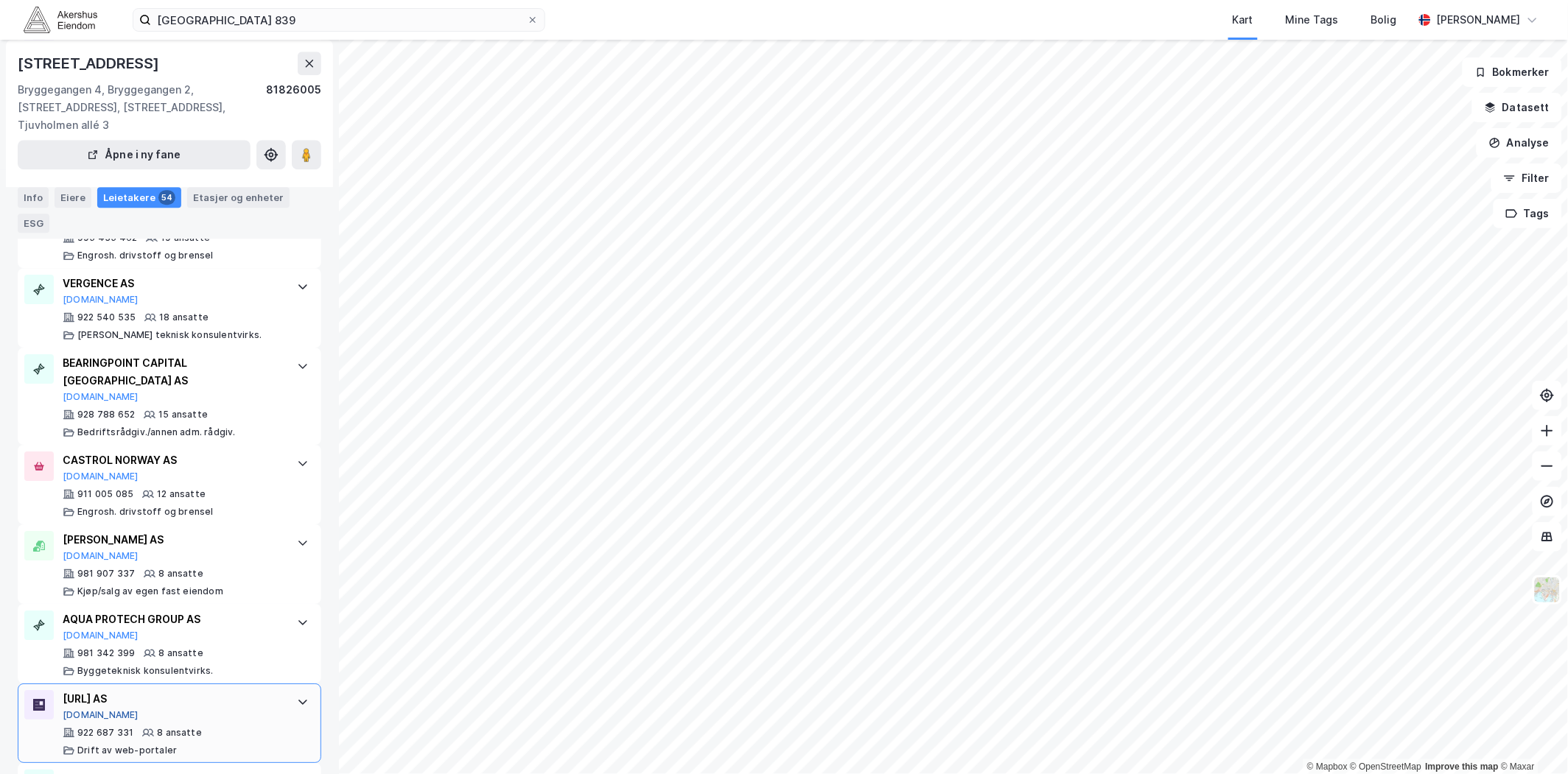
click at [80, 709] on button "[DOMAIN_NAME]" at bounding box center [100, 715] width 76 height 12
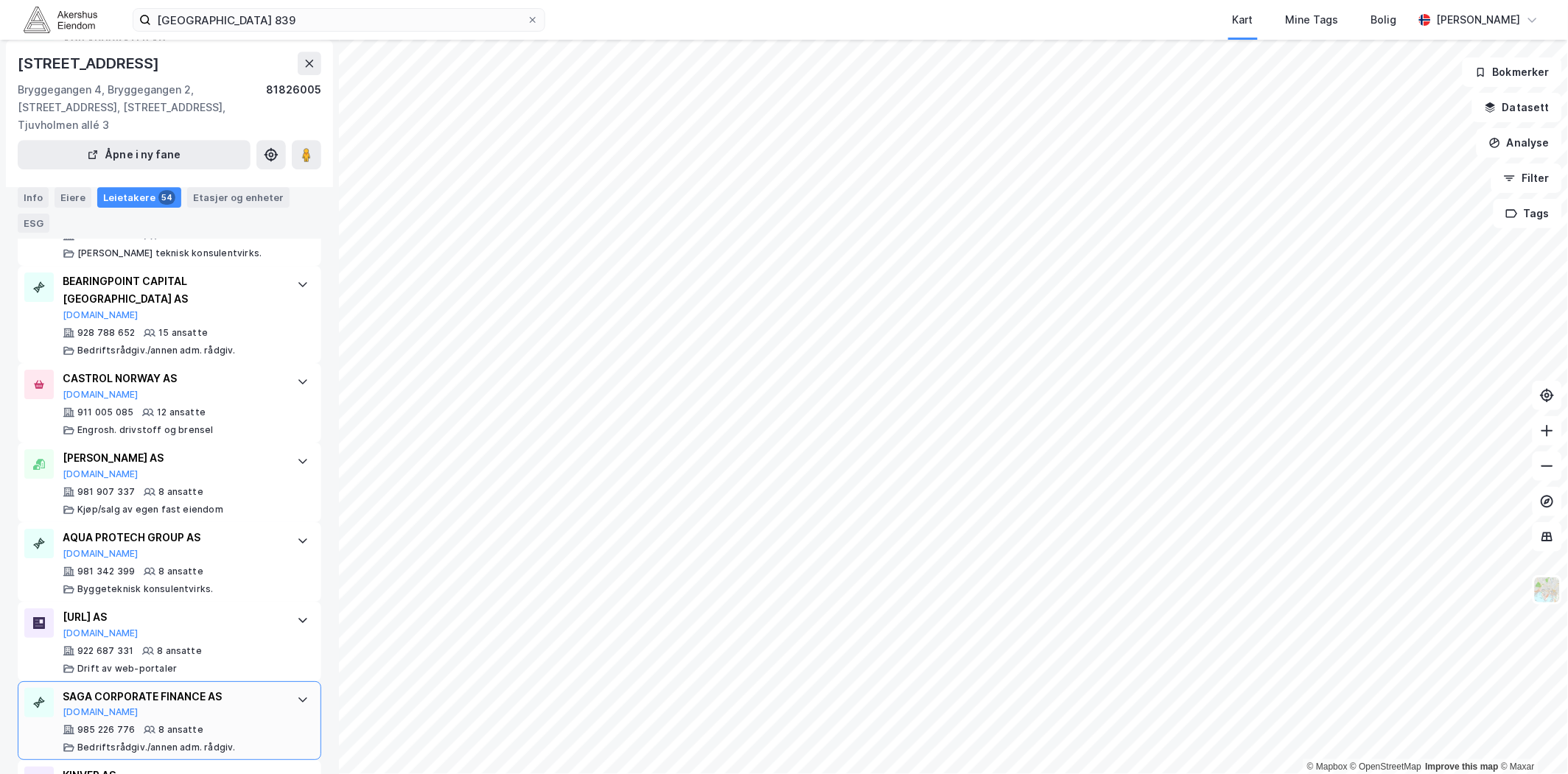
scroll to position [1473, 0]
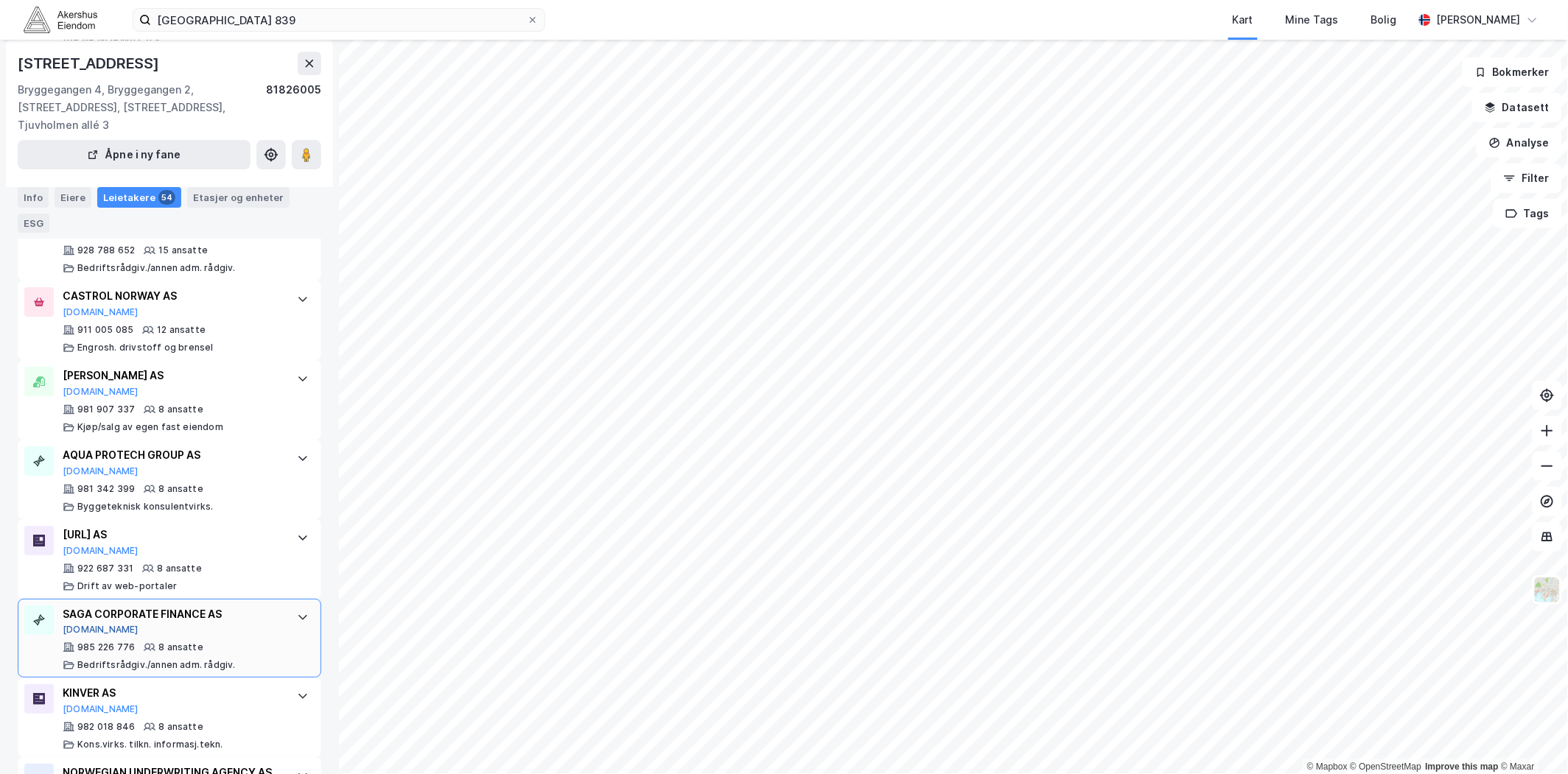
click at [78, 624] on button "[DOMAIN_NAME]" at bounding box center [100, 630] width 76 height 12
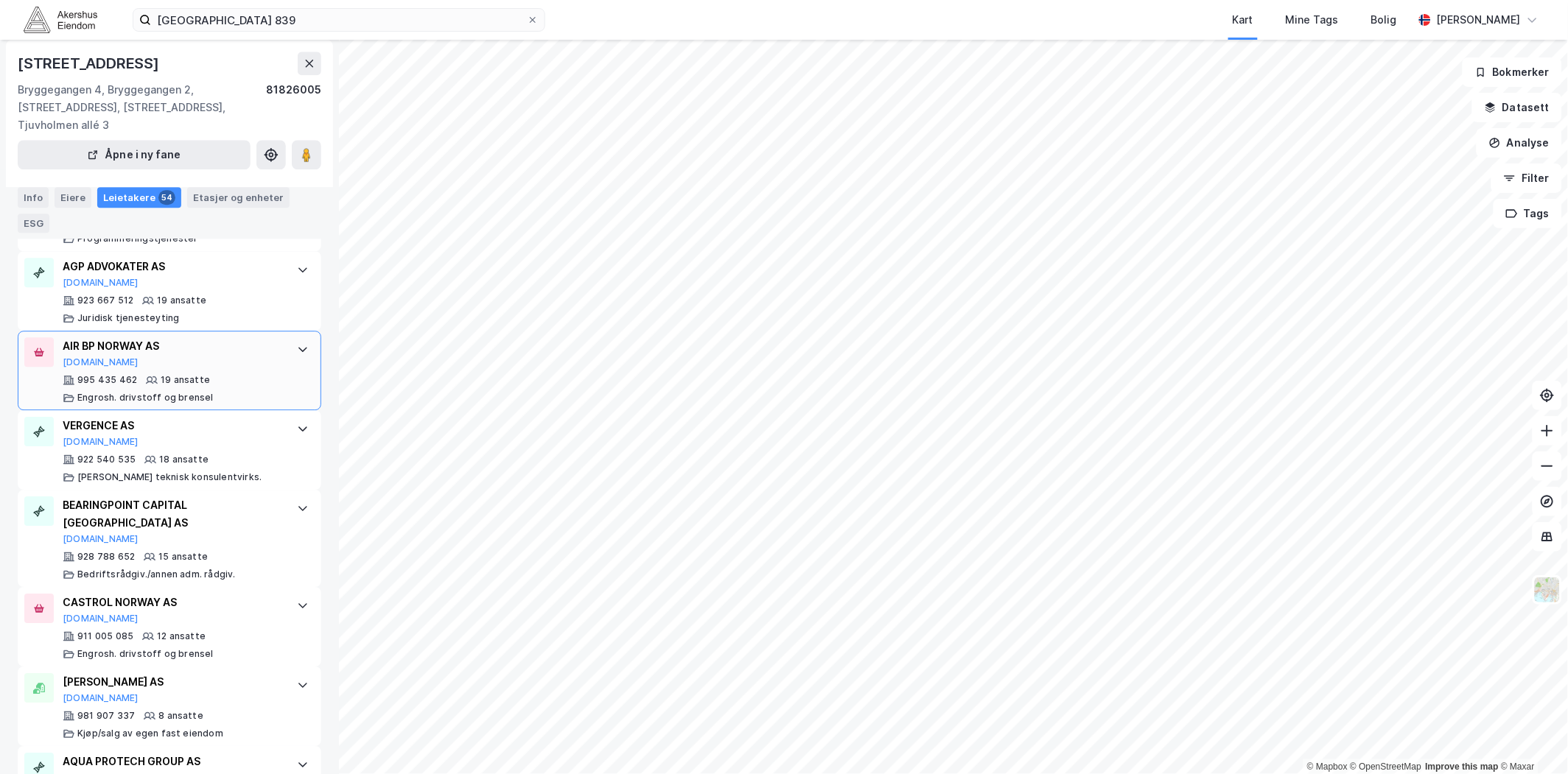
scroll to position [1145, 0]
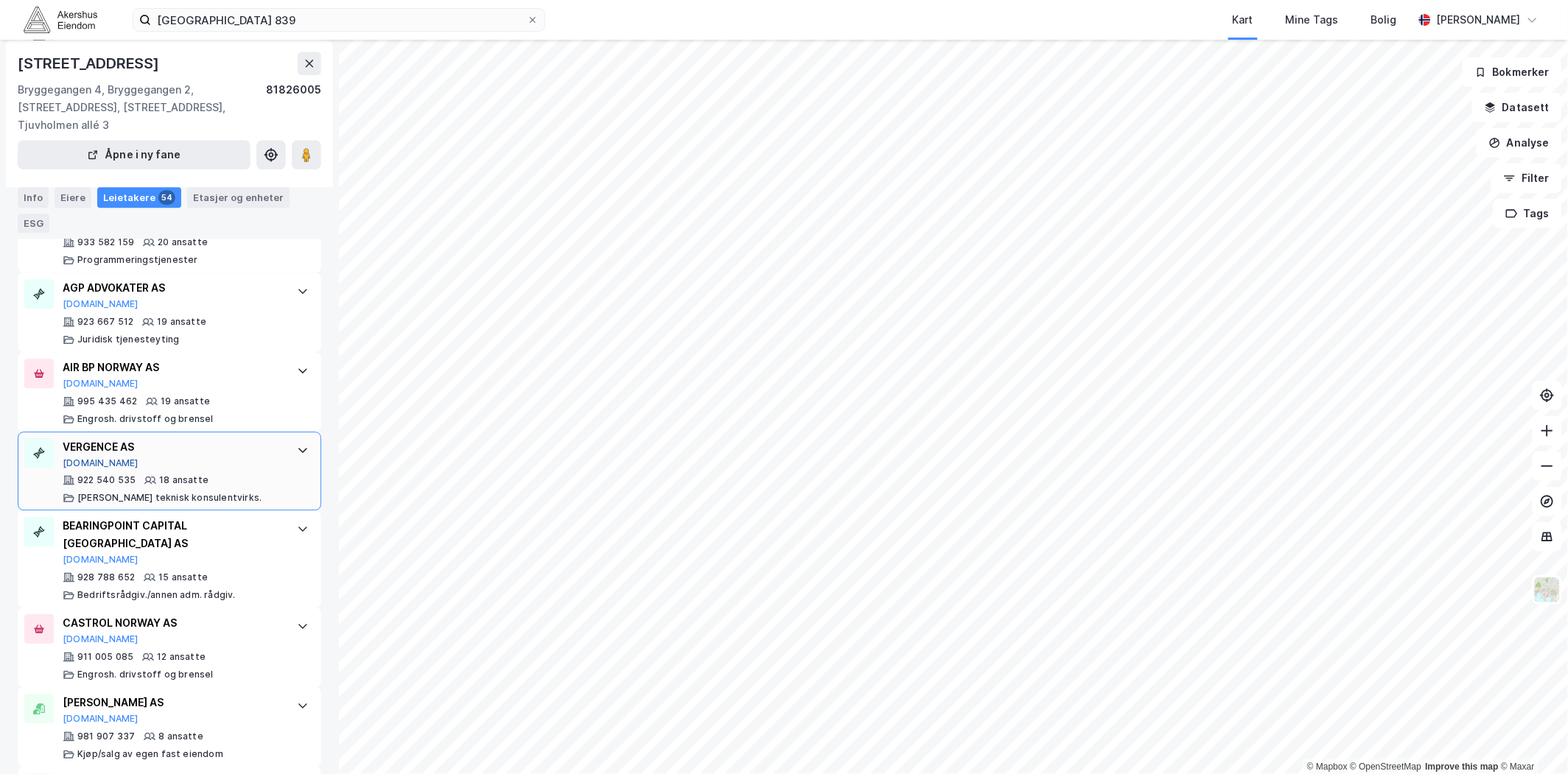
click at [75, 457] on button "[DOMAIN_NAME]" at bounding box center [100, 463] width 76 height 12
